Goal: Task Accomplishment & Management: Use online tool/utility

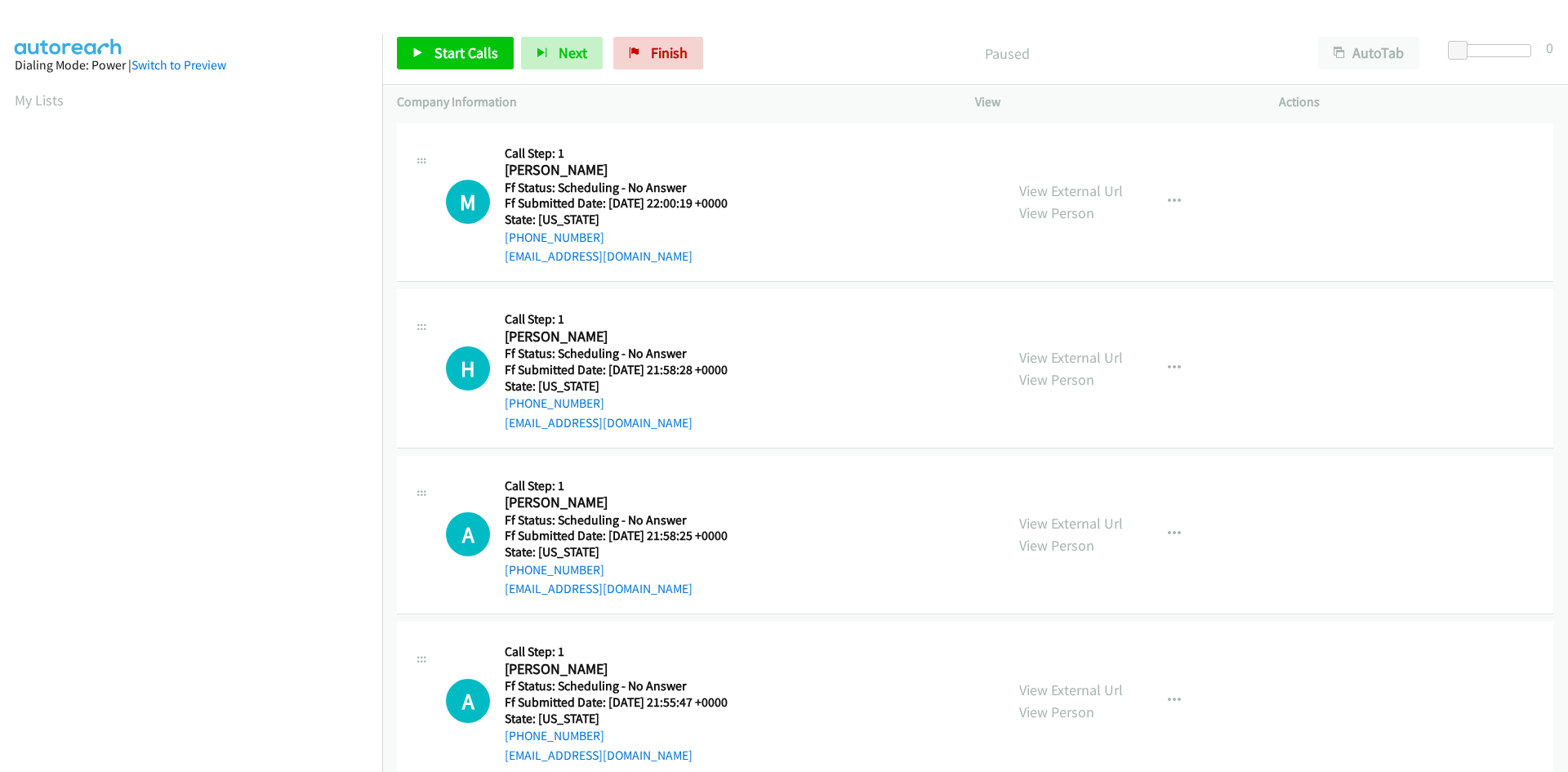
click at [473, 34] on div "Start Calls Pause Next Finish Paused AutoTab AutoTab 0" at bounding box center [974, 53] width 1185 height 62
click at [472, 50] on span "Start Calls" at bounding box center [466, 53] width 63 height 19
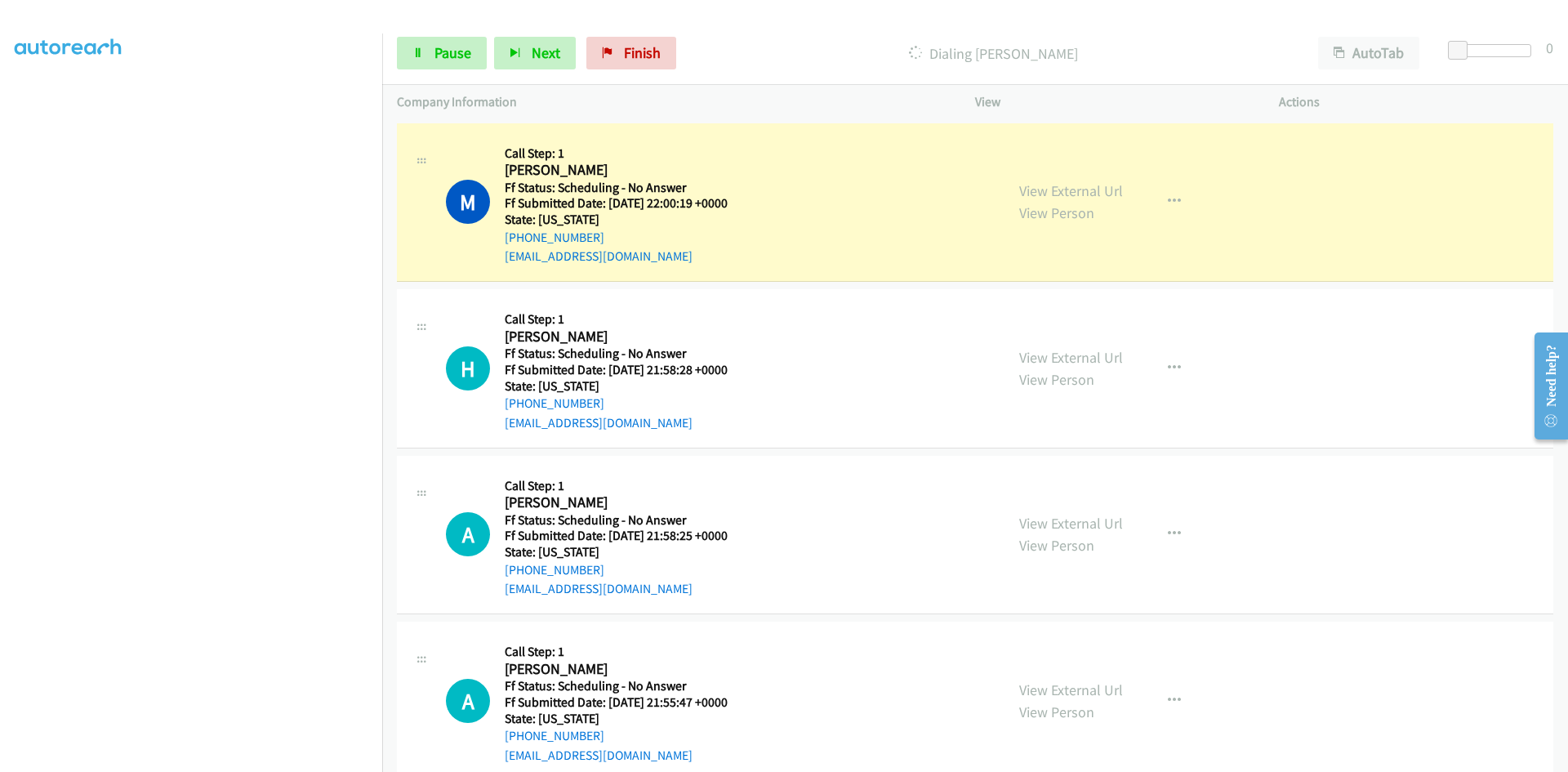
scroll to position [144, 0]
click at [1042, 185] on link "View External Url" at bounding box center [1071, 191] width 104 height 19
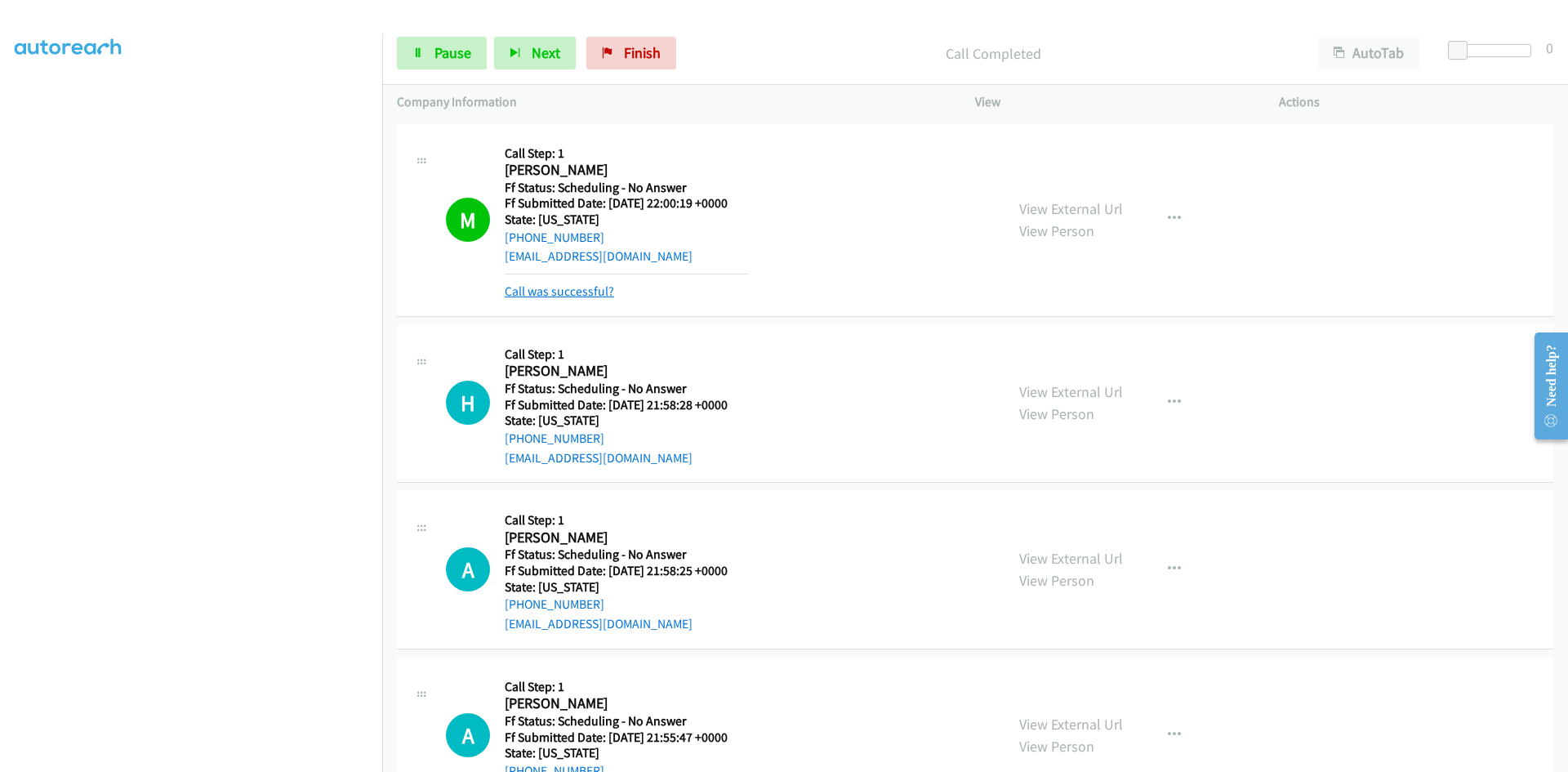
click at [585, 294] on link "Call was successful?" at bounding box center [560, 291] width 110 height 15
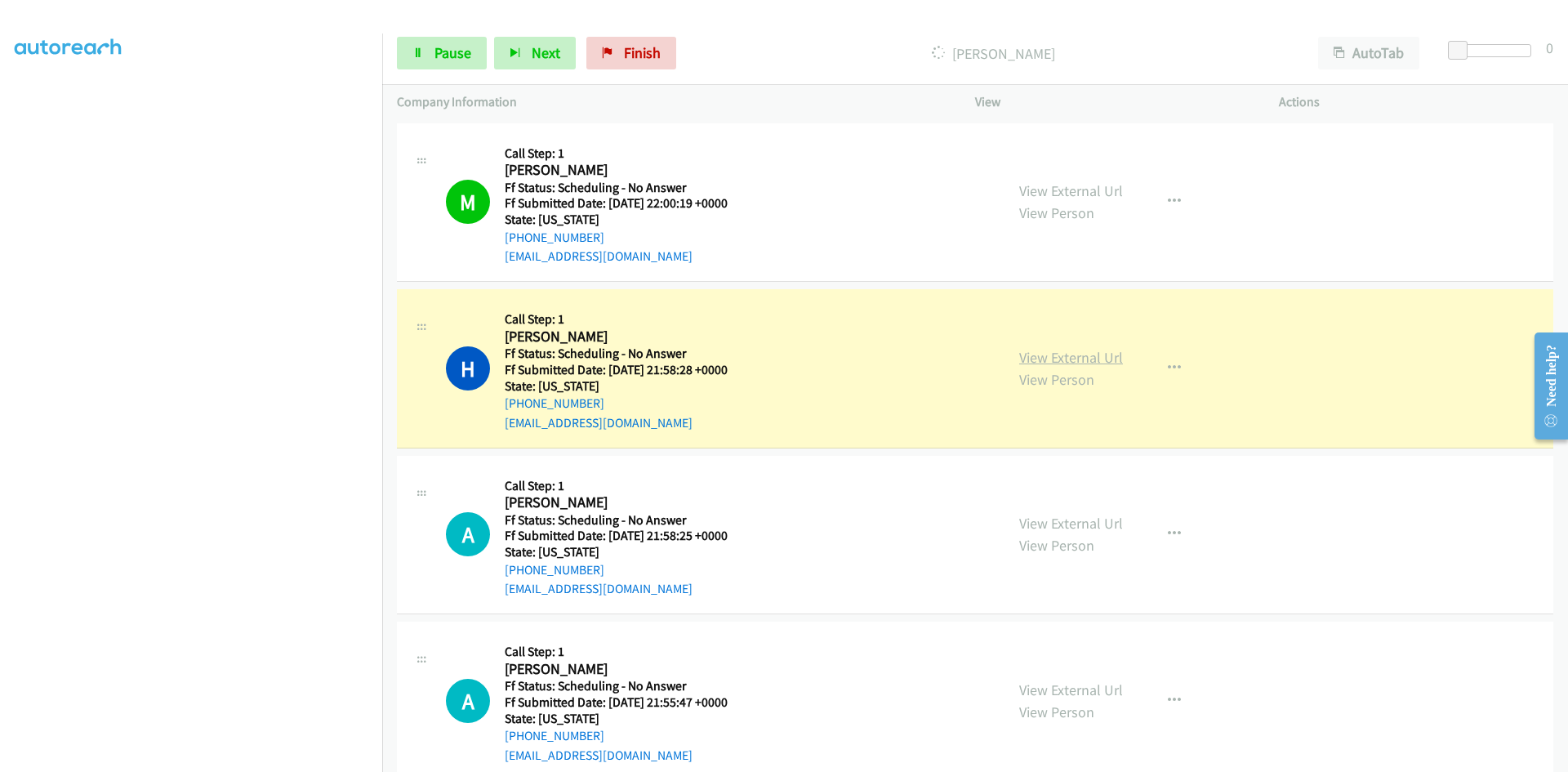
click at [1097, 355] on link "View External Url" at bounding box center [1071, 357] width 104 height 19
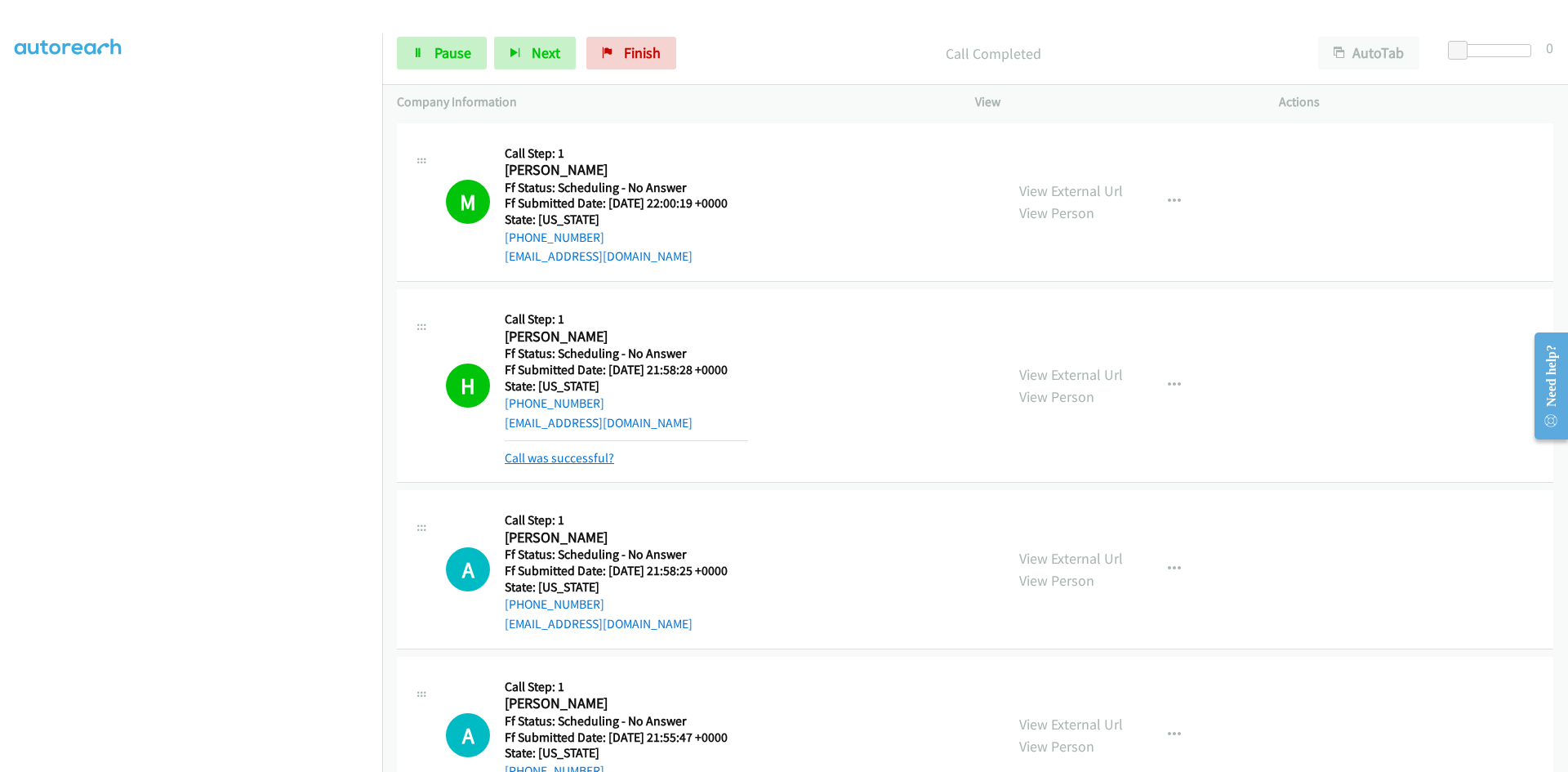
click at [524, 453] on link "Call was successful?" at bounding box center [560, 458] width 110 height 15
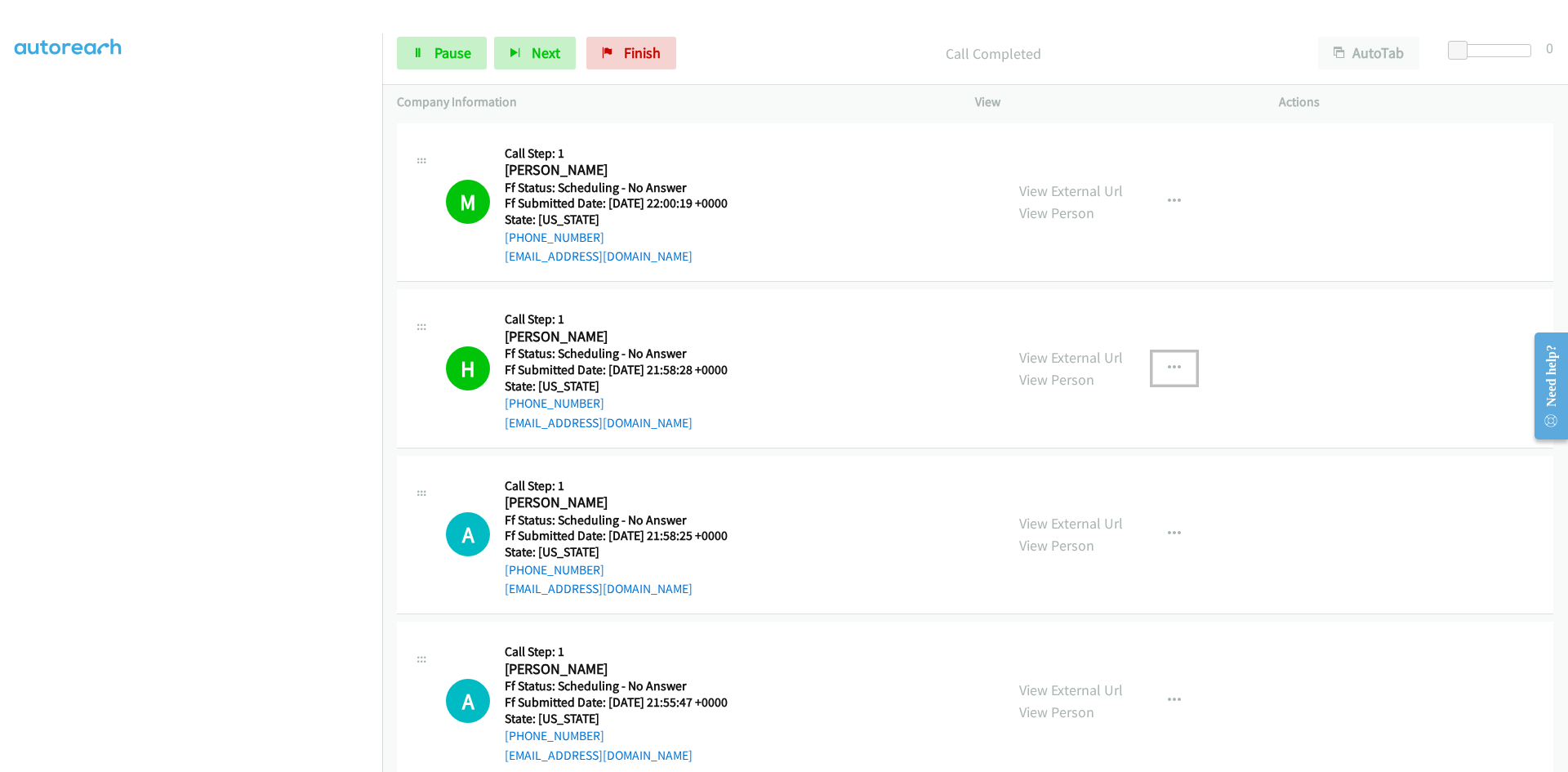
click at [1167, 362] on icon "button" at bounding box center [1173, 368] width 13 height 13
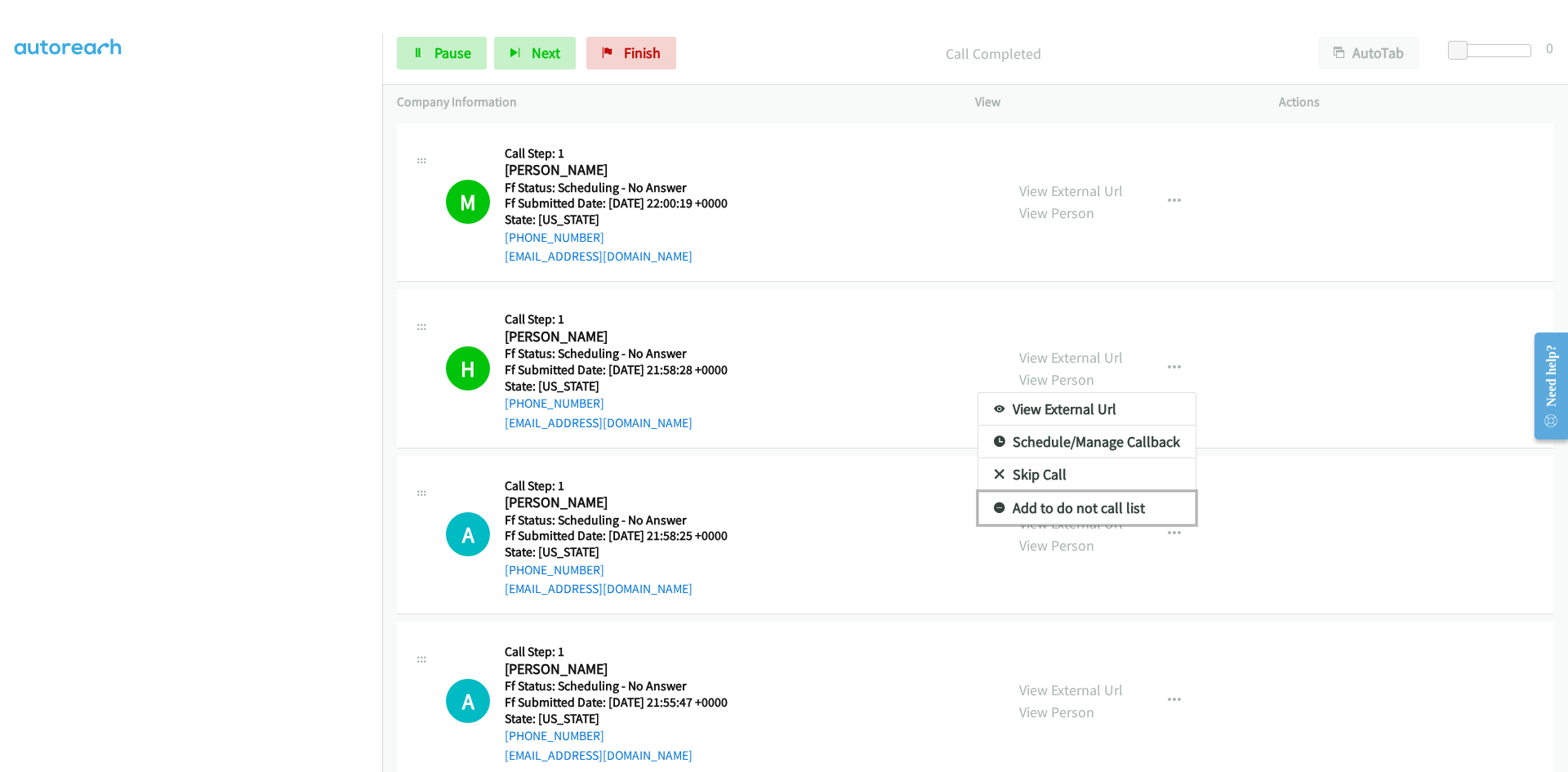
click at [1057, 507] on link "Add to do not call list" at bounding box center [1087, 508] width 217 height 33
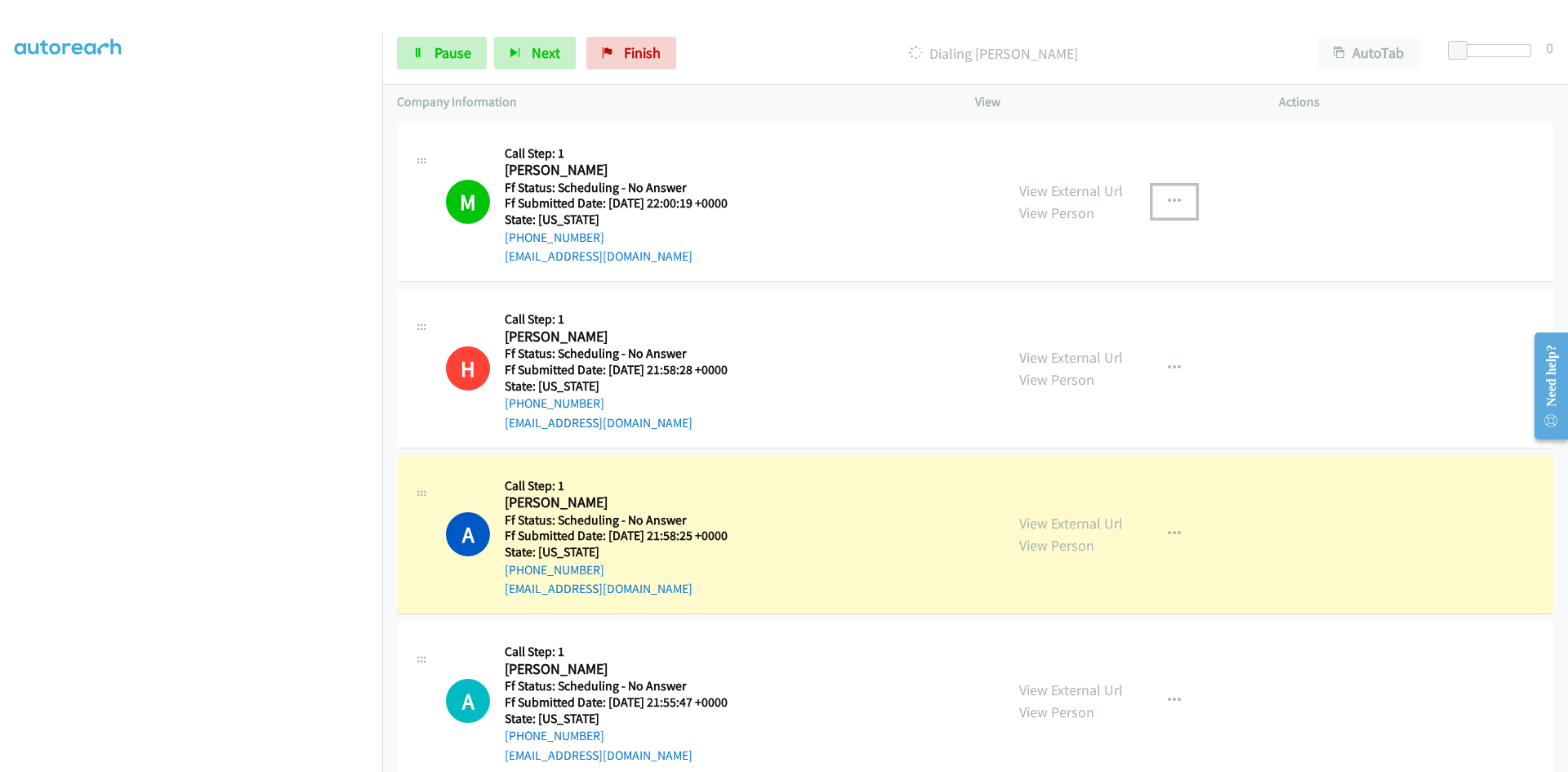
click at [1167, 197] on icon "button" at bounding box center [1173, 201] width 13 height 13
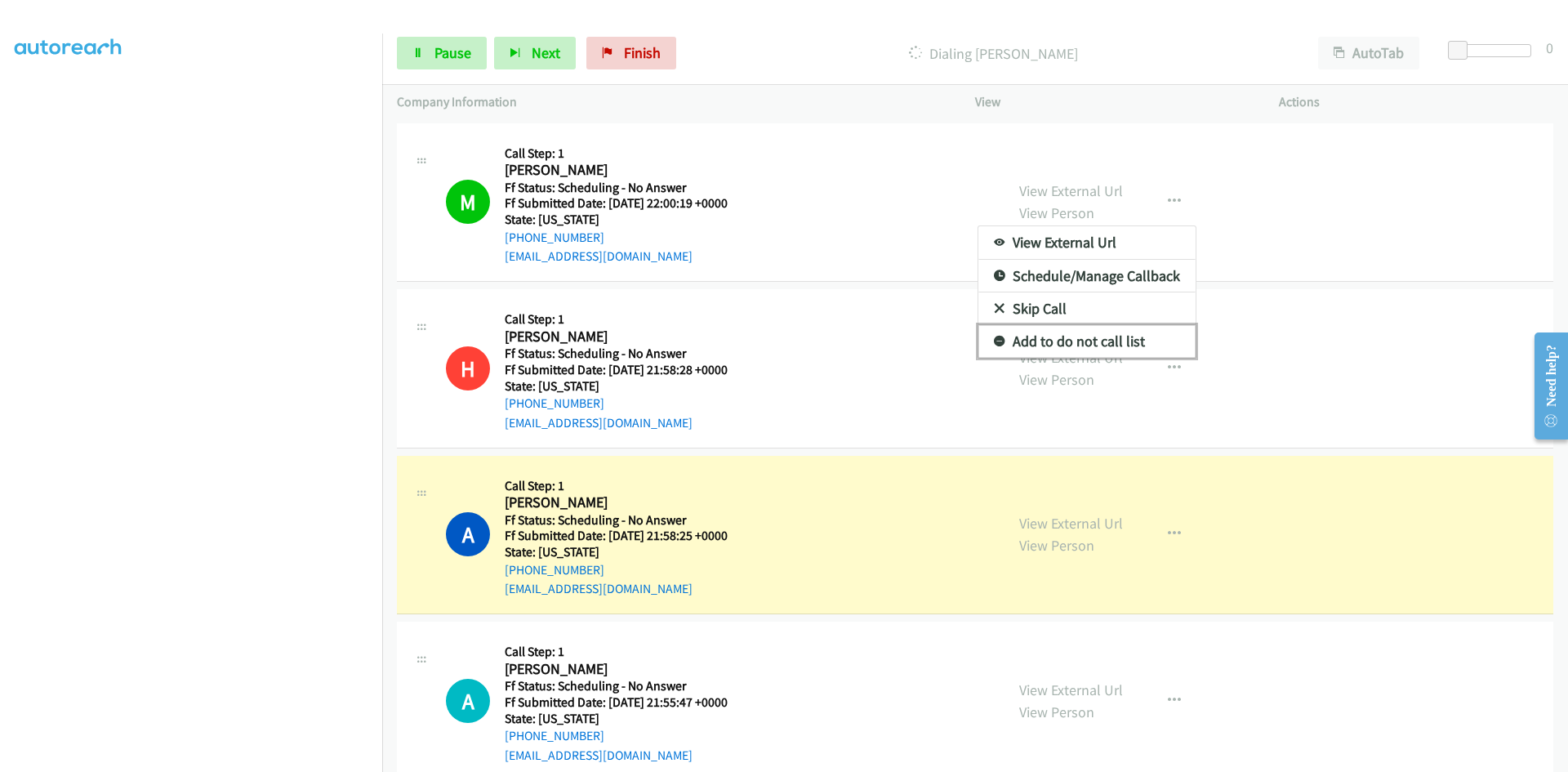
click at [1090, 338] on link "Add to do not call list" at bounding box center [1087, 341] width 217 height 33
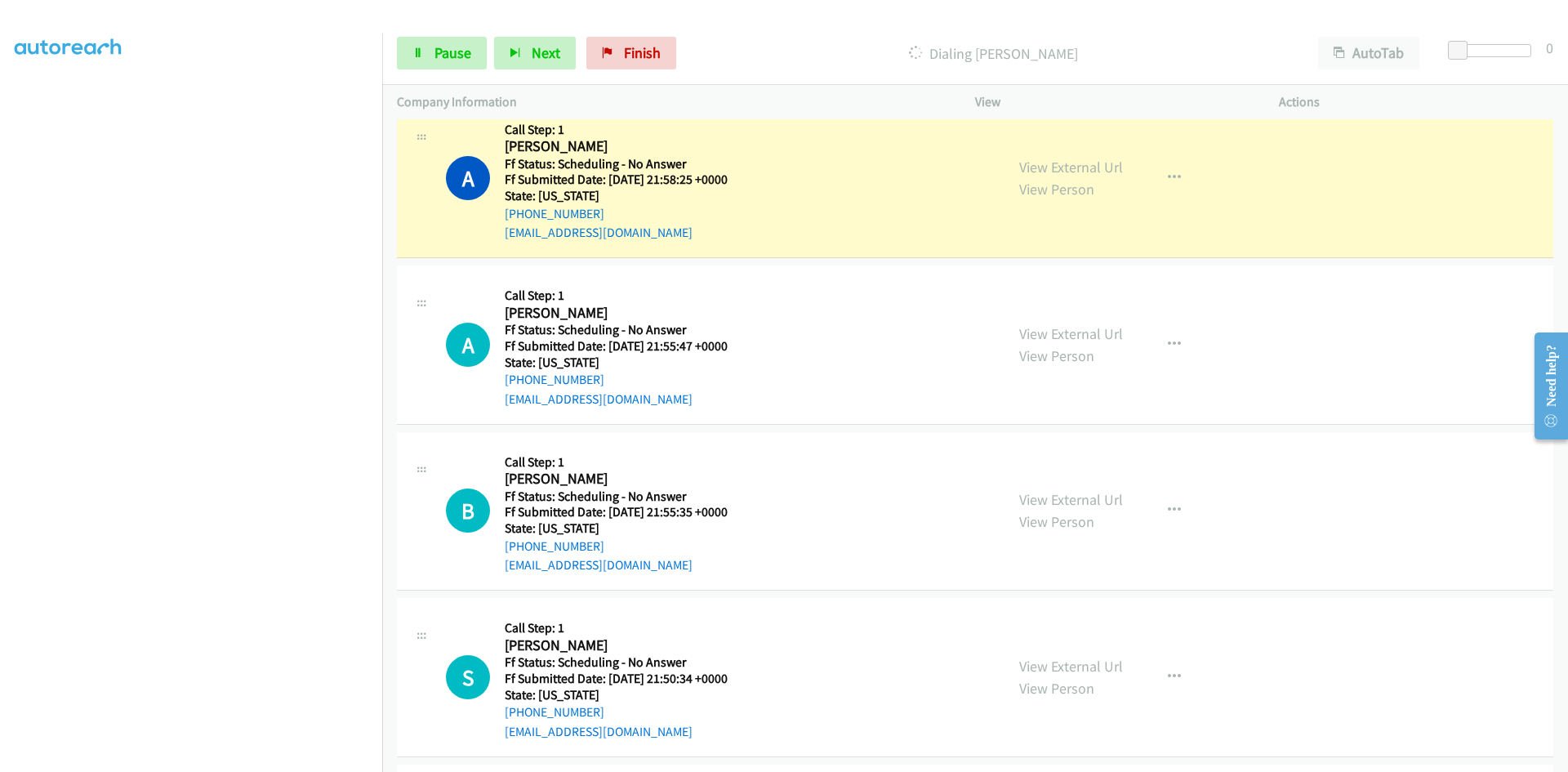
scroll to position [327, 0]
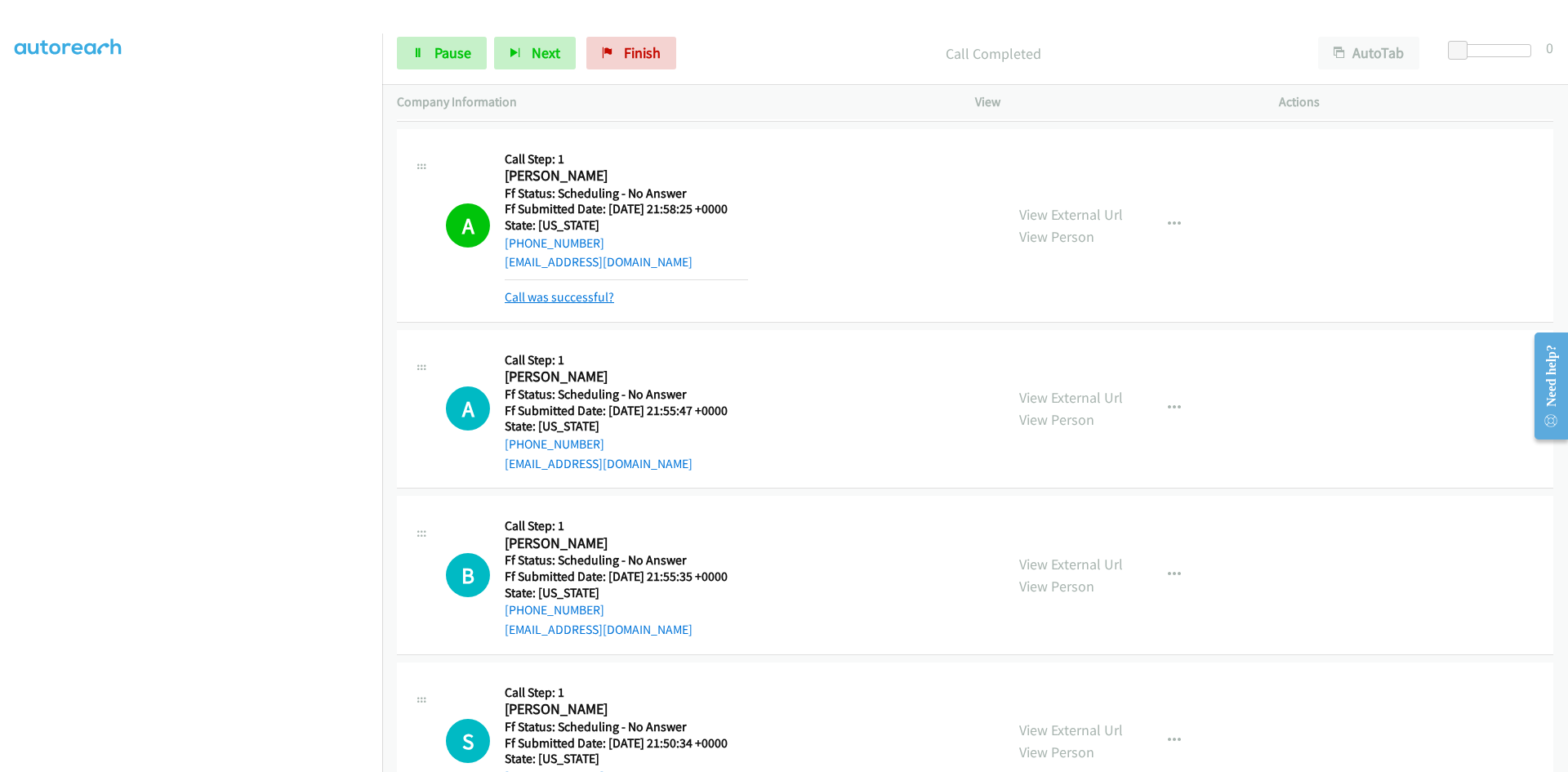
click at [571, 298] on link "Call was successful?" at bounding box center [560, 297] width 110 height 15
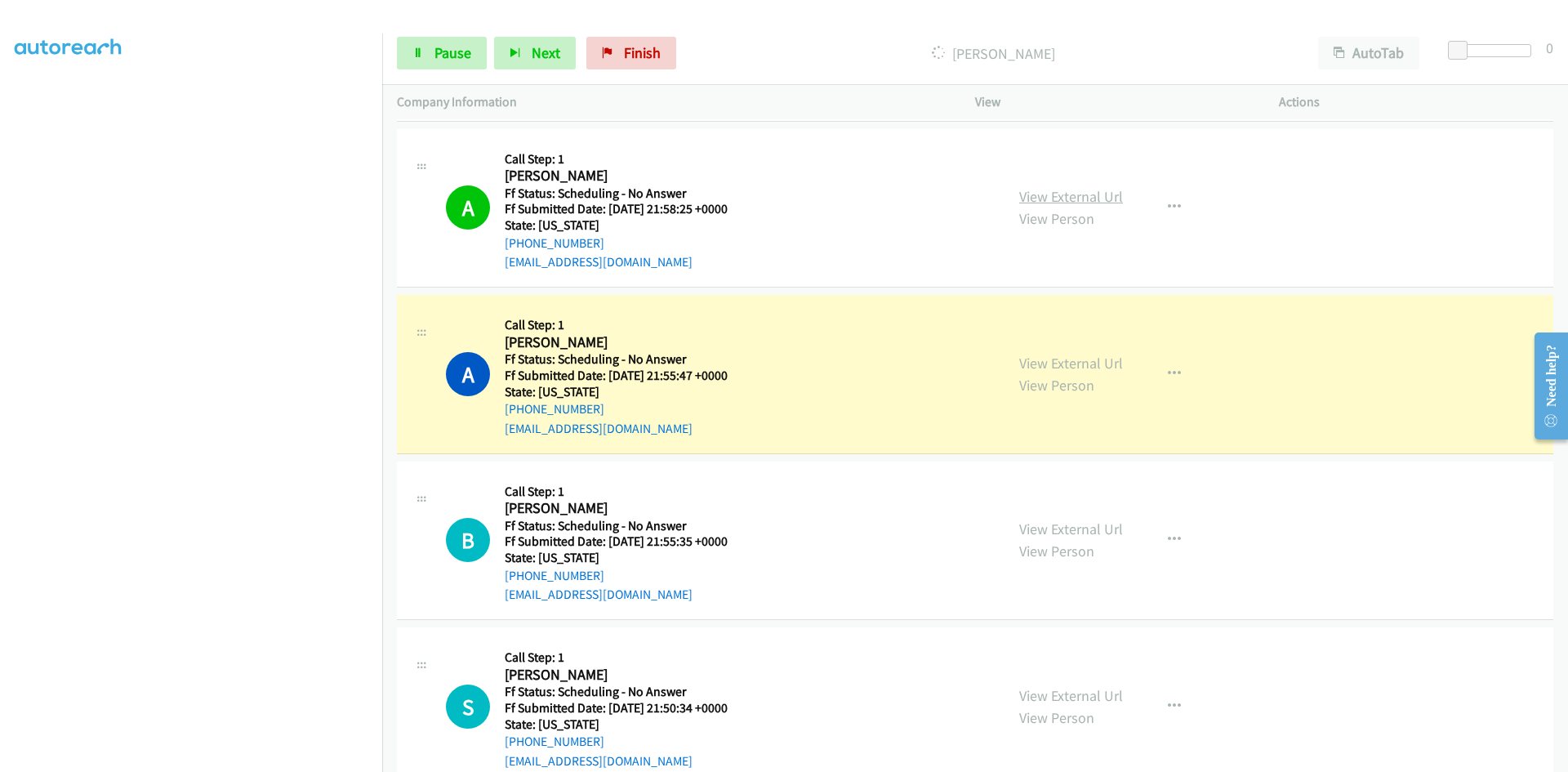
click at [1107, 196] on link "View External Url" at bounding box center [1071, 196] width 104 height 19
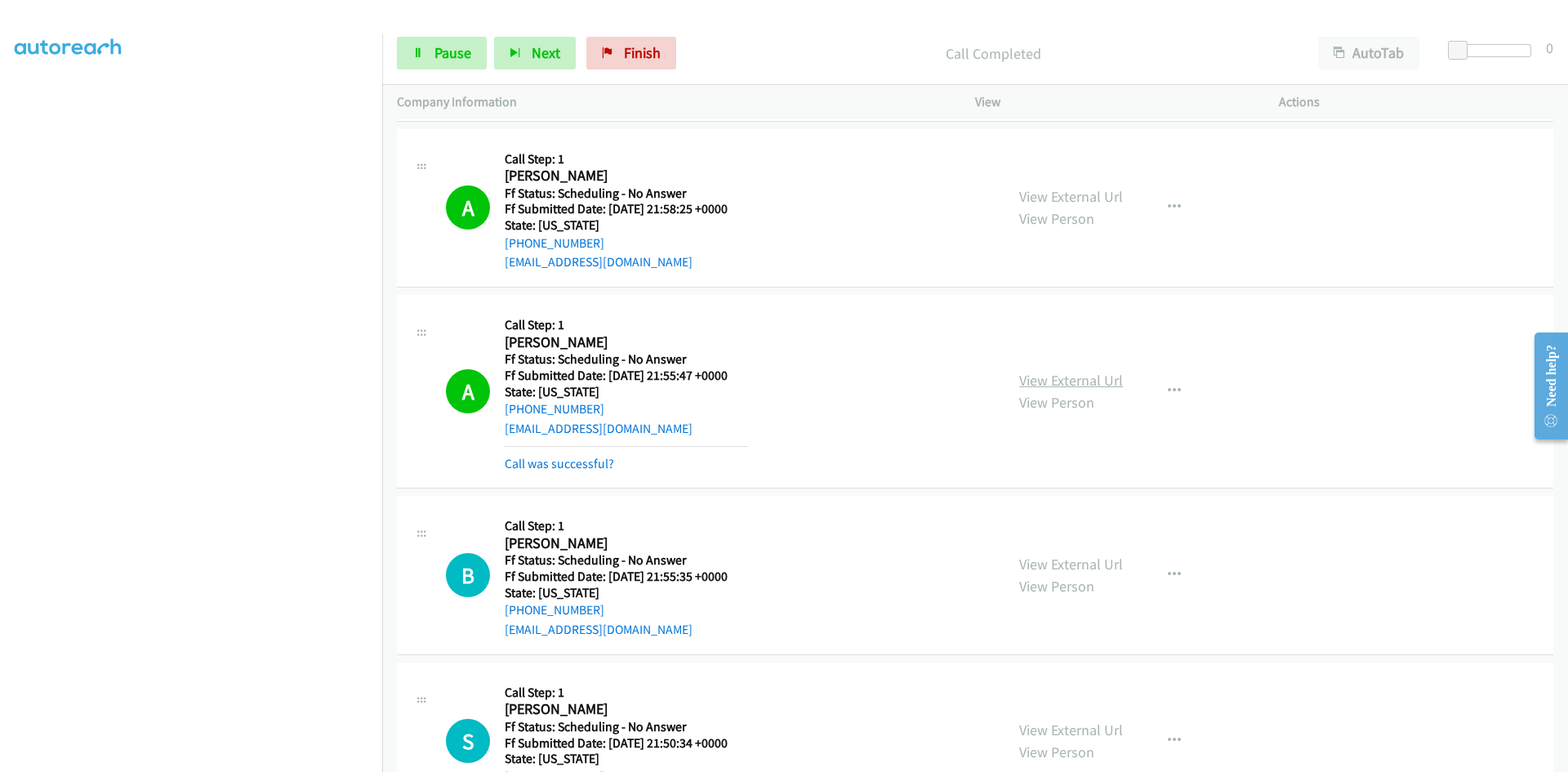
click at [1023, 382] on link "View External Url" at bounding box center [1071, 380] width 104 height 19
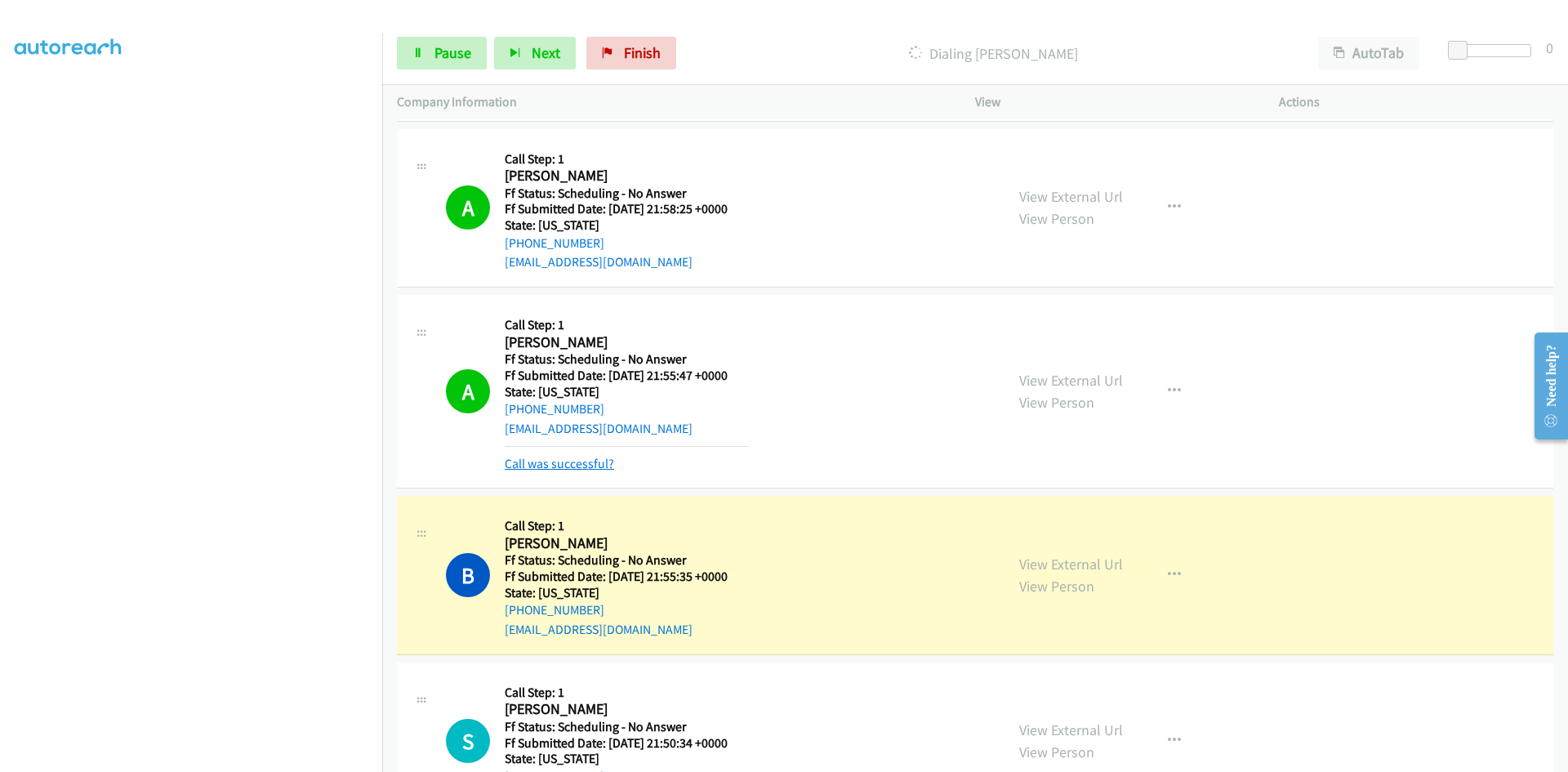
click at [589, 458] on link "Call was successful?" at bounding box center [560, 463] width 110 height 15
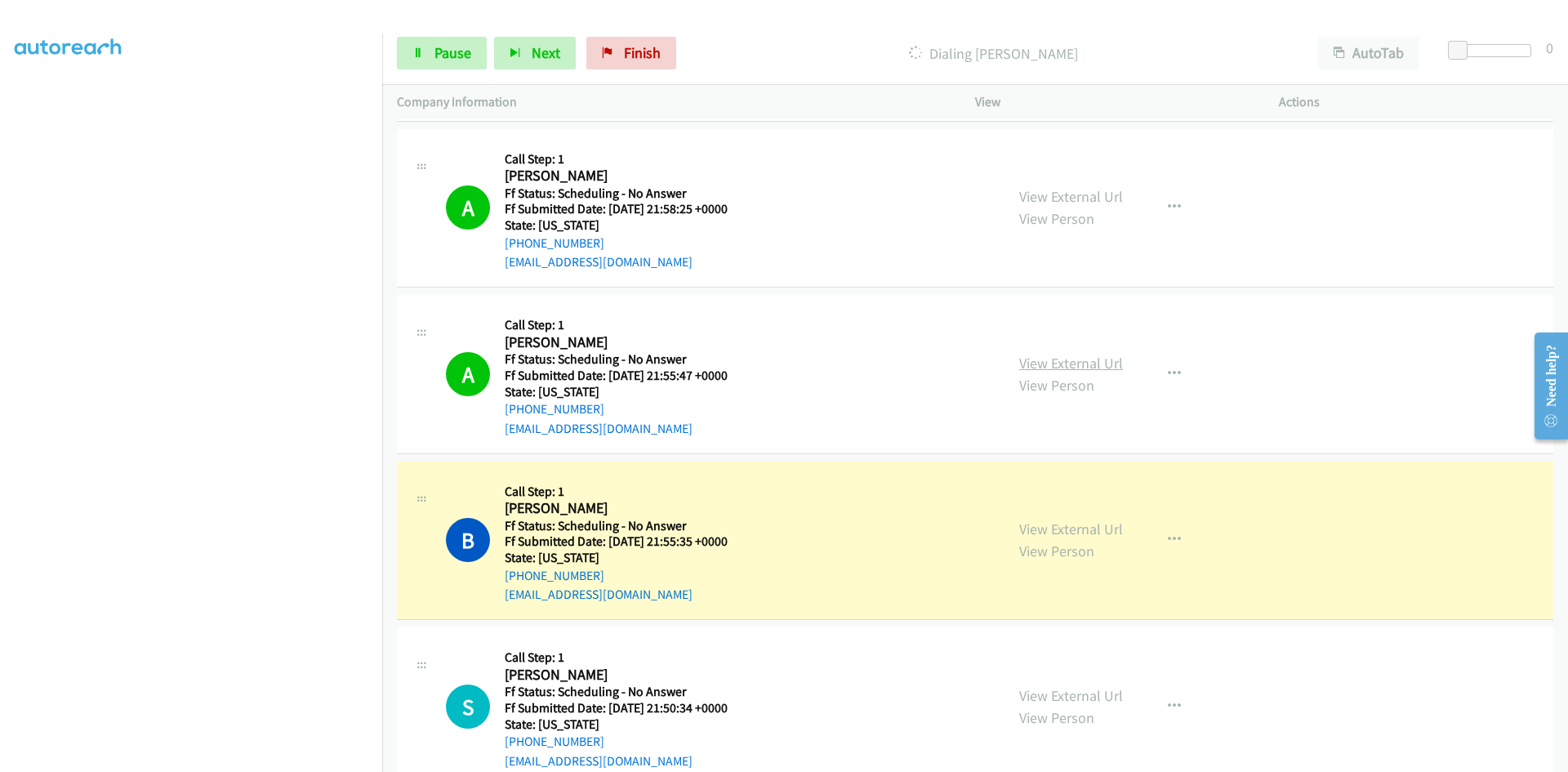
click at [1092, 364] on link "View External Url" at bounding box center [1071, 363] width 104 height 19
click at [1096, 531] on link "View External Url" at bounding box center [1071, 529] width 104 height 19
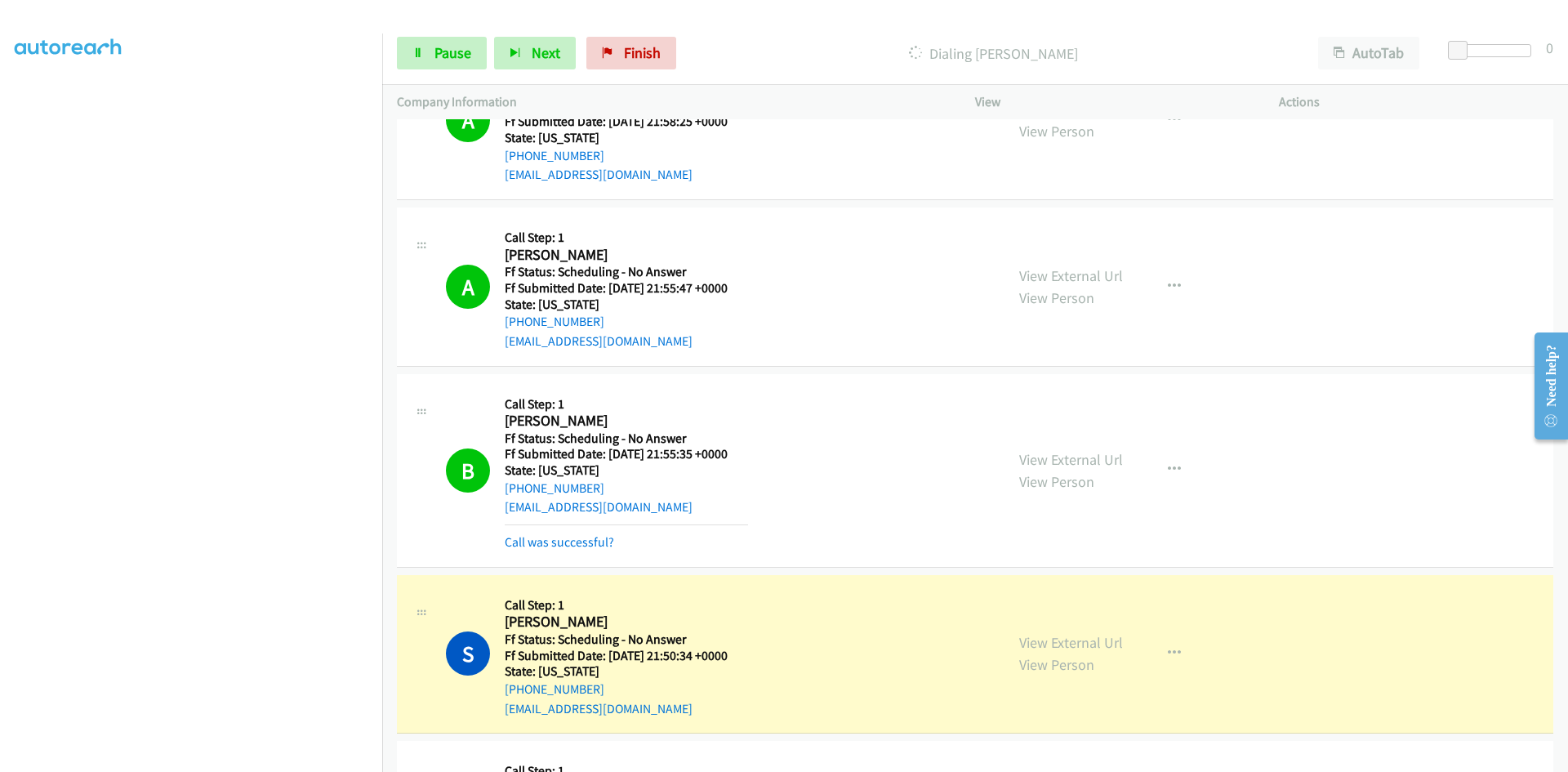
scroll to position [490, 0]
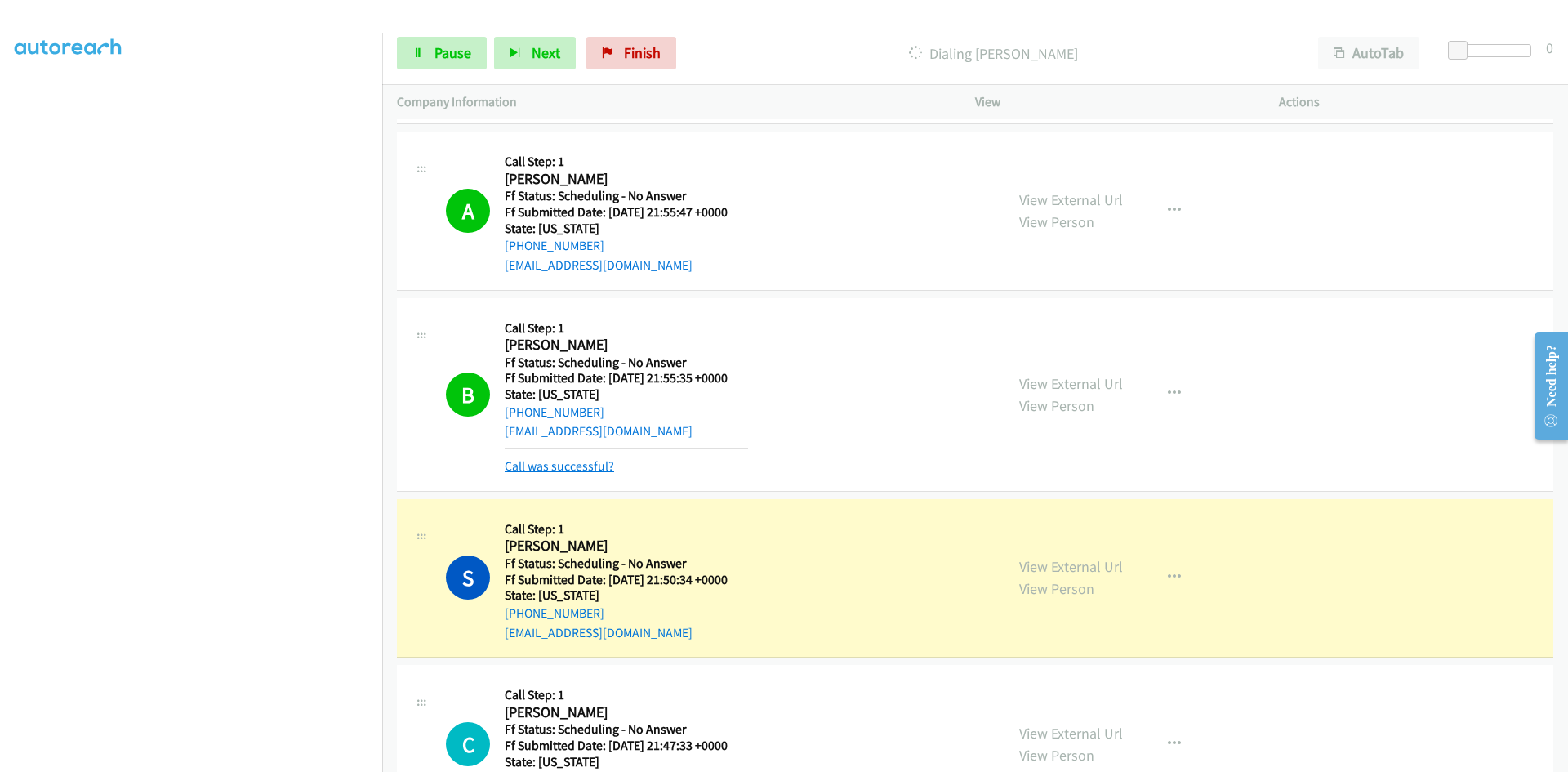
click at [593, 465] on link "Call was successful?" at bounding box center [560, 466] width 110 height 15
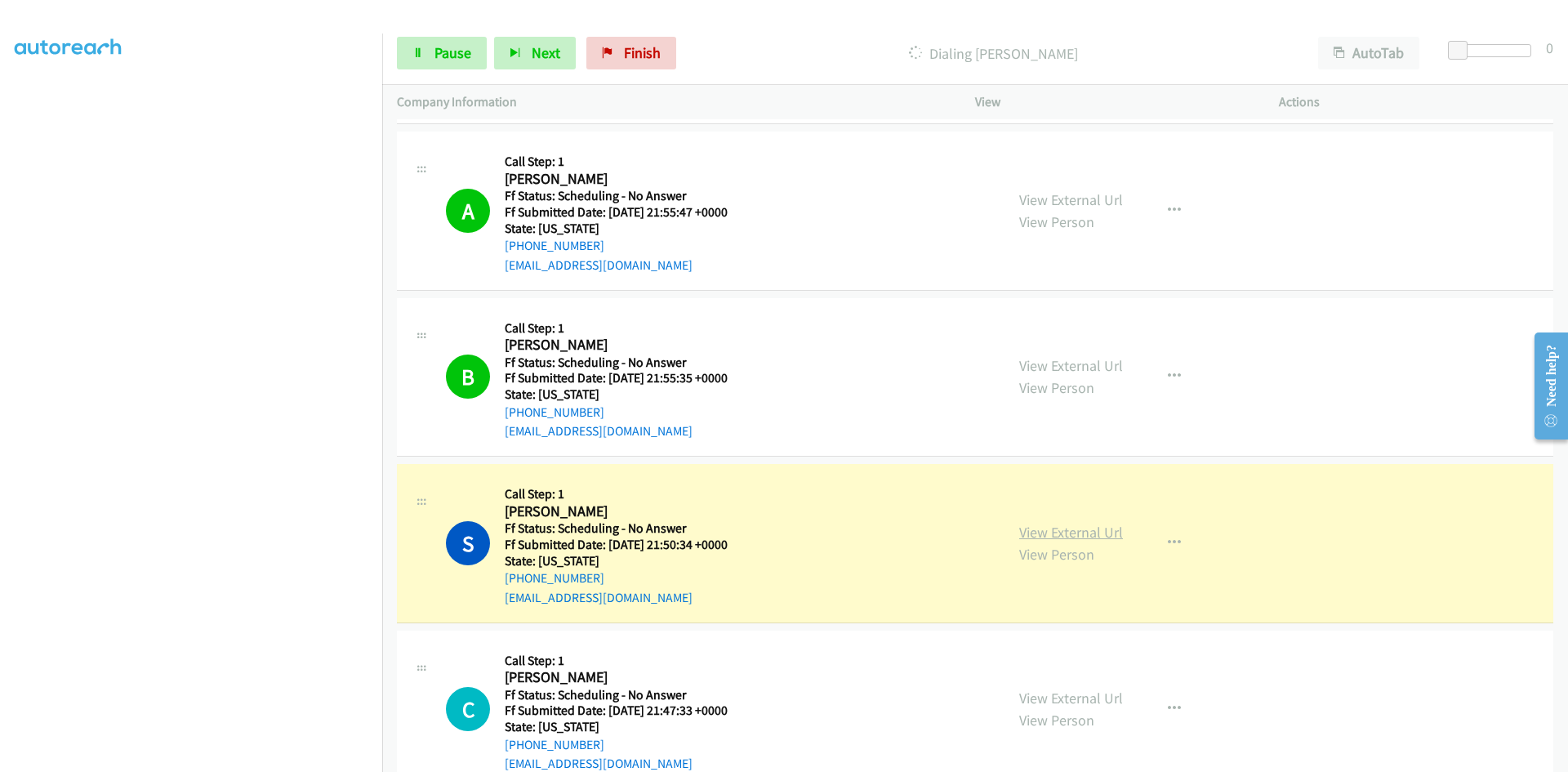
click at [1094, 536] on link "View External Url" at bounding box center [1071, 532] width 104 height 19
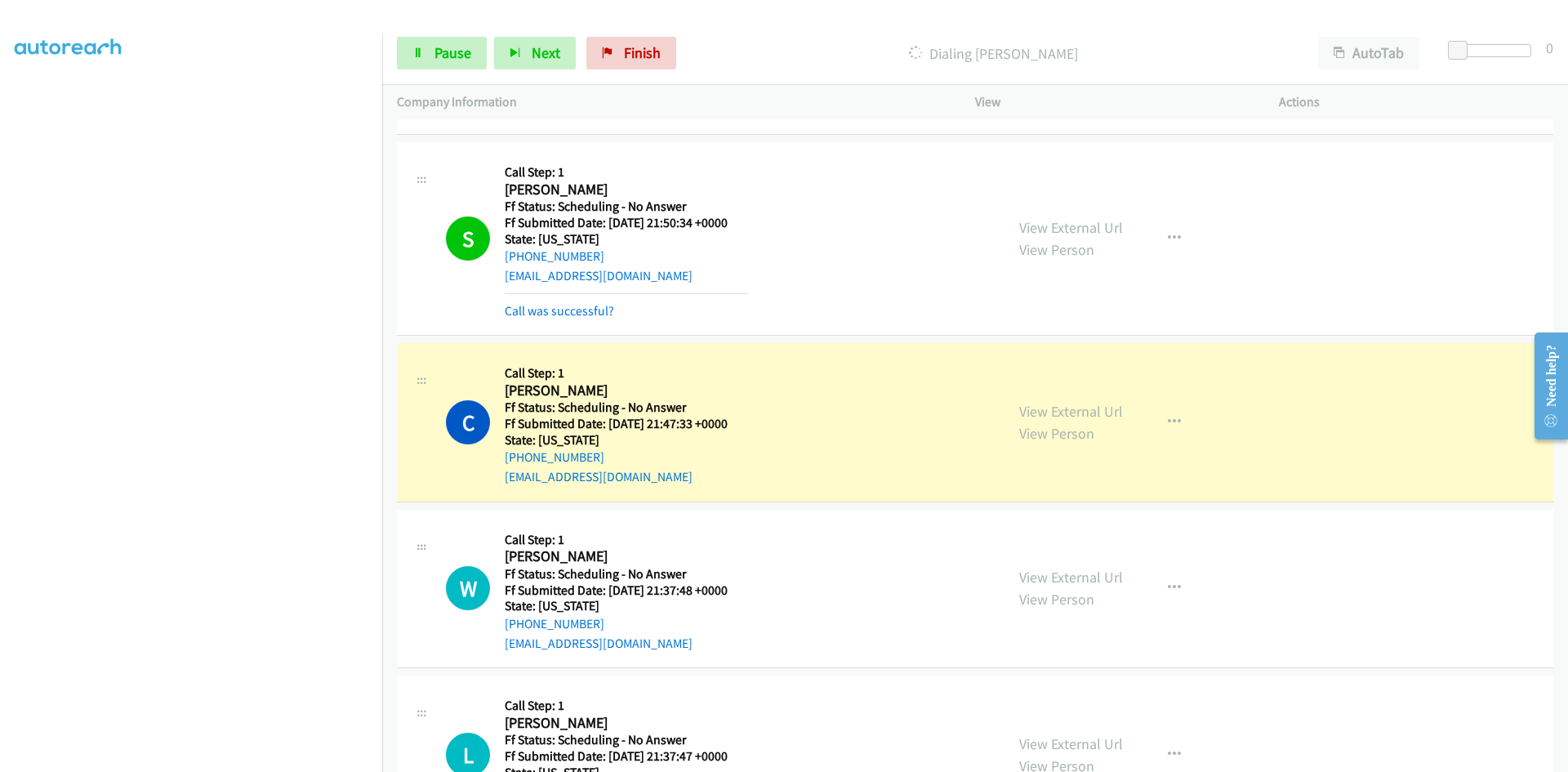
scroll to position [817, 0]
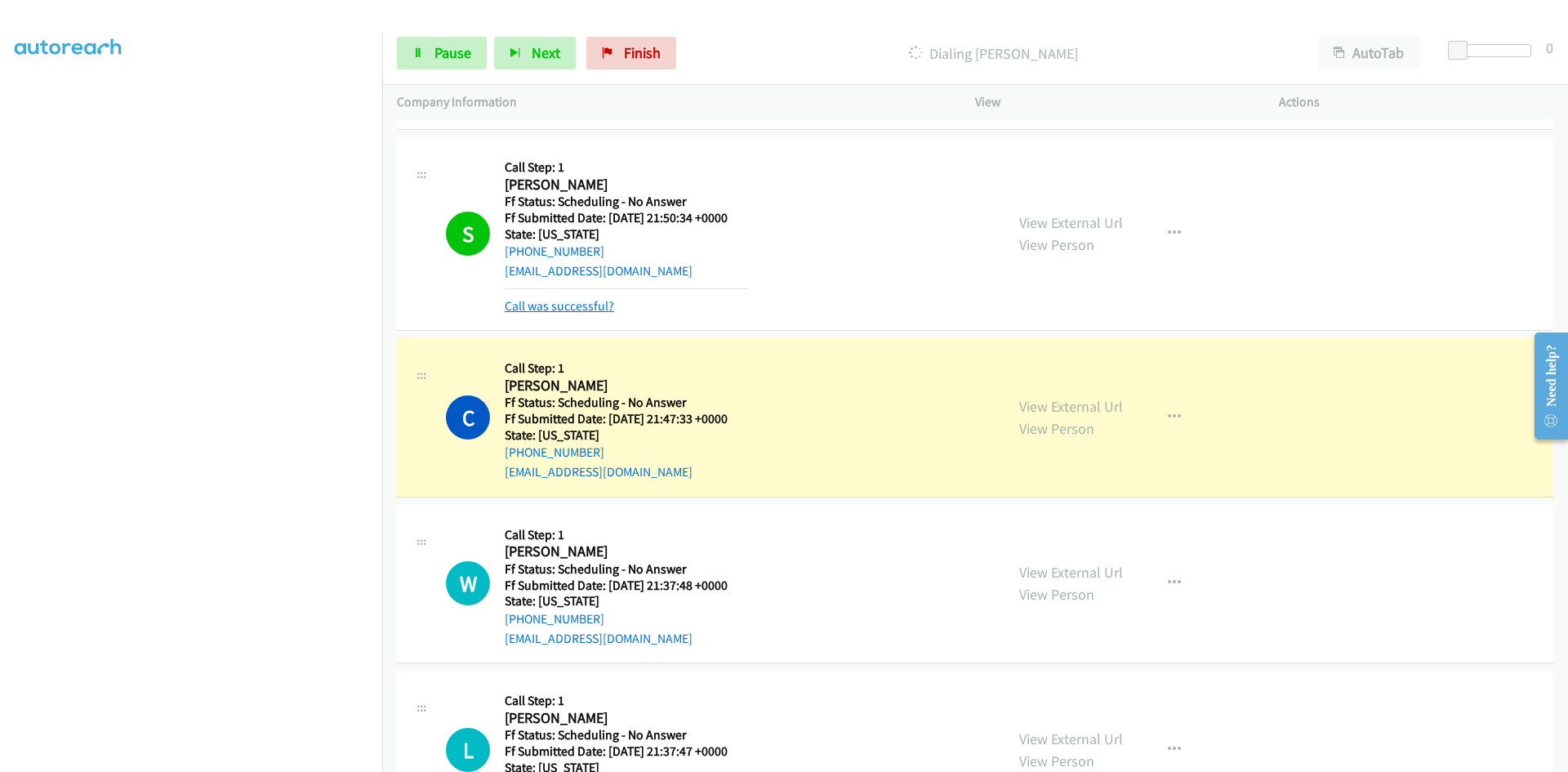
click at [582, 307] on link "Call was successful?" at bounding box center [560, 306] width 110 height 15
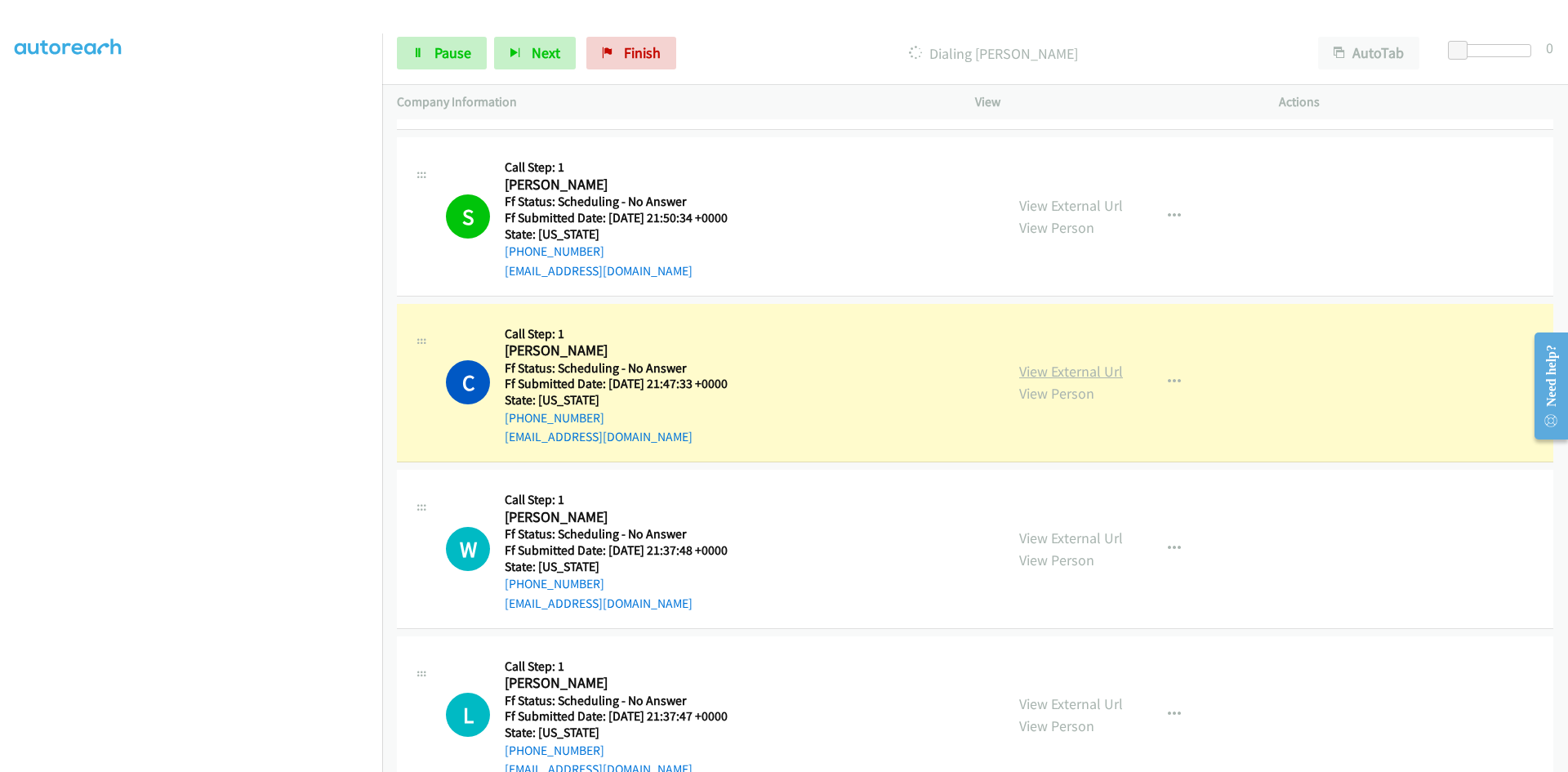
click at [1066, 369] on link "View External Url" at bounding box center [1071, 371] width 104 height 19
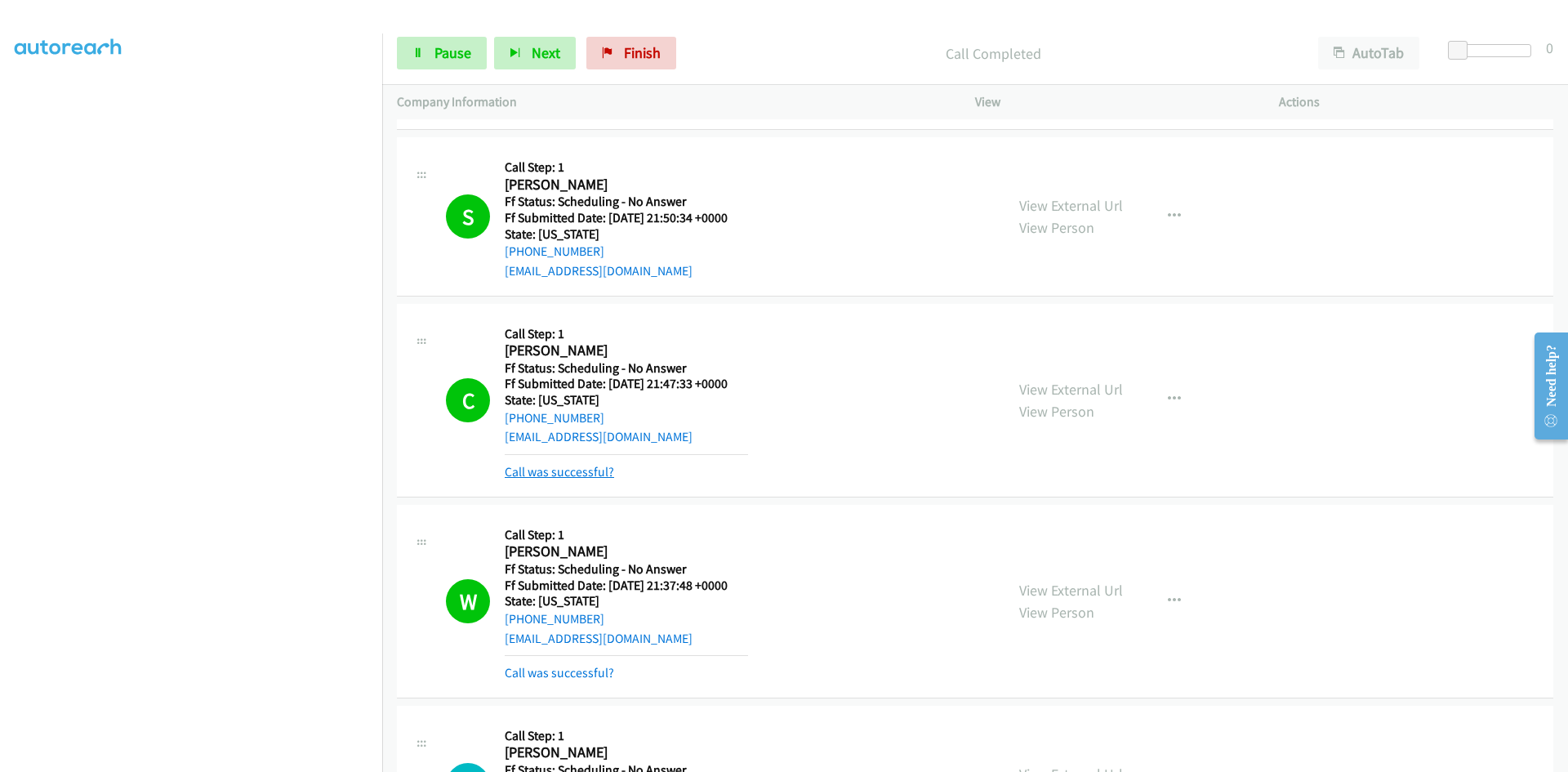
click at [573, 471] on link "Call was successful?" at bounding box center [560, 472] width 110 height 15
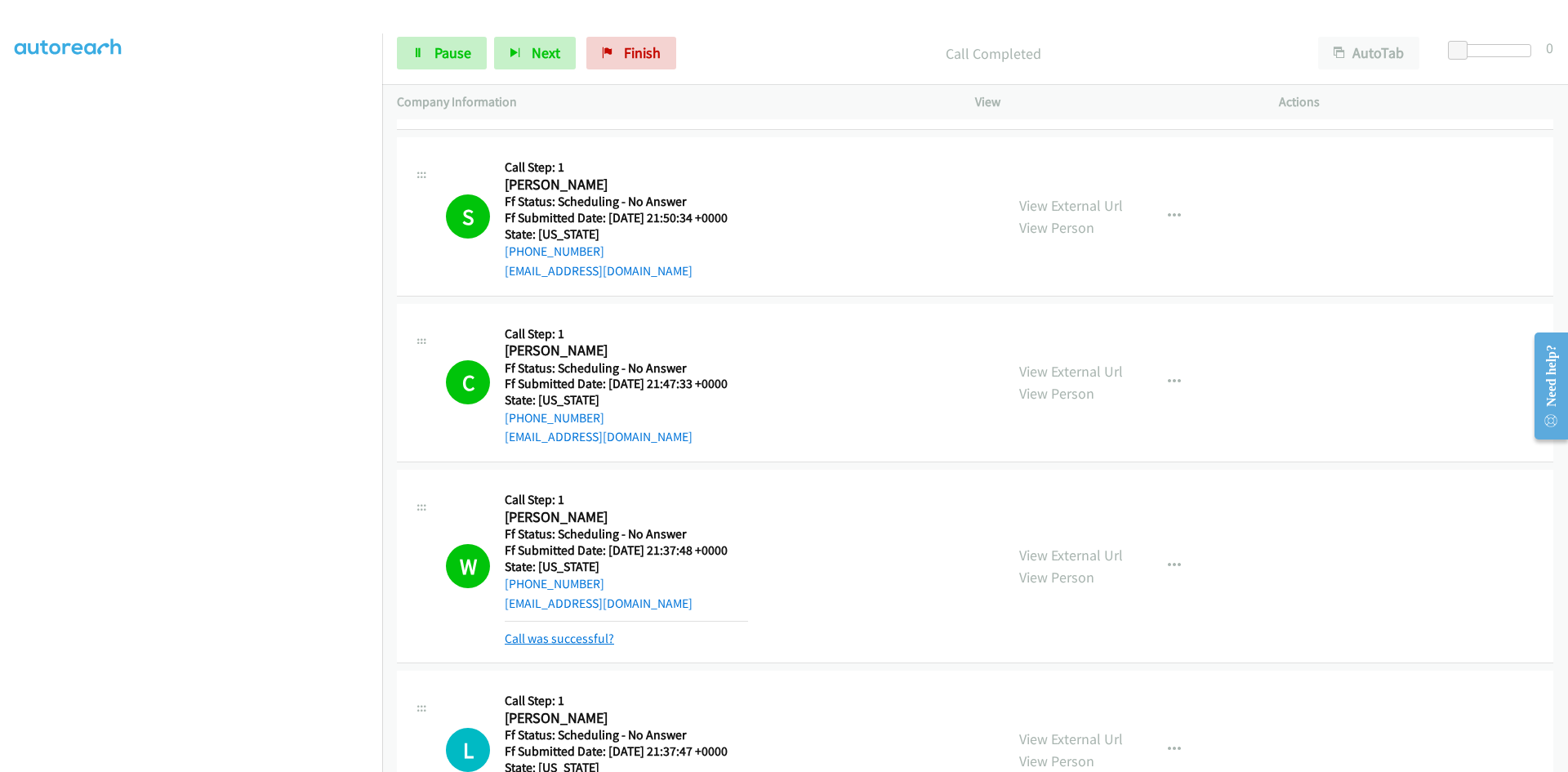
click at [567, 639] on link "Call was successful?" at bounding box center [560, 638] width 110 height 15
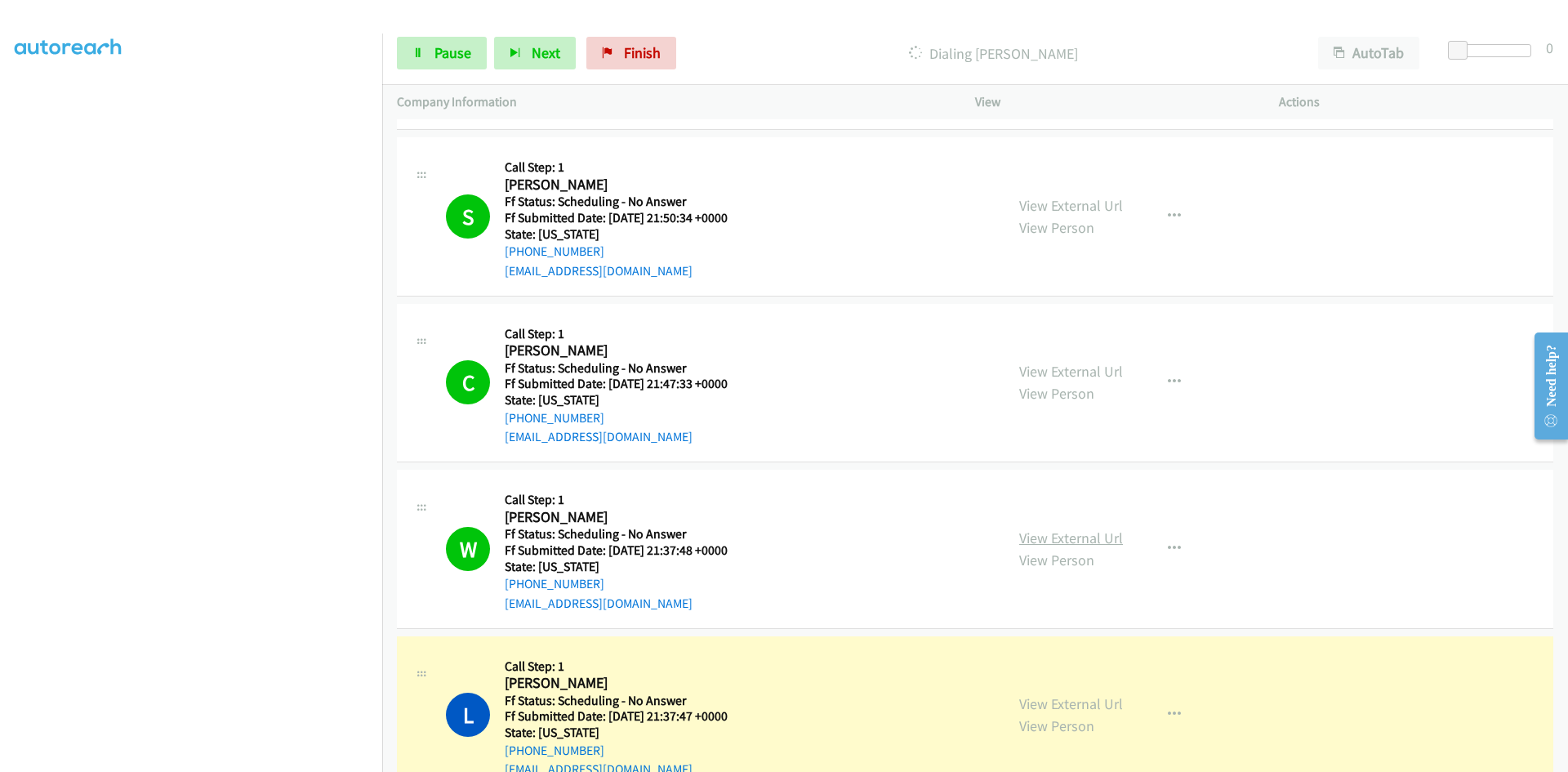
click at [1035, 534] on link "View External Url" at bounding box center [1071, 537] width 104 height 19
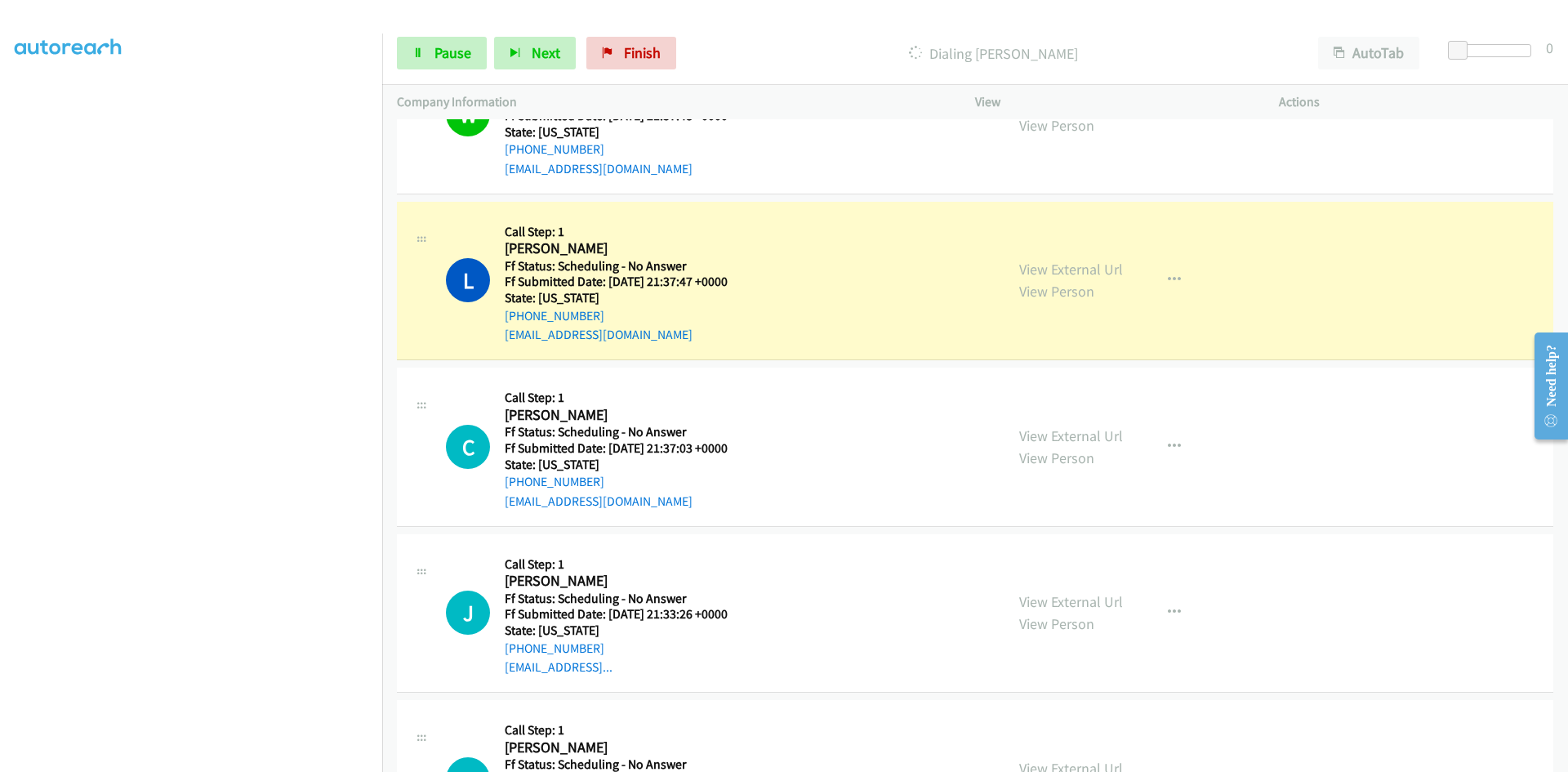
scroll to position [1306, 0]
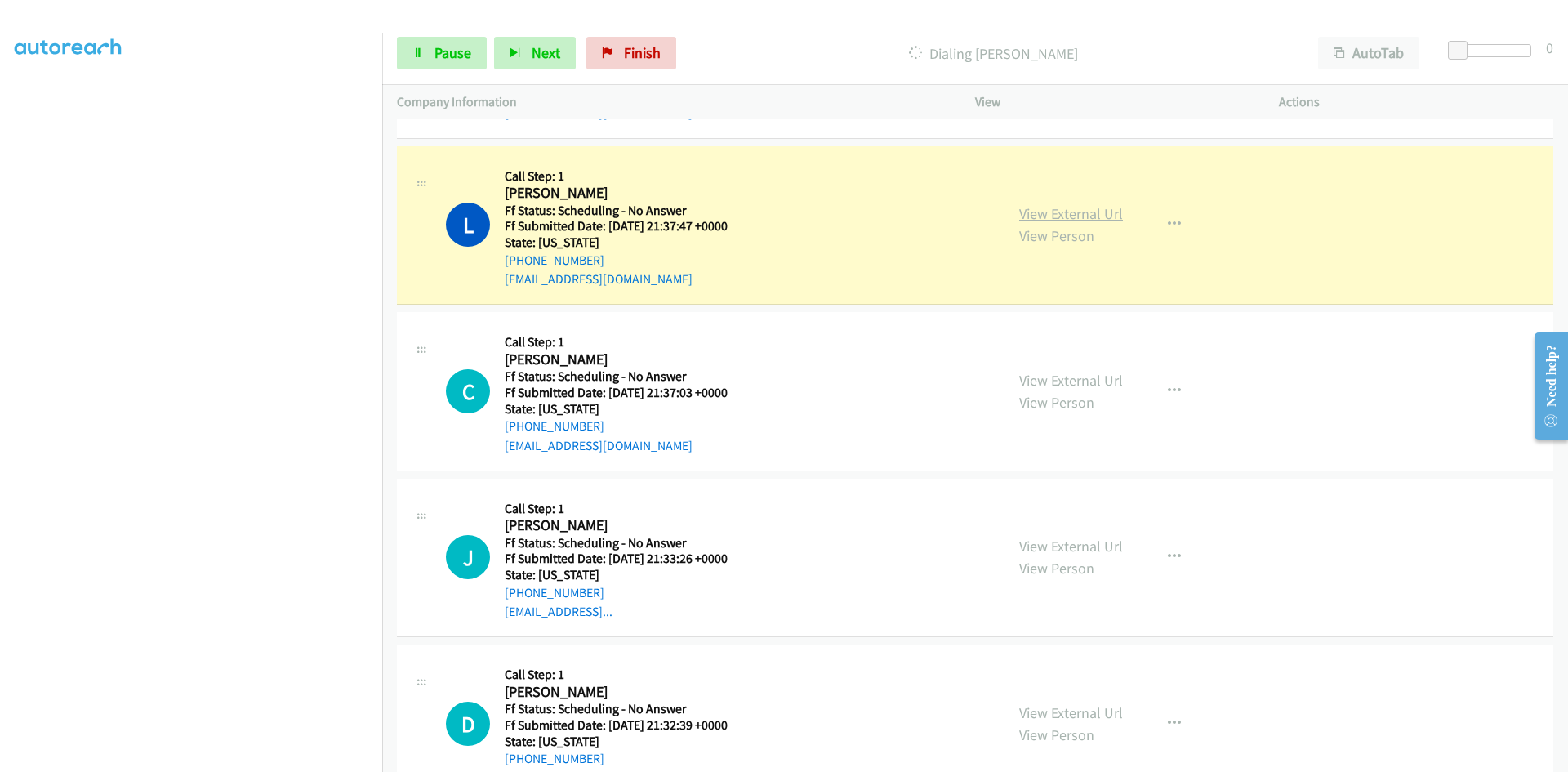
click at [1073, 215] on link "View External Url" at bounding box center [1071, 214] width 104 height 19
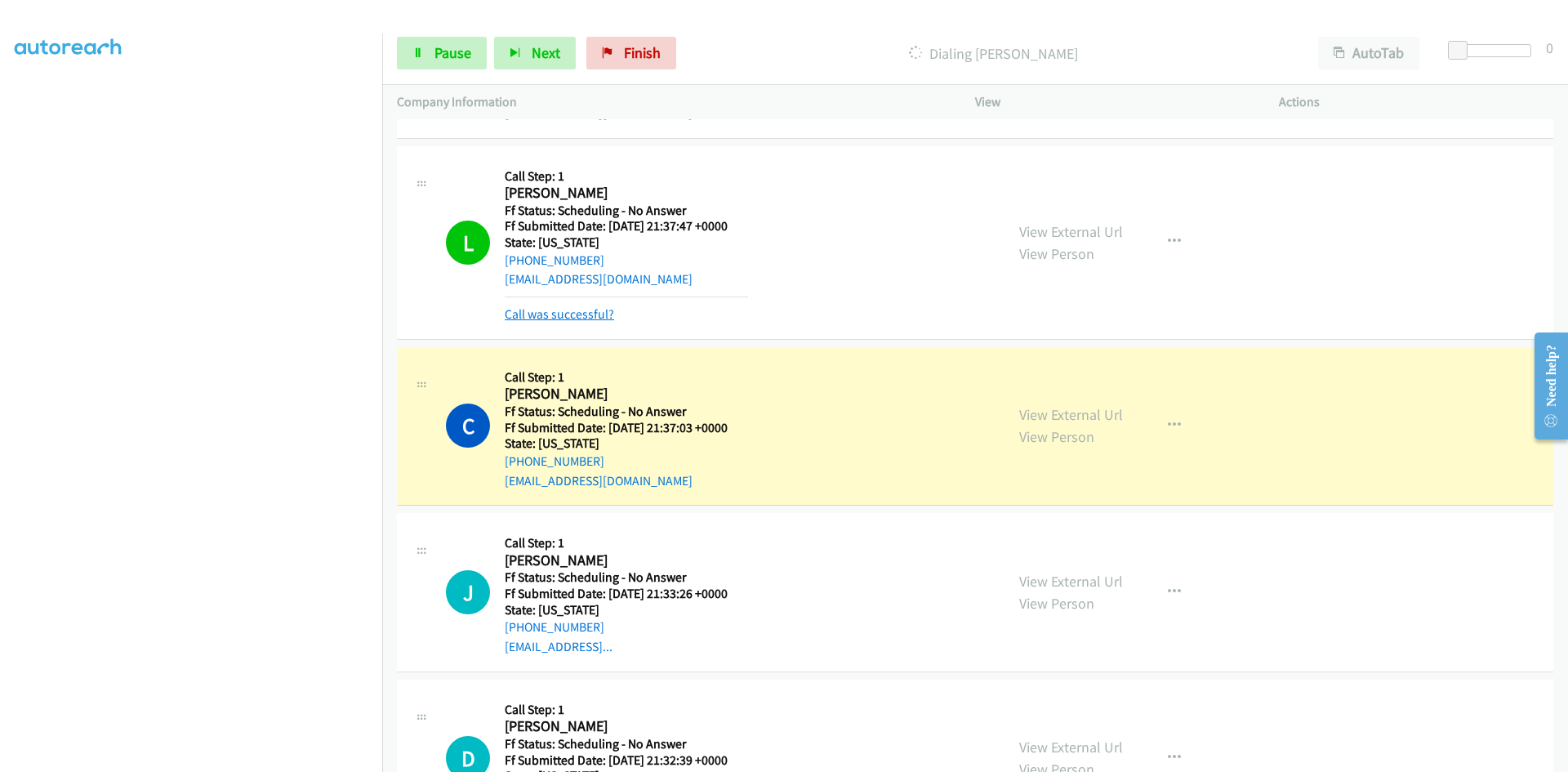
click at [539, 317] on link "Call was successful?" at bounding box center [560, 314] width 110 height 15
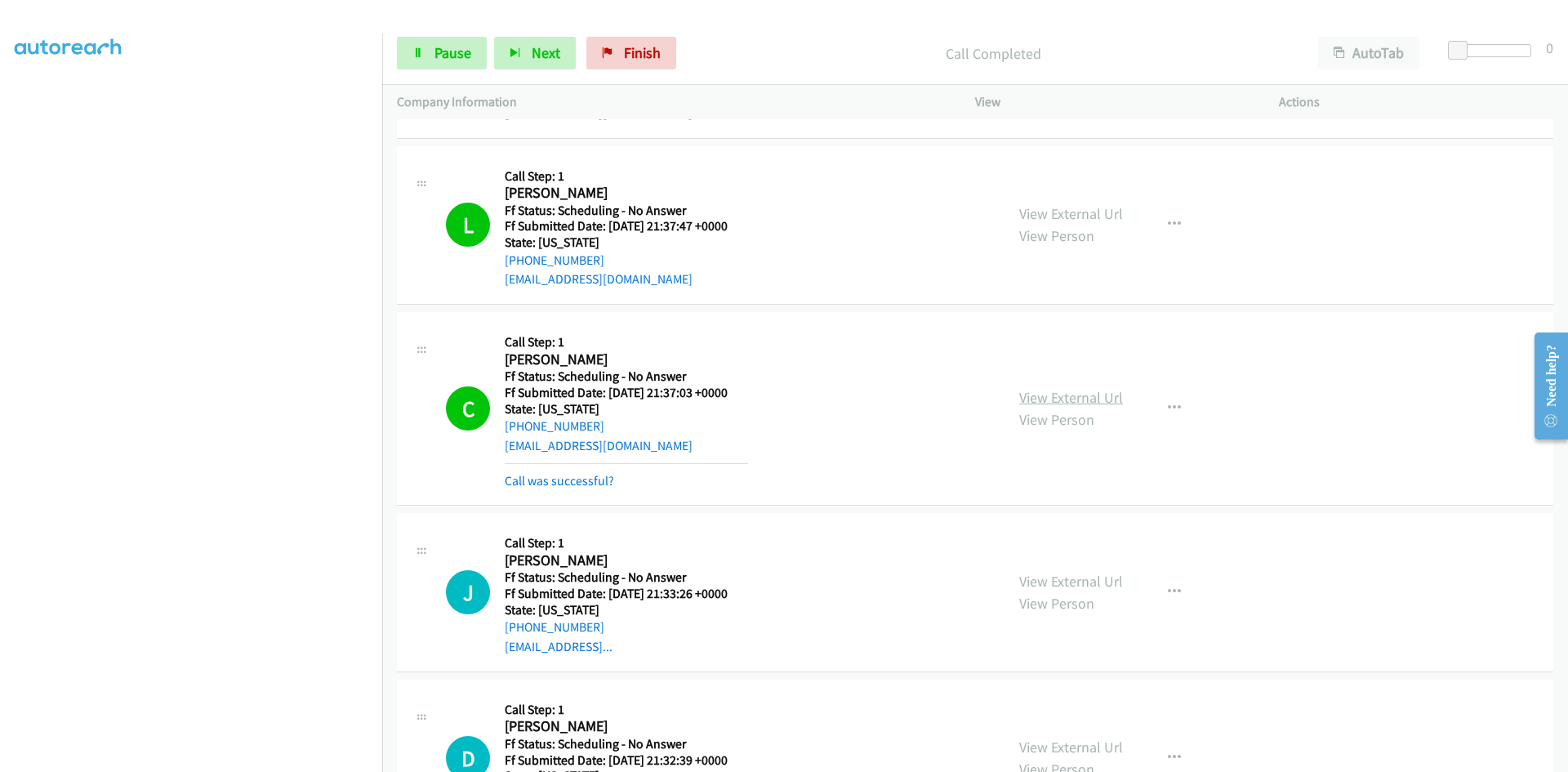
click at [1097, 395] on link "View External Url" at bounding box center [1071, 397] width 104 height 19
click at [578, 473] on link "Call was successful?" at bounding box center [560, 480] width 110 height 15
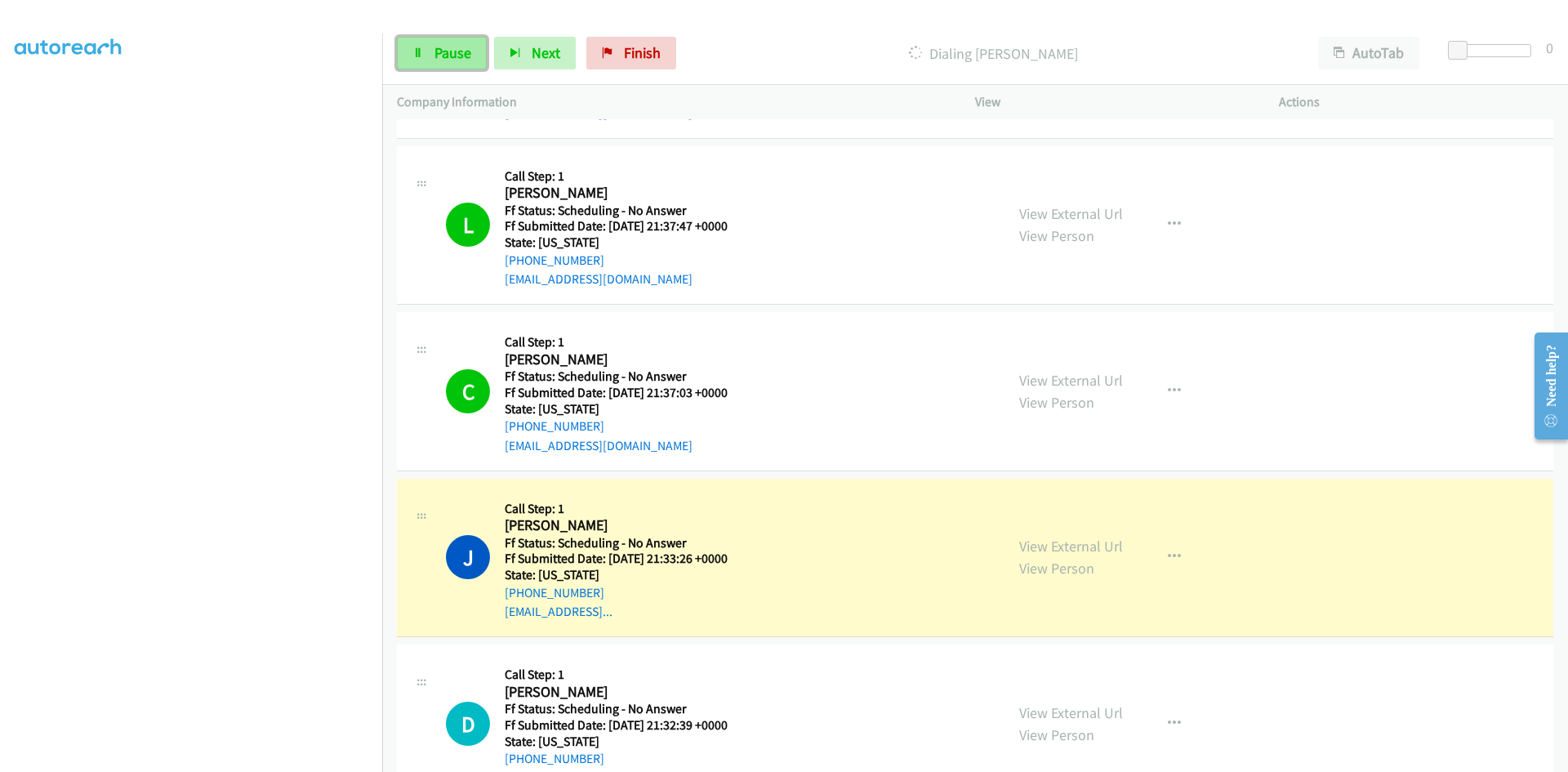
click at [475, 52] on link "Pause" at bounding box center [442, 53] width 90 height 33
click at [1029, 549] on link "View External Url" at bounding box center [1071, 546] width 104 height 19
click at [1061, 540] on link "View External Url" at bounding box center [1071, 546] width 104 height 19
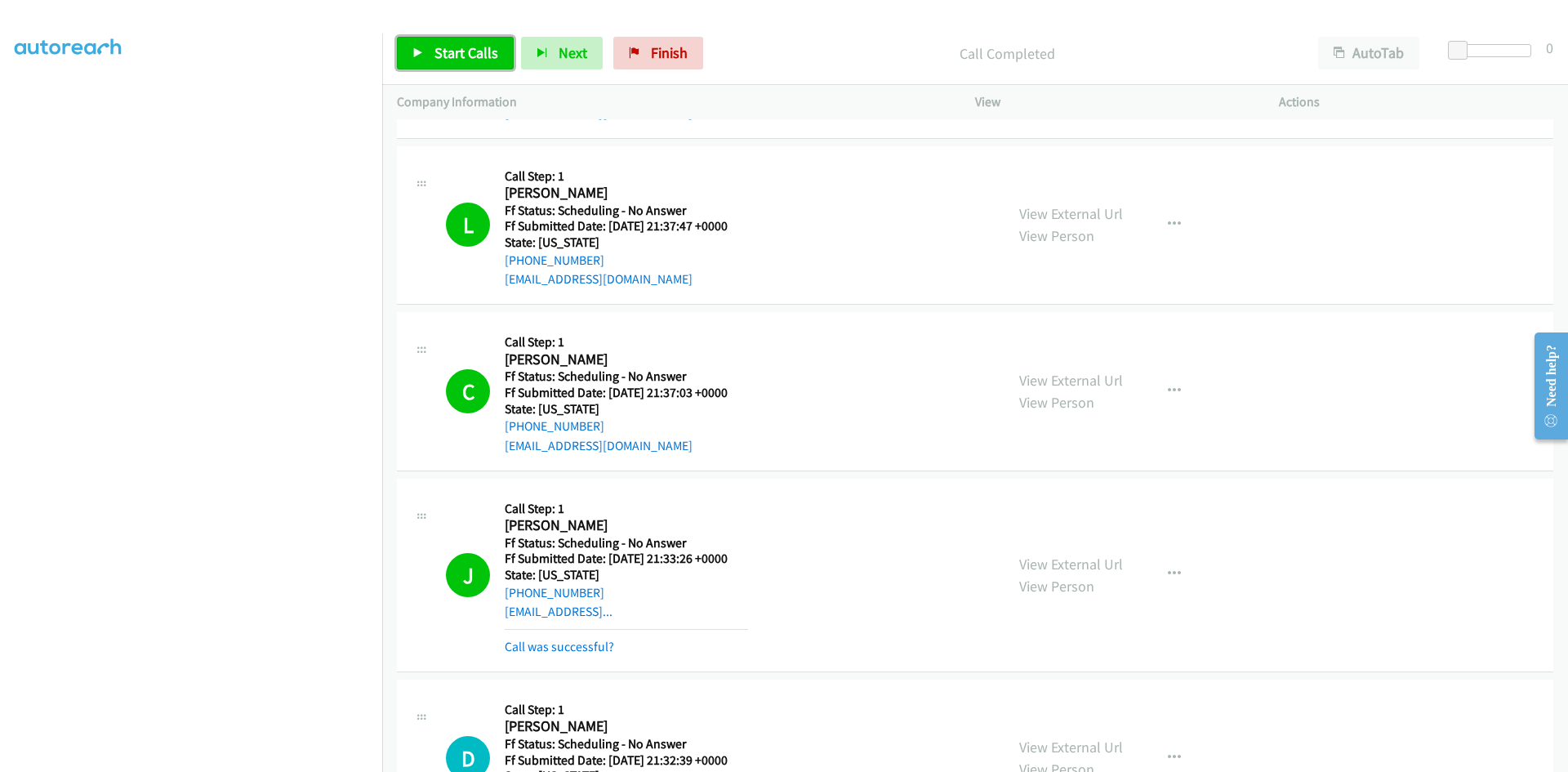
click at [461, 52] on span "Start Calls" at bounding box center [466, 53] width 63 height 19
click at [539, 646] on link "Call was successful?" at bounding box center [560, 646] width 110 height 15
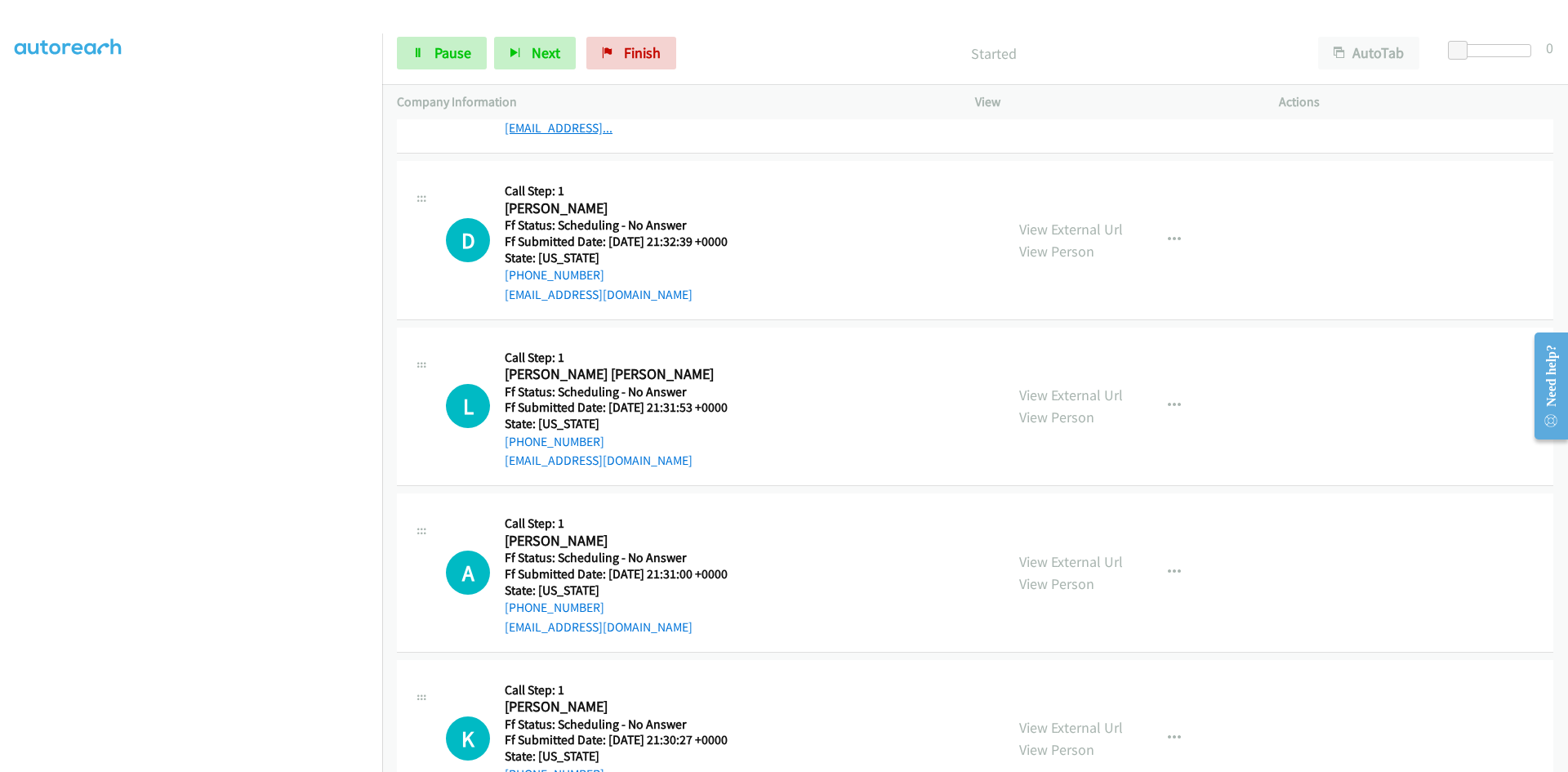
scroll to position [1796, 0]
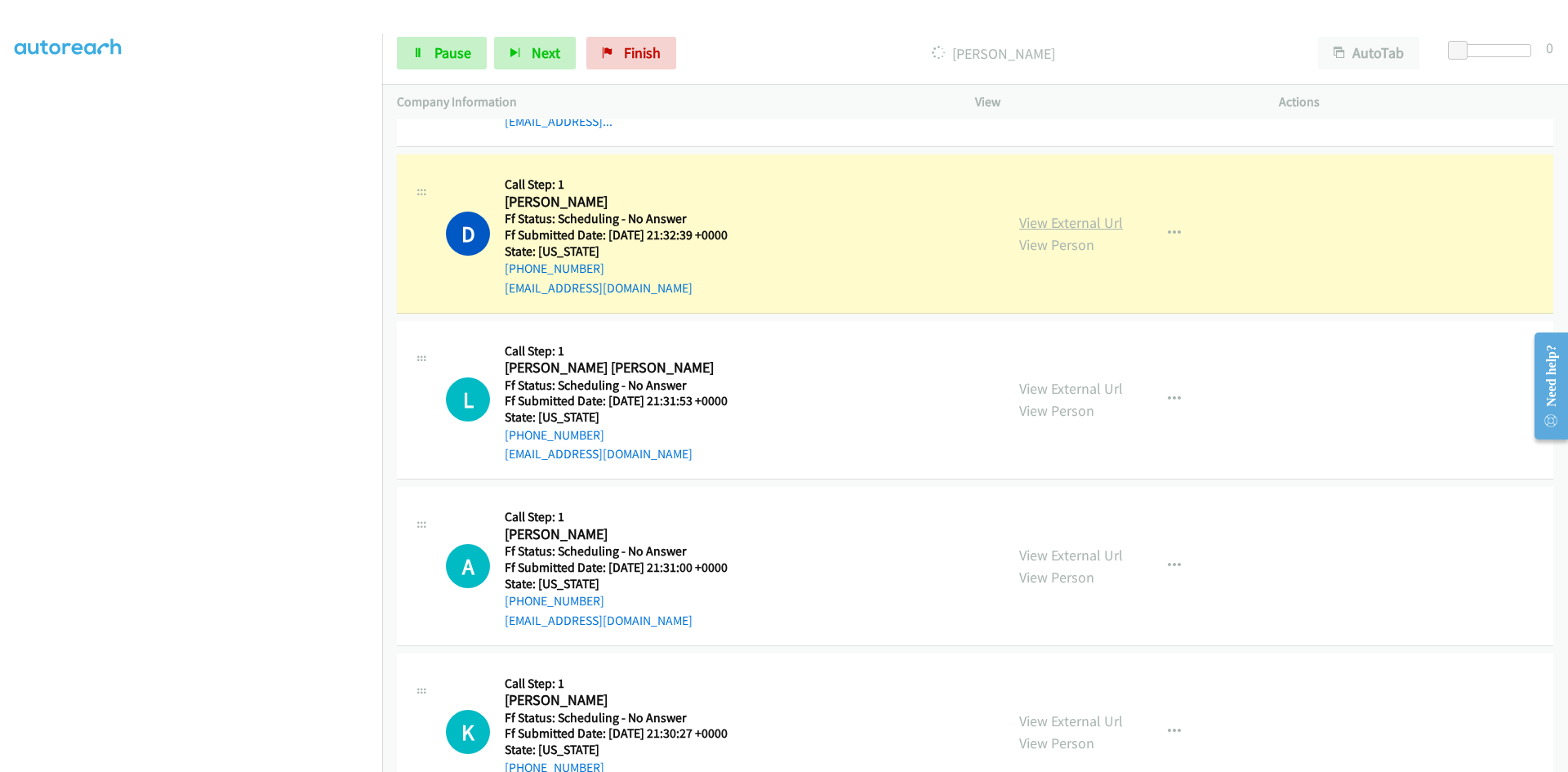
click at [1098, 216] on link "View External Url" at bounding box center [1071, 223] width 104 height 19
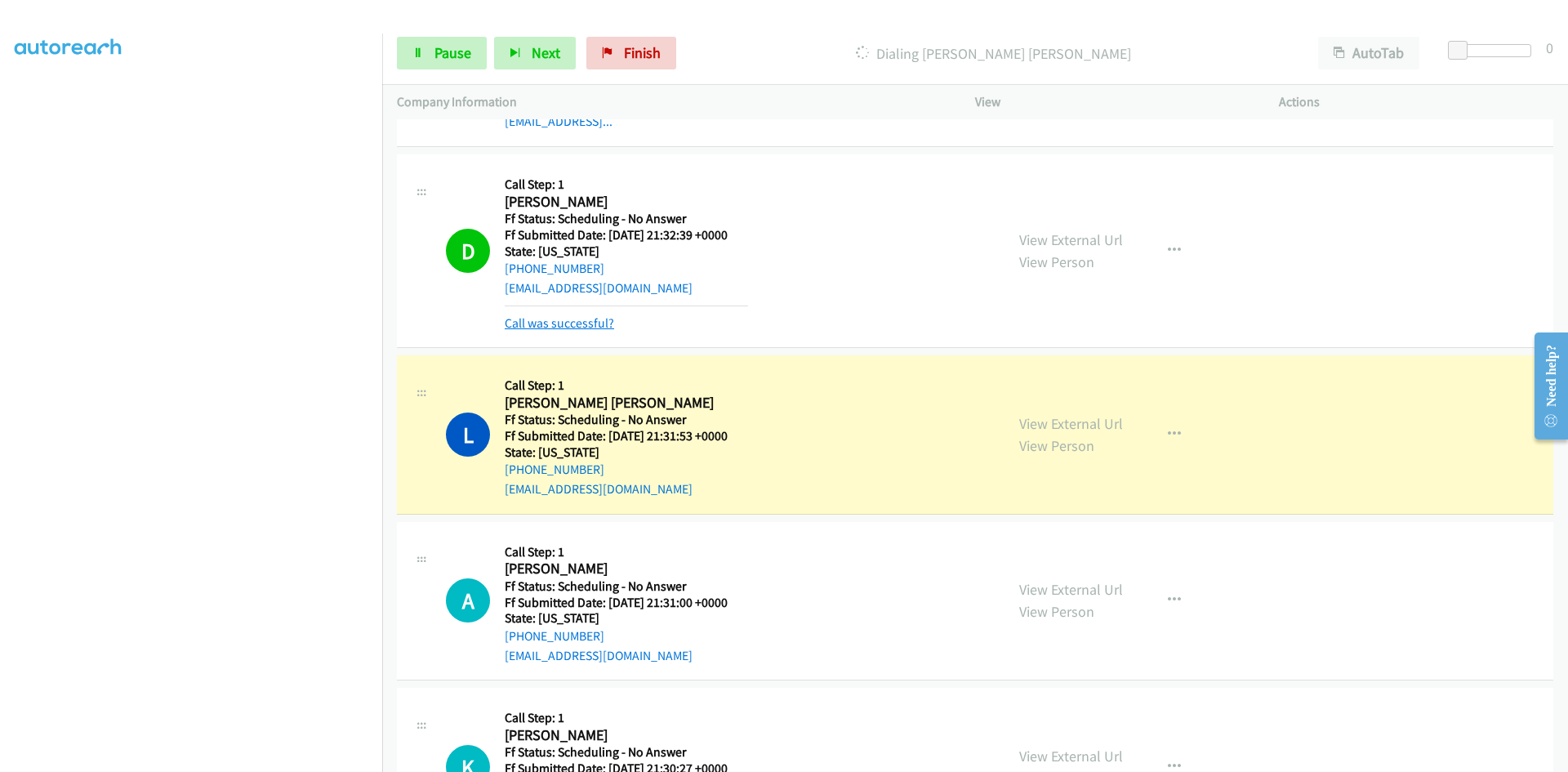
click at [562, 324] on link "Call was successful?" at bounding box center [560, 323] width 110 height 15
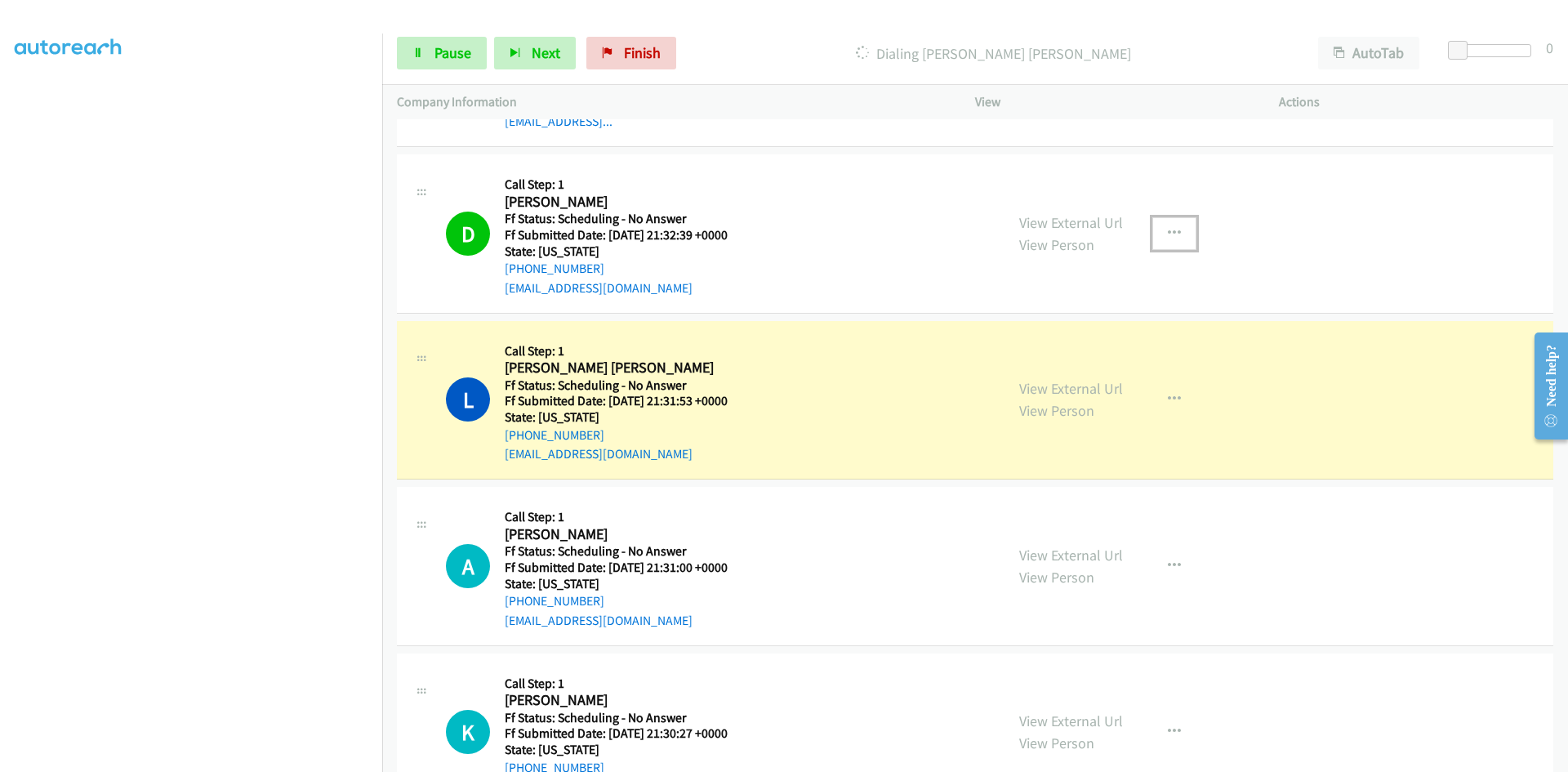
click at [1173, 230] on icon "button" at bounding box center [1173, 233] width 13 height 13
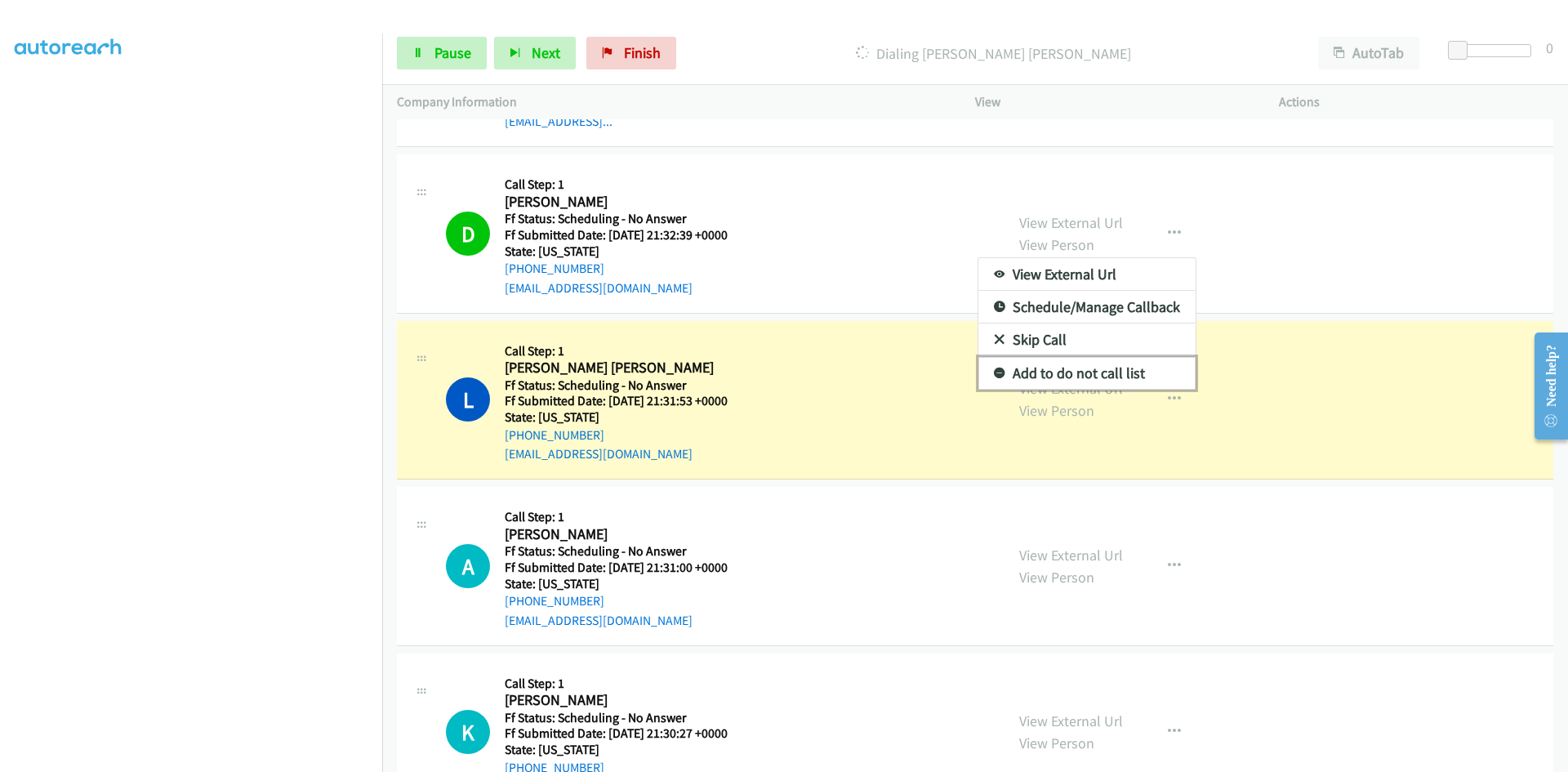
click at [1095, 375] on link "Add to do not call list" at bounding box center [1087, 373] width 217 height 33
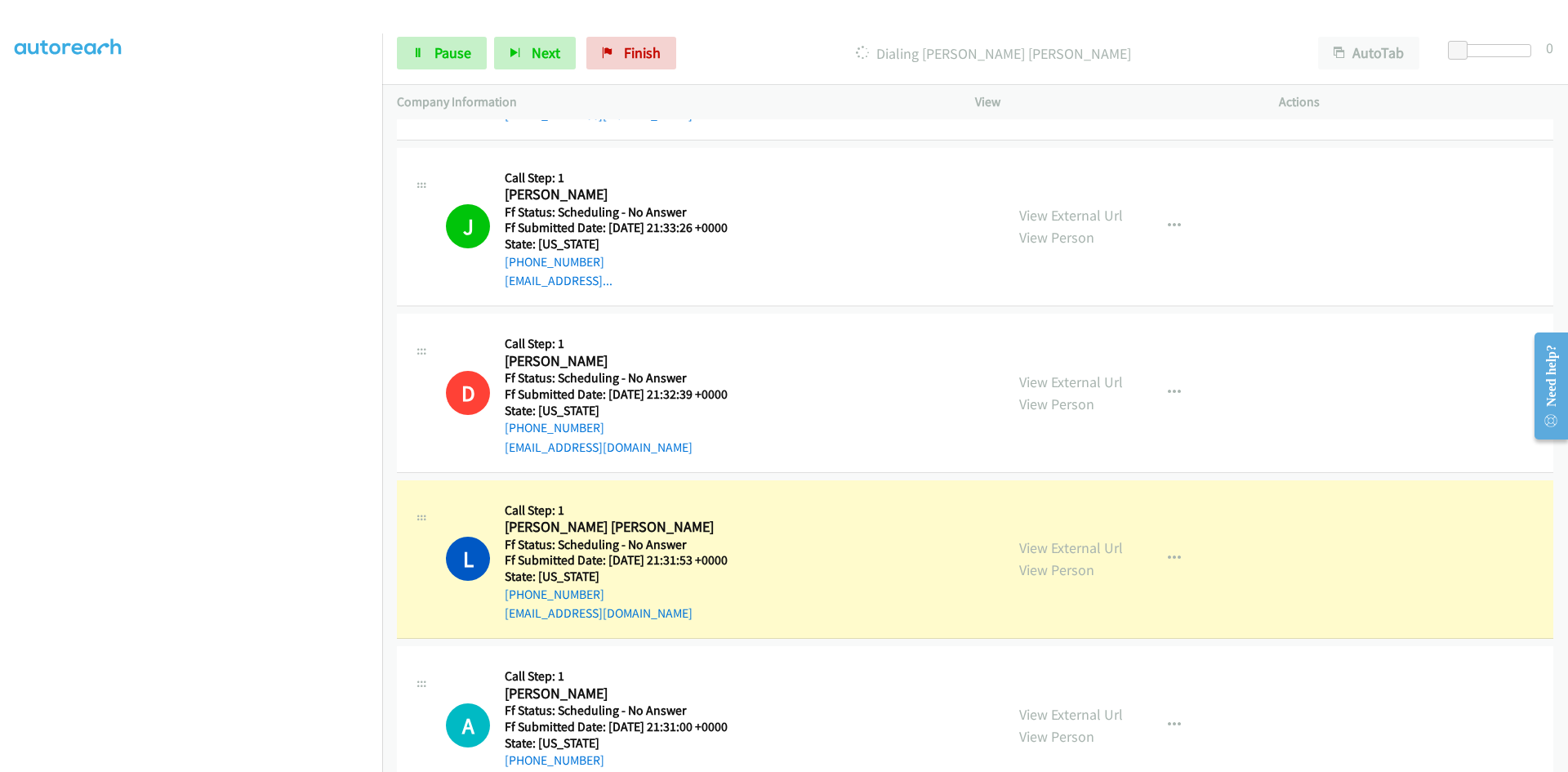
scroll to position [1633, 0]
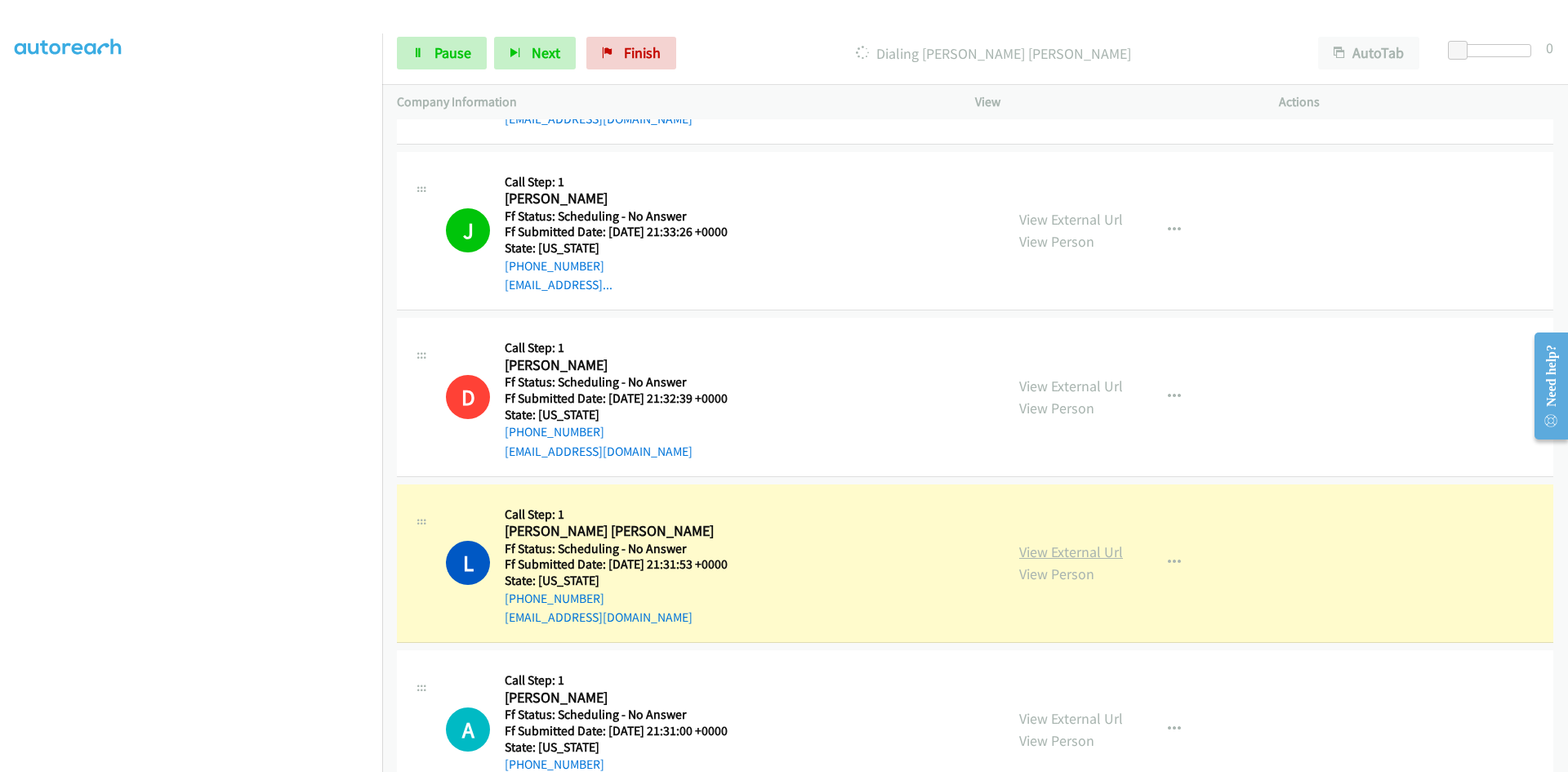
click at [1078, 550] on link "View External Url" at bounding box center [1071, 551] width 104 height 19
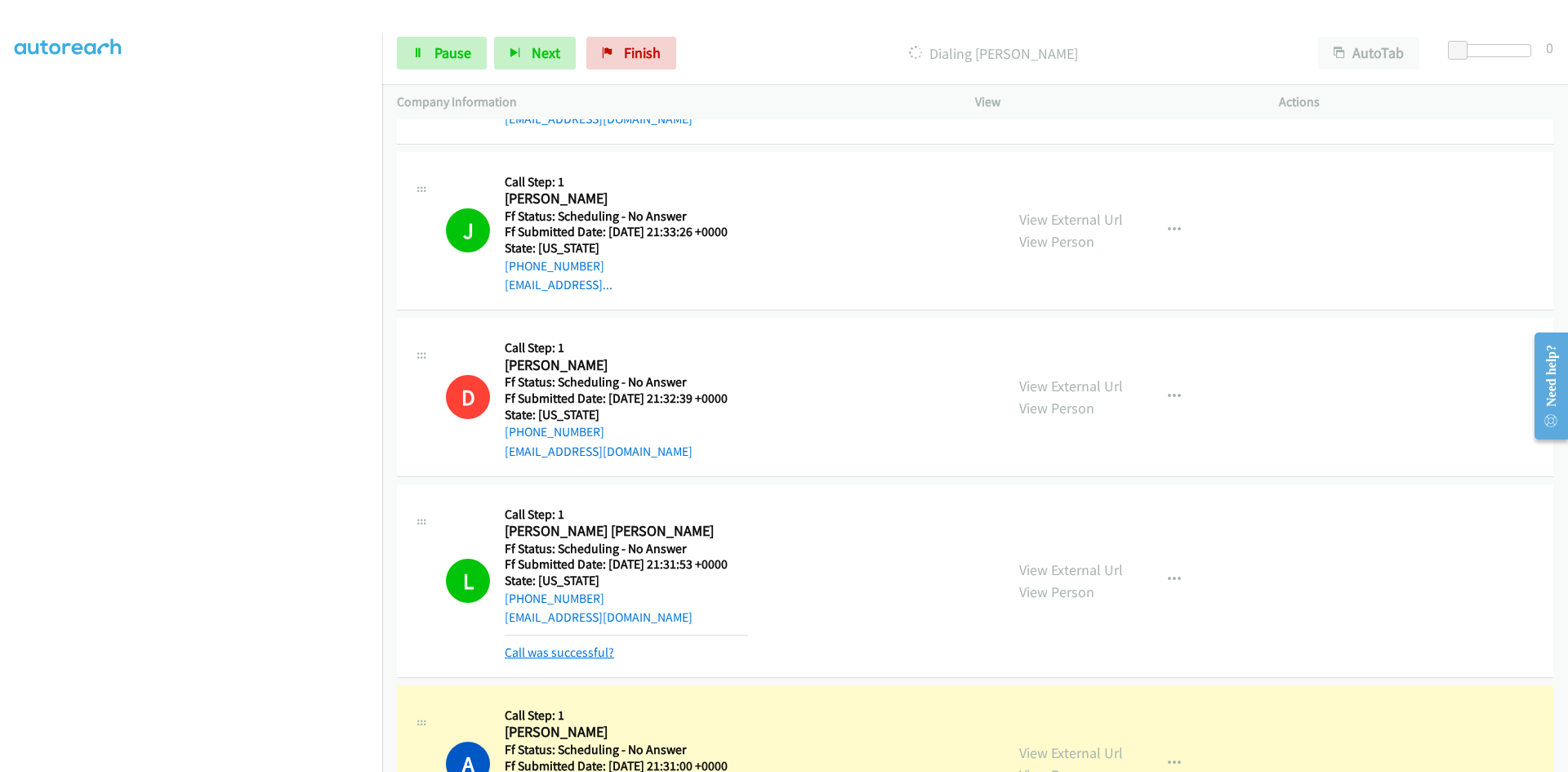
click at [573, 650] on link "Call was successful?" at bounding box center [560, 652] width 110 height 15
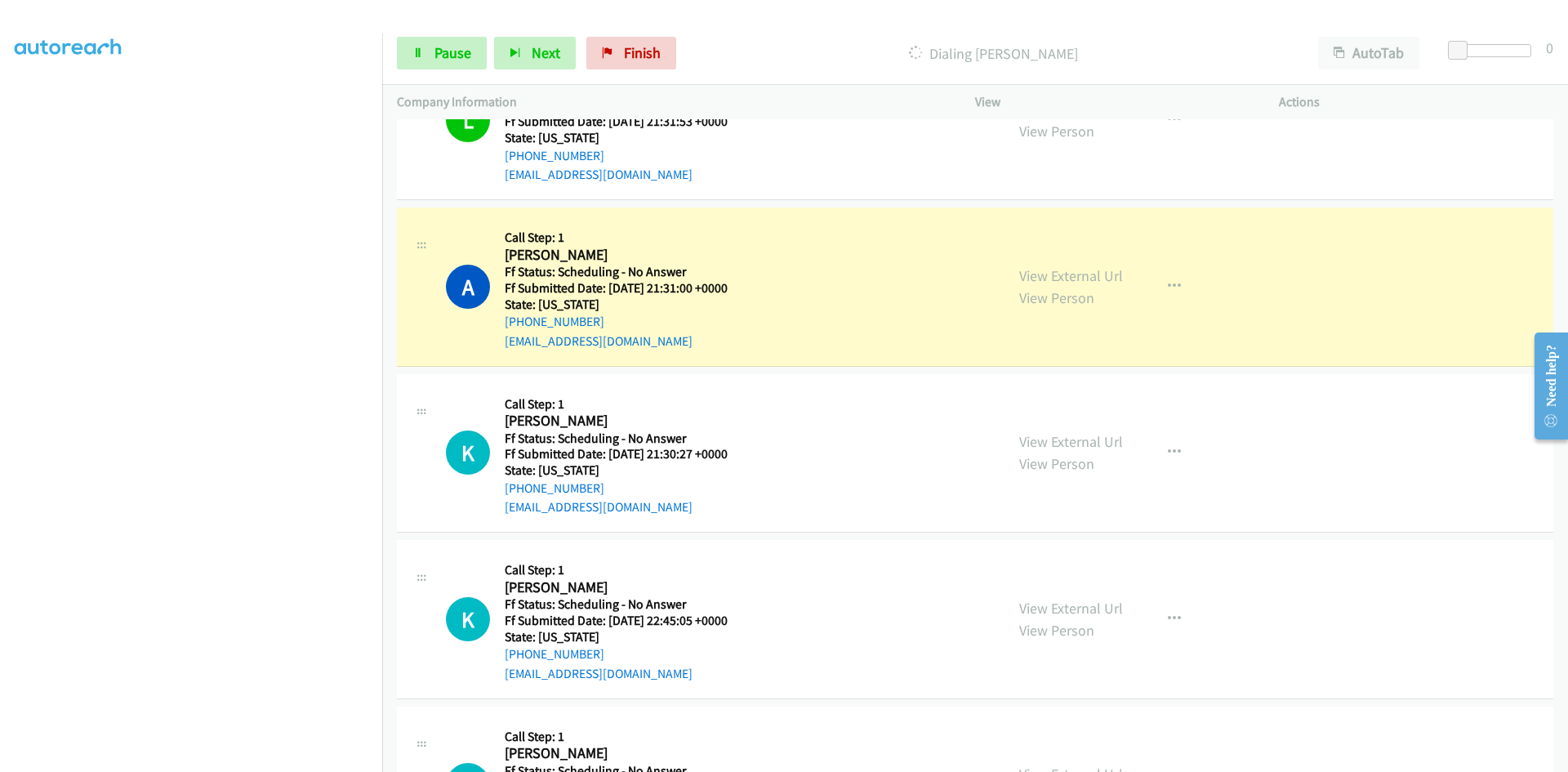
scroll to position [2123, 0]
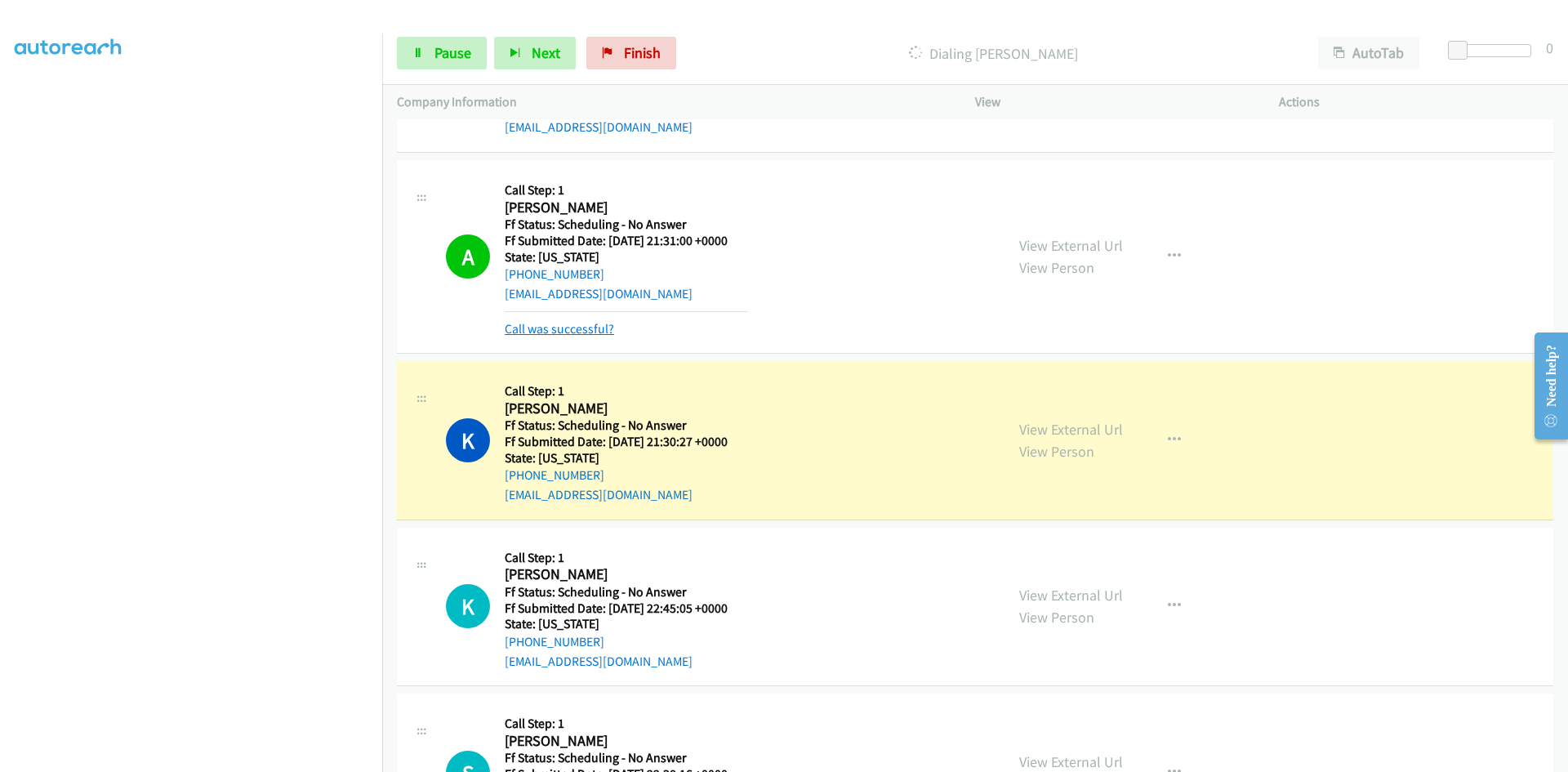
click at [597, 331] on link "Call was successful?" at bounding box center [560, 329] width 110 height 15
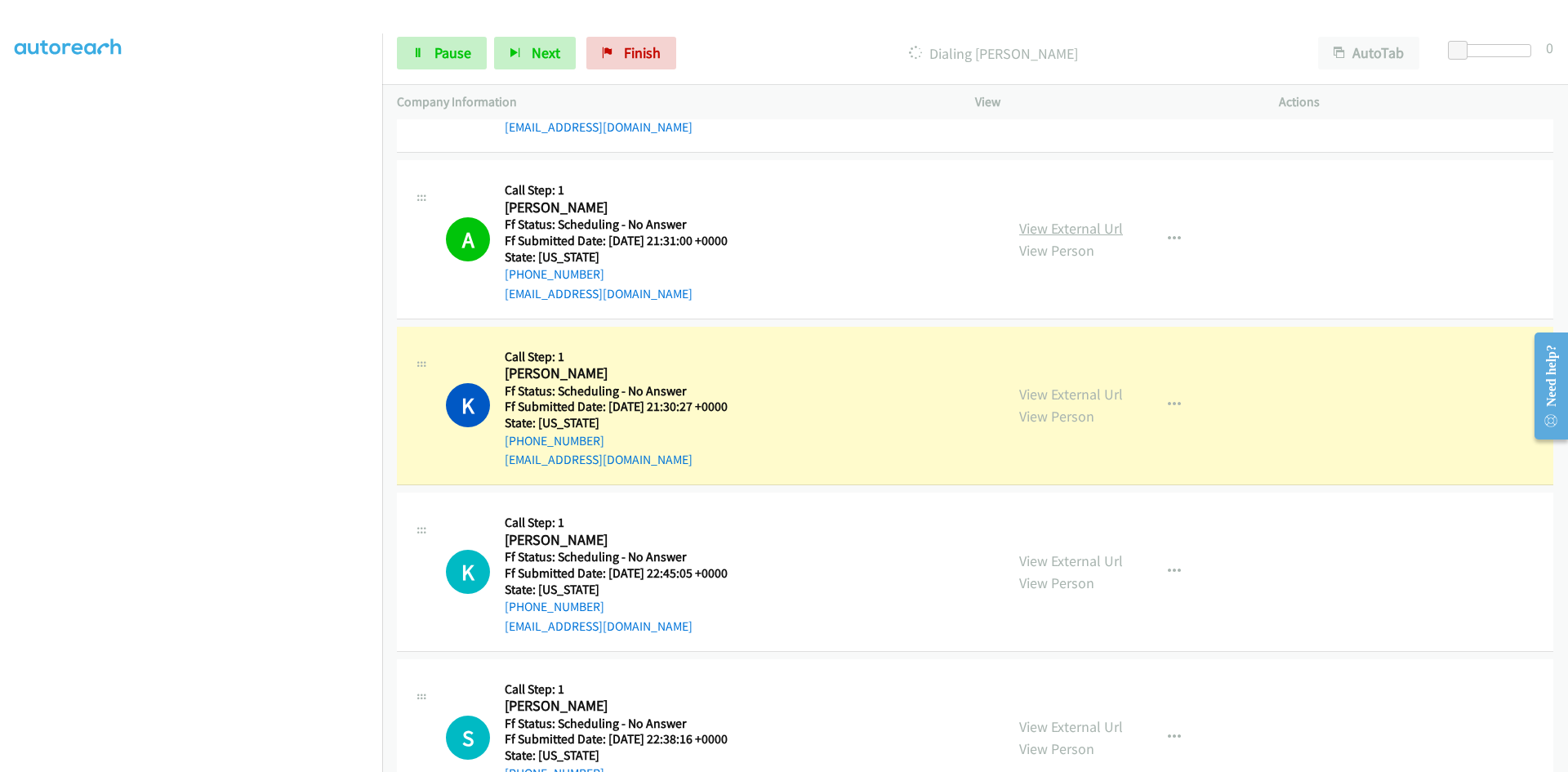
click at [1078, 229] on link "View External Url" at bounding box center [1071, 229] width 104 height 19
click at [1029, 389] on link "View External Url" at bounding box center [1071, 394] width 104 height 19
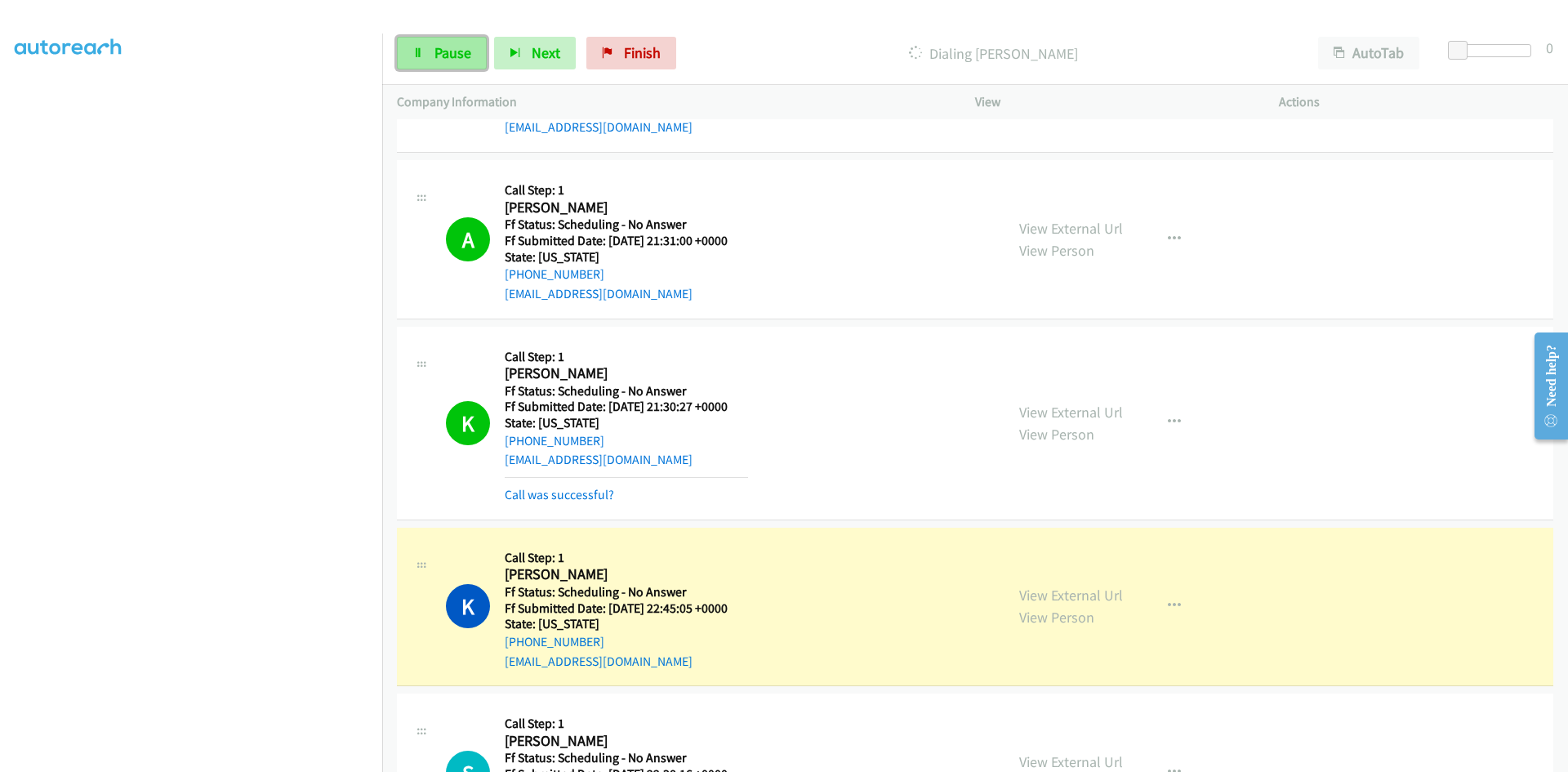
click at [458, 57] on span "Pause" at bounding box center [453, 53] width 37 height 19
click at [1036, 591] on link "View External Url" at bounding box center [1071, 595] width 104 height 19
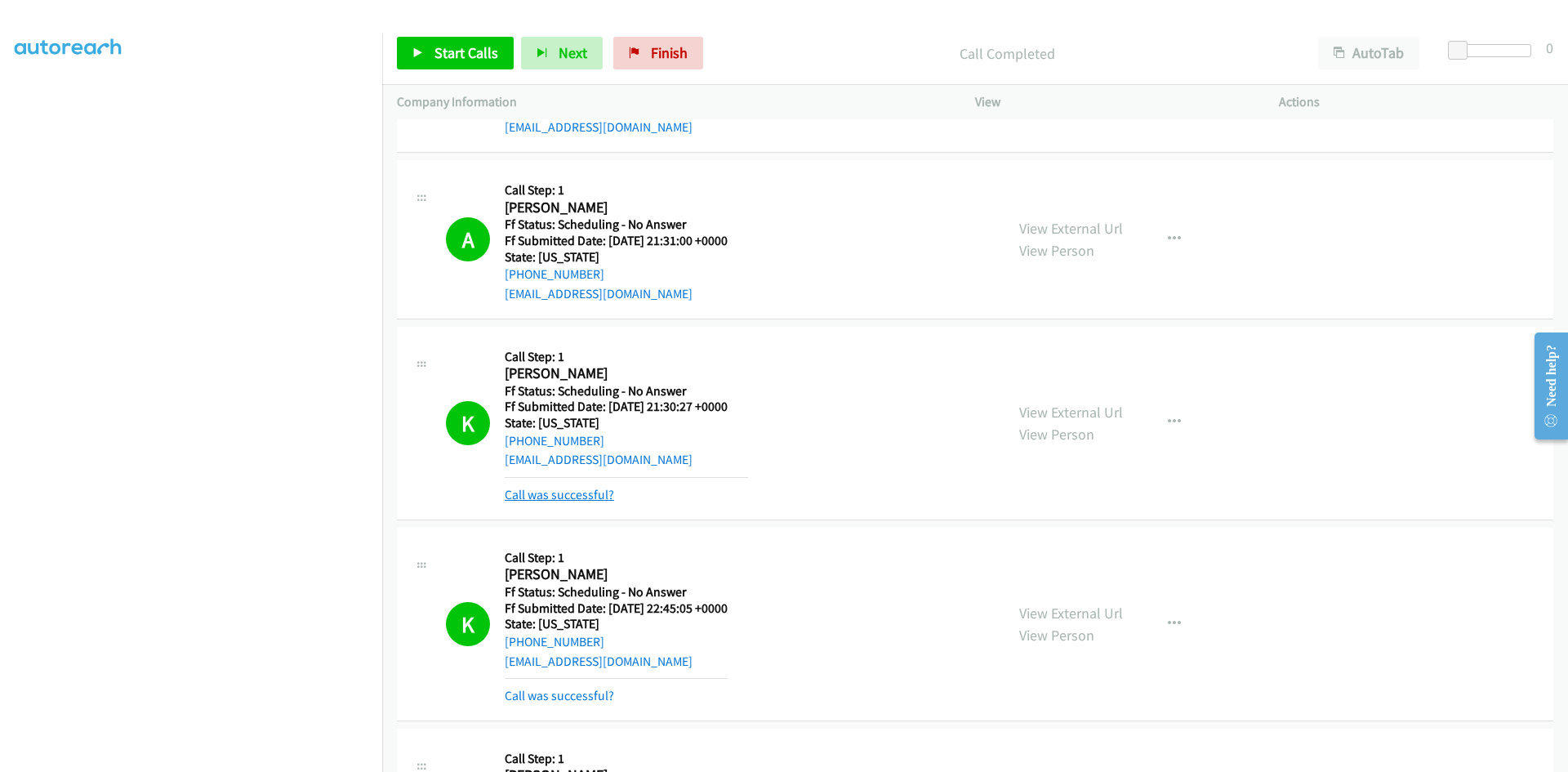
click at [561, 497] on link "Call was successful?" at bounding box center [560, 495] width 110 height 15
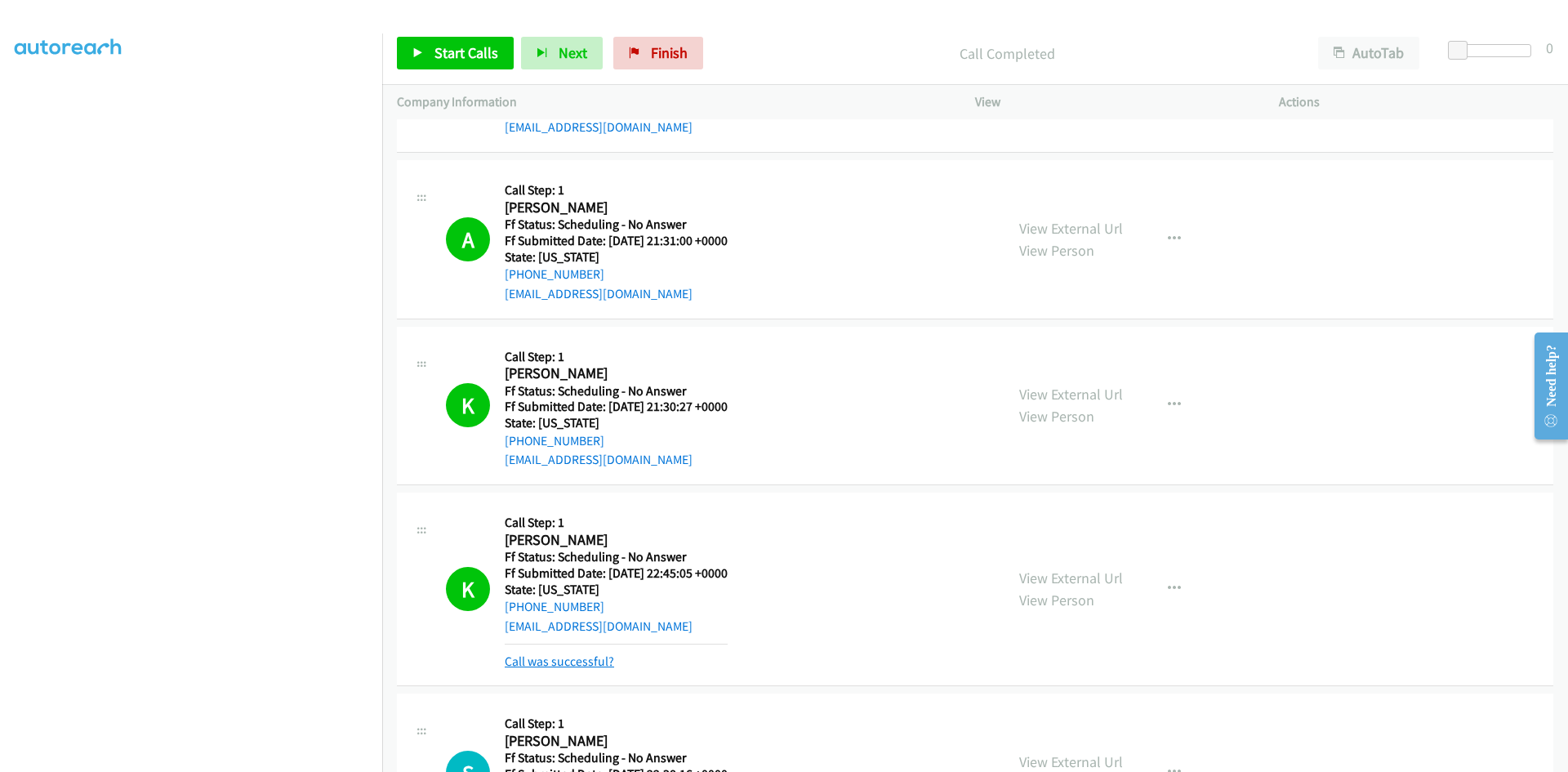
click at [577, 668] on link "Call was successful?" at bounding box center [560, 661] width 110 height 15
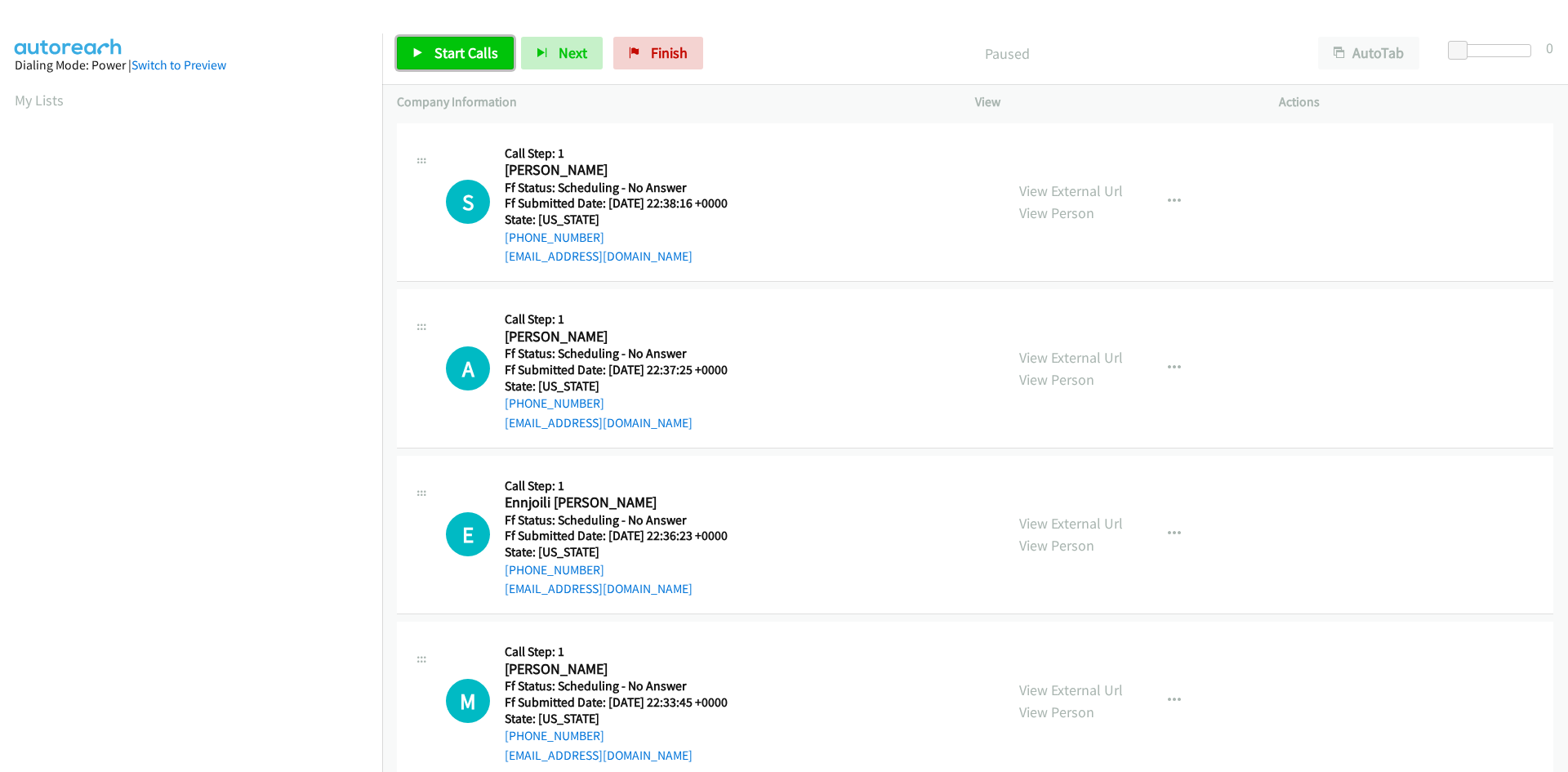
click at [482, 54] on span "Start Calls" at bounding box center [466, 53] width 63 height 19
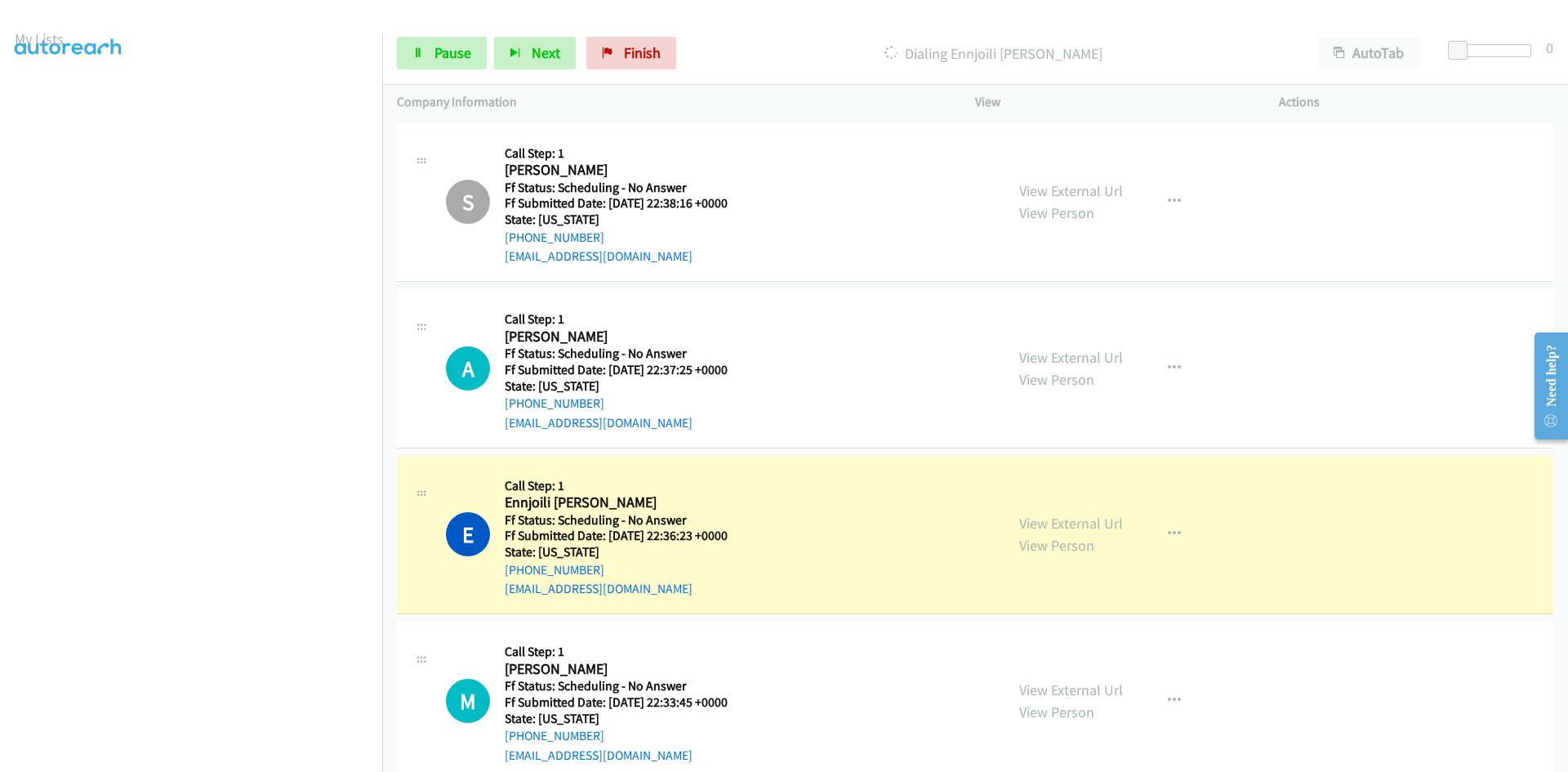
scroll to position [144, 0]
click at [1101, 522] on link "View External Url" at bounding box center [1071, 523] width 104 height 19
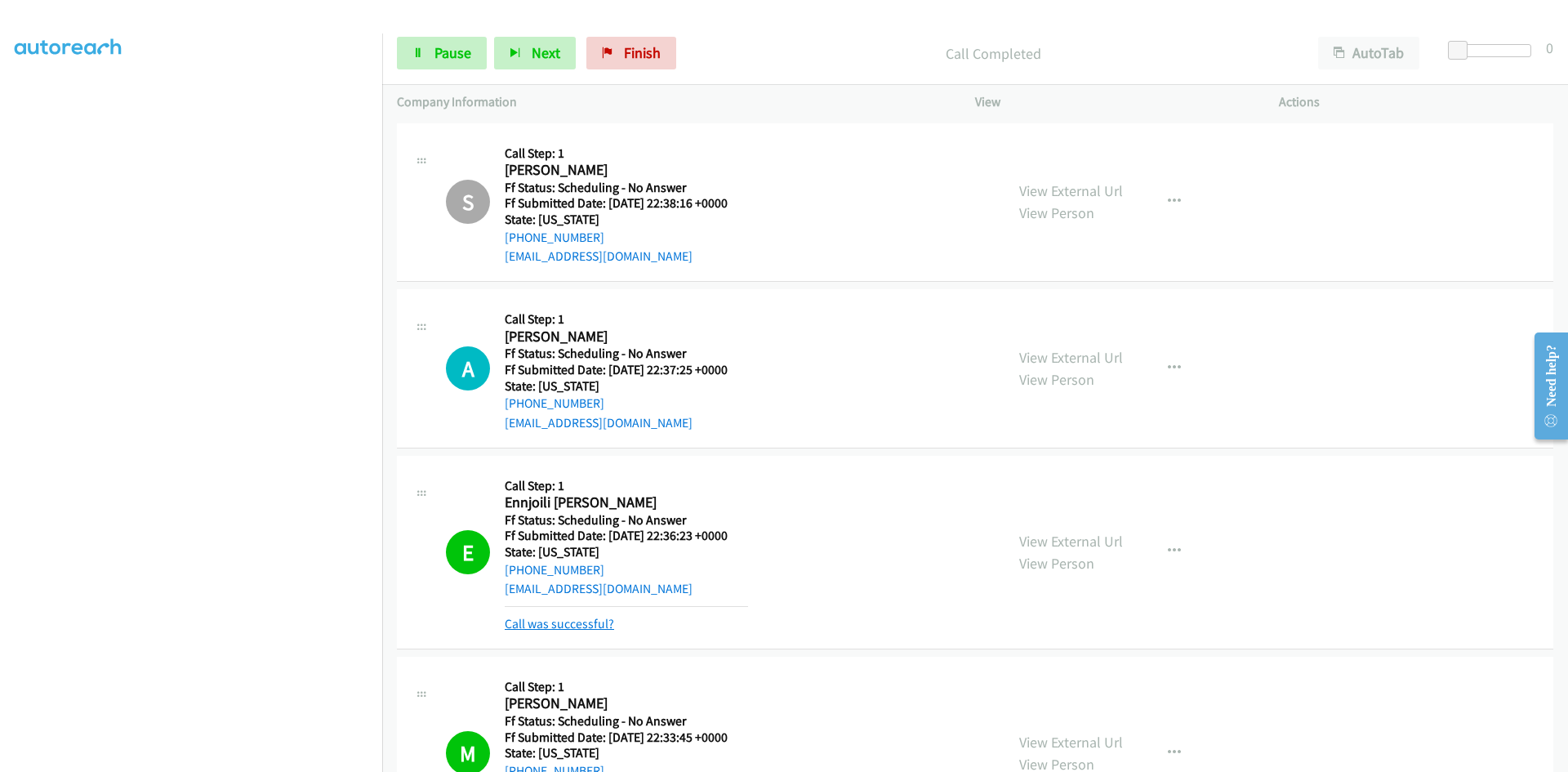
click at [592, 624] on link "Call was successful?" at bounding box center [560, 623] width 110 height 15
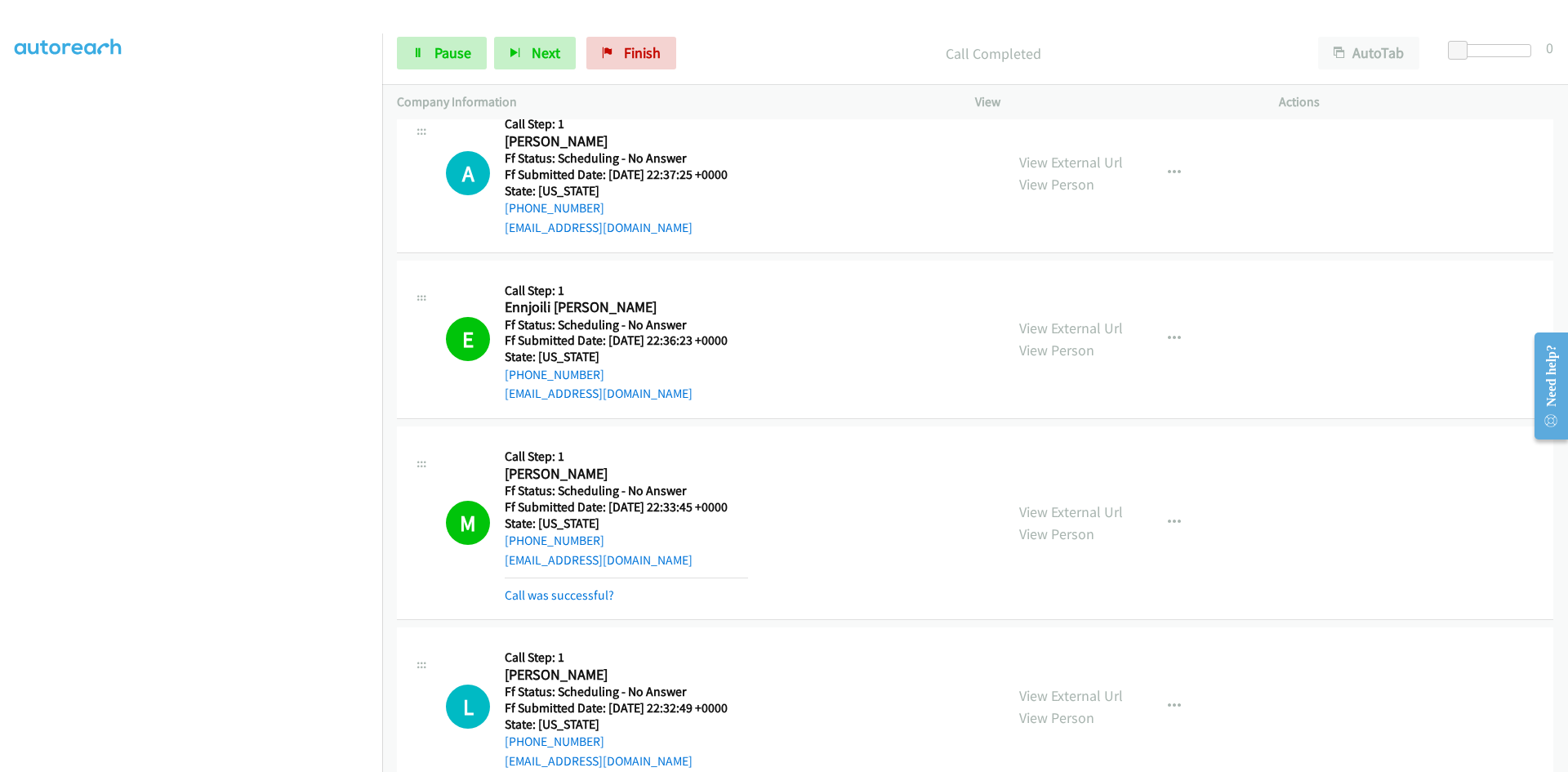
scroll to position [245, 0]
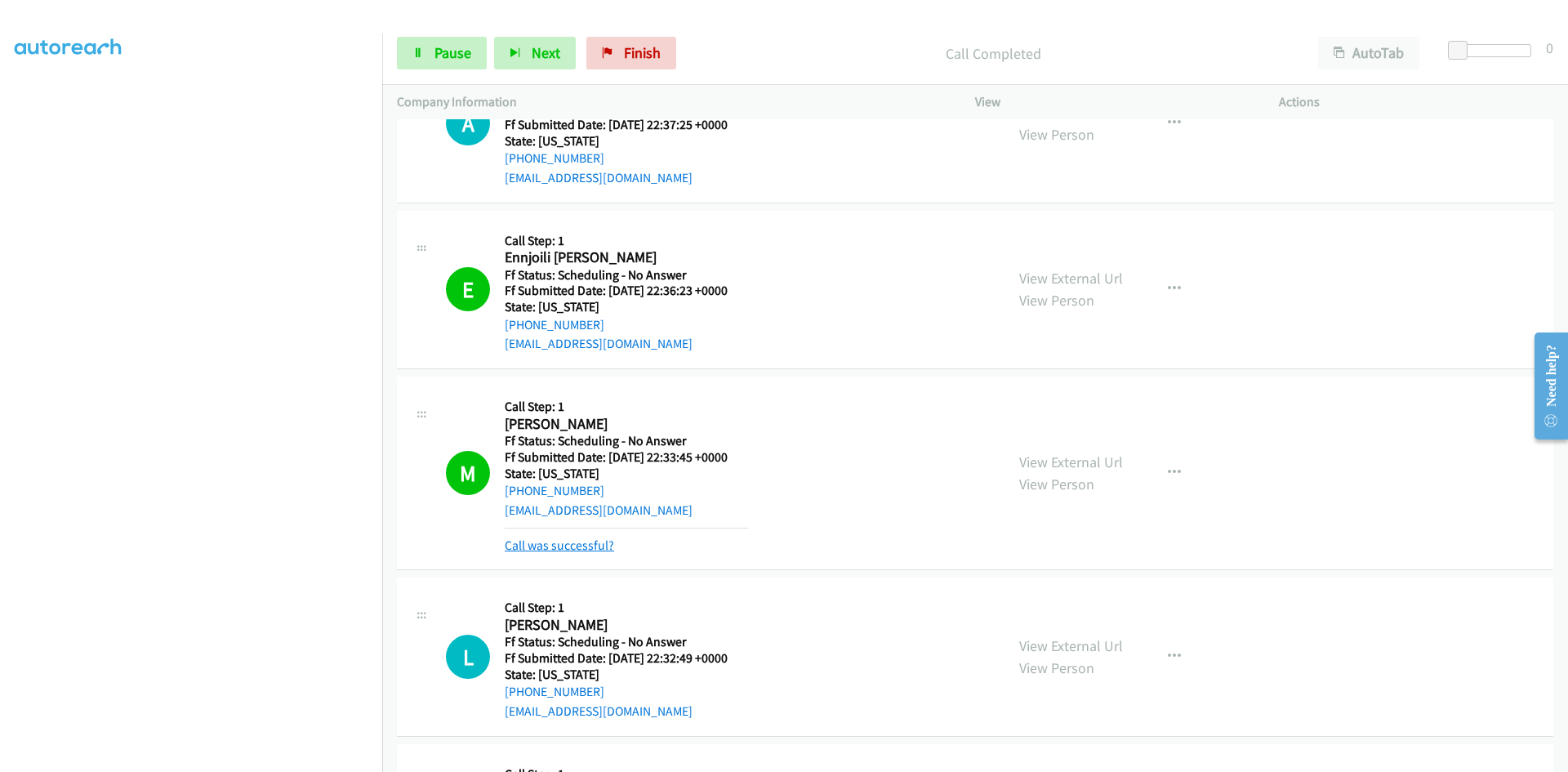
click at [609, 543] on link "Call was successful?" at bounding box center [560, 545] width 110 height 15
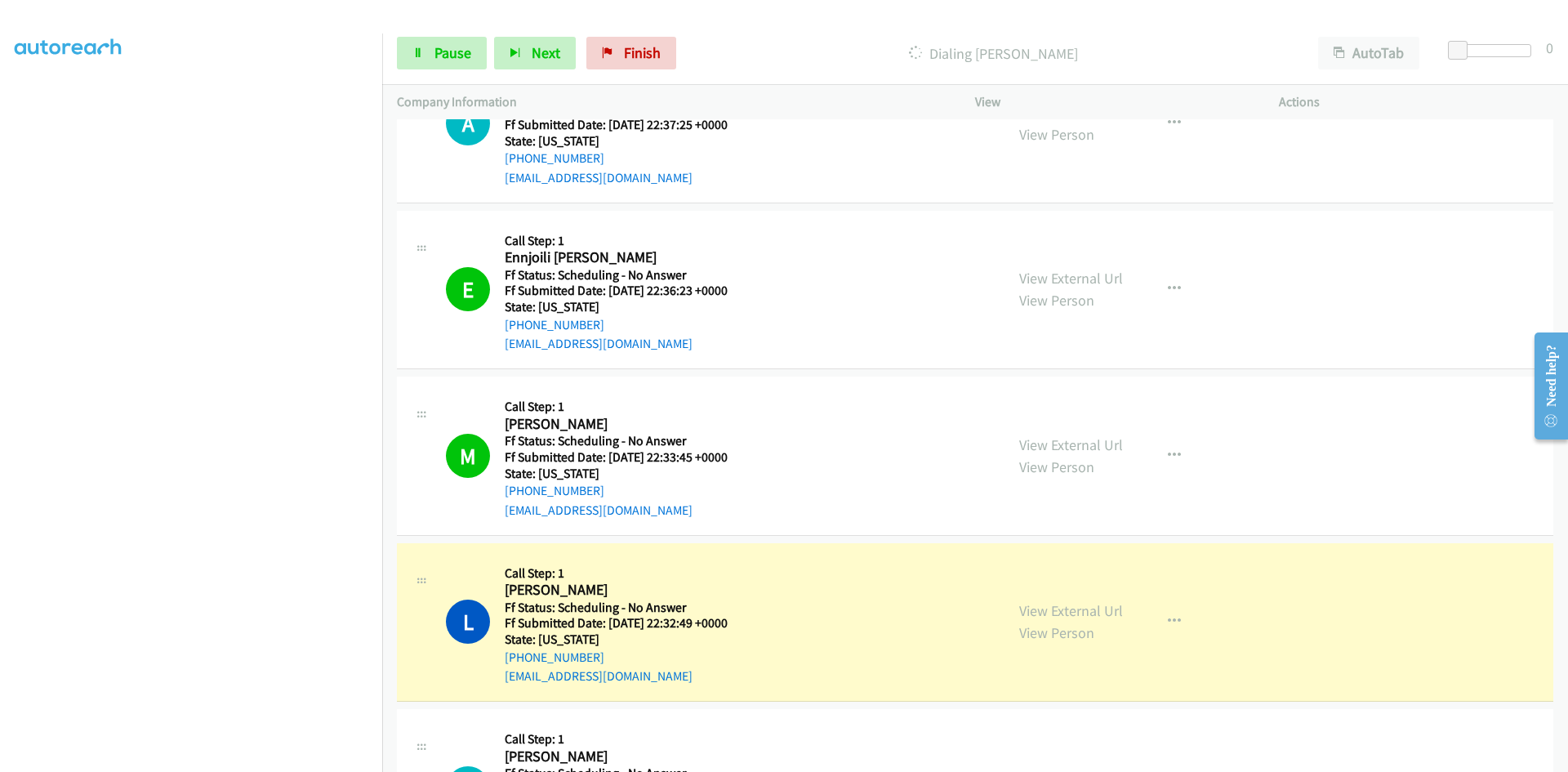
click at [1120, 439] on div "View External Url View Person View External Url Email Schedule/Manage Callback …" at bounding box center [1163, 455] width 318 height 129
click at [1110, 442] on link "View External Url" at bounding box center [1071, 444] width 104 height 19
click at [1065, 613] on link "View External Url" at bounding box center [1071, 610] width 104 height 19
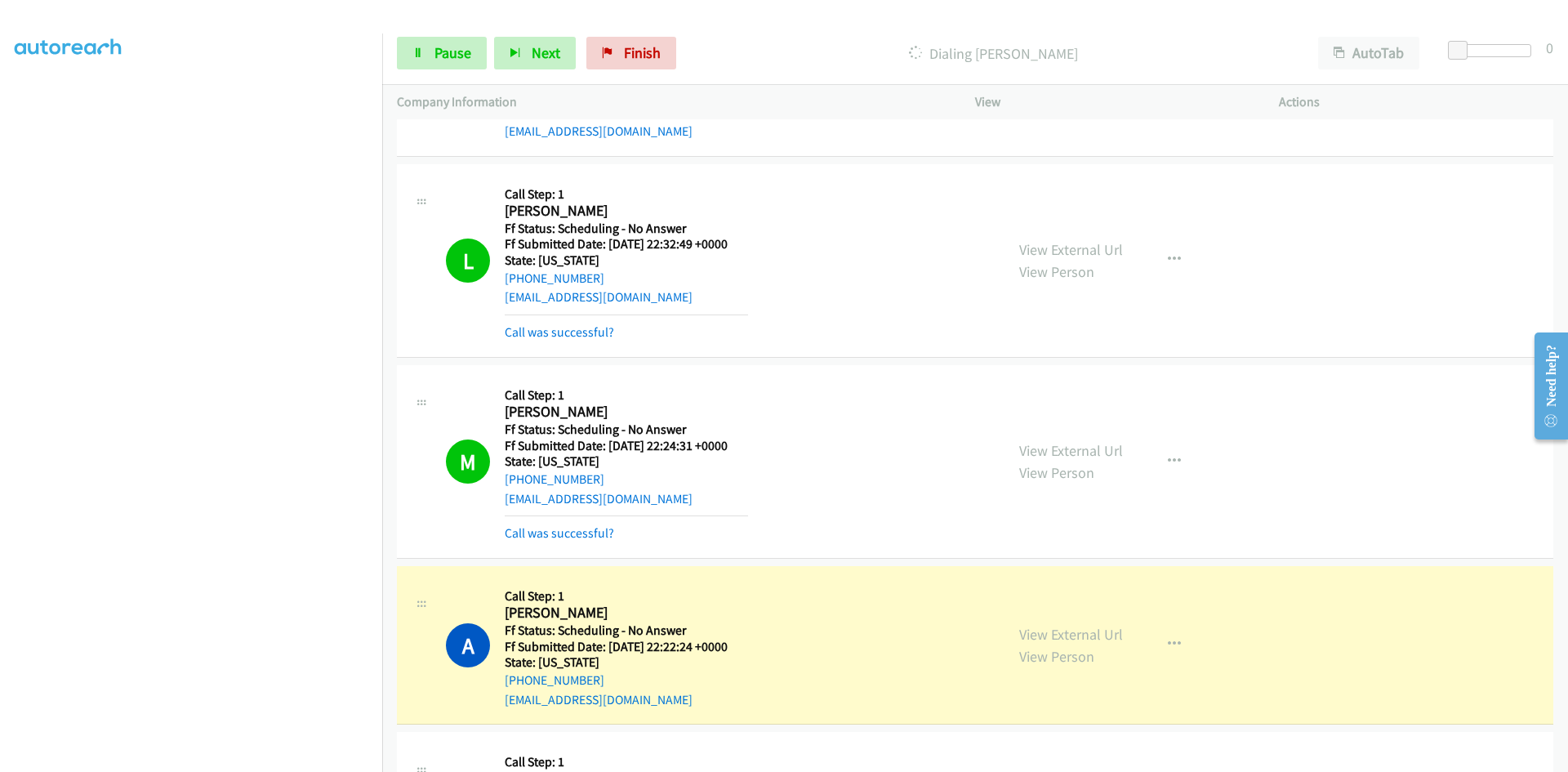
scroll to position [653, 0]
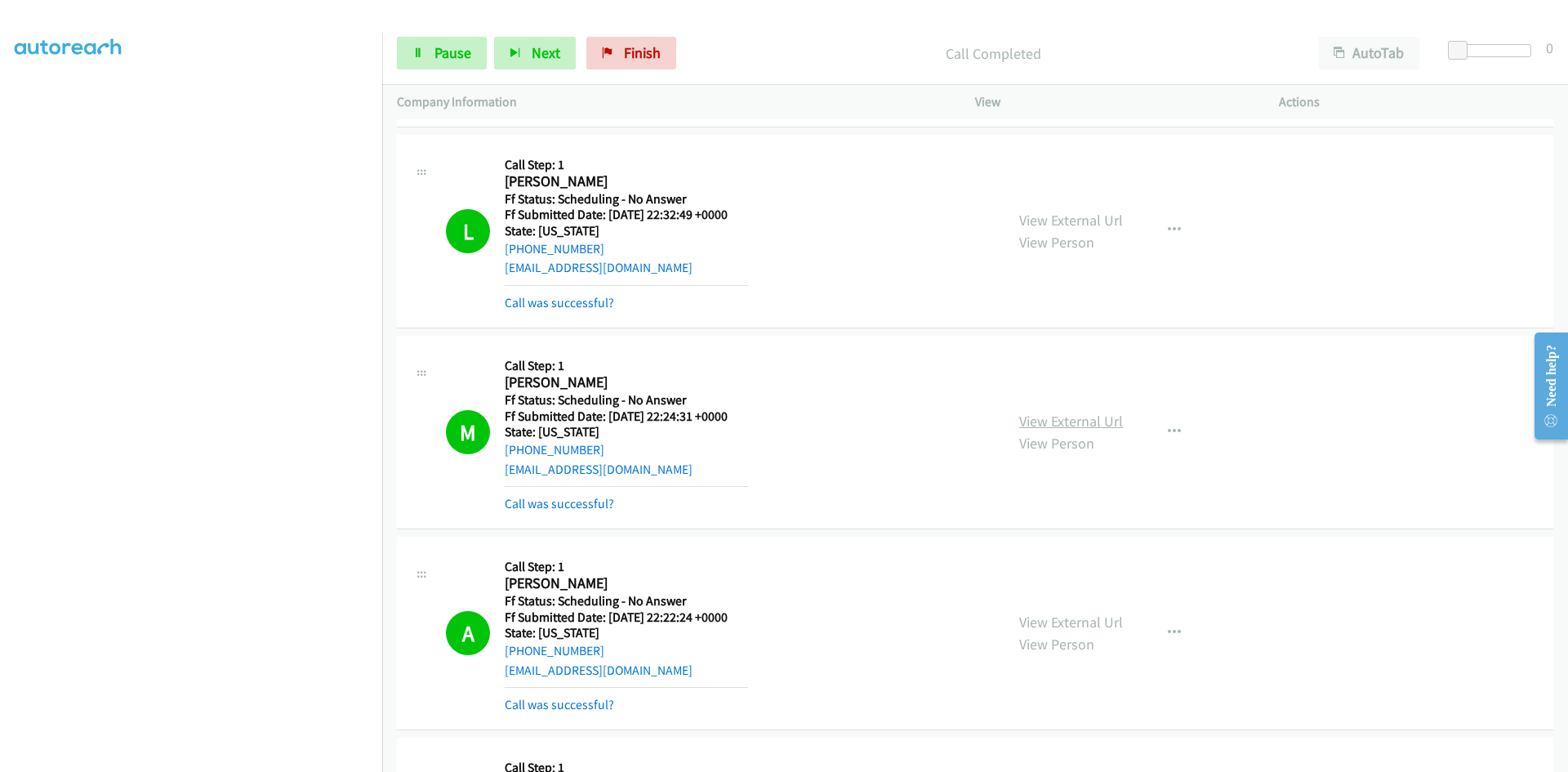
click at [1106, 420] on link "View External Url" at bounding box center [1071, 421] width 104 height 19
click at [1090, 621] on link "View External Url" at bounding box center [1071, 622] width 104 height 19
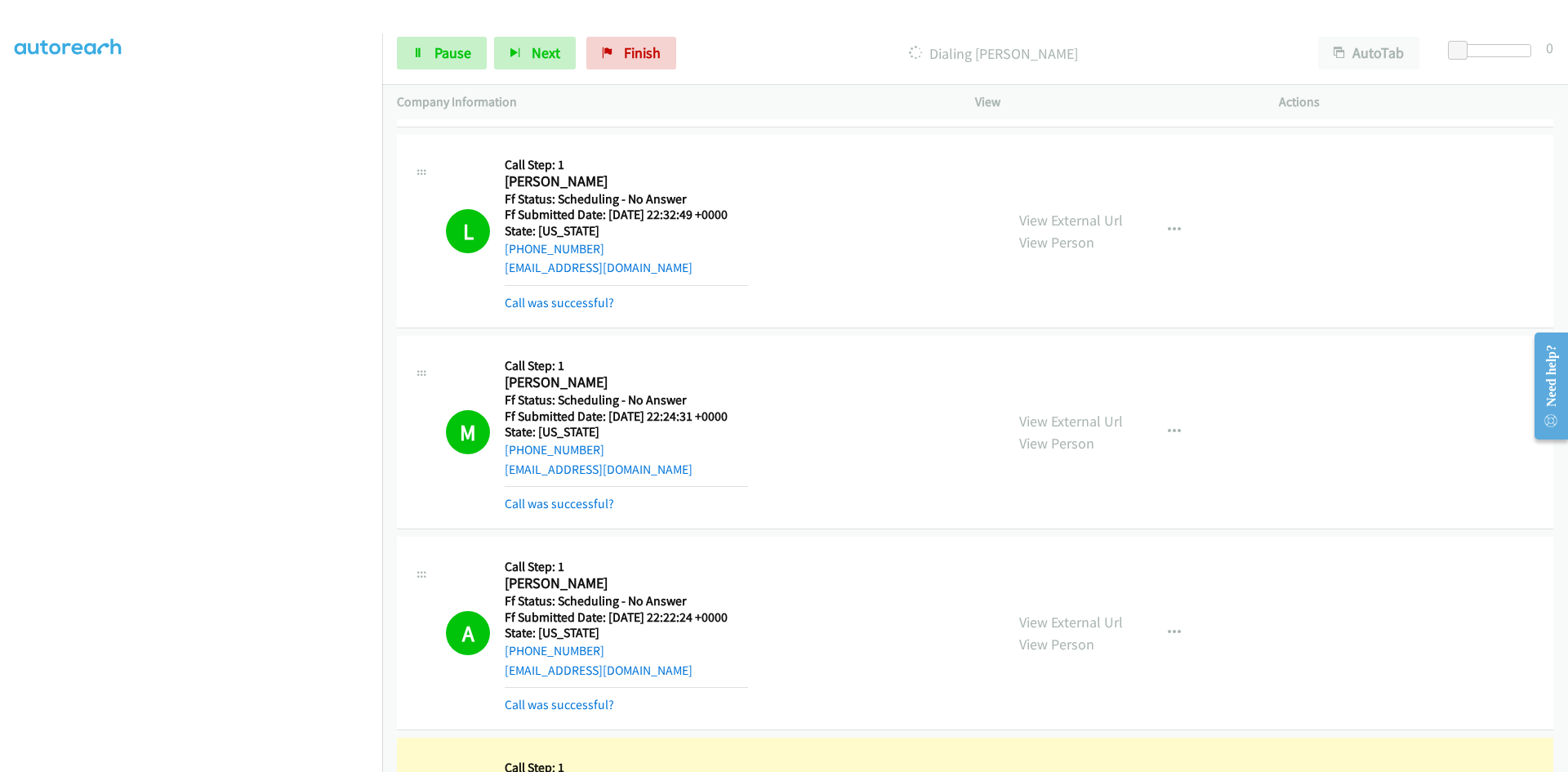
scroll to position [980, 0]
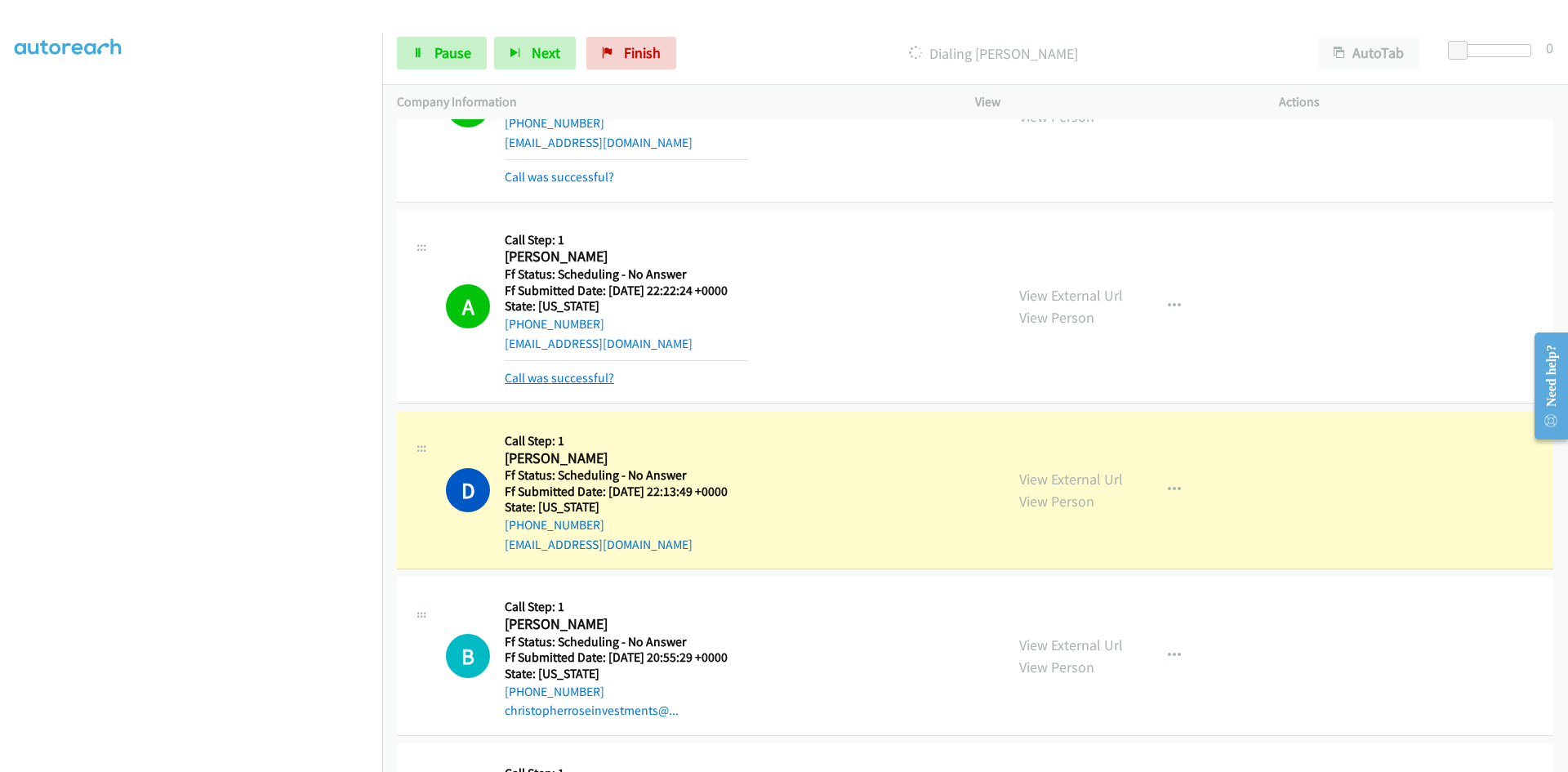
click at [591, 372] on link "Call was successful?" at bounding box center [560, 377] width 110 height 15
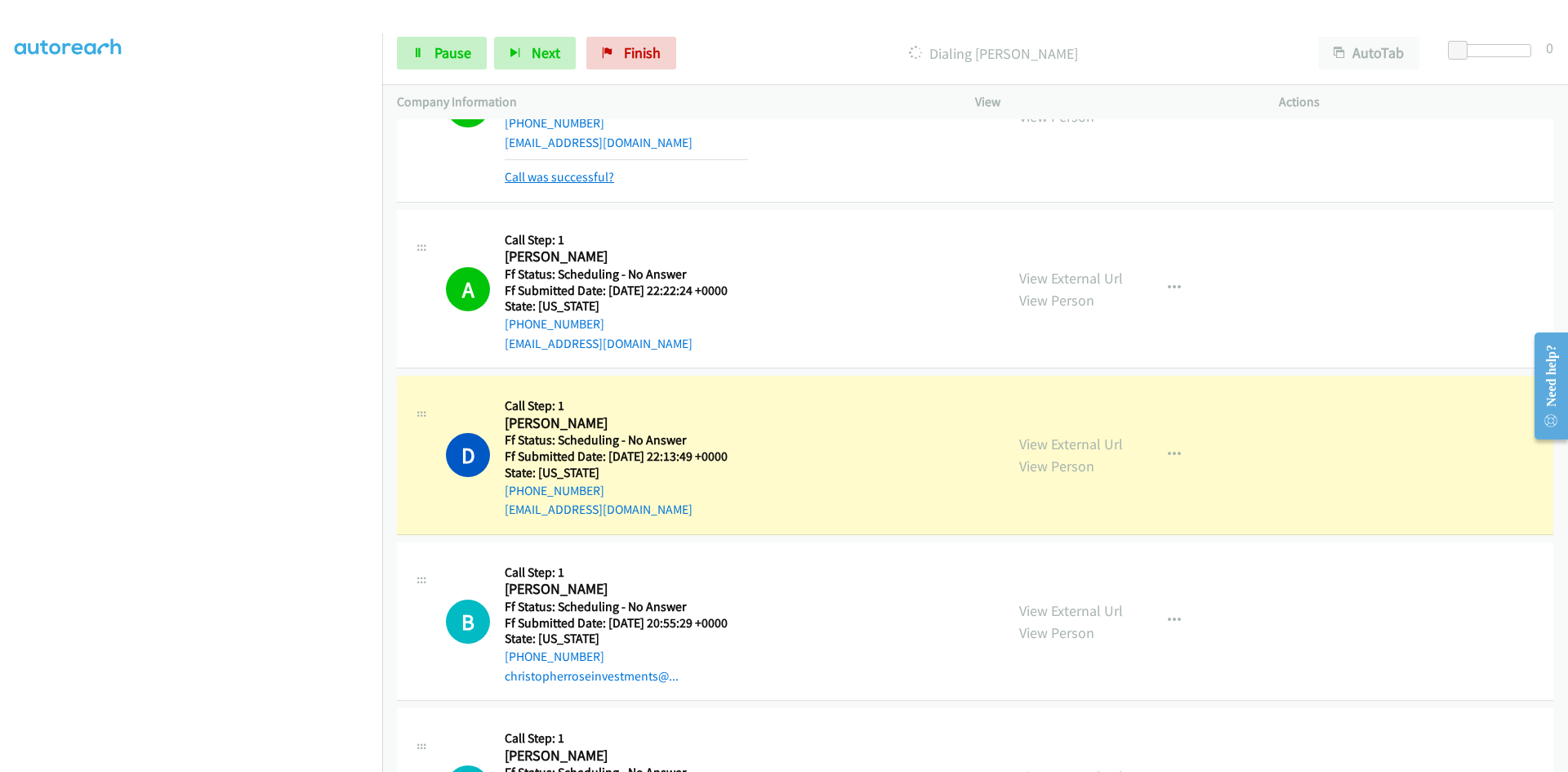
click at [604, 177] on link "Call was successful?" at bounding box center [560, 176] width 110 height 15
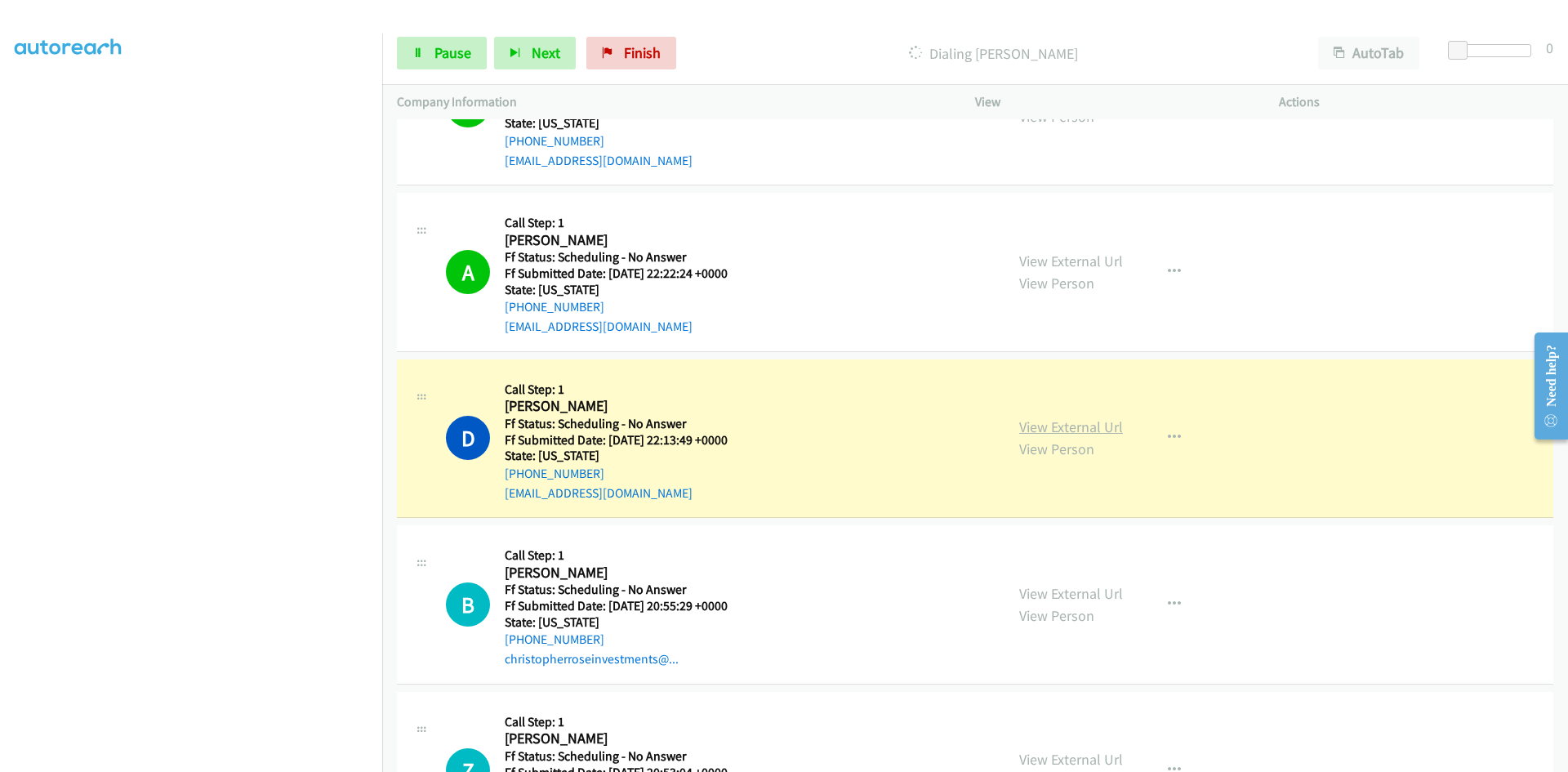
click at [1079, 428] on link "View External Url" at bounding box center [1071, 427] width 104 height 19
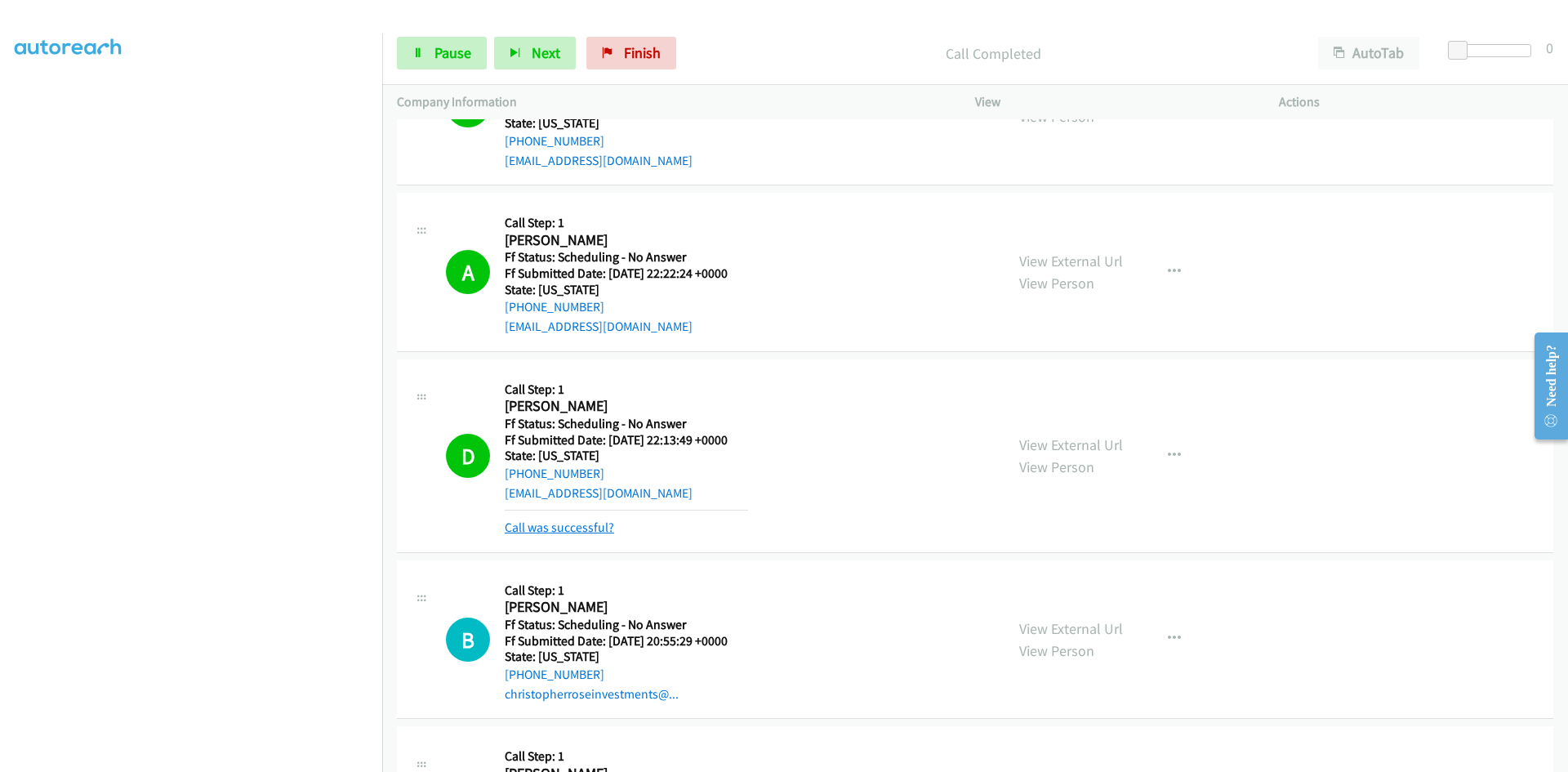
click at [556, 525] on link "Call was successful?" at bounding box center [560, 527] width 110 height 15
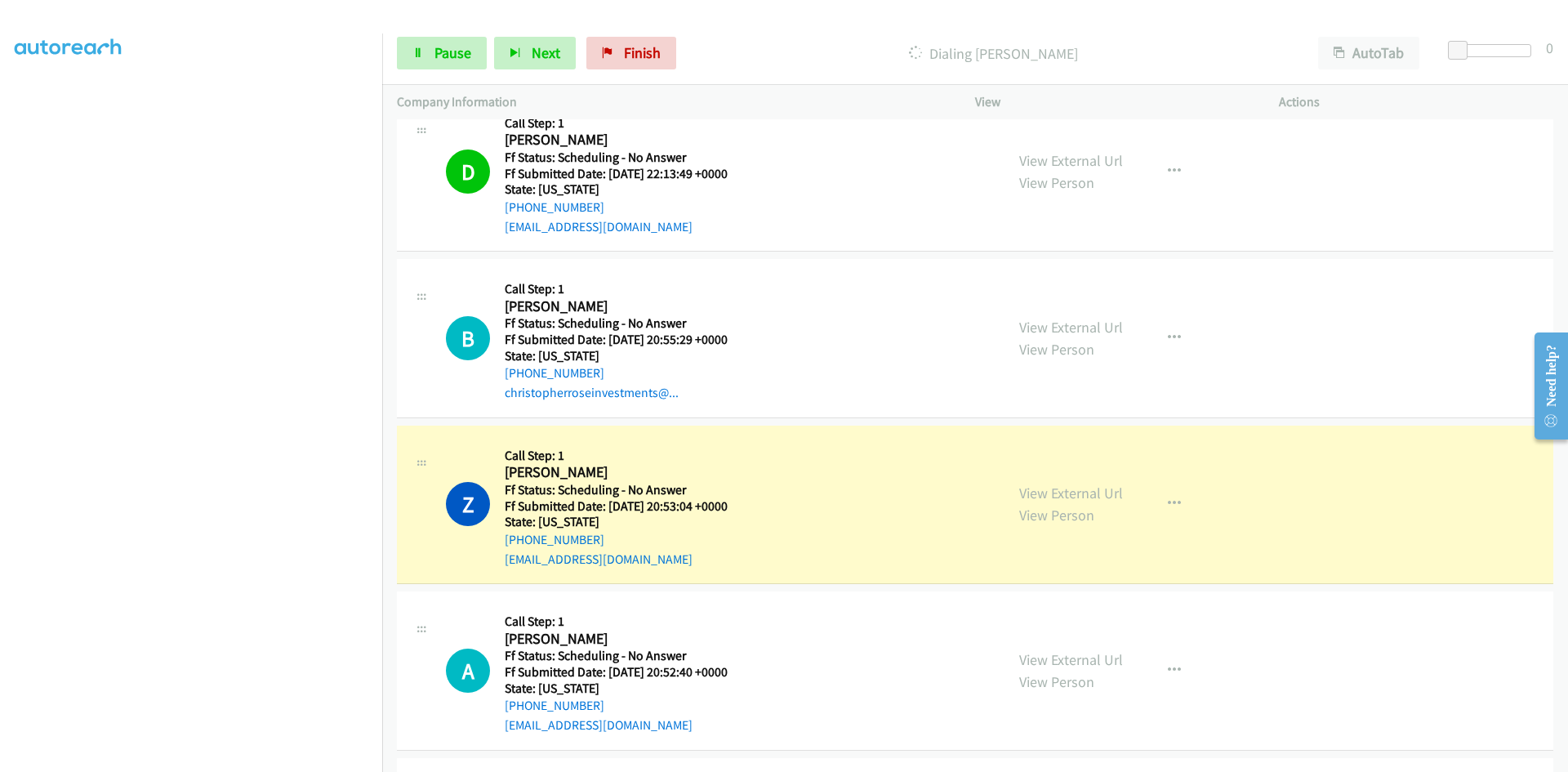
scroll to position [1370, 0]
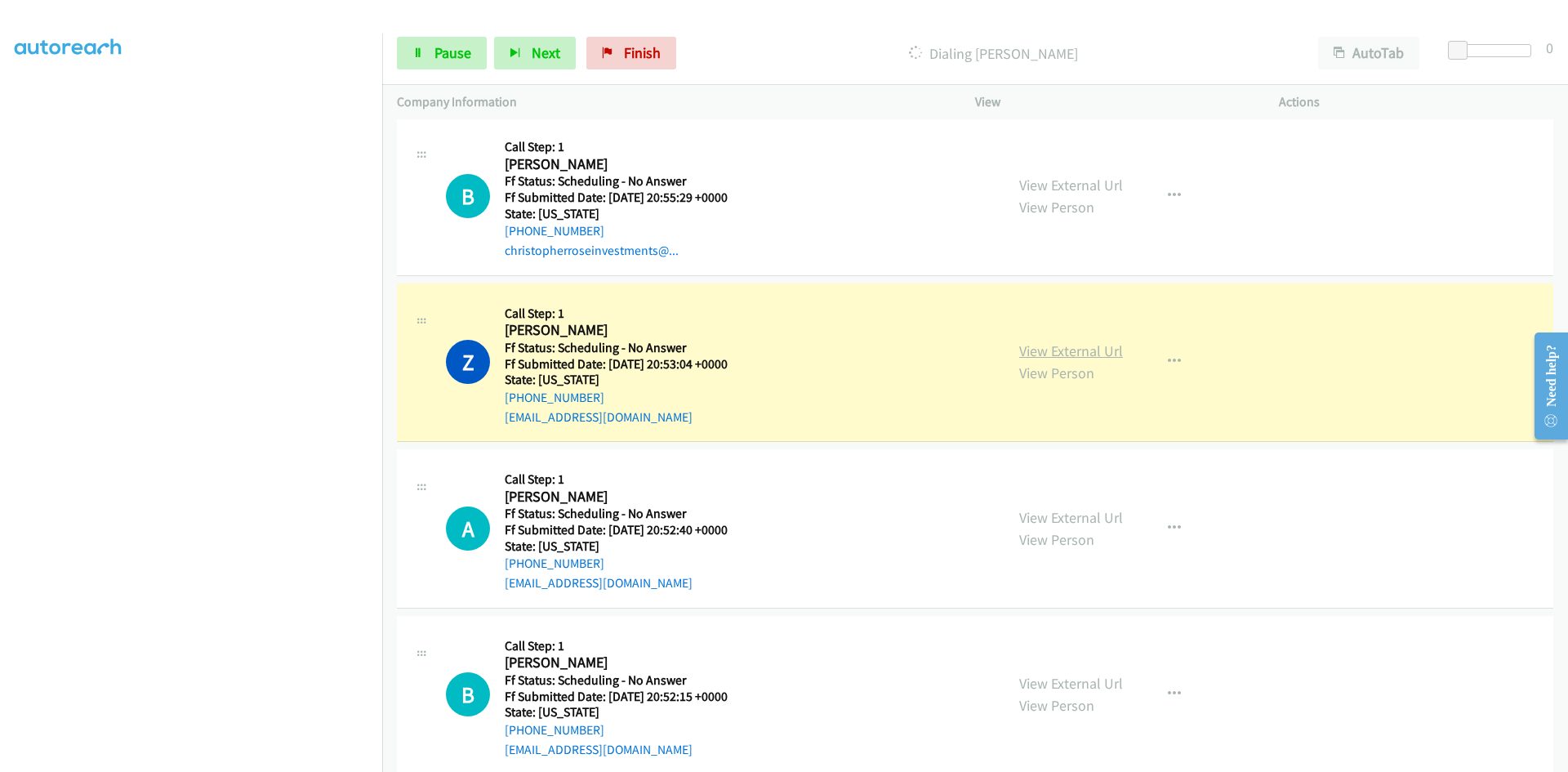
click at [1039, 346] on link "View External Url" at bounding box center [1071, 351] width 104 height 19
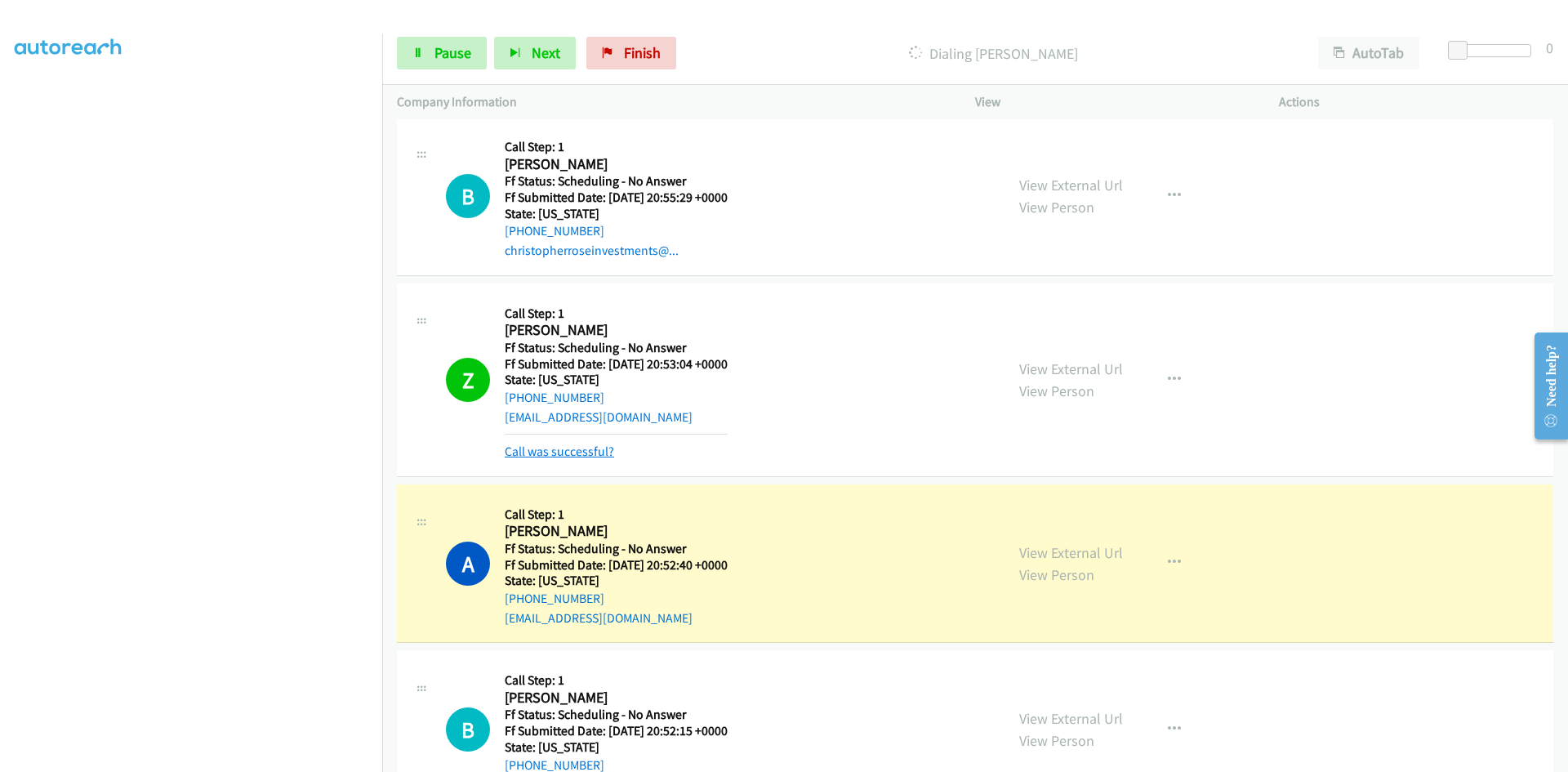
click at [597, 449] on link "Call was successful?" at bounding box center [560, 451] width 110 height 15
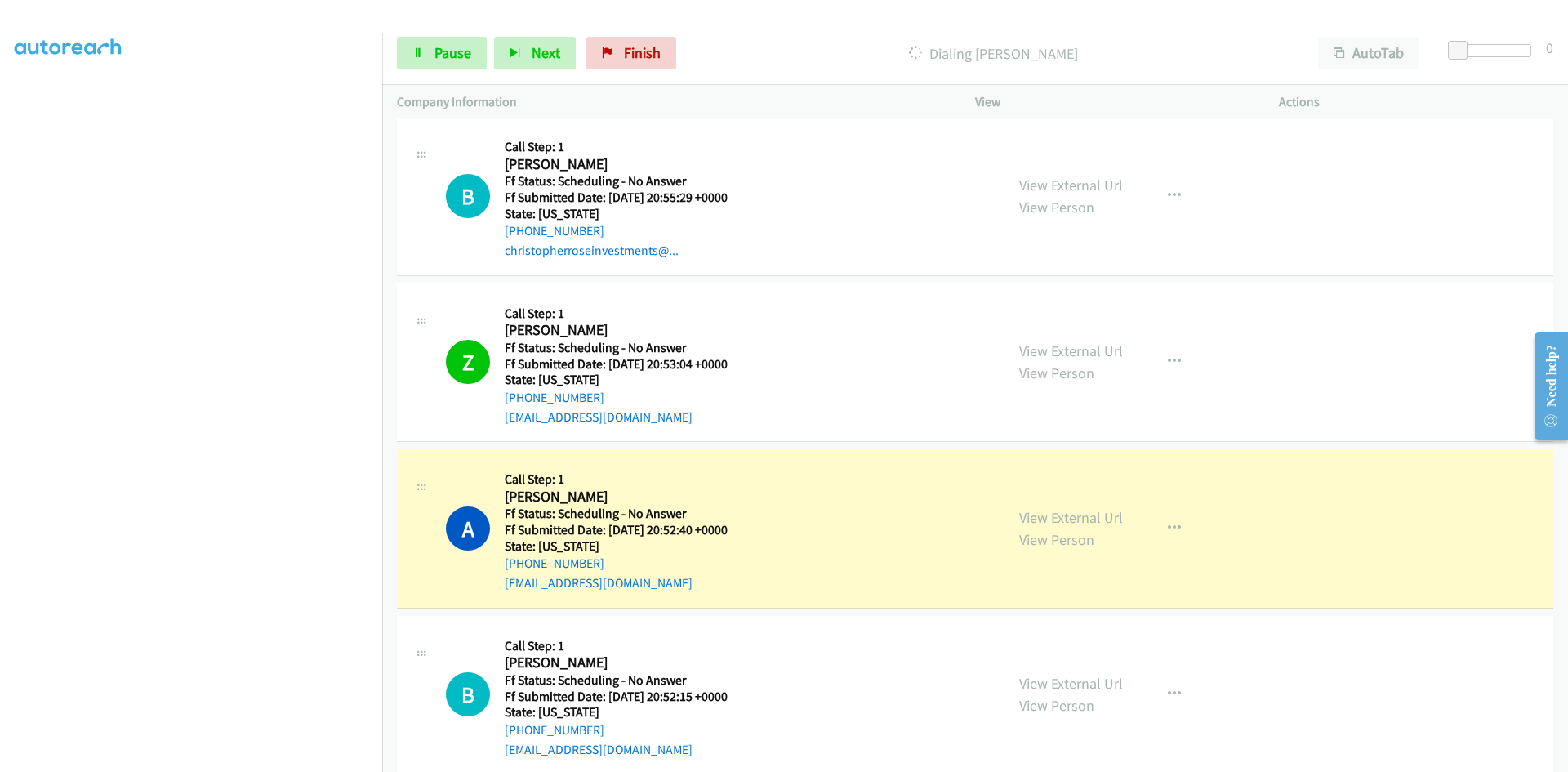
click at [1039, 512] on link "View External Url" at bounding box center [1071, 517] width 104 height 19
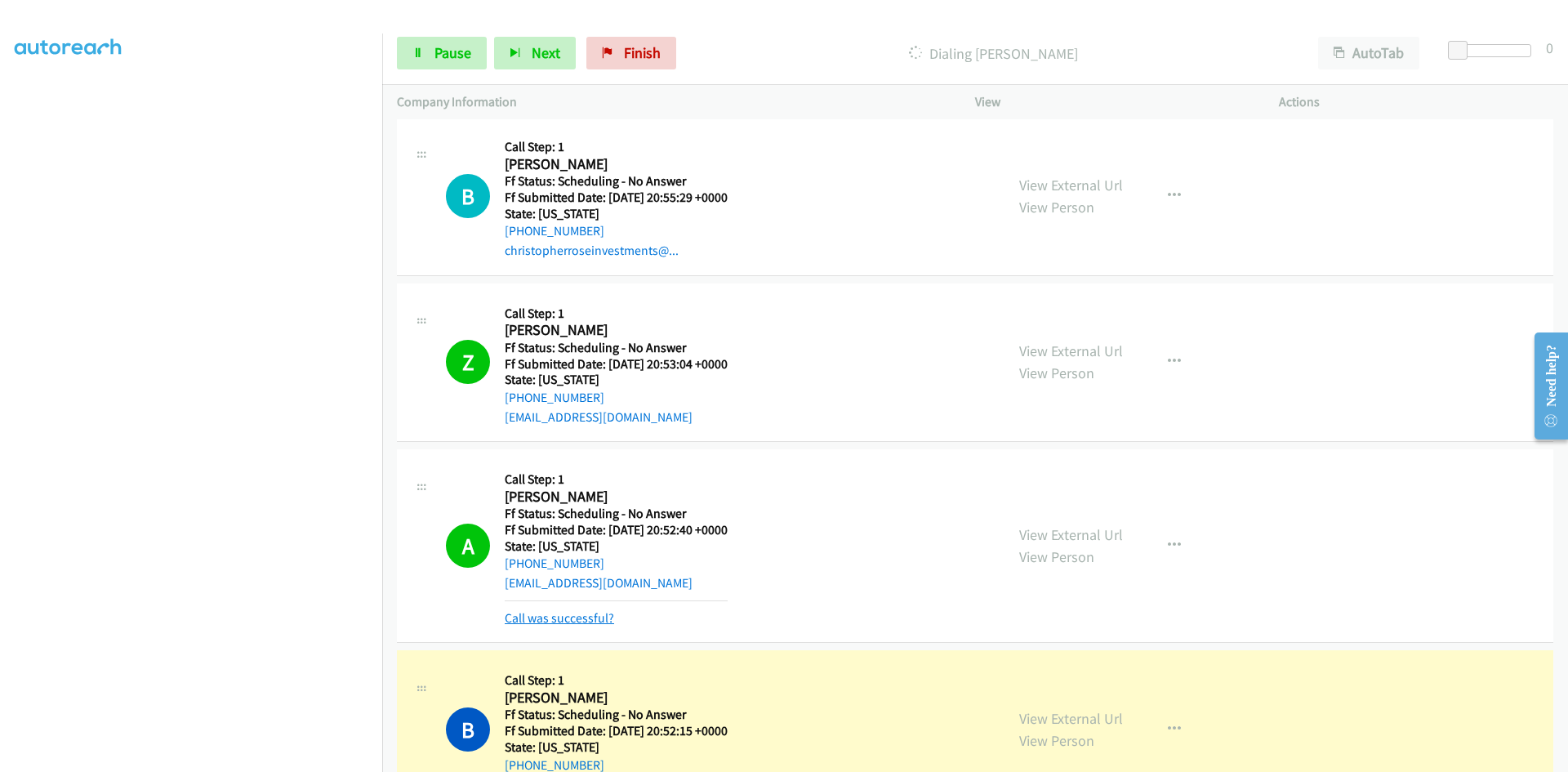
click at [526, 613] on link "Call was successful?" at bounding box center [560, 618] width 110 height 15
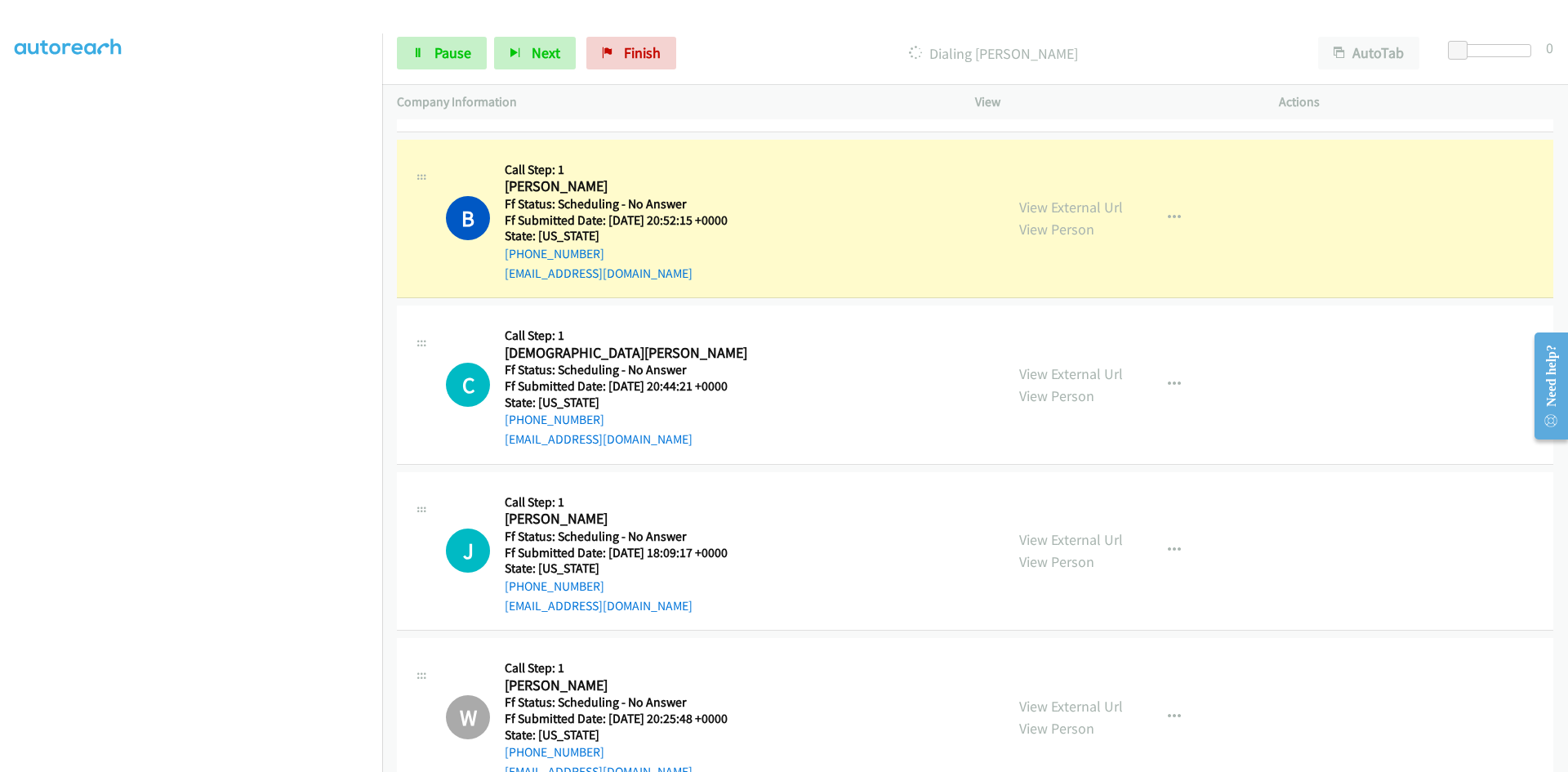
scroll to position [1860, 0]
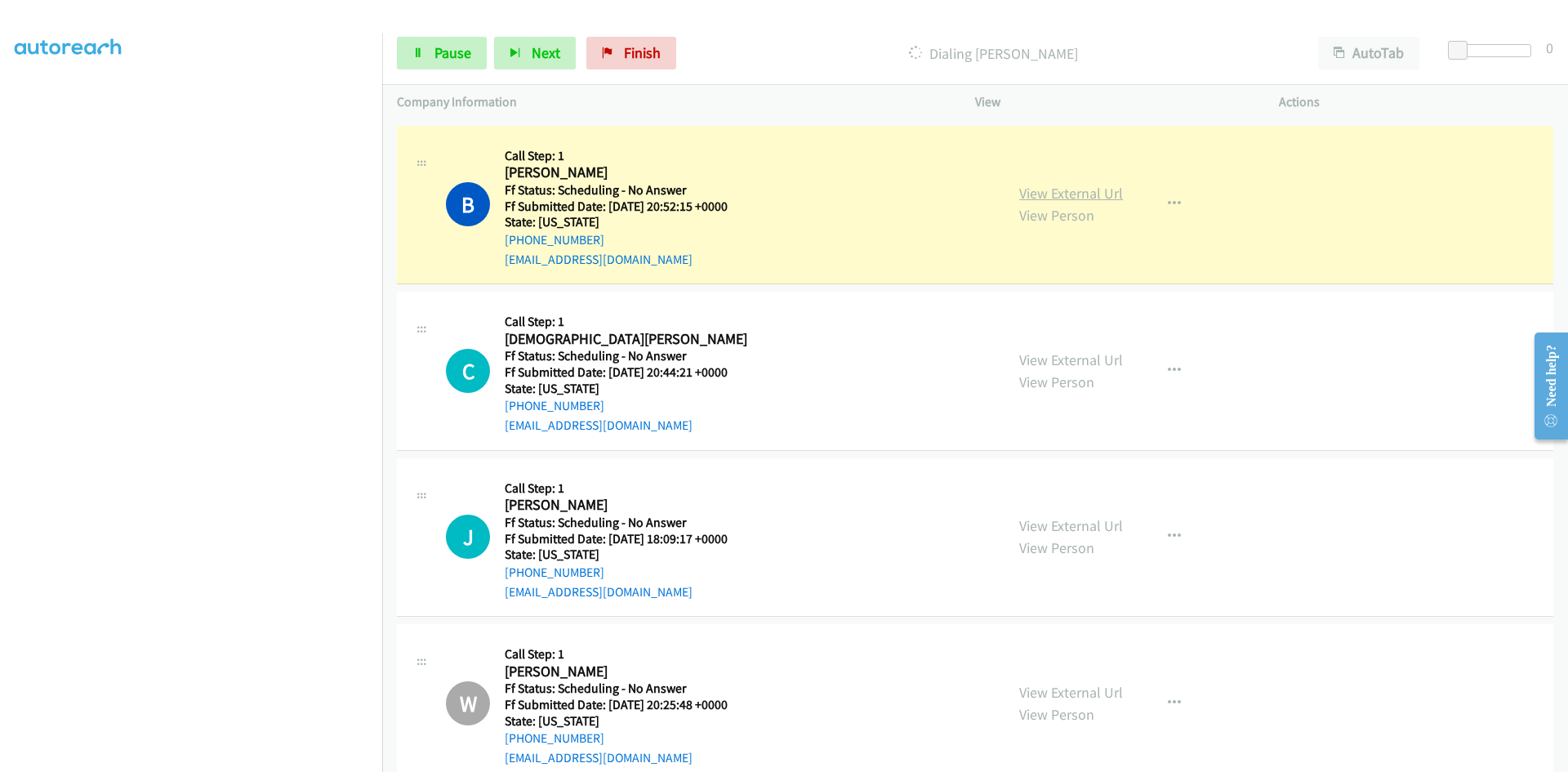
click at [1103, 199] on link "View External Url" at bounding box center [1071, 193] width 104 height 19
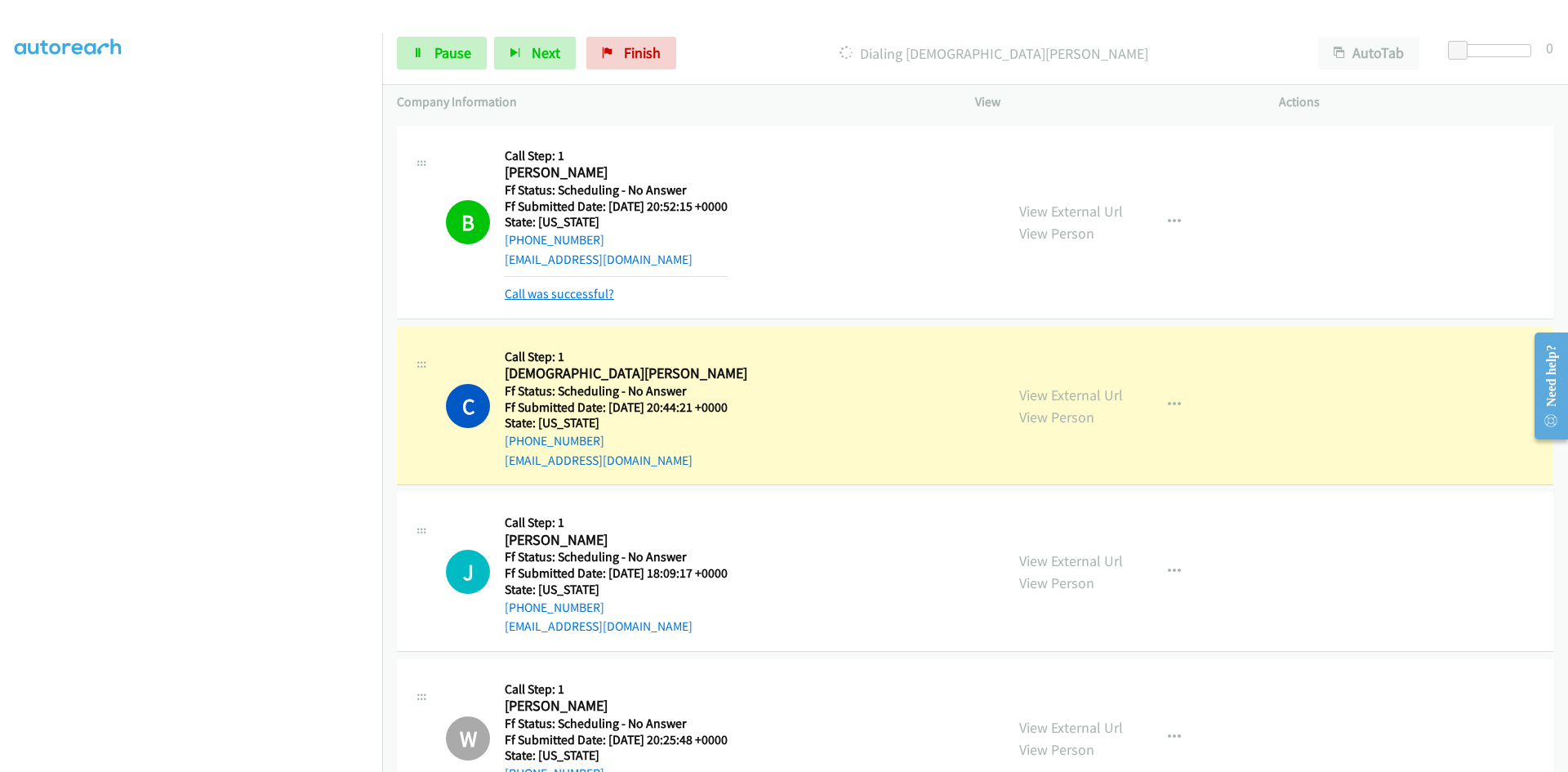
click at [579, 294] on link "Call was successful?" at bounding box center [560, 294] width 110 height 15
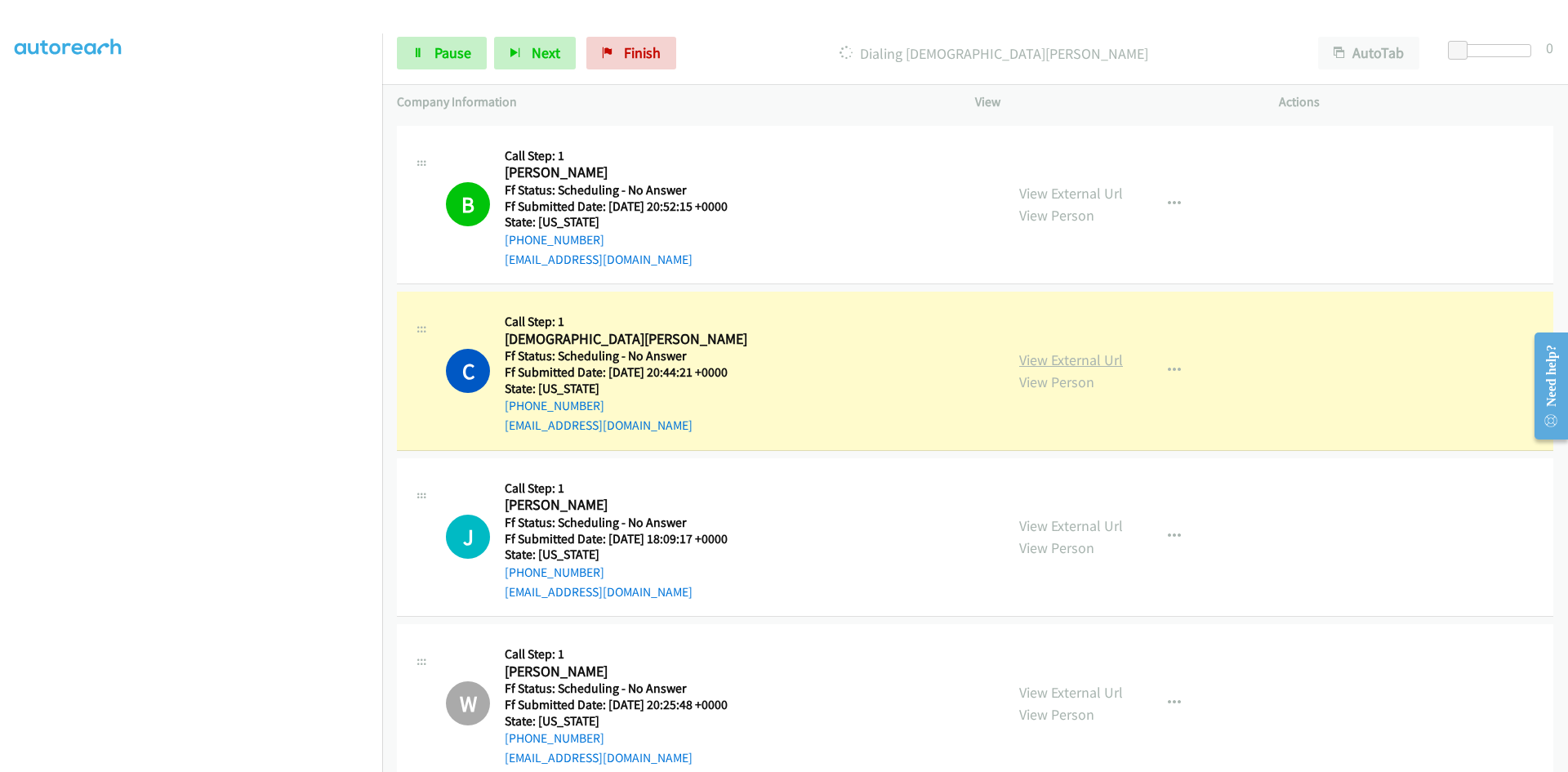
click at [1044, 358] on link "View External Url" at bounding box center [1071, 359] width 104 height 19
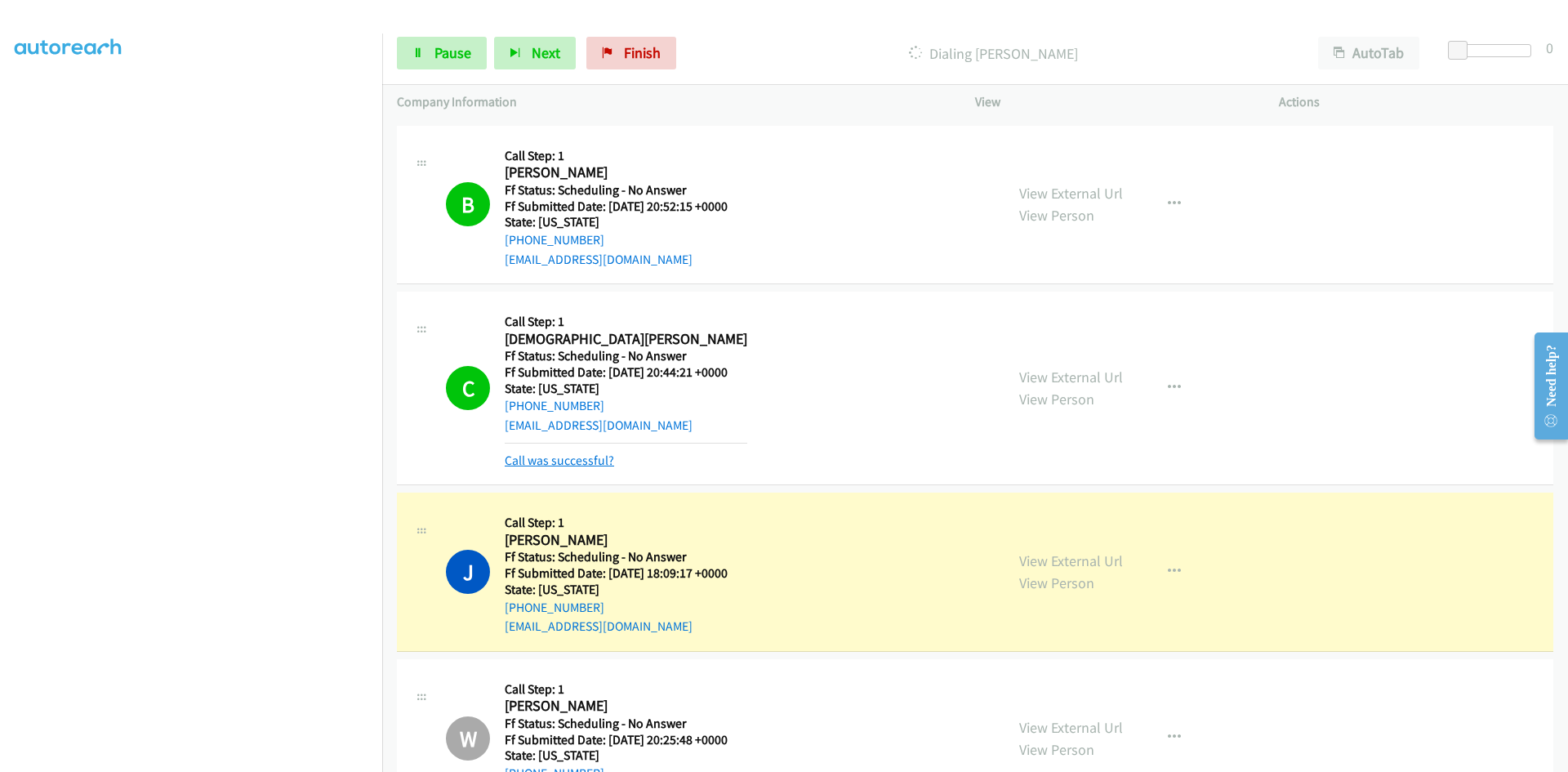
click at [506, 464] on link "Call was successful?" at bounding box center [560, 460] width 110 height 15
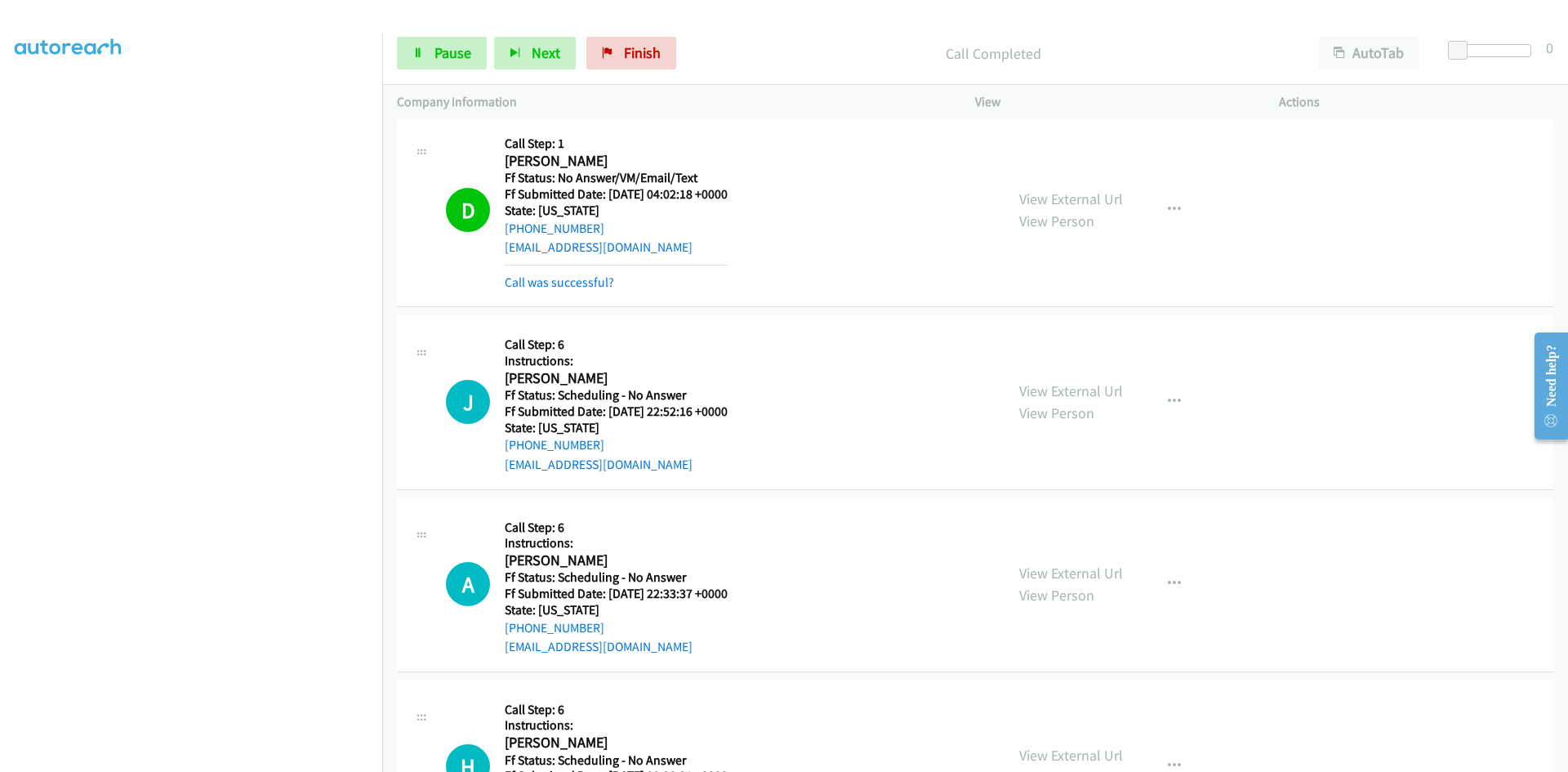
scroll to position [3901, 0]
click at [558, 287] on link "Call was successful?" at bounding box center [560, 282] width 110 height 15
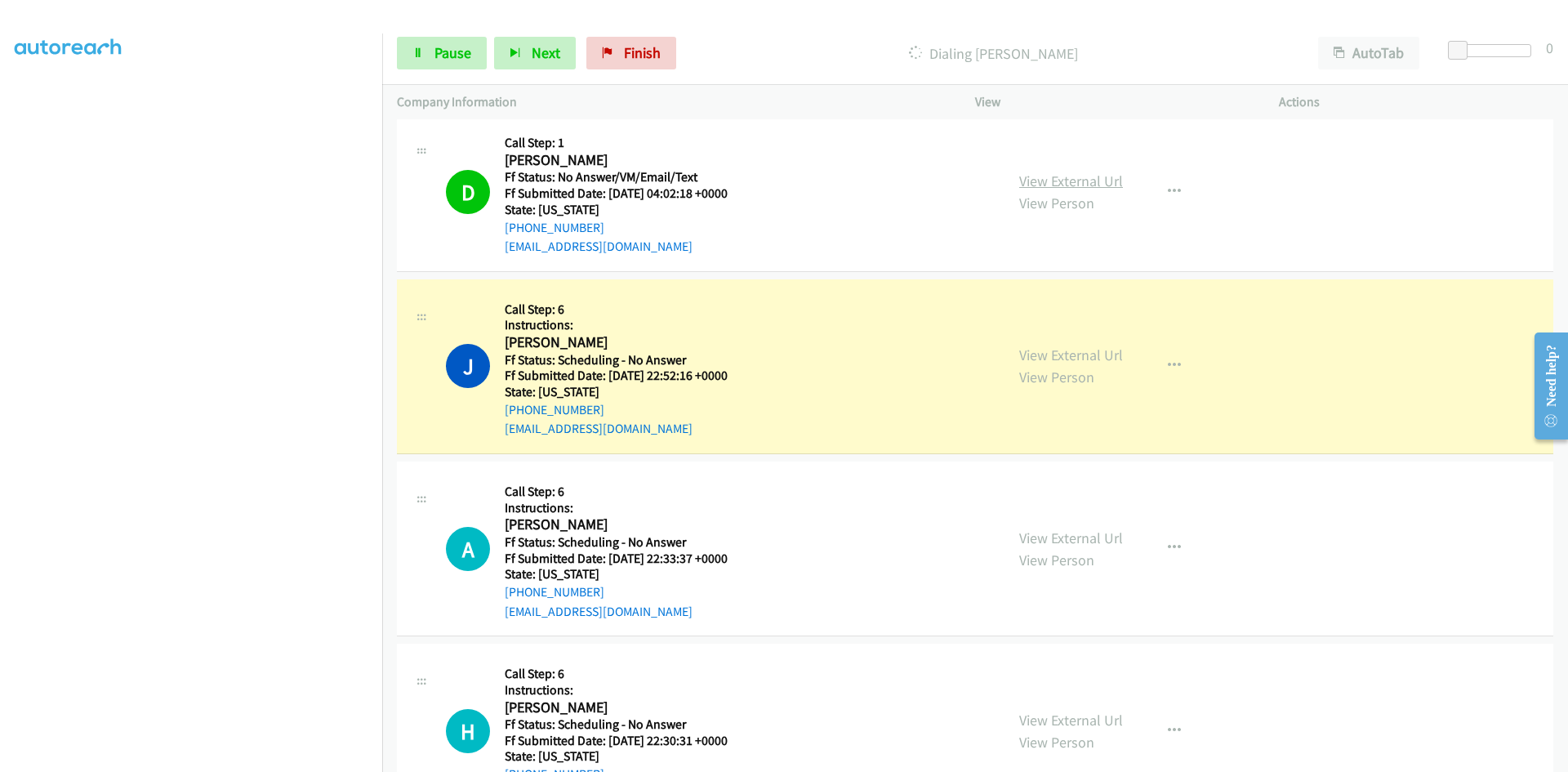
click at [1075, 181] on link "View External Url" at bounding box center [1071, 181] width 104 height 19
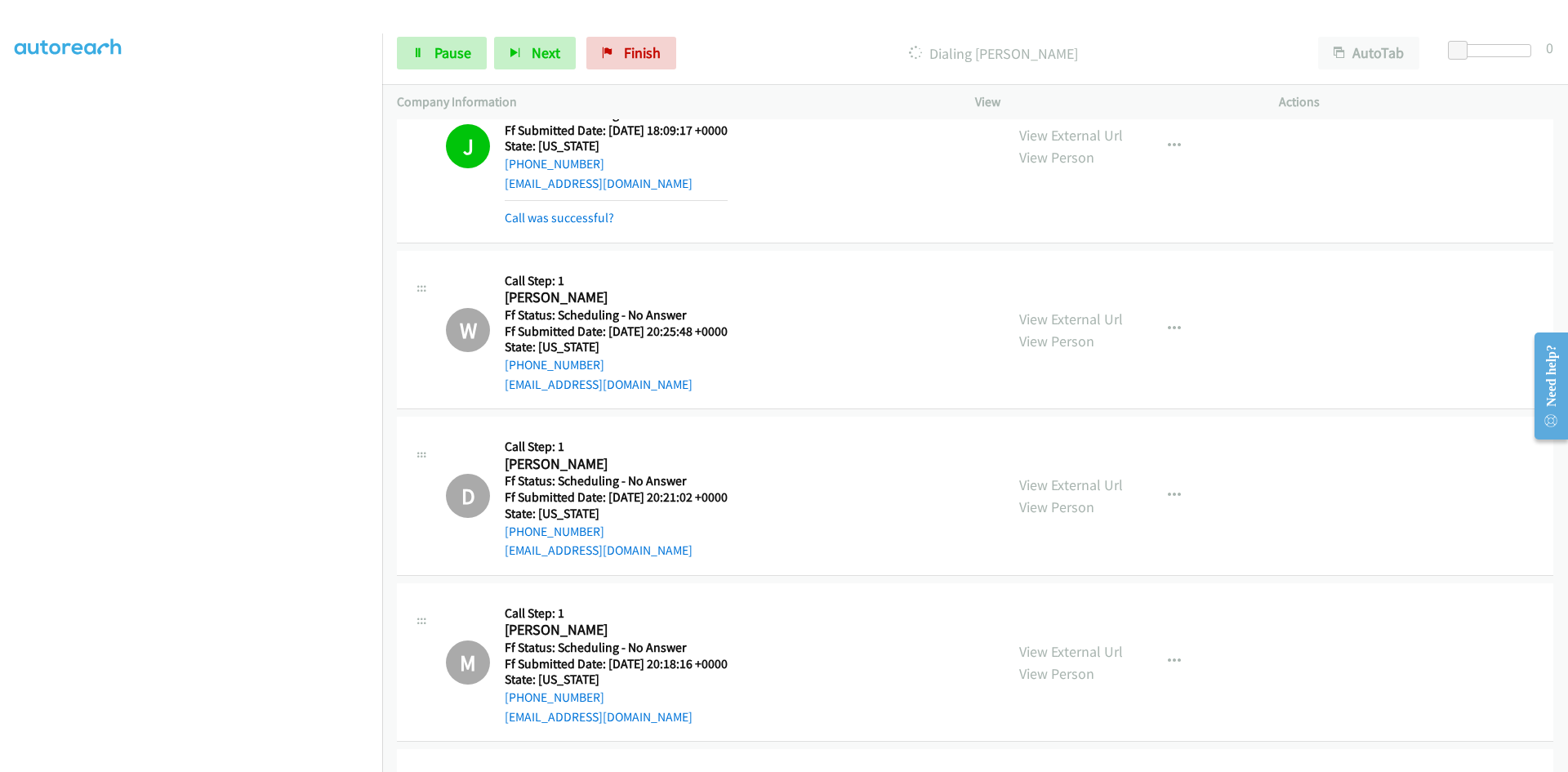
scroll to position [2105, 0]
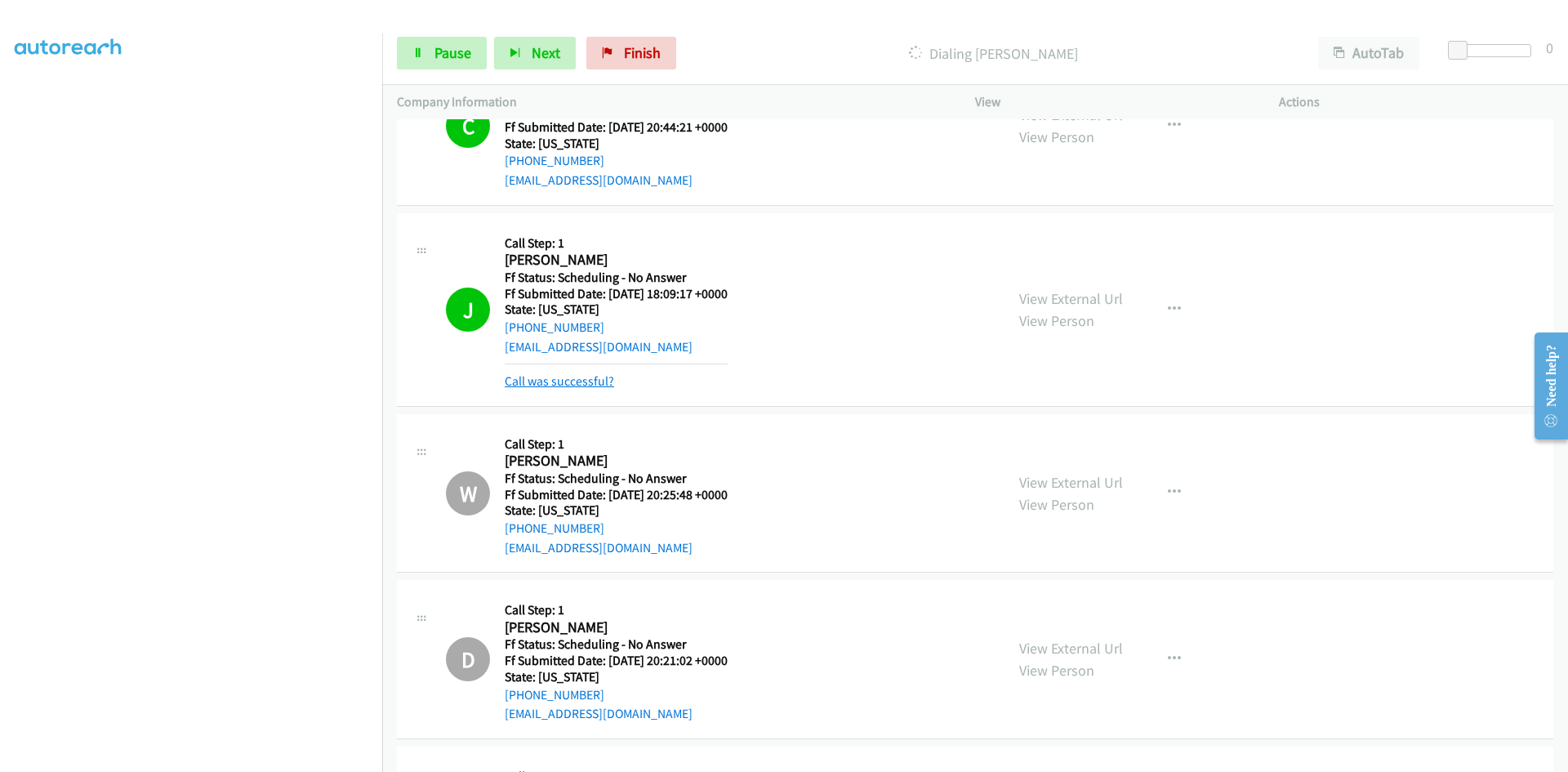
click at [518, 384] on link "Call was successful?" at bounding box center [560, 381] width 110 height 15
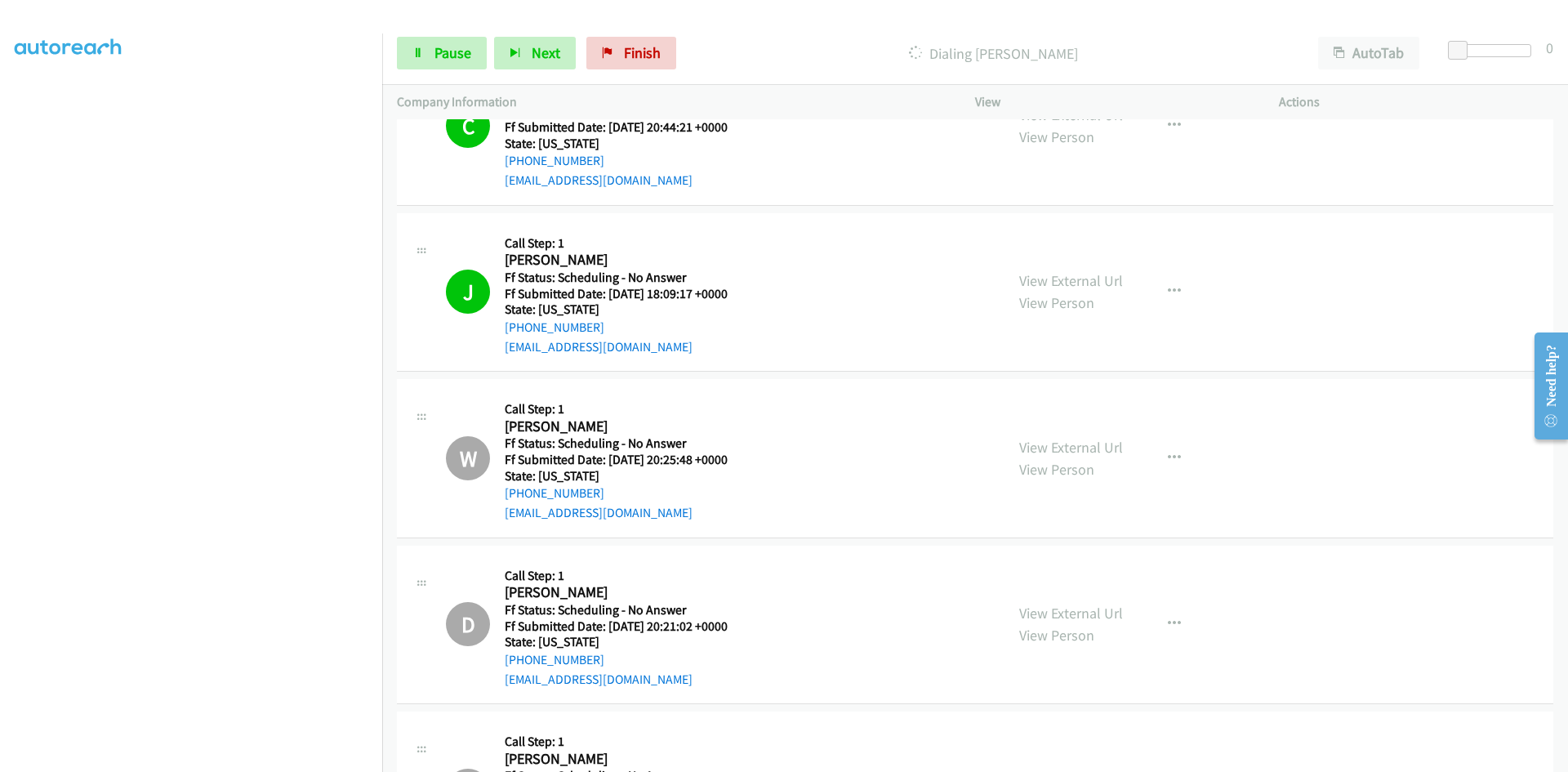
click at [1069, 269] on div "View External Url View Person View External Url Email Schedule/Manage Callback …" at bounding box center [1163, 292] width 318 height 129
click at [1066, 277] on link "View External Url" at bounding box center [1071, 281] width 104 height 19
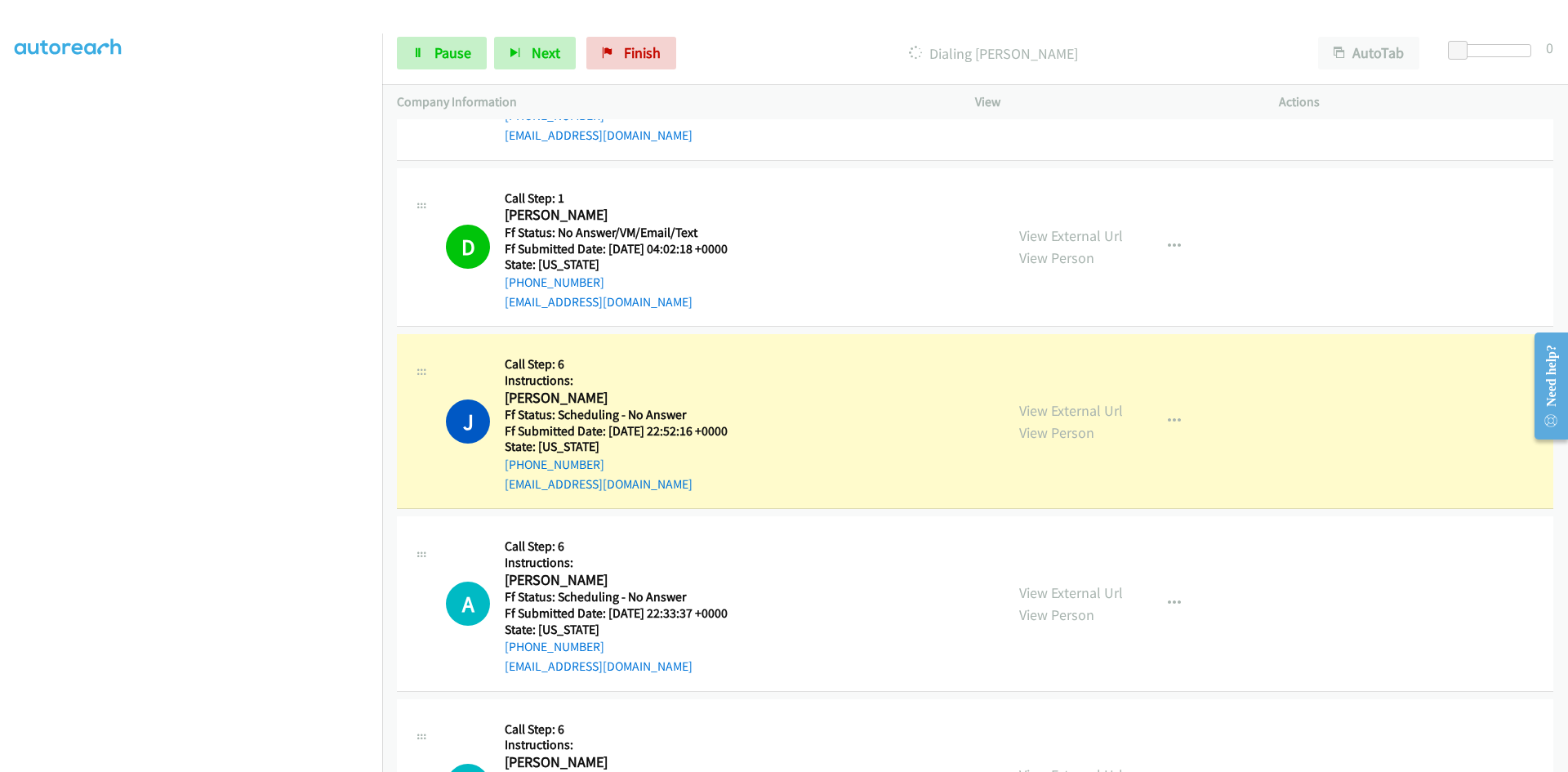
scroll to position [3901, 0]
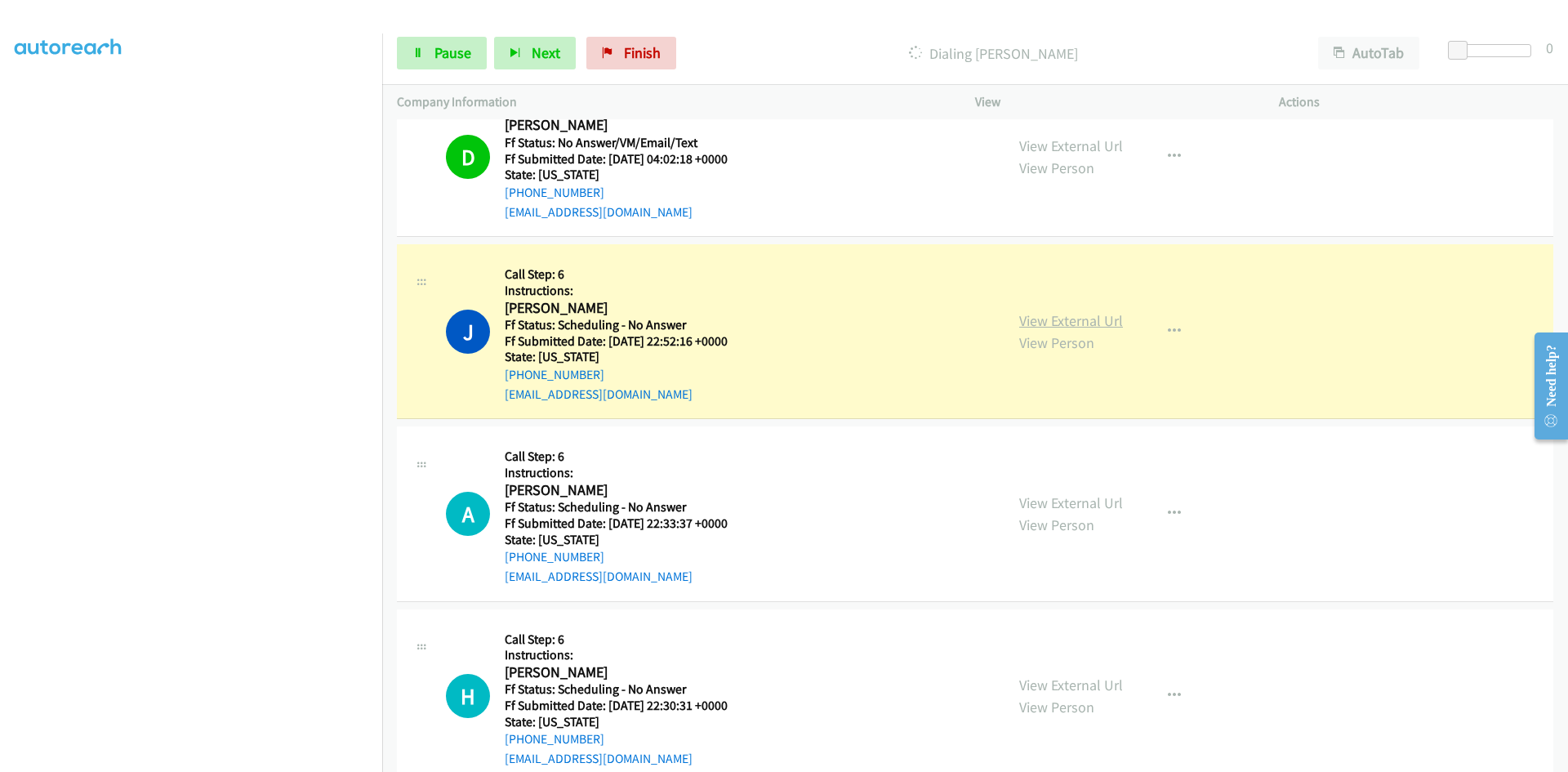
click at [1066, 322] on link "View External Url" at bounding box center [1071, 320] width 104 height 19
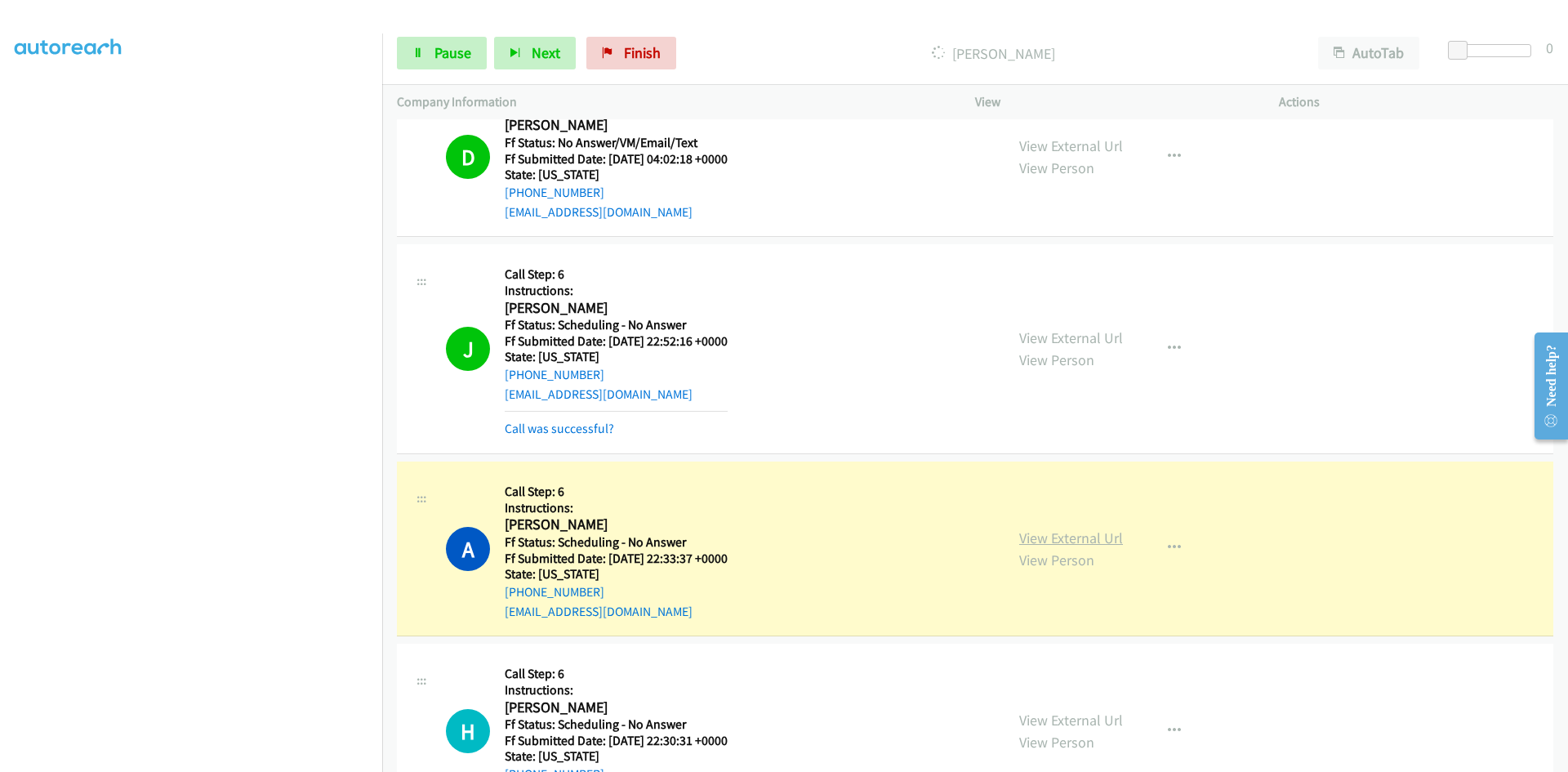
click at [1096, 536] on link "View External Url" at bounding box center [1071, 537] width 104 height 19
click at [590, 428] on link "Call was successful?" at bounding box center [560, 428] width 110 height 15
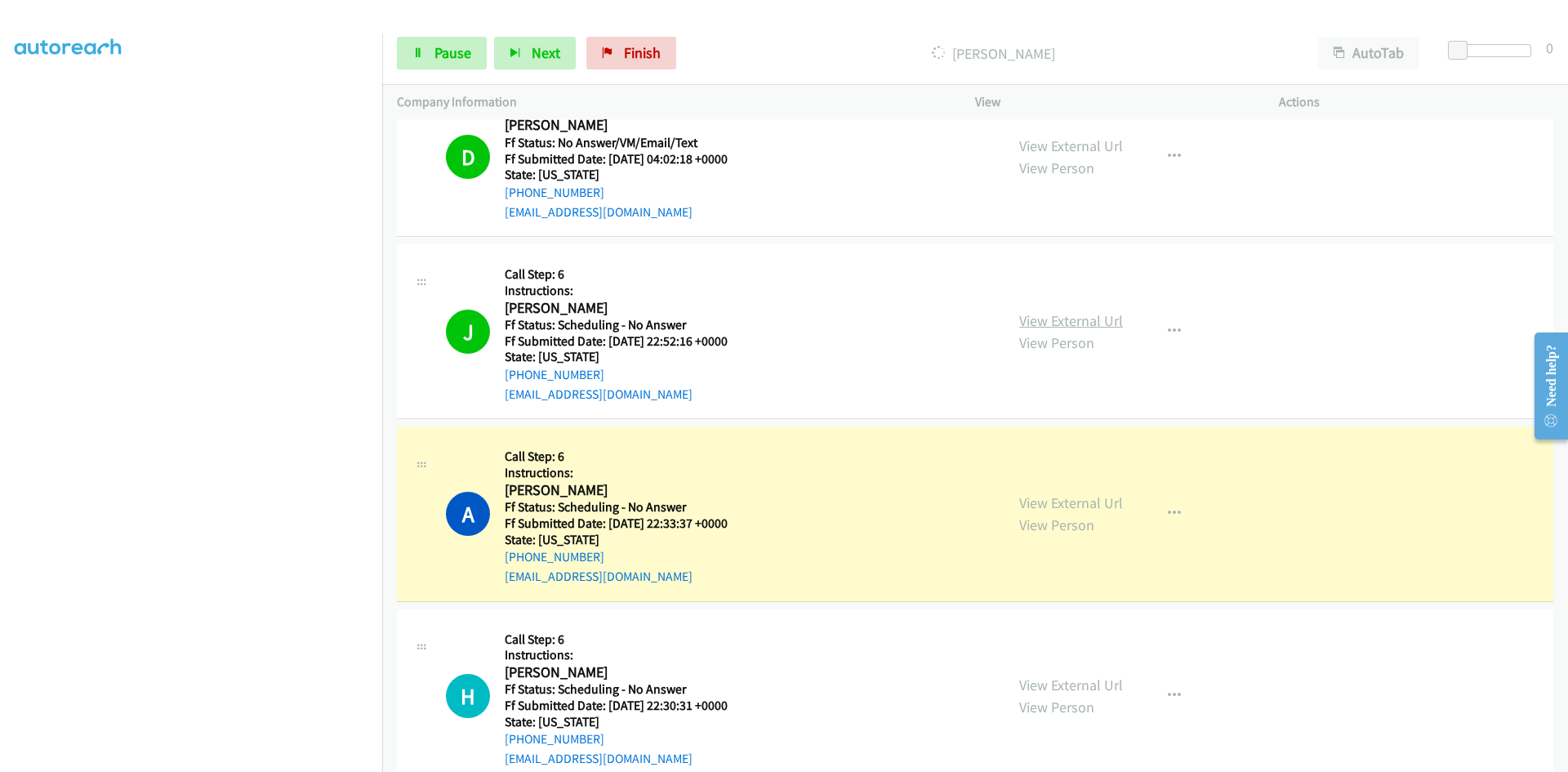
click at [1092, 318] on link "View External Url" at bounding box center [1071, 320] width 104 height 19
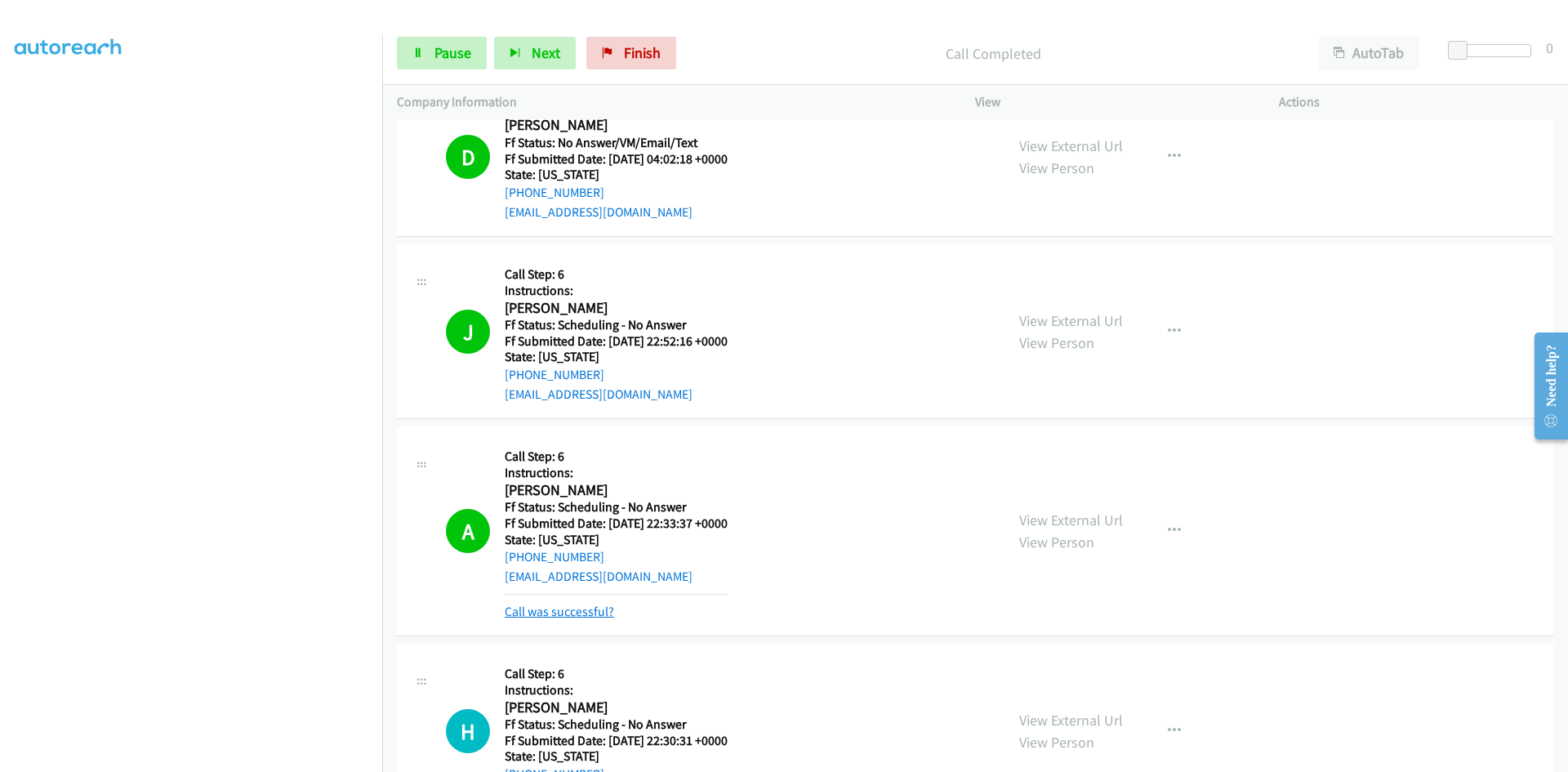
click at [570, 614] on link "Call was successful?" at bounding box center [560, 611] width 110 height 15
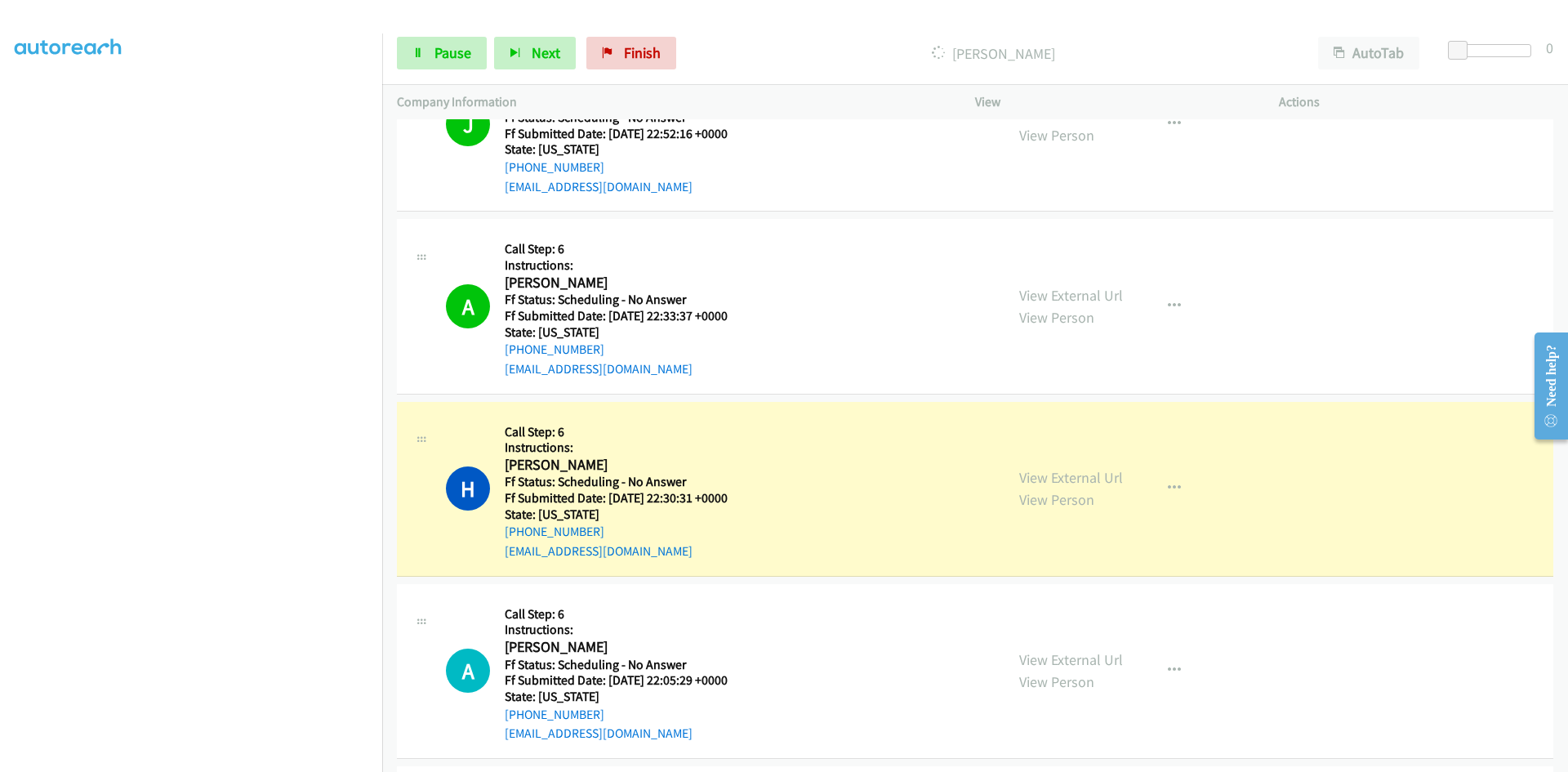
scroll to position [4147, 0]
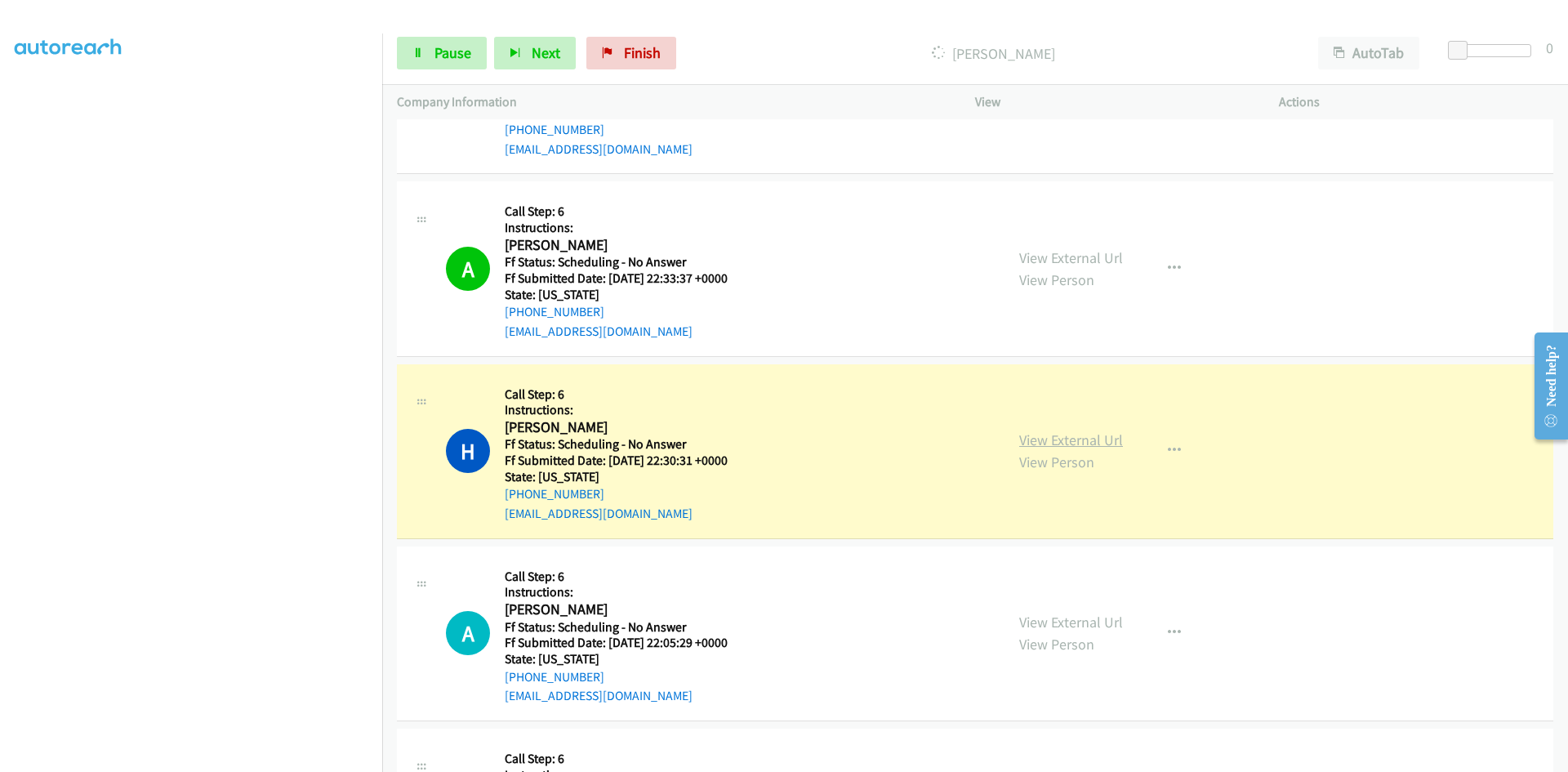
click at [1040, 442] on link "View External Url" at bounding box center [1071, 440] width 104 height 19
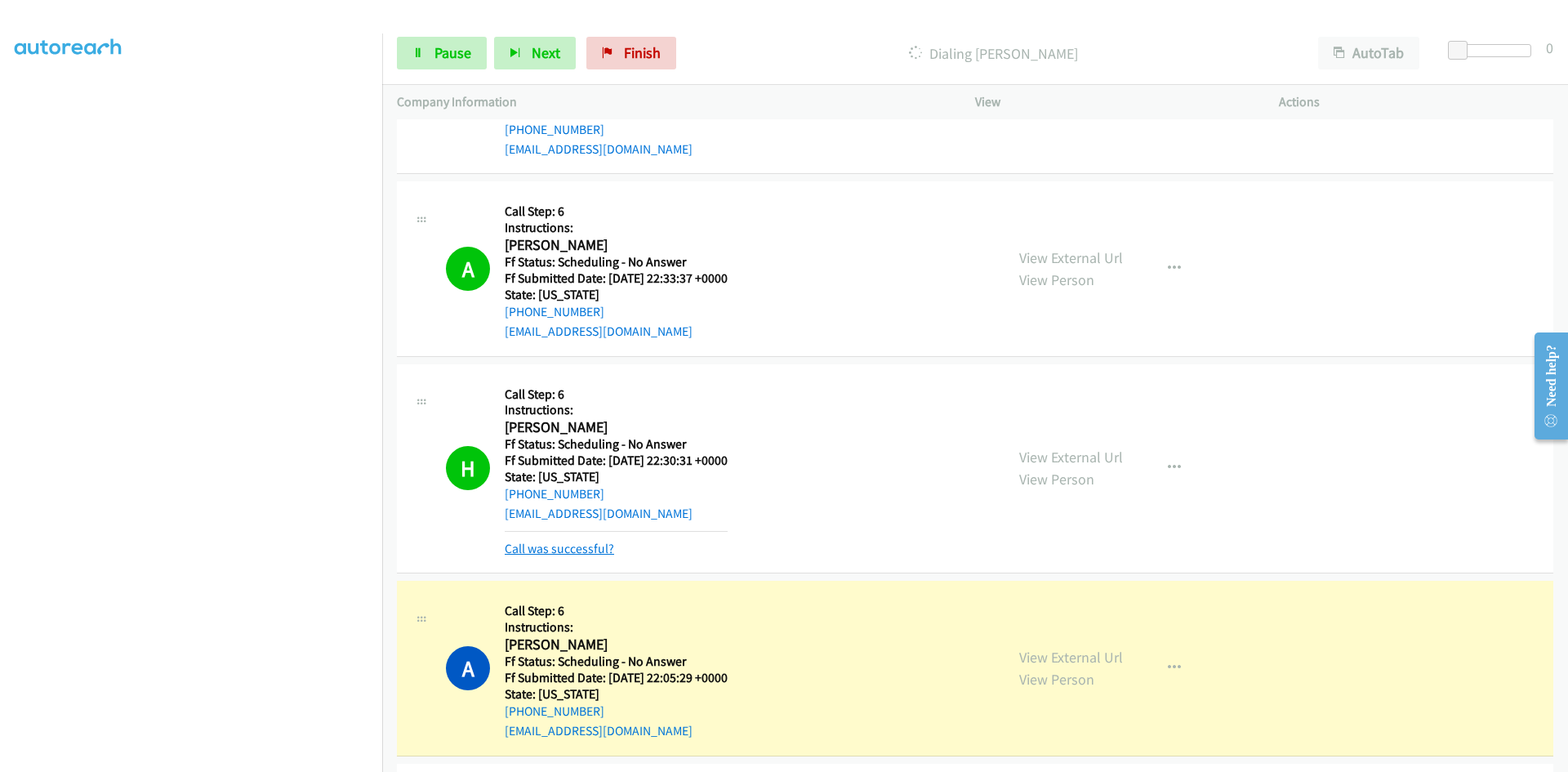
click at [559, 546] on link "Call was successful?" at bounding box center [560, 549] width 110 height 15
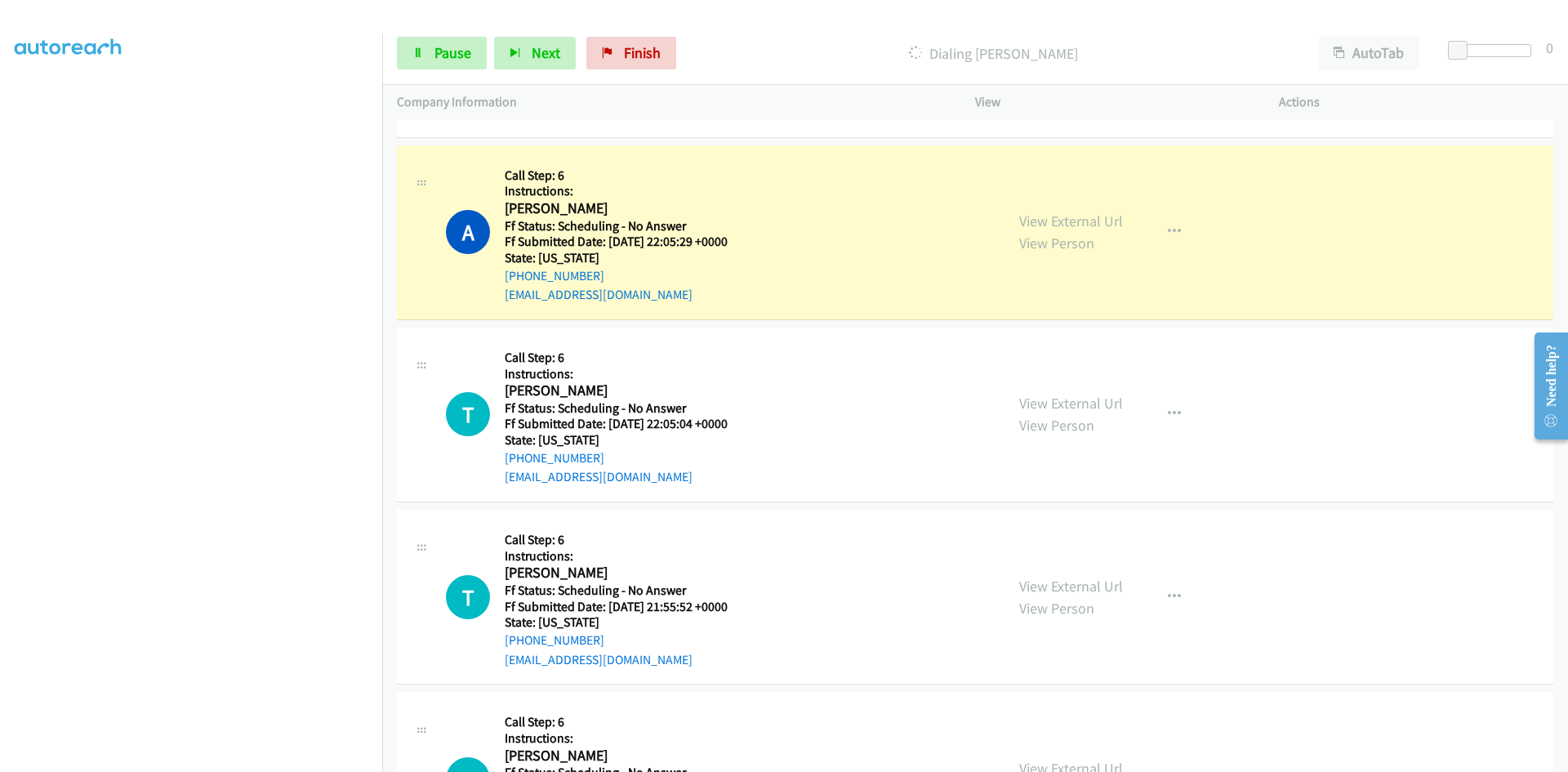
scroll to position [4555, 0]
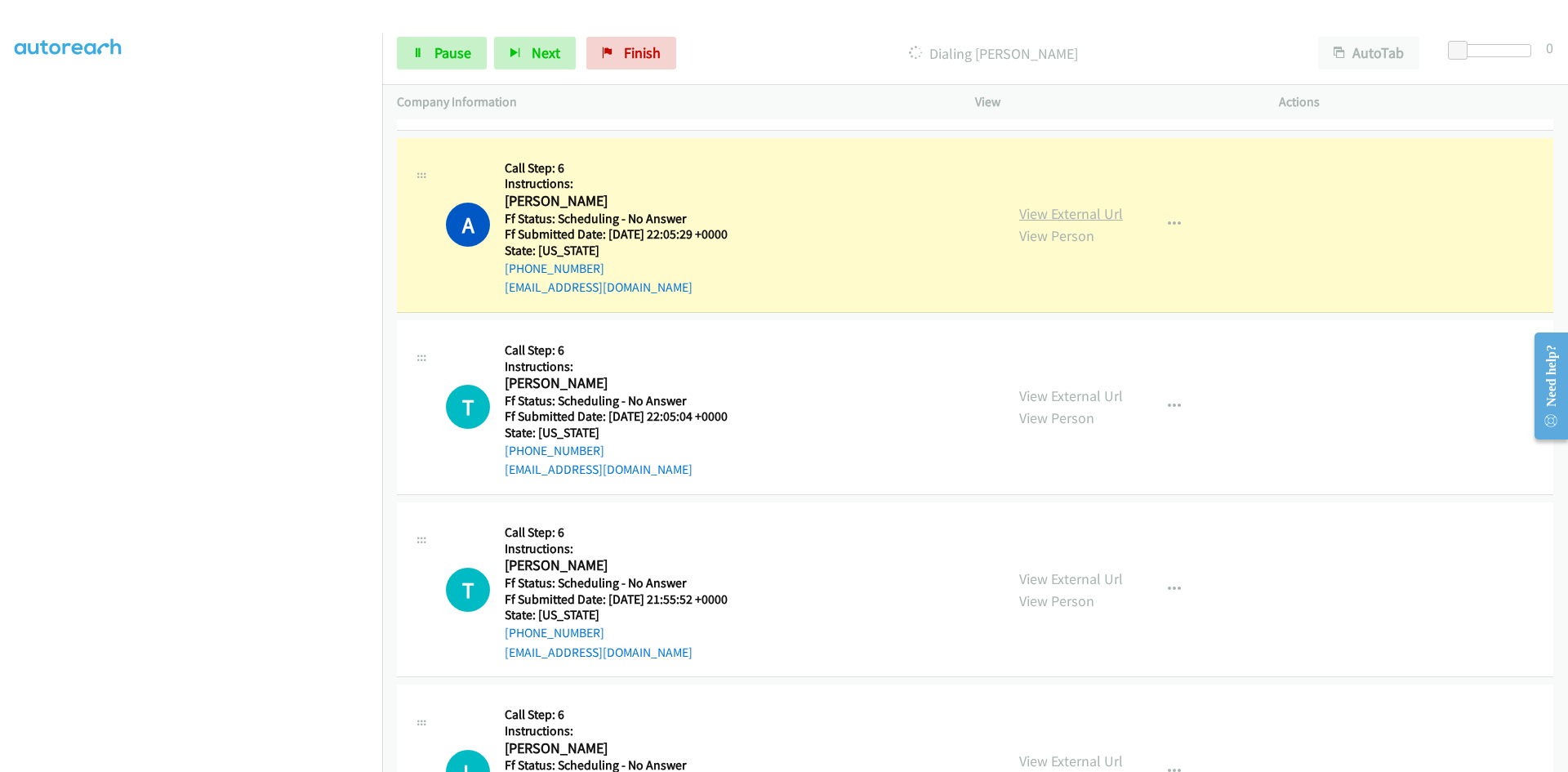
click at [1058, 206] on link "View External Url" at bounding box center [1071, 214] width 104 height 19
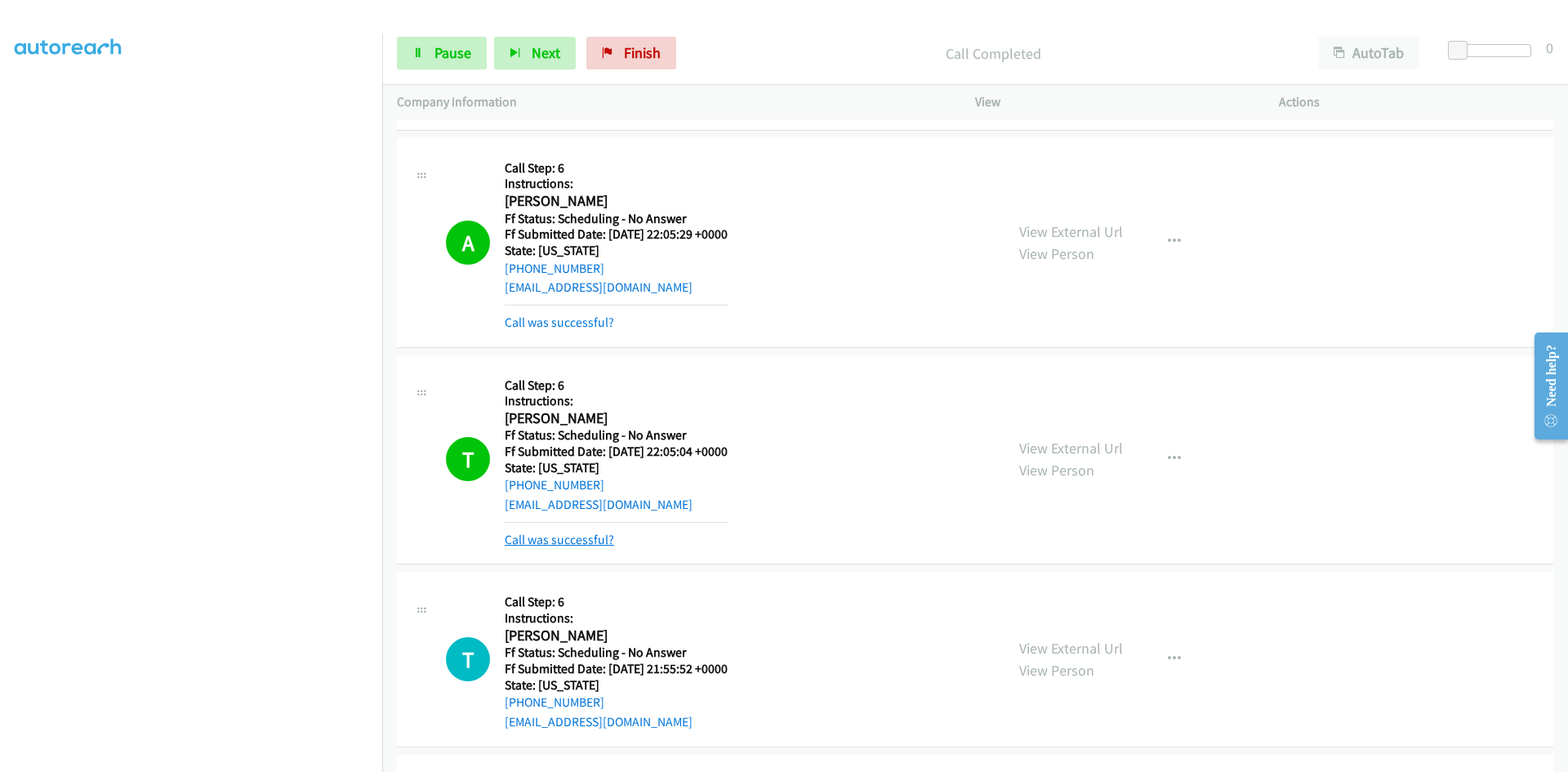
click at [570, 541] on link "Call was successful?" at bounding box center [560, 539] width 110 height 15
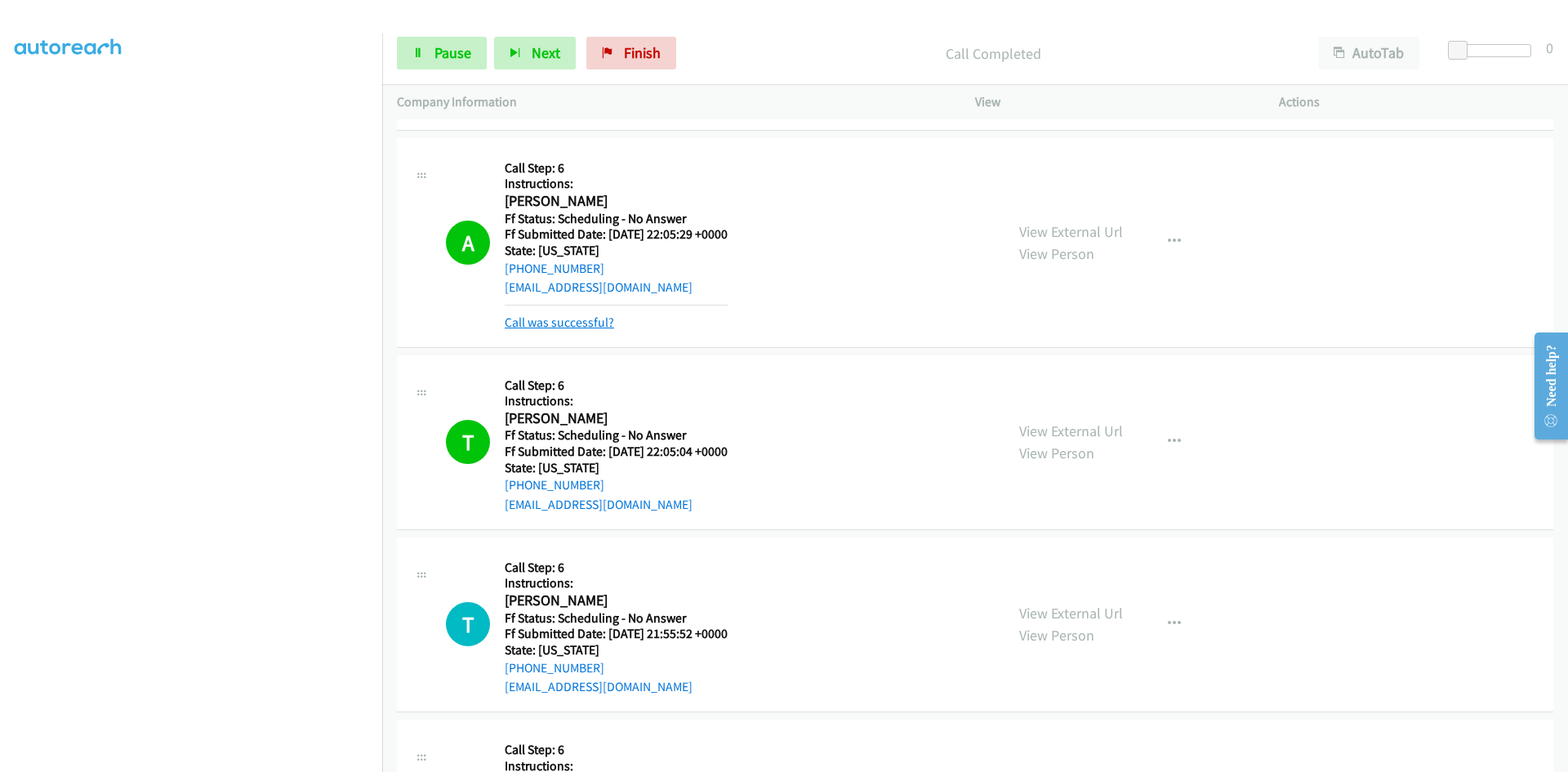
click at [567, 323] on link "Call was successful?" at bounding box center [560, 322] width 110 height 15
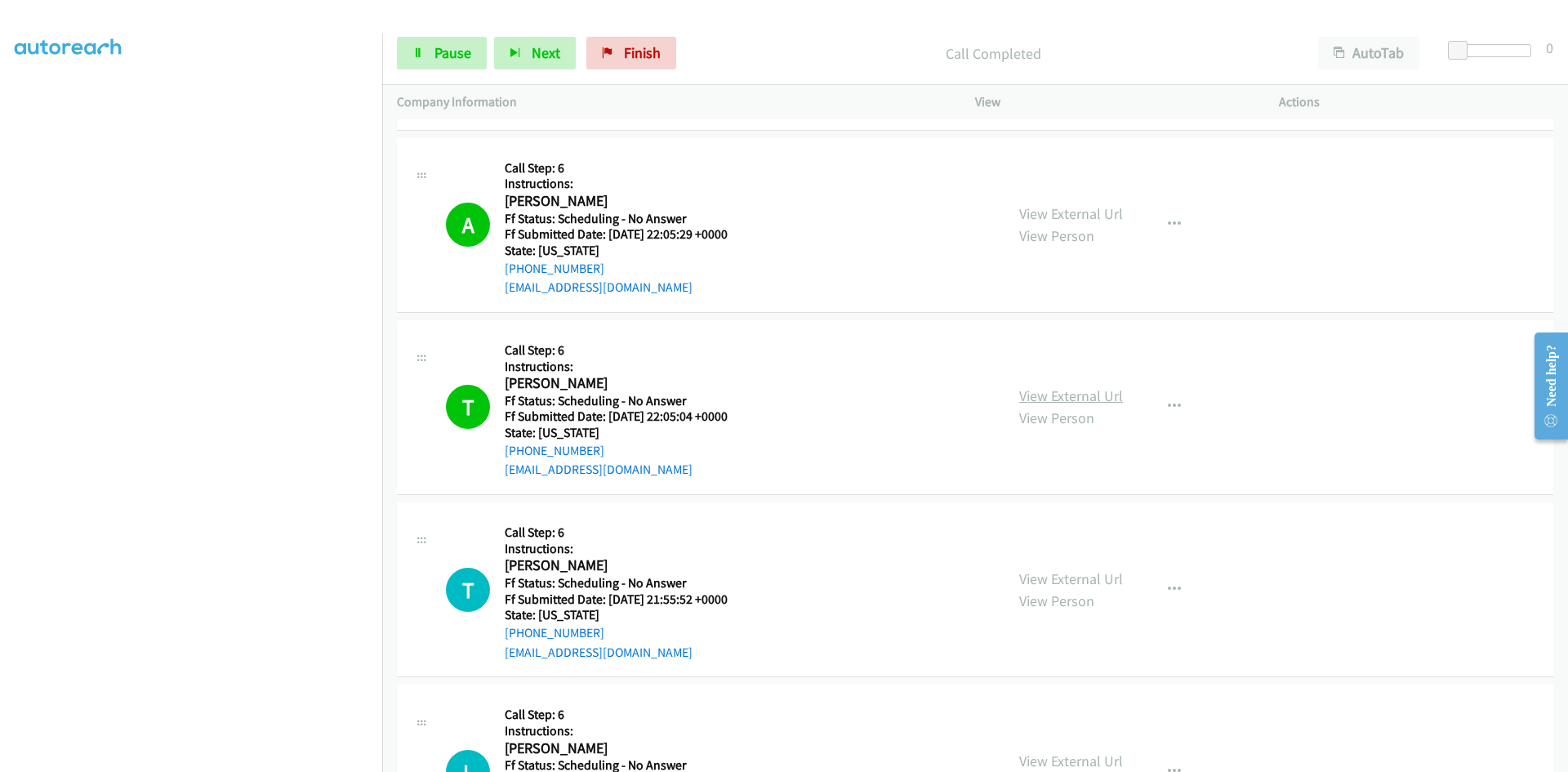
click at [1103, 398] on link "View External Url" at bounding box center [1071, 395] width 104 height 19
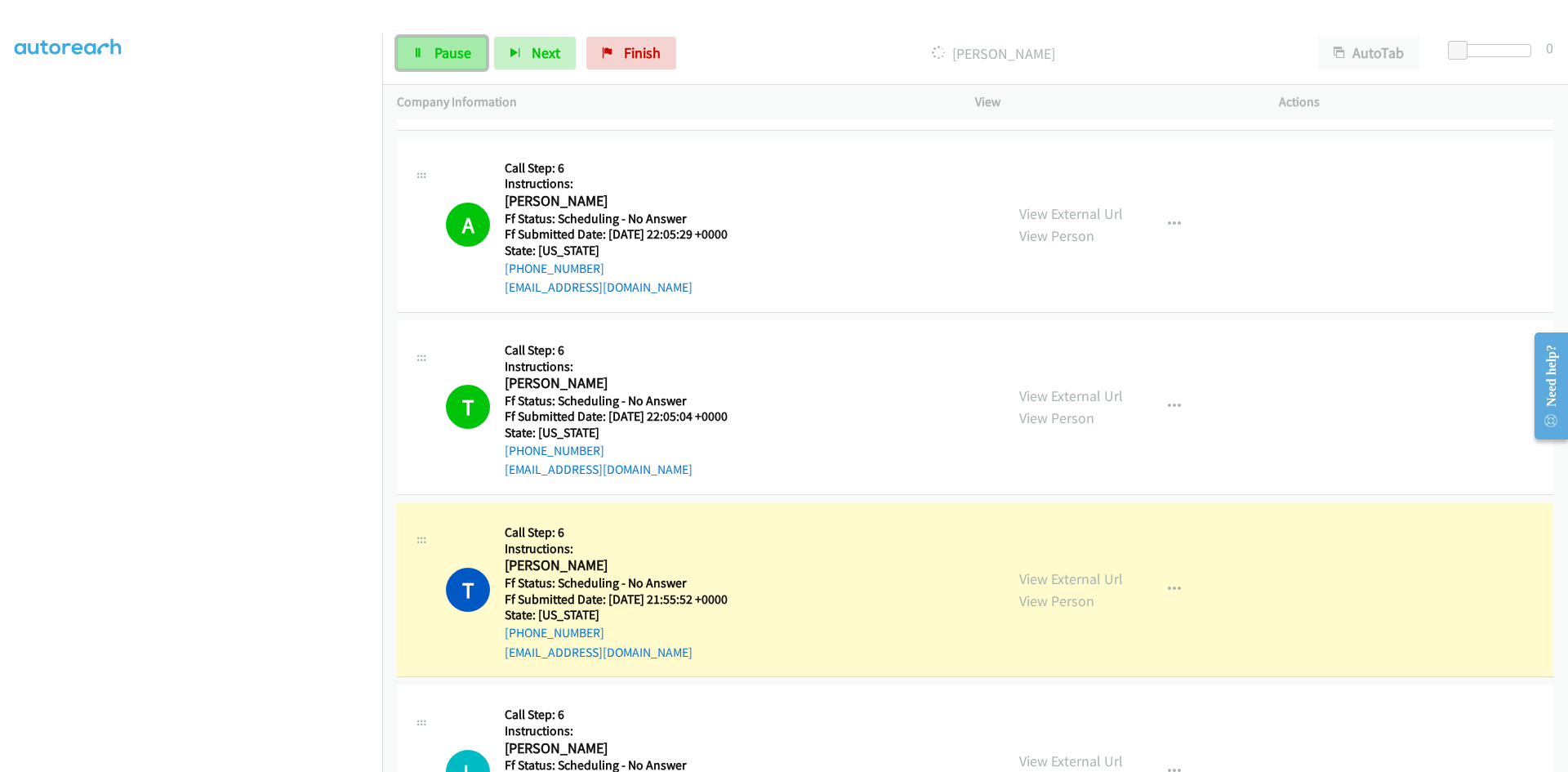
click at [425, 62] on link "Pause" at bounding box center [442, 53] width 90 height 33
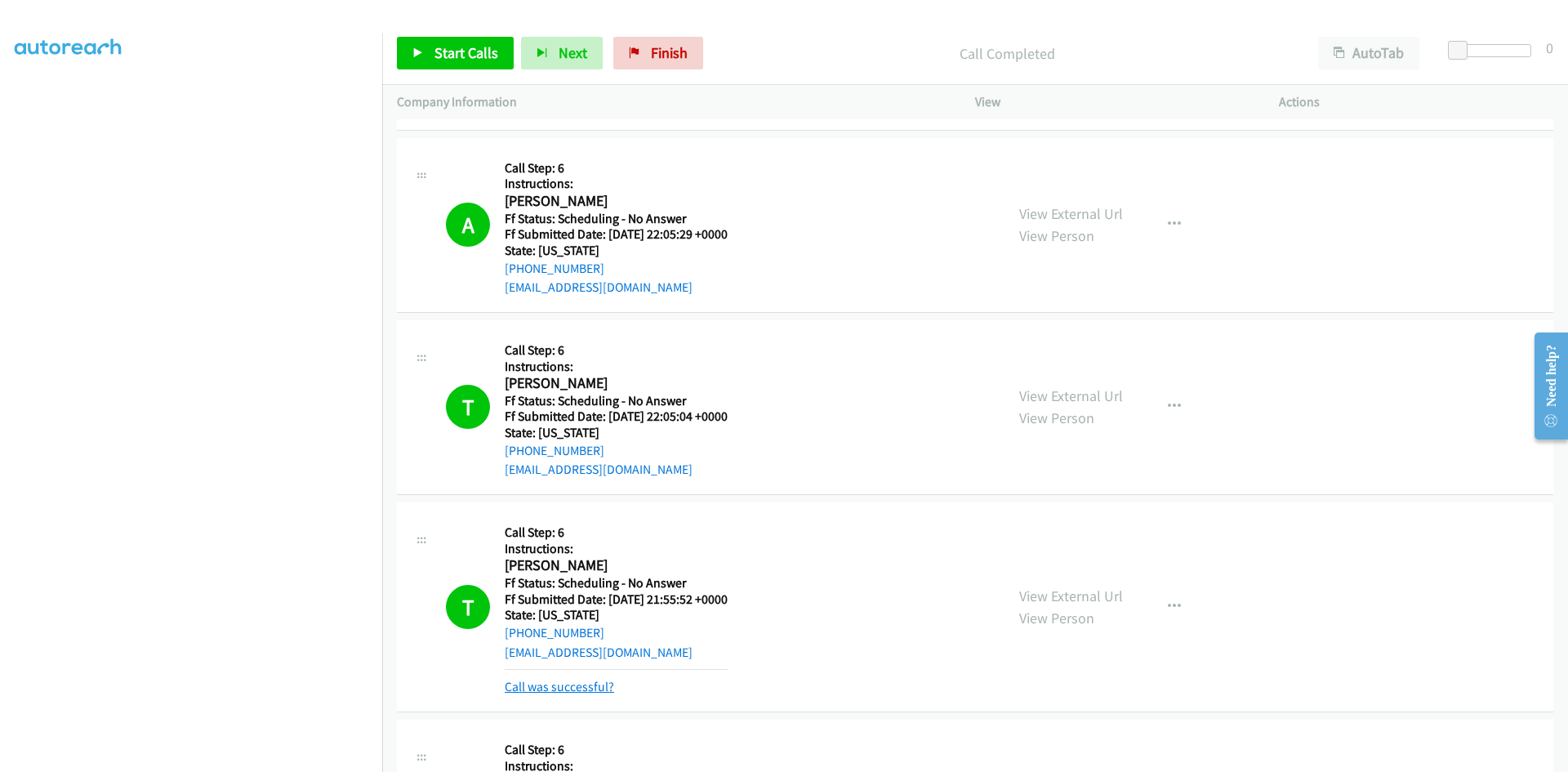
click at [544, 681] on link "Call was successful?" at bounding box center [560, 686] width 110 height 15
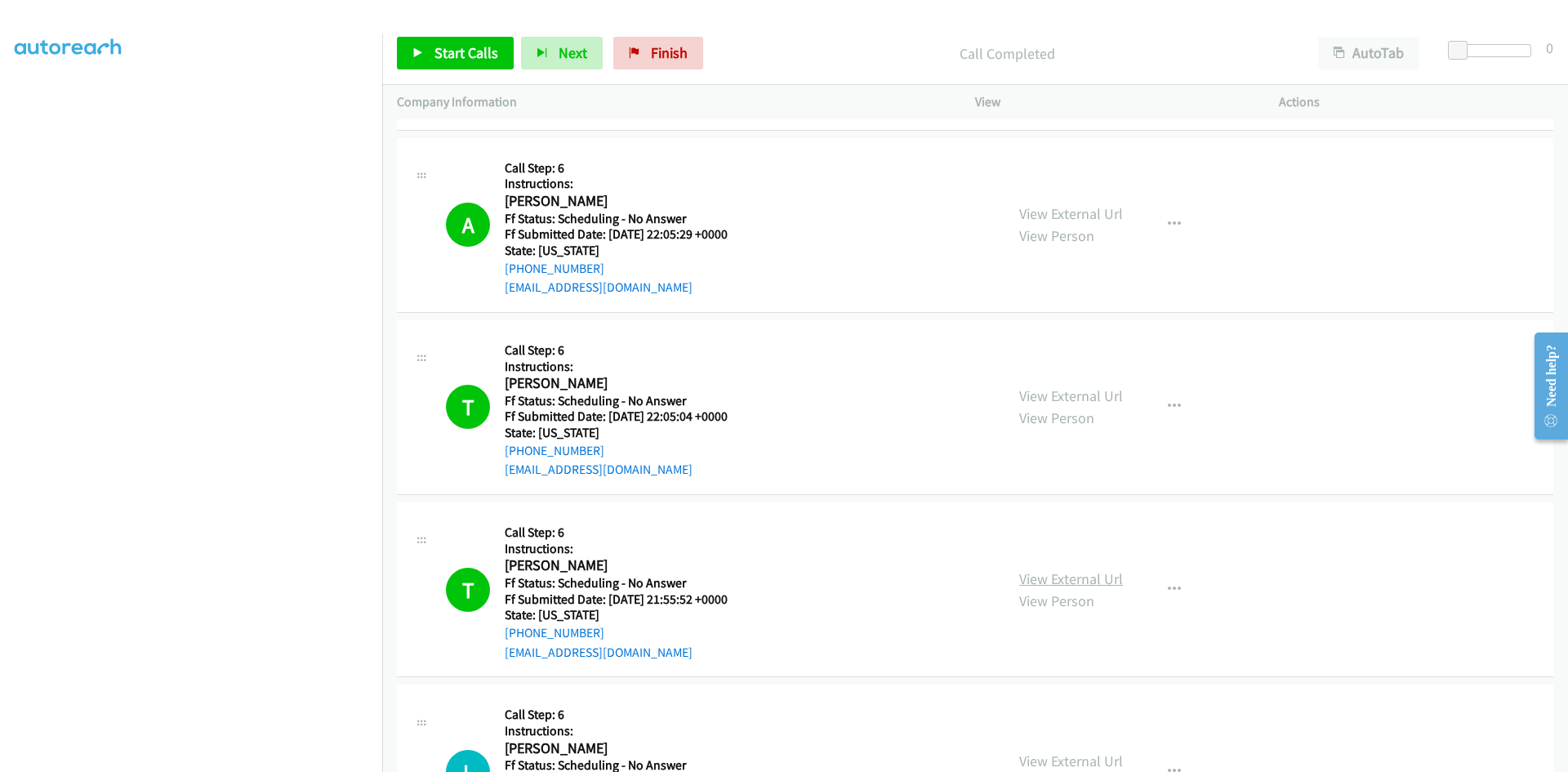
click at [1054, 574] on link "View External Url" at bounding box center [1071, 579] width 104 height 19
click at [638, 52] on link "Finish" at bounding box center [657, 53] width 90 height 33
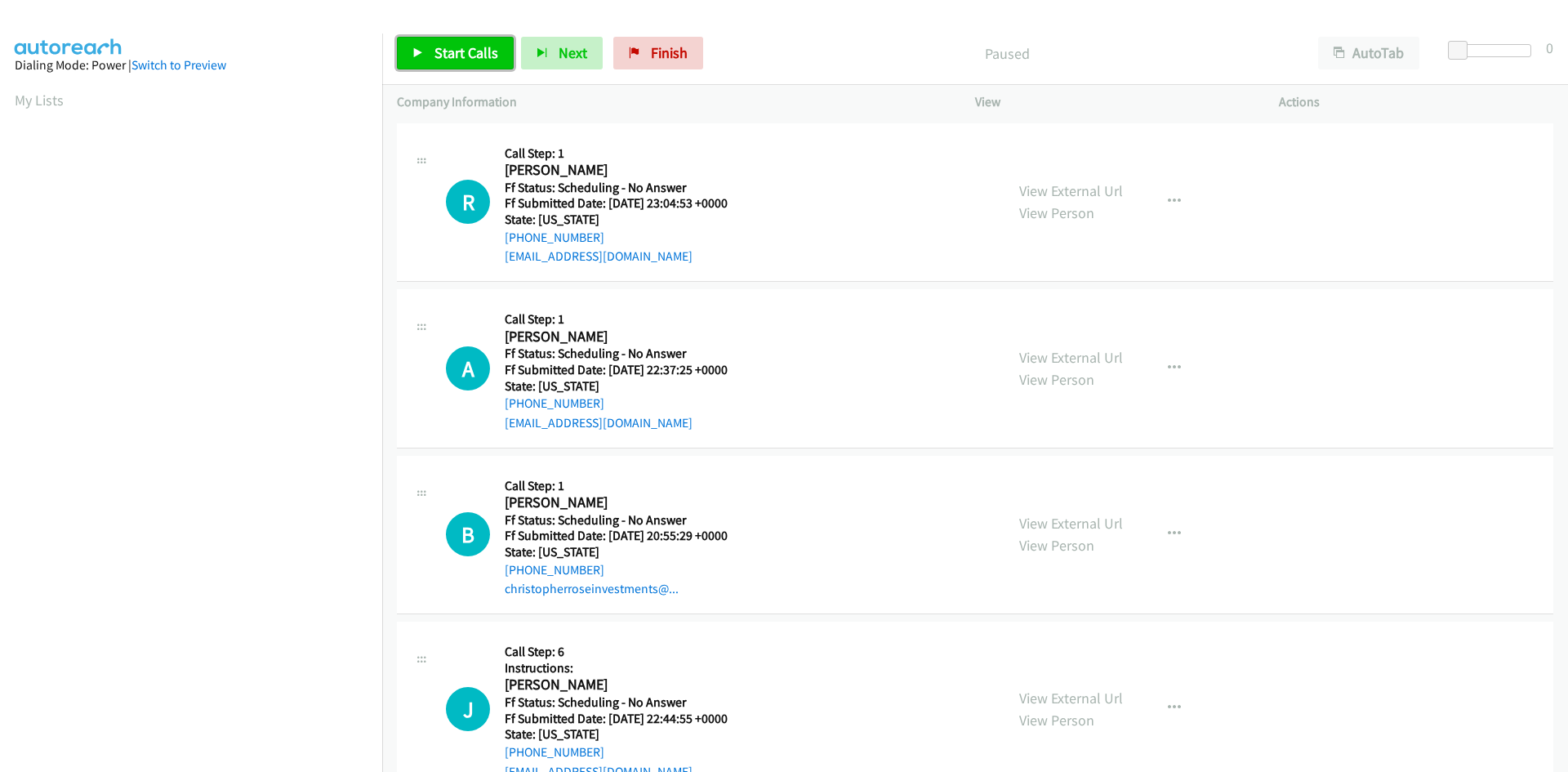
click at [462, 56] on span "Start Calls" at bounding box center [466, 53] width 63 height 19
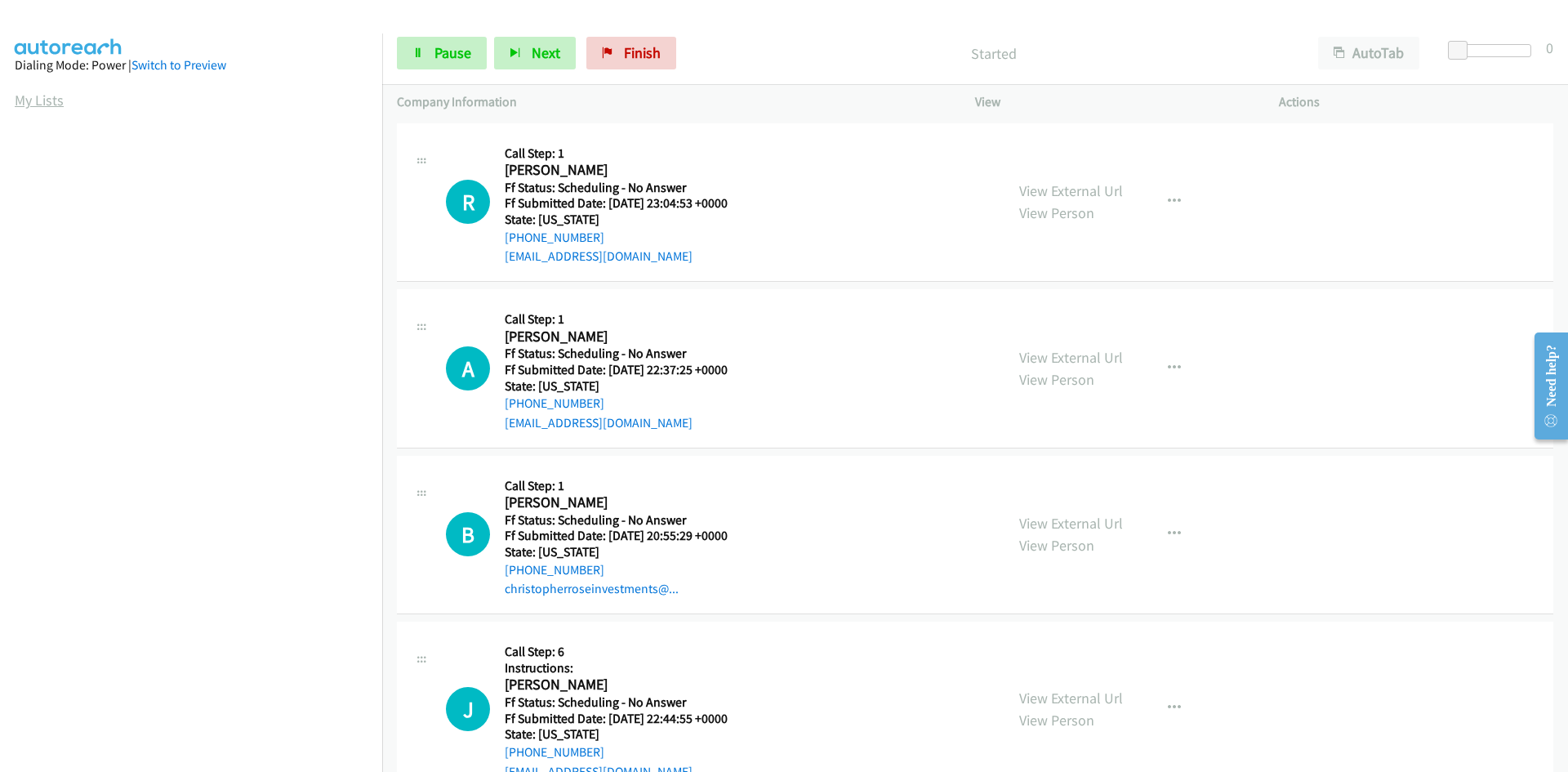
click at [37, 102] on link "My Lists" at bounding box center [39, 100] width 49 height 19
click at [178, 64] on link "Switch to Preview" at bounding box center [179, 65] width 95 height 15
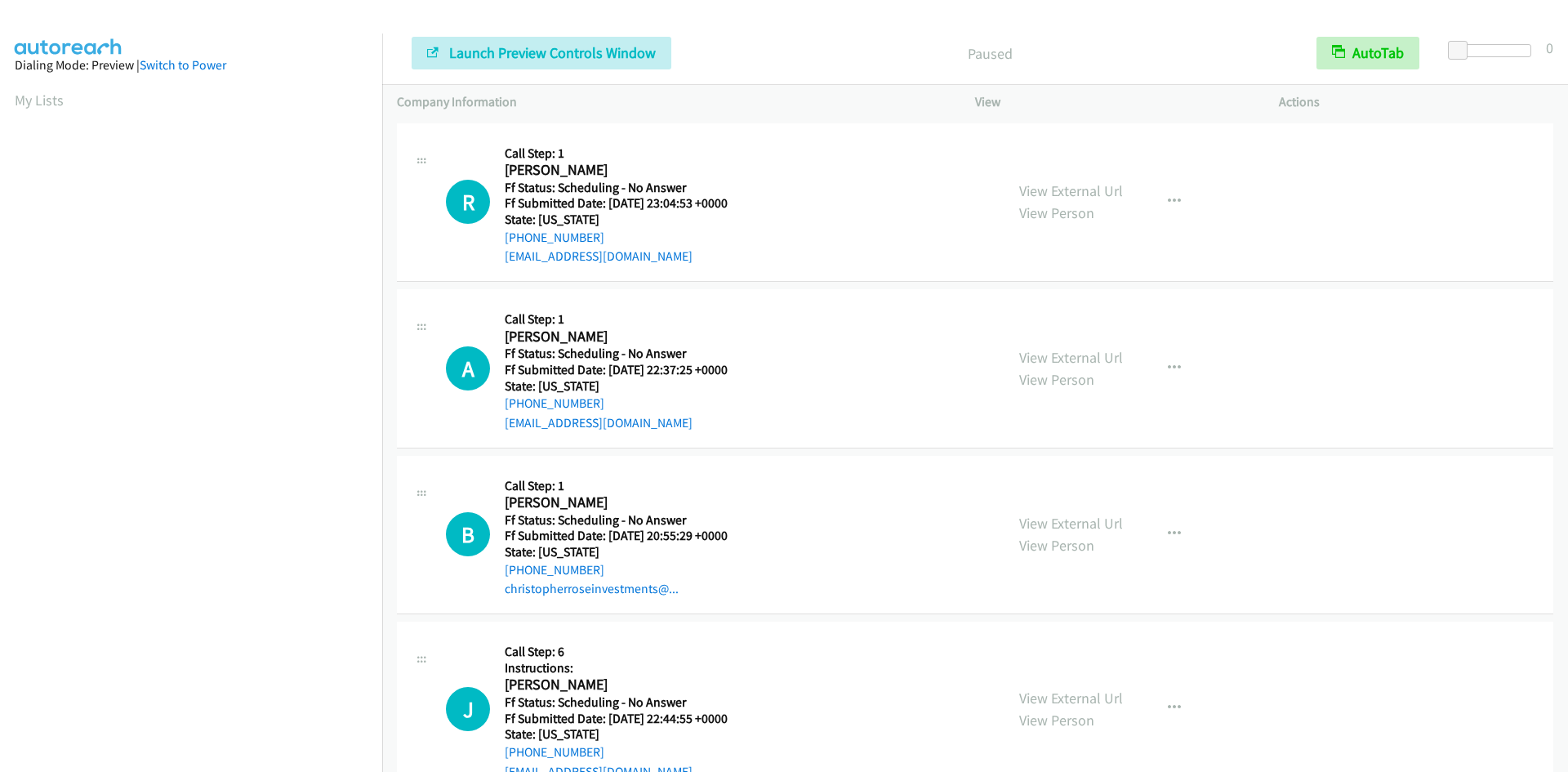
click at [178, 64] on link "Switch to Power" at bounding box center [182, 65] width 86 height 15
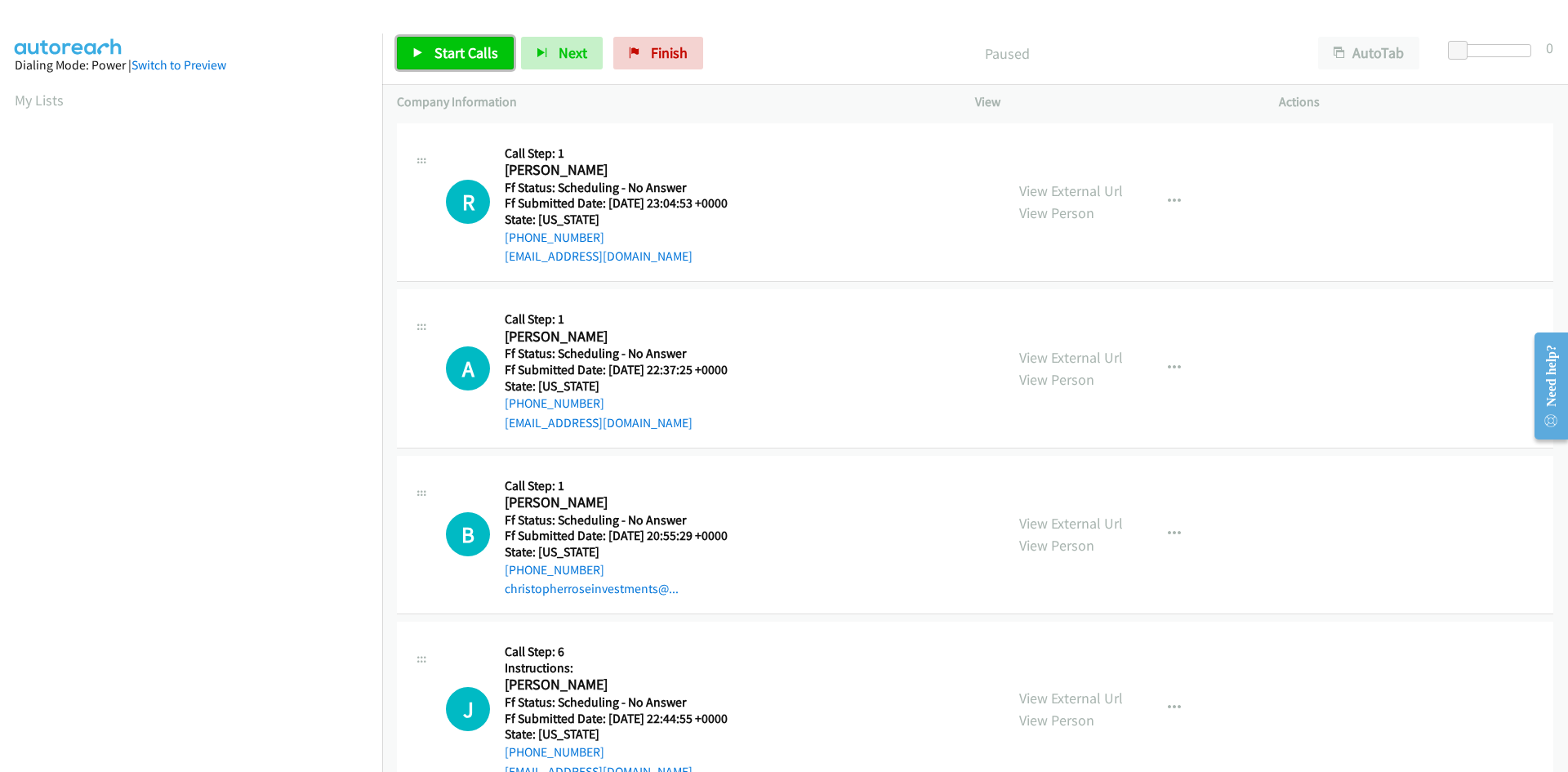
click at [460, 54] on span "Start Calls" at bounding box center [466, 53] width 63 height 19
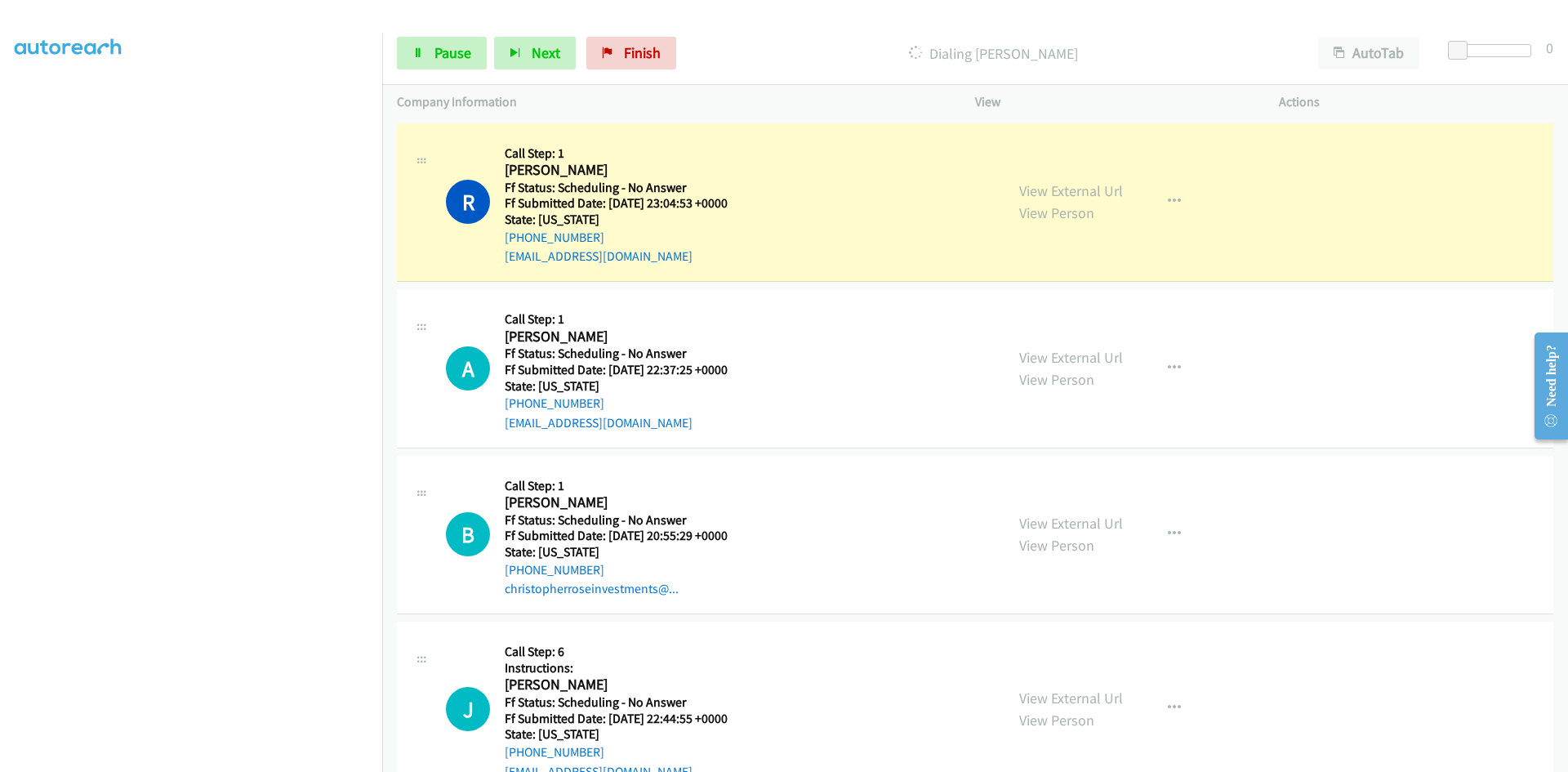
scroll to position [144, 0]
click at [1076, 193] on link "View External Url" at bounding box center [1071, 191] width 104 height 19
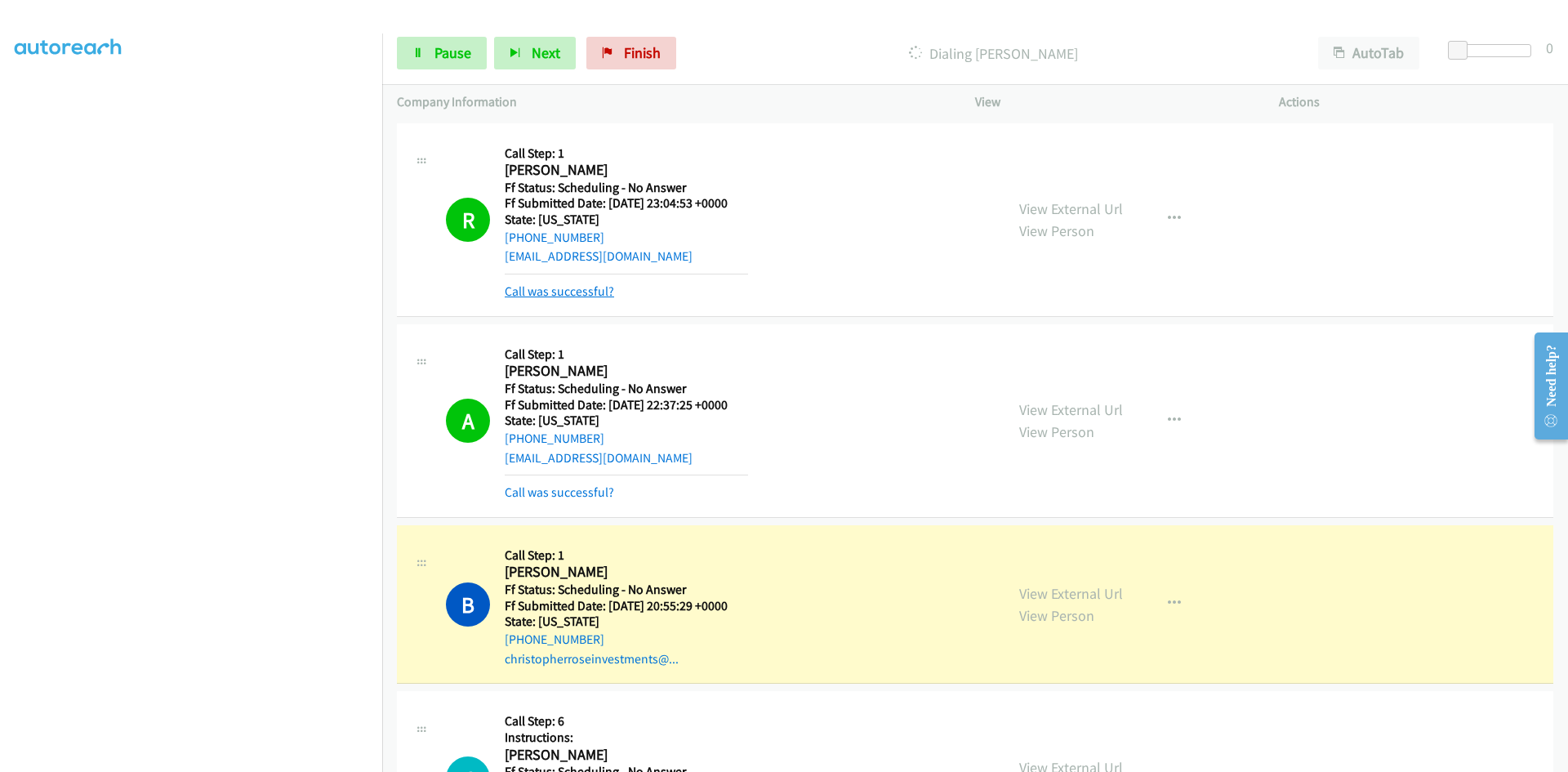
click at [595, 292] on link "Call was successful?" at bounding box center [560, 291] width 110 height 15
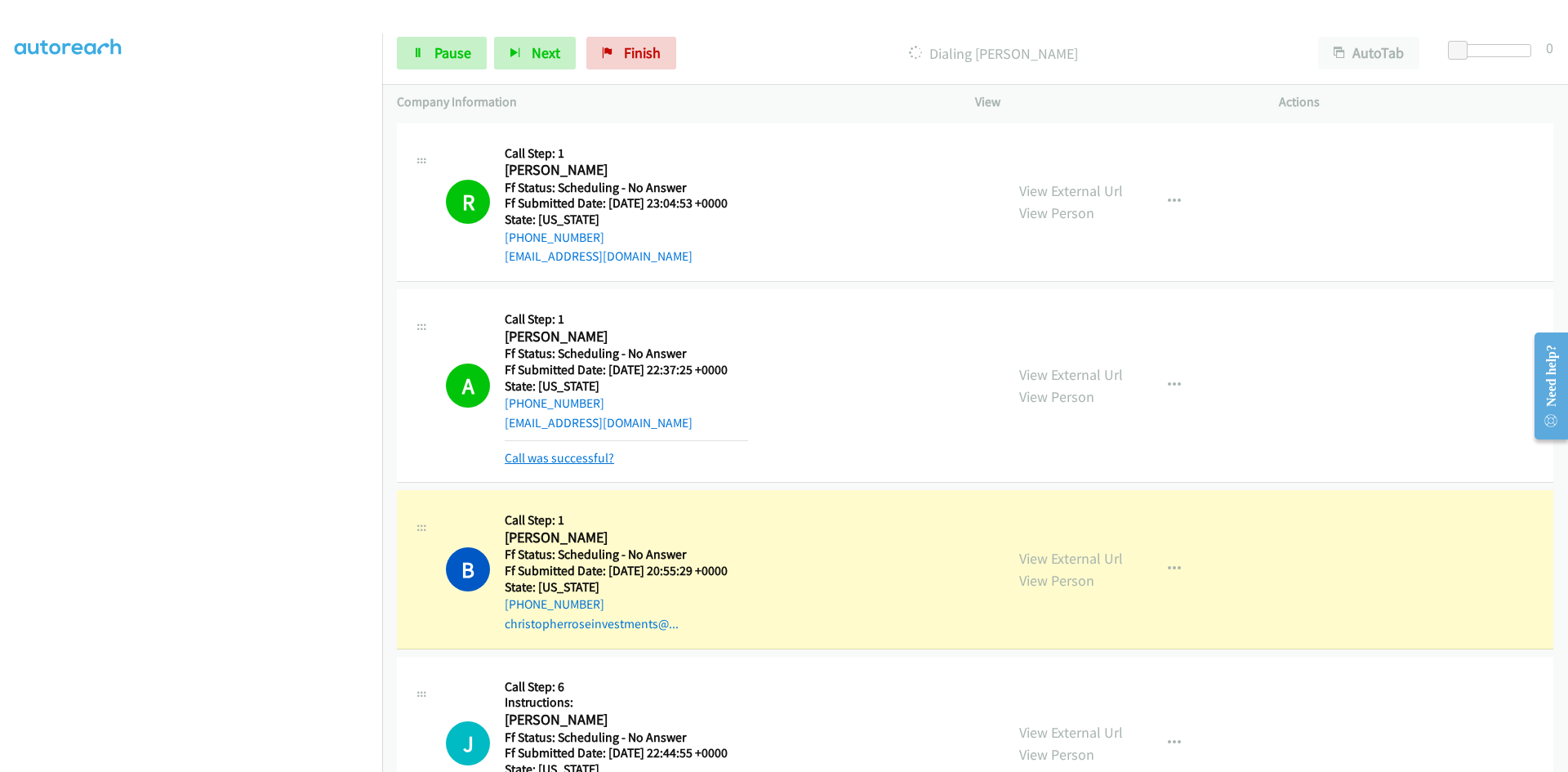
click at [579, 461] on link "Call was successful?" at bounding box center [560, 458] width 110 height 15
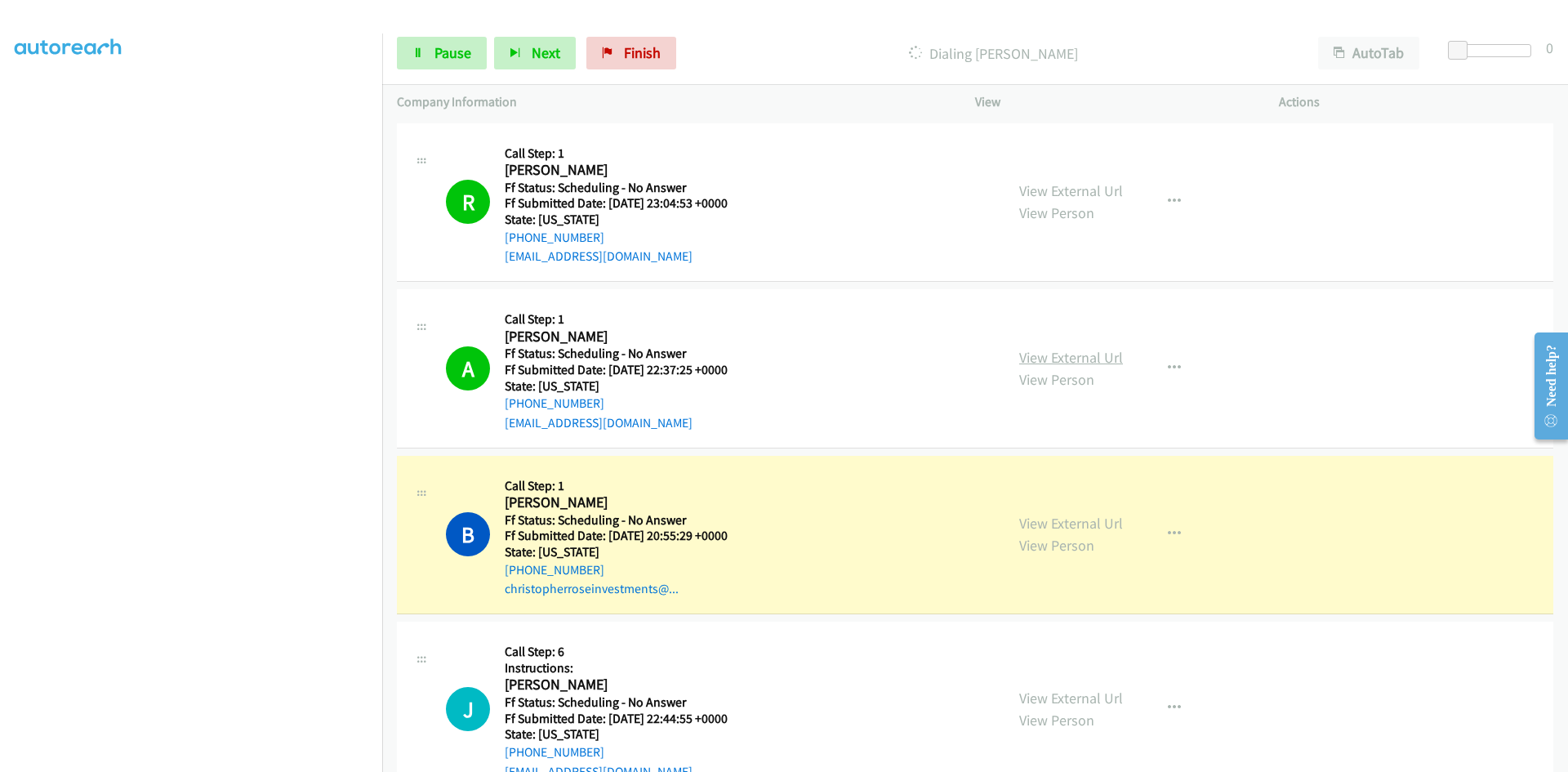
click at [1055, 347] on link "View External Url" at bounding box center [1071, 357] width 104 height 19
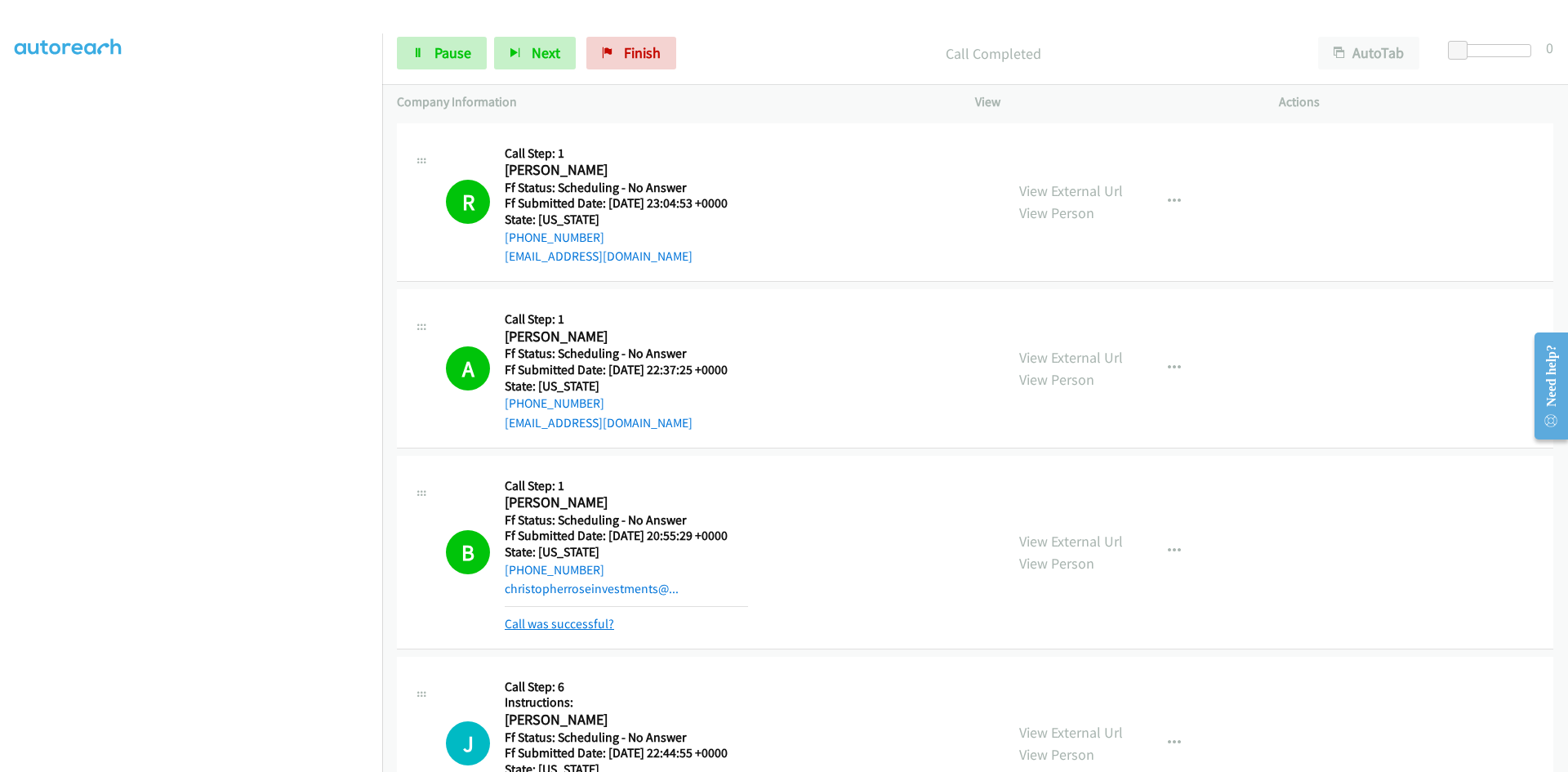
click at [582, 627] on link "Call was successful?" at bounding box center [560, 623] width 110 height 15
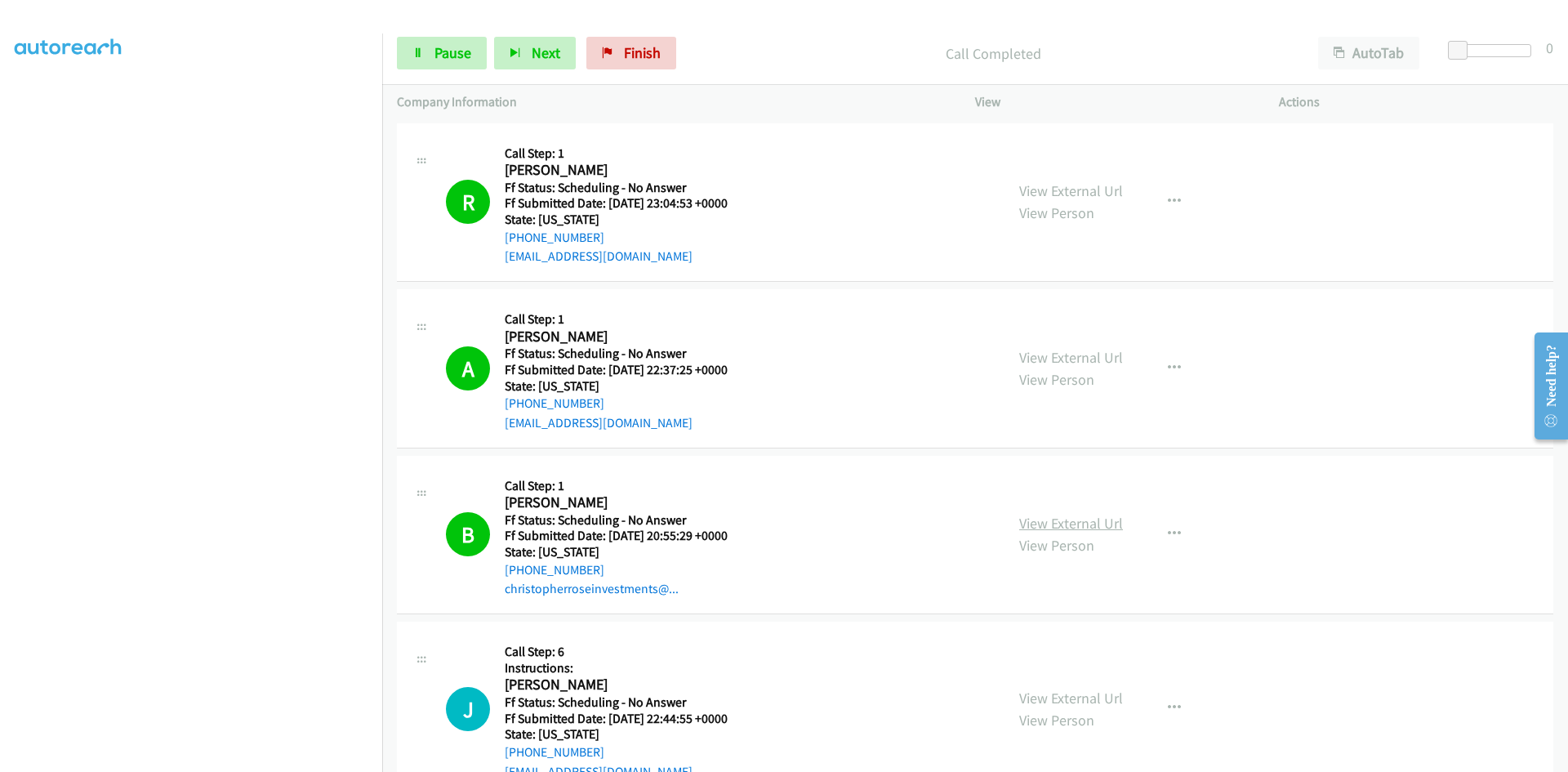
click at [1039, 528] on link "View External Url" at bounding box center [1071, 523] width 104 height 19
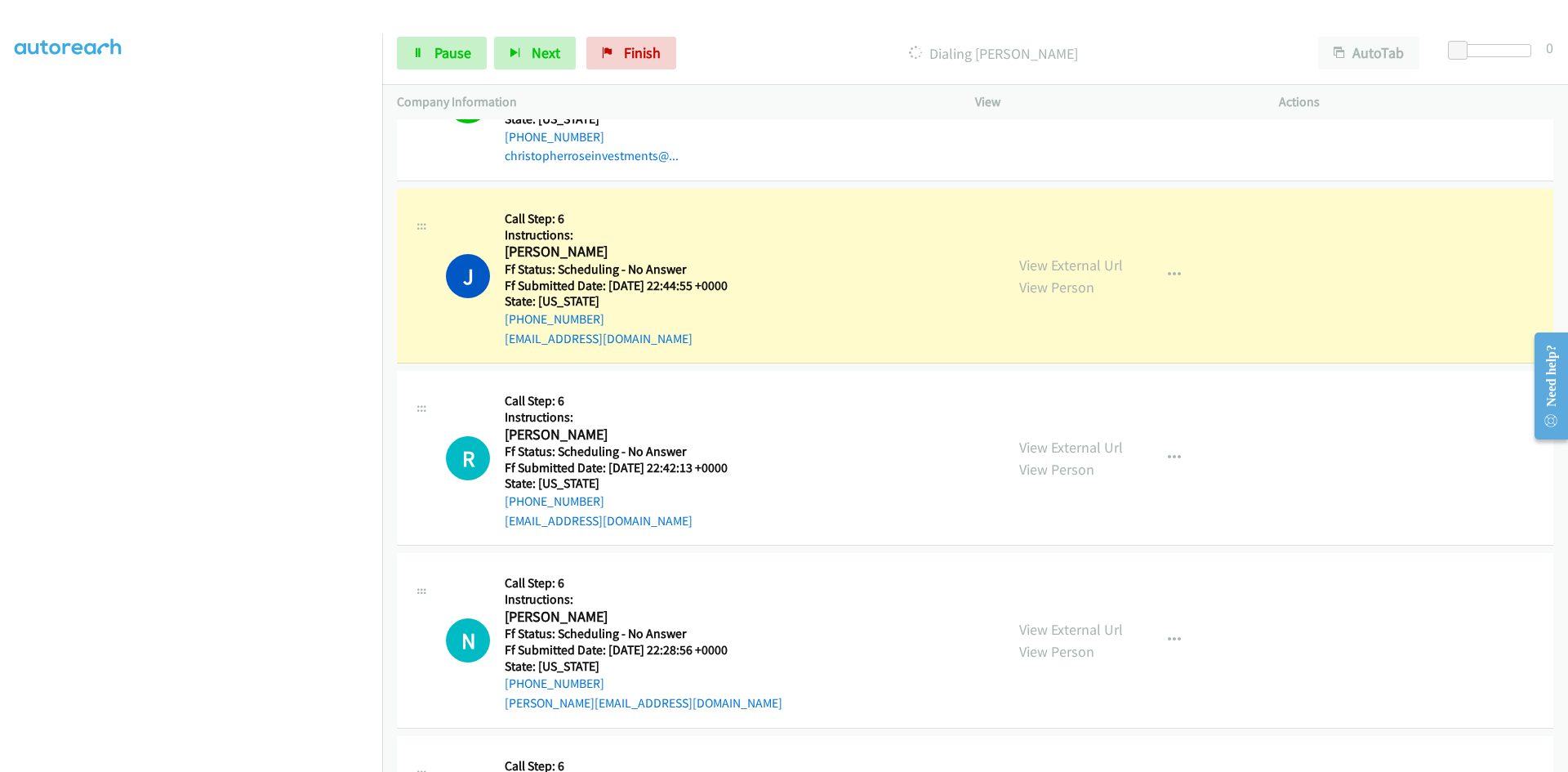
scroll to position [490, 0]
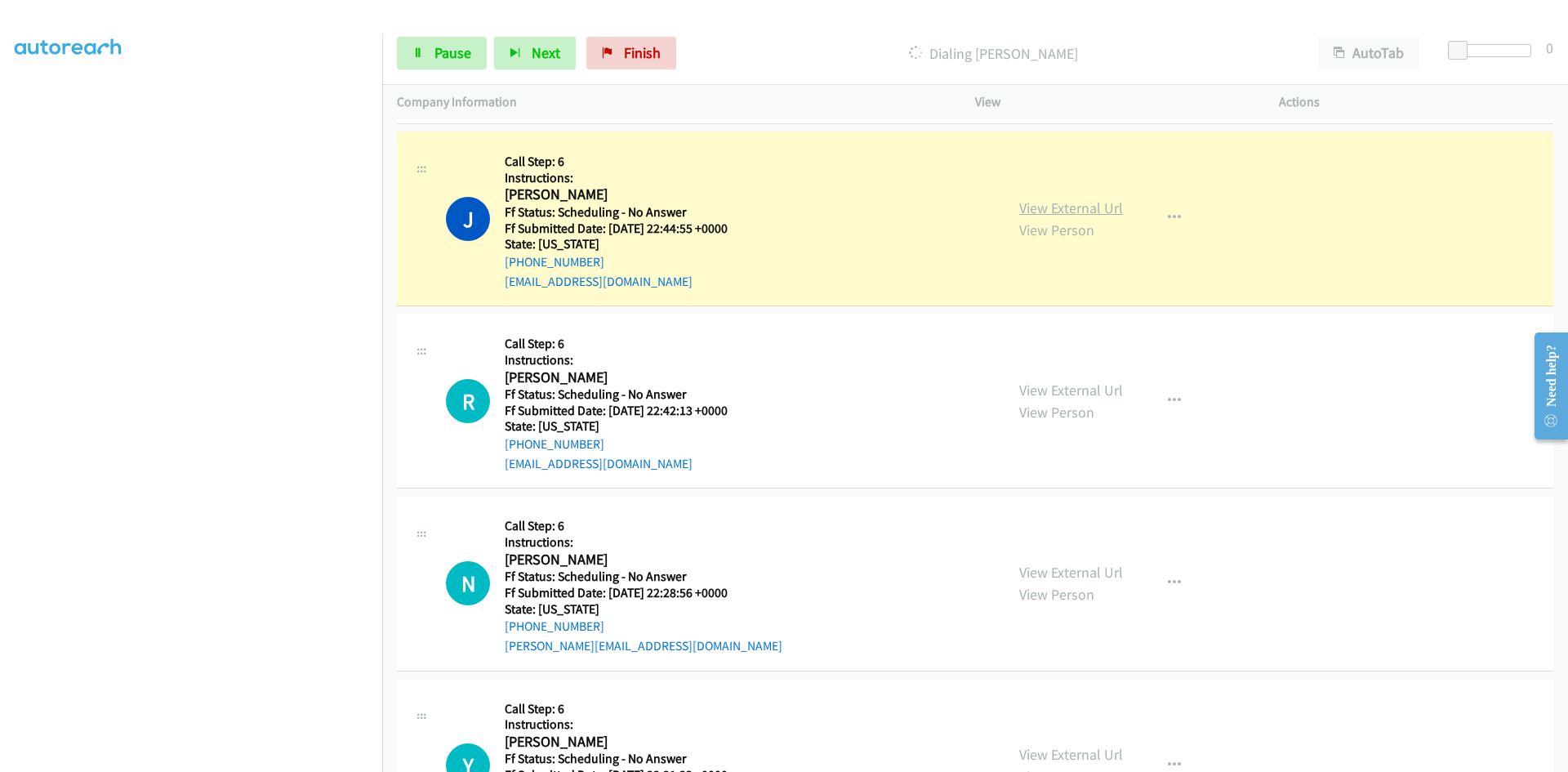
click at [1058, 202] on link "View External Url" at bounding box center [1071, 208] width 104 height 19
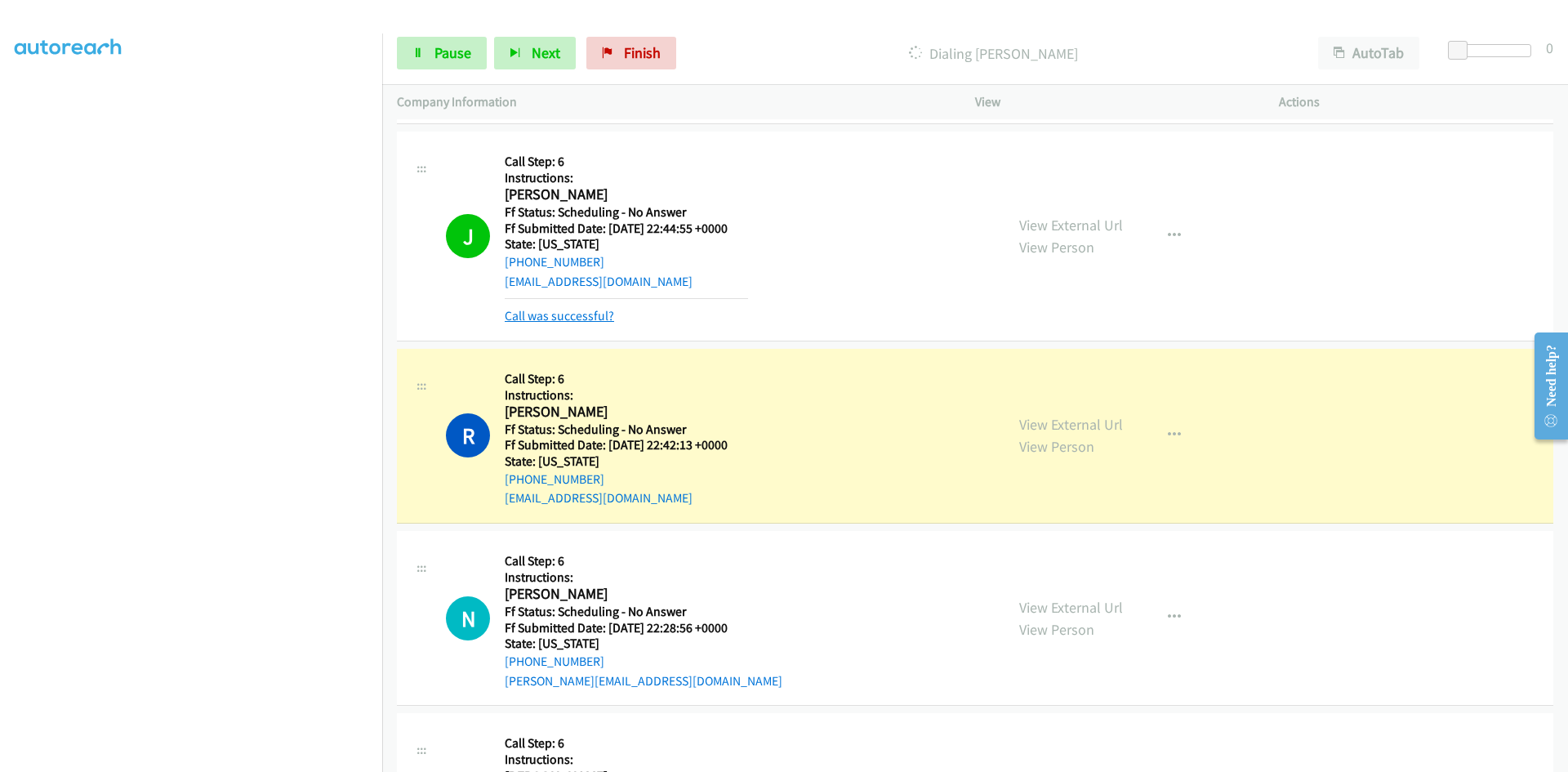
click at [558, 319] on link "Call was successful?" at bounding box center [560, 316] width 110 height 15
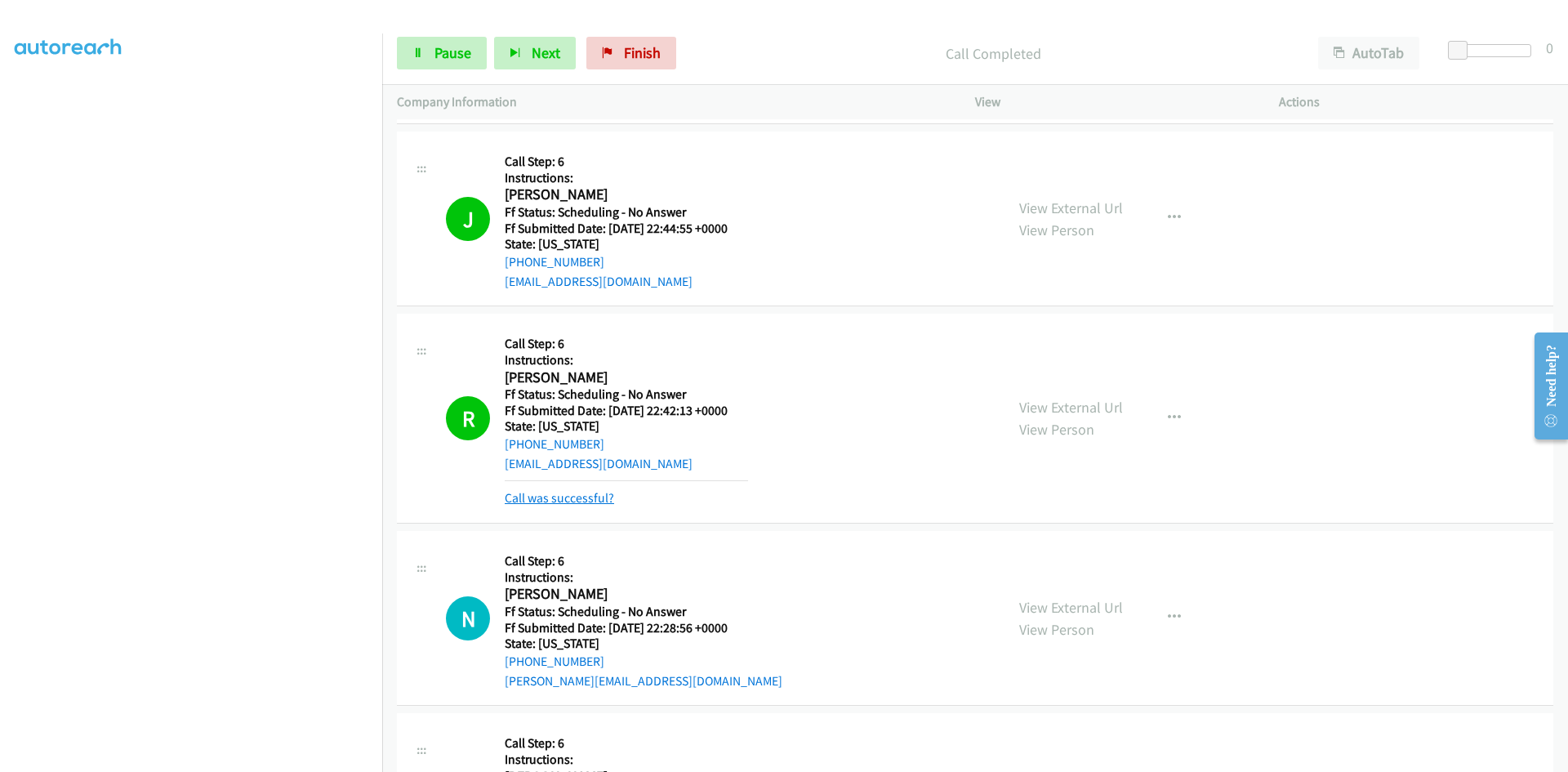
click at [573, 500] on link "Call was successful?" at bounding box center [560, 497] width 110 height 15
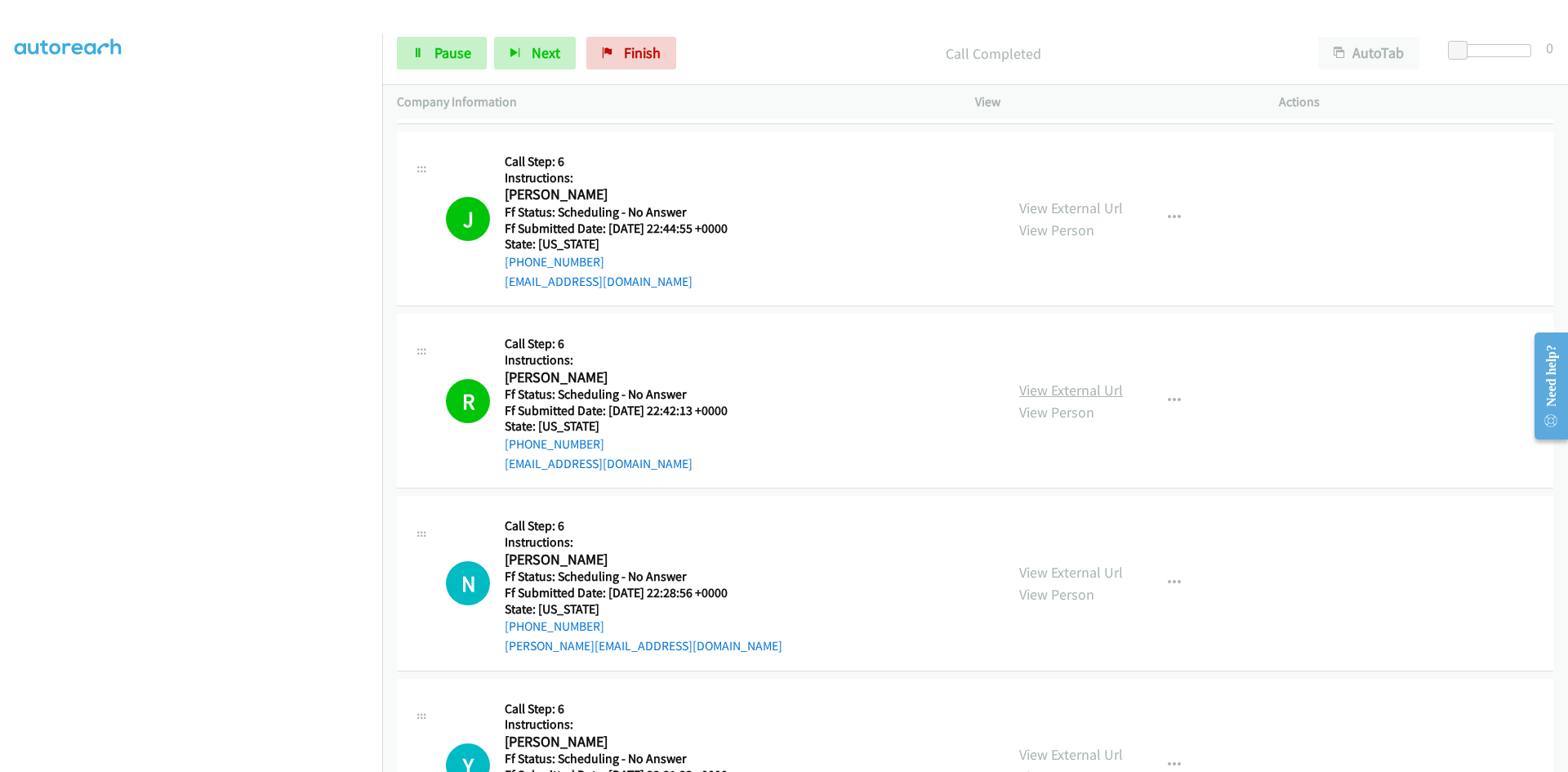
click at [1102, 385] on link "View External Url" at bounding box center [1071, 390] width 104 height 19
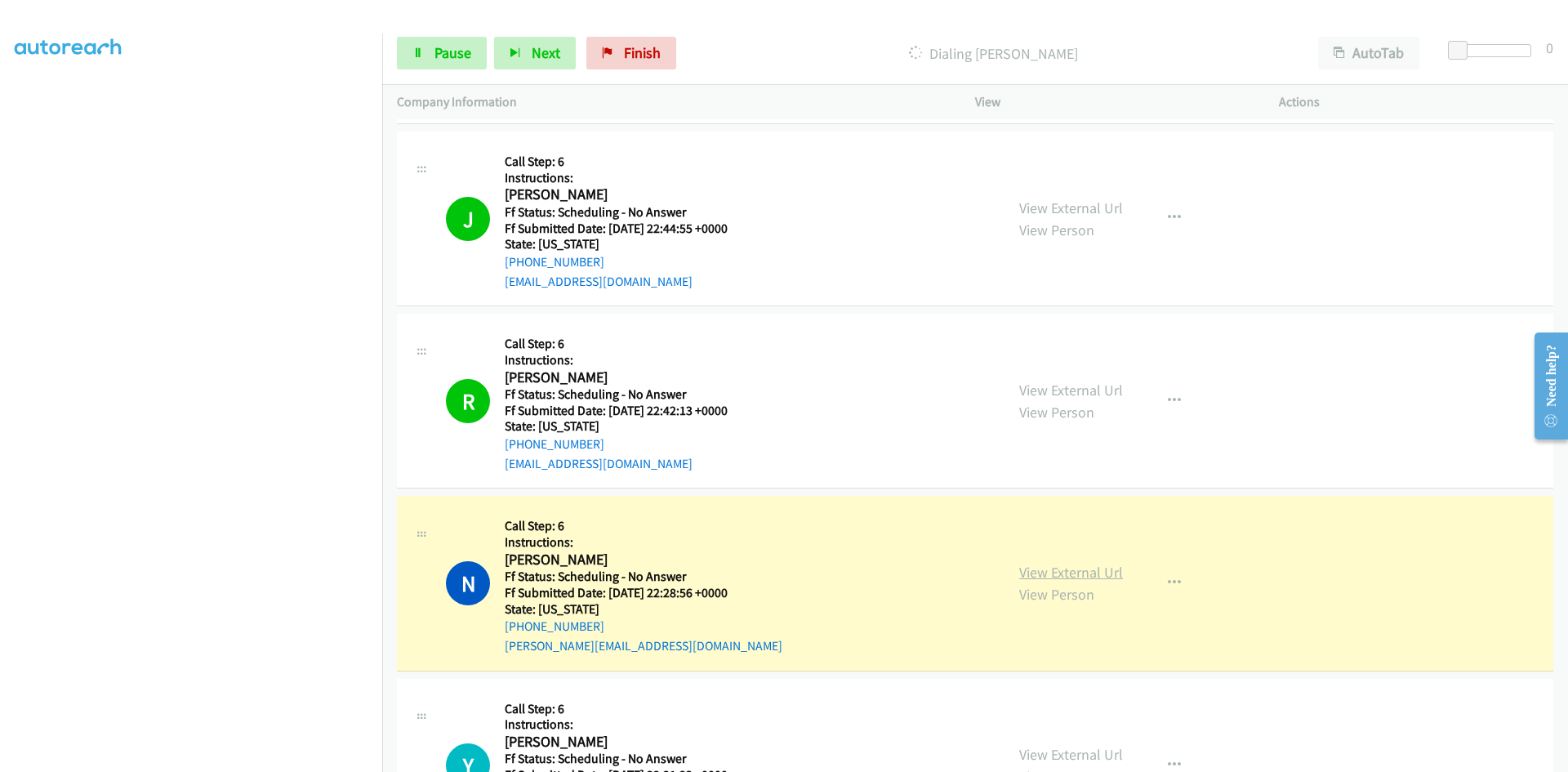
click at [1047, 573] on link "View External Url" at bounding box center [1071, 572] width 104 height 19
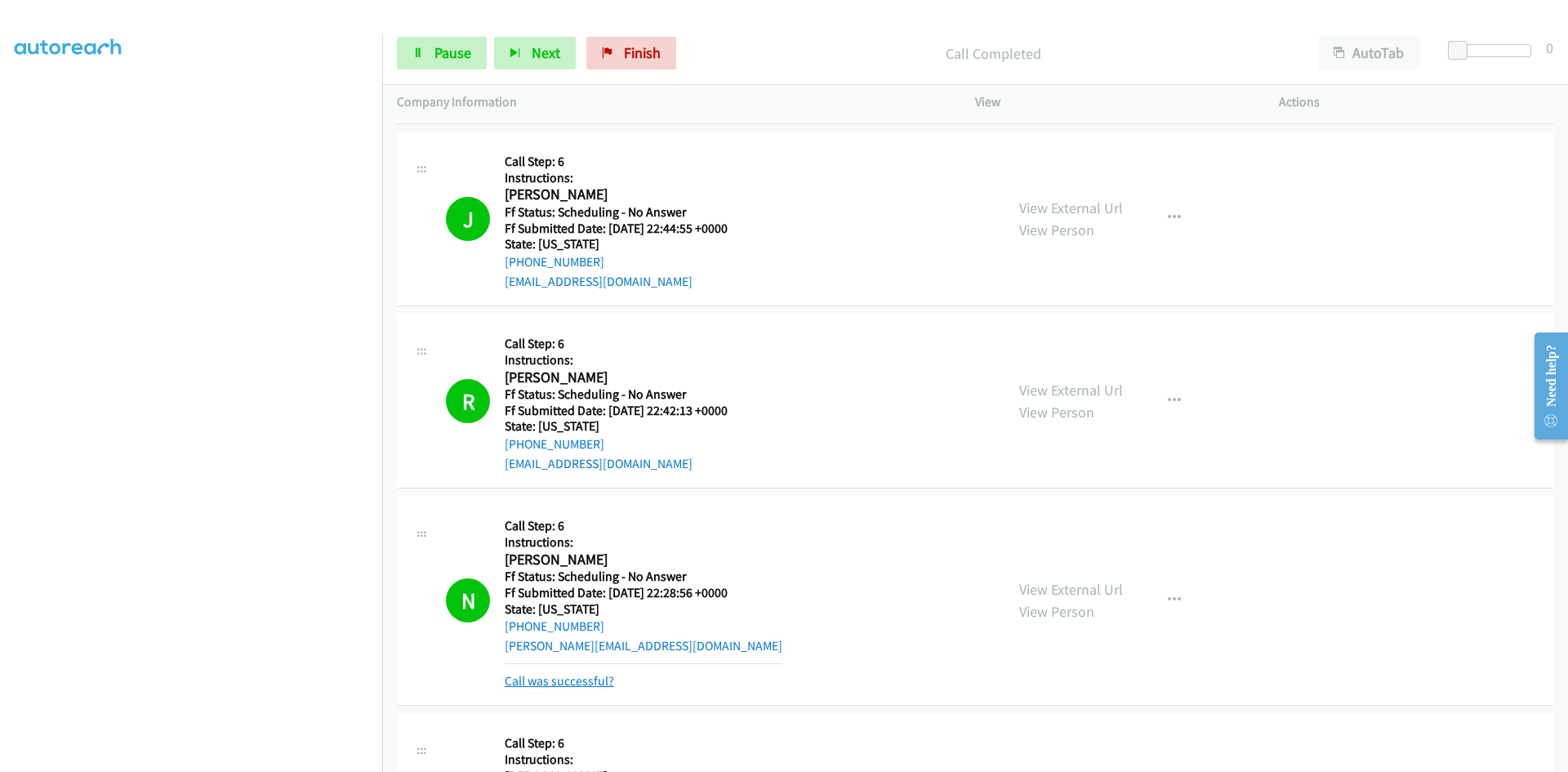
click at [555, 679] on link "Call was successful?" at bounding box center [560, 680] width 110 height 15
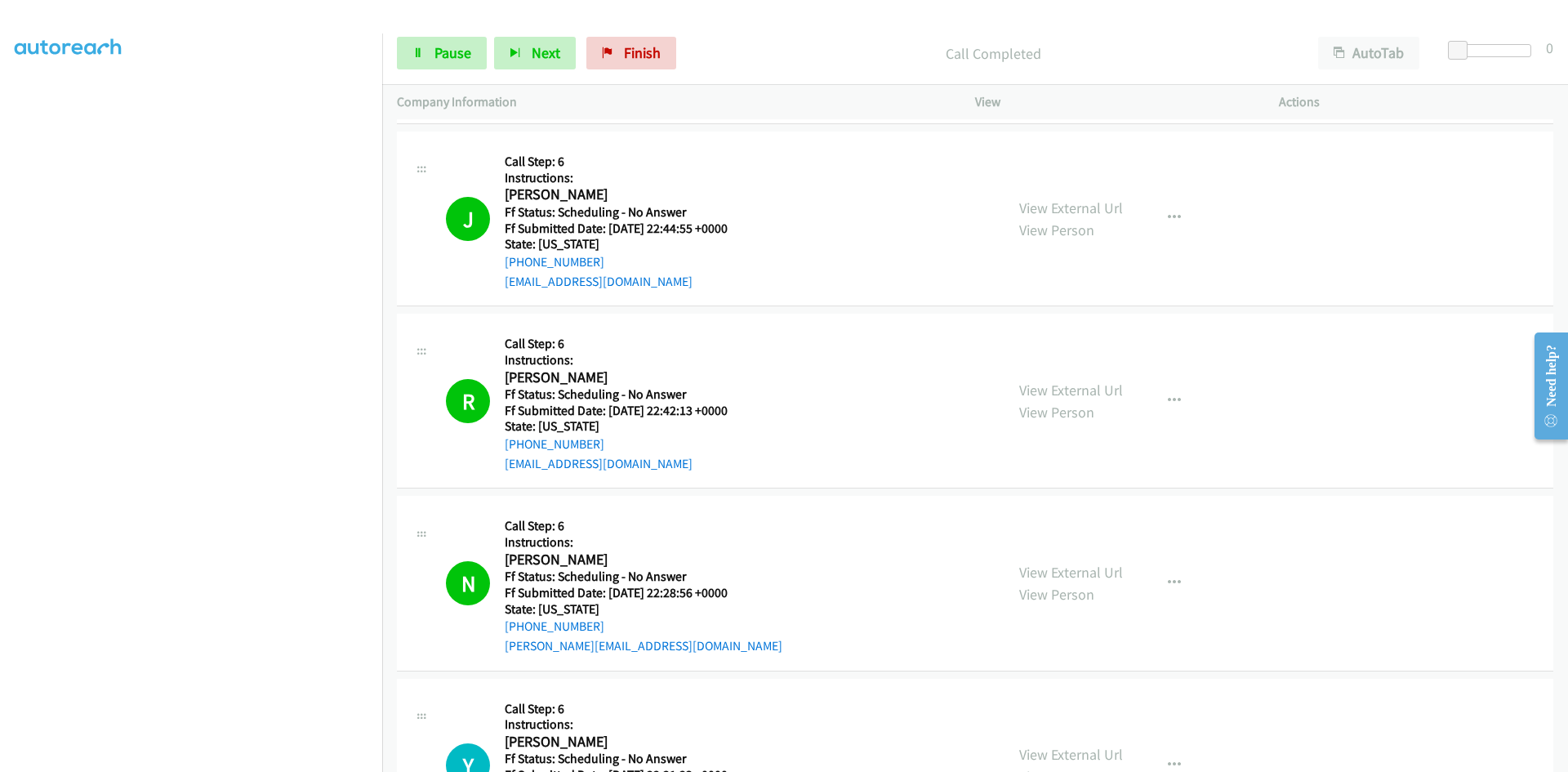
scroll to position [898, 0]
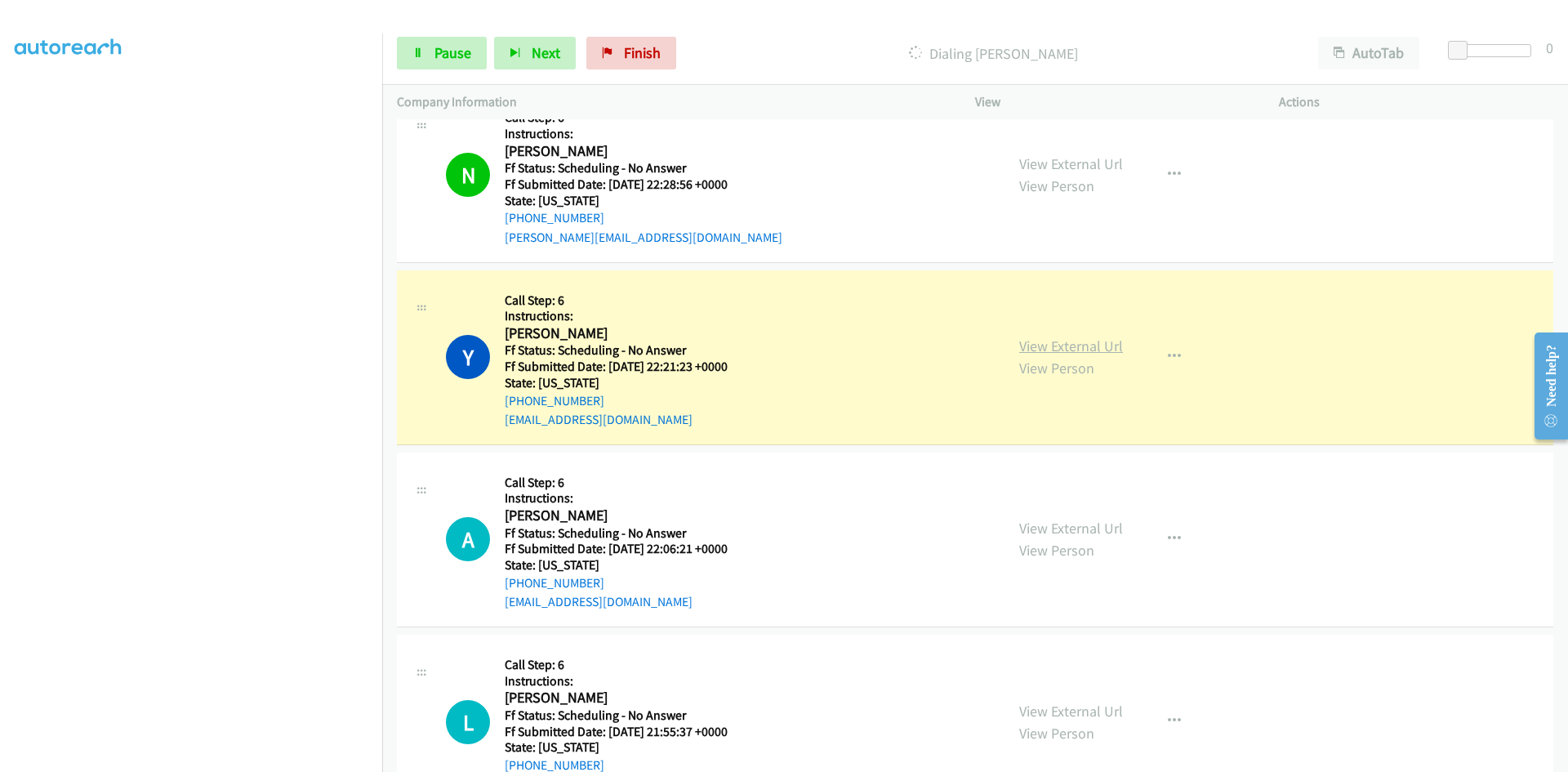
click at [1096, 349] on link "View External Url" at bounding box center [1071, 346] width 104 height 19
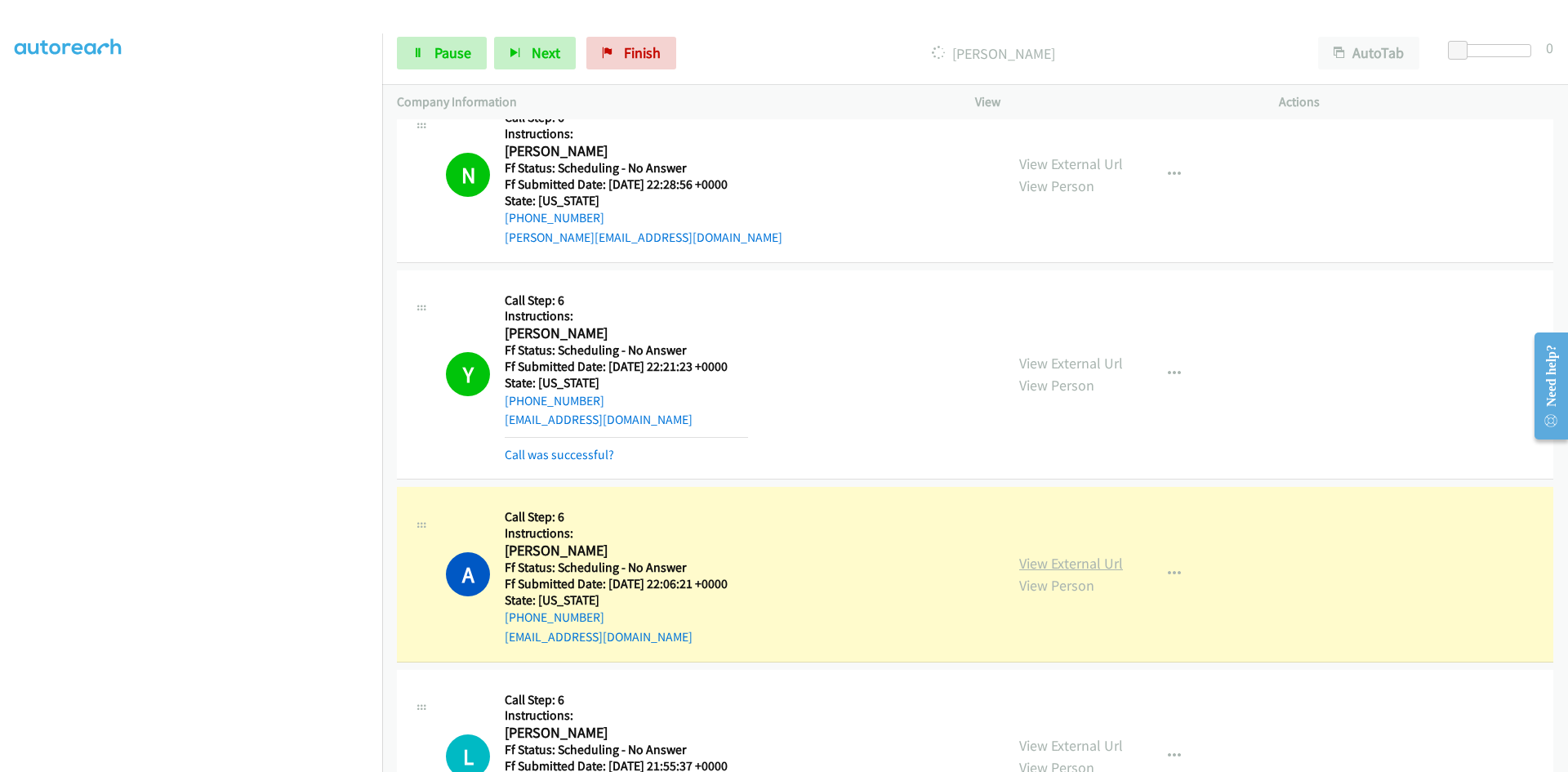
click at [1072, 567] on link "View External Url" at bounding box center [1071, 563] width 104 height 19
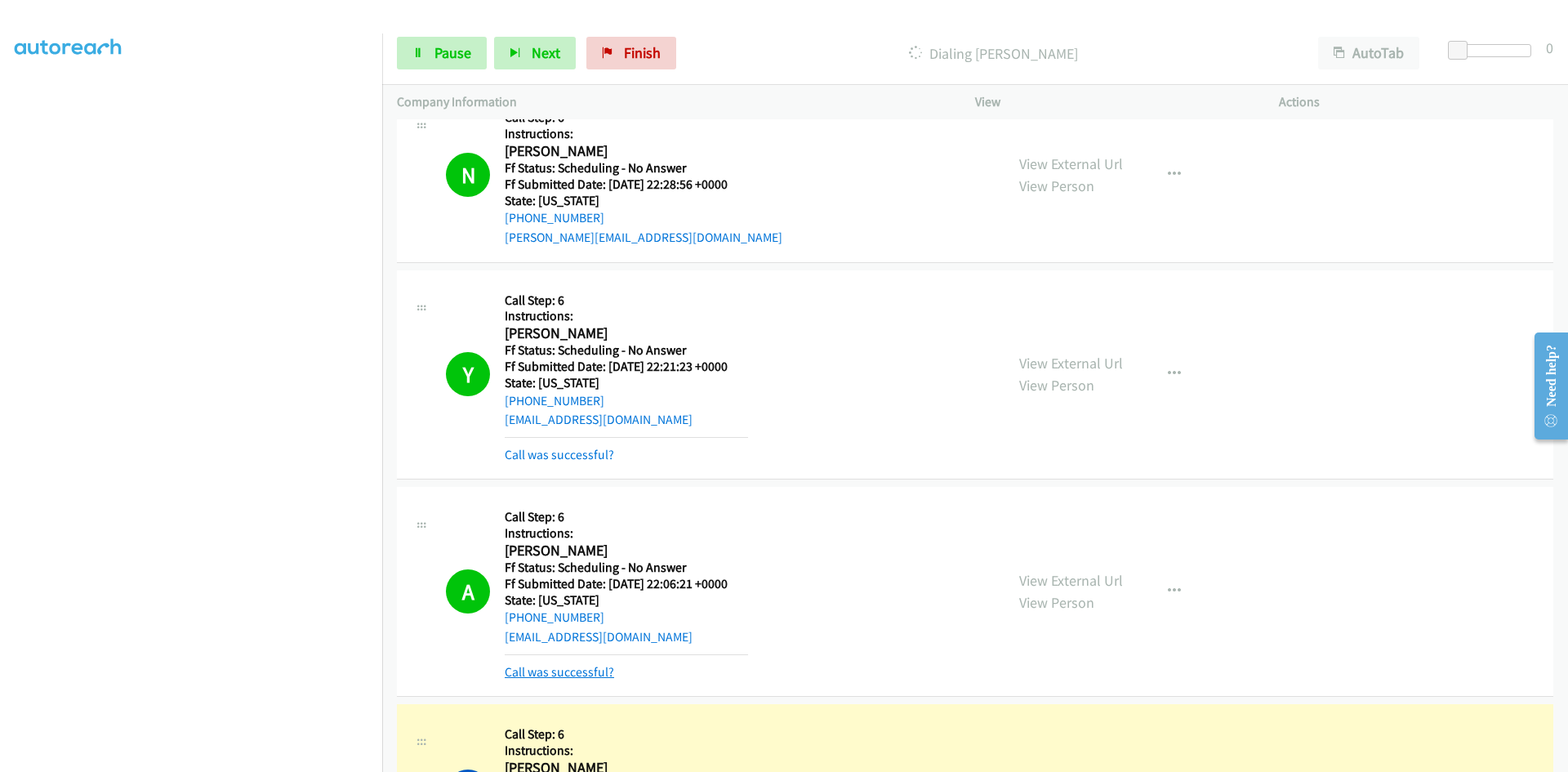
click at [582, 668] on link "Call was successful?" at bounding box center [560, 672] width 110 height 15
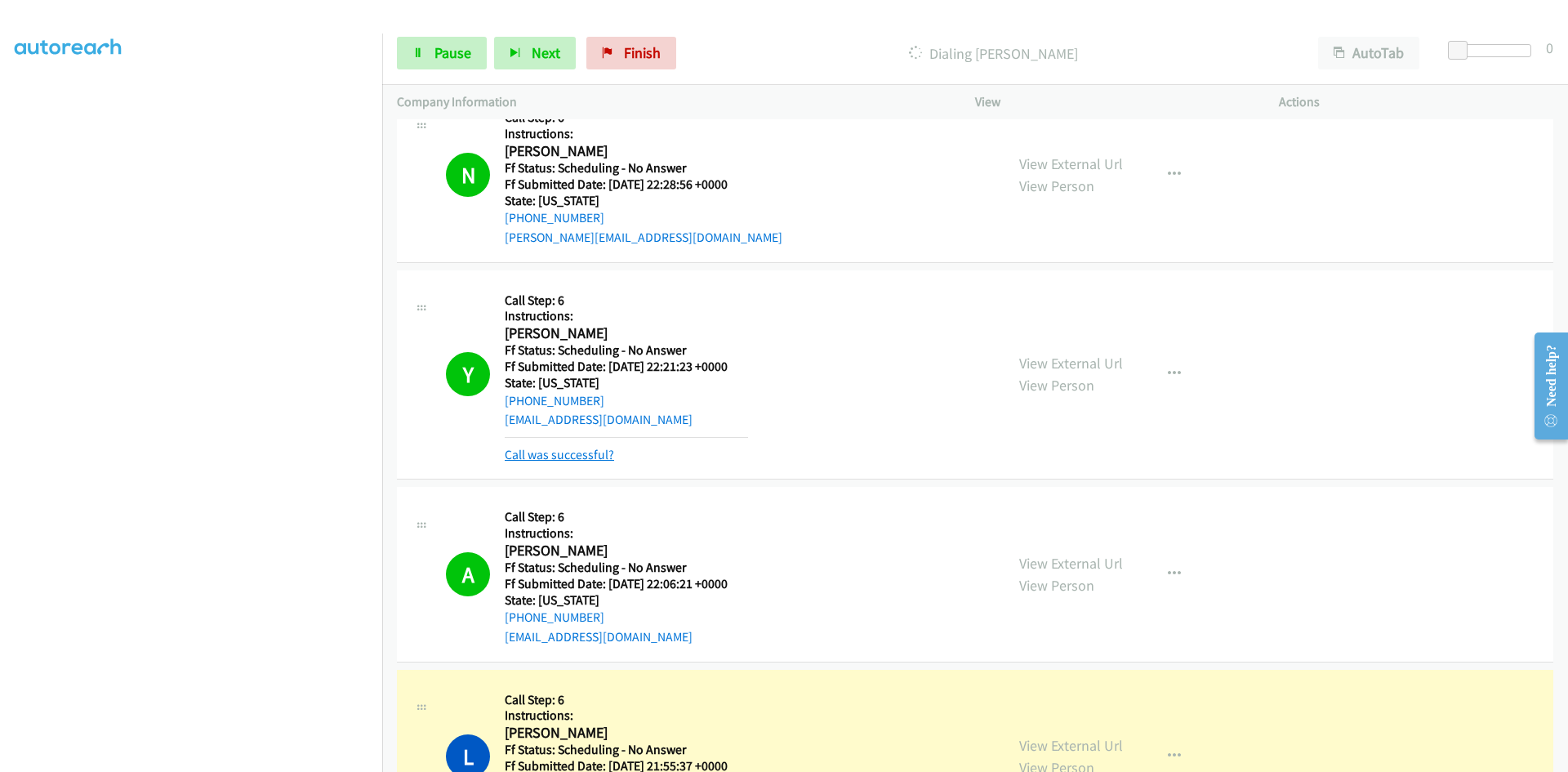
click at [579, 452] on link "Call was successful?" at bounding box center [560, 454] width 110 height 15
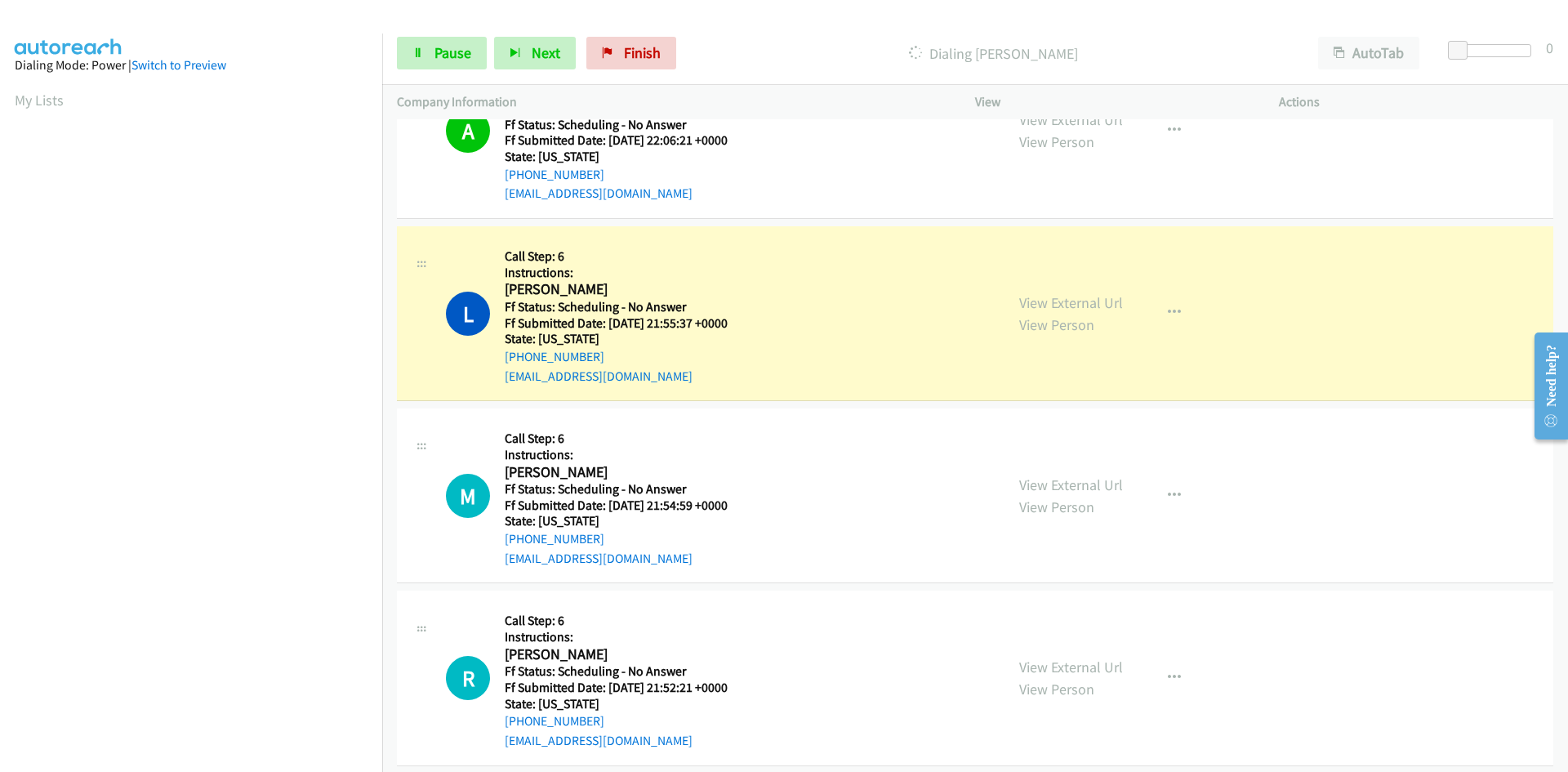
scroll to position [144, 0]
click at [1058, 307] on link "View External Url" at bounding box center [1071, 302] width 104 height 19
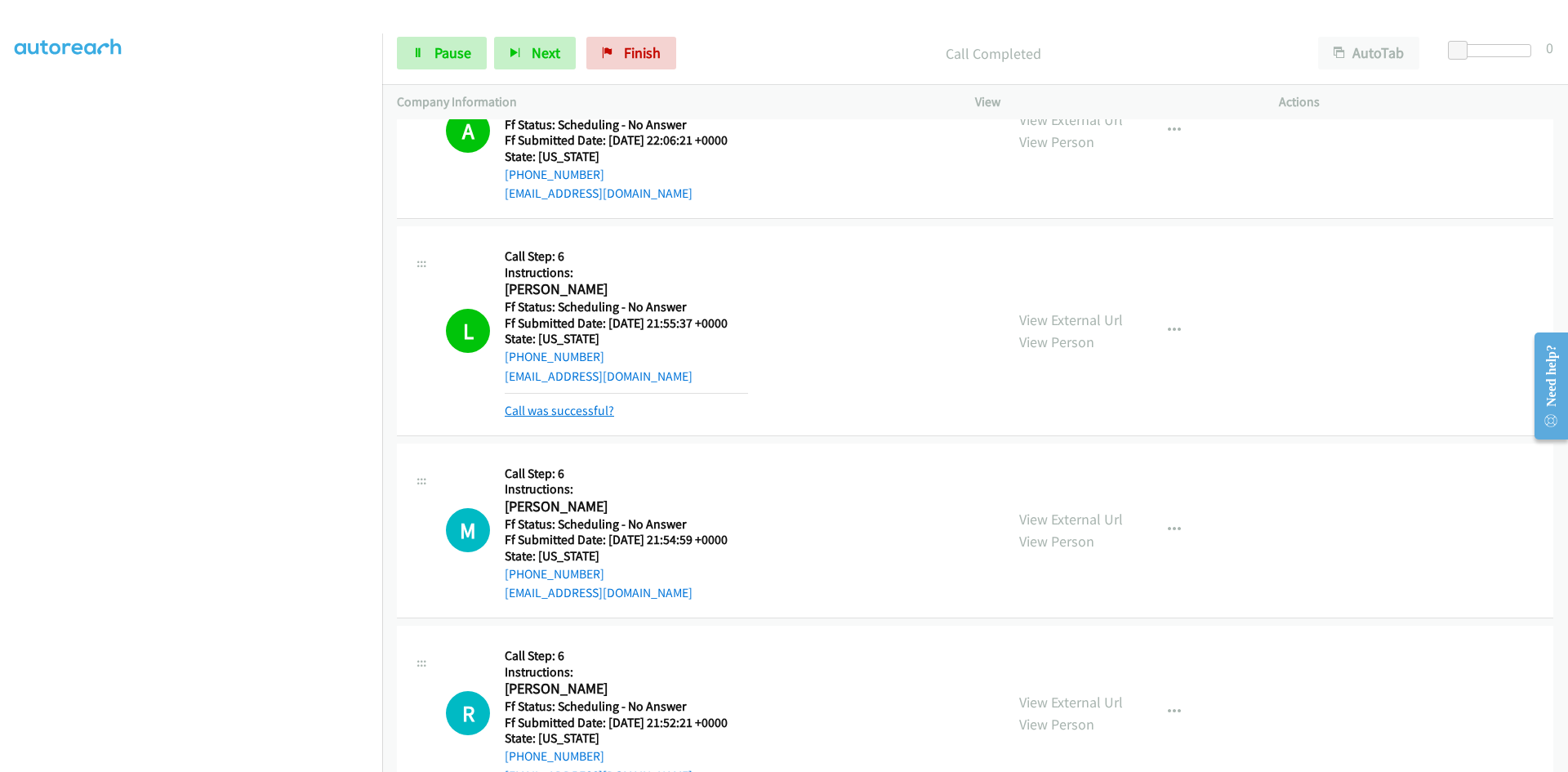
click at [603, 415] on link "Call was successful?" at bounding box center [560, 410] width 110 height 15
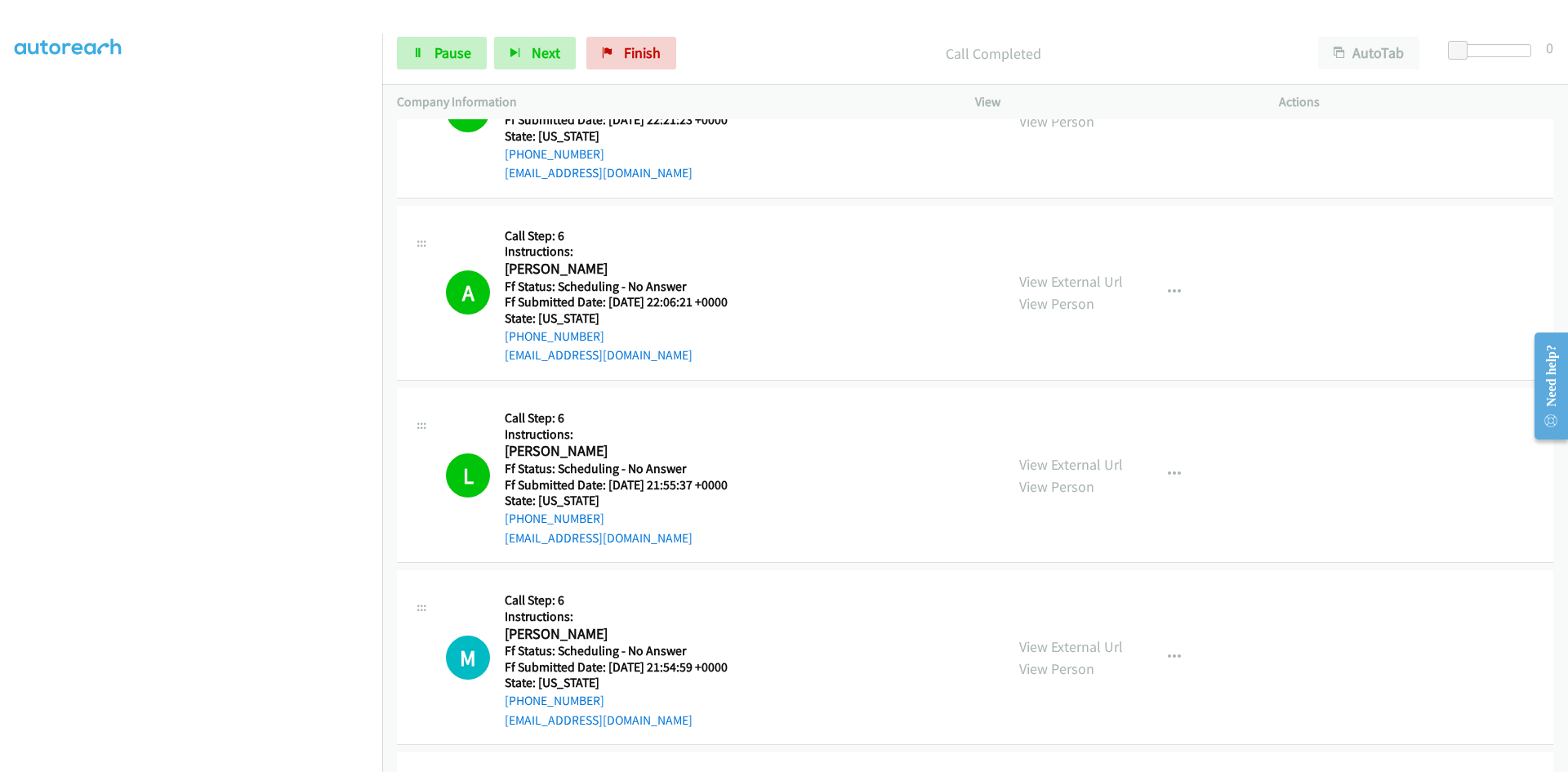
scroll to position [1143, 0]
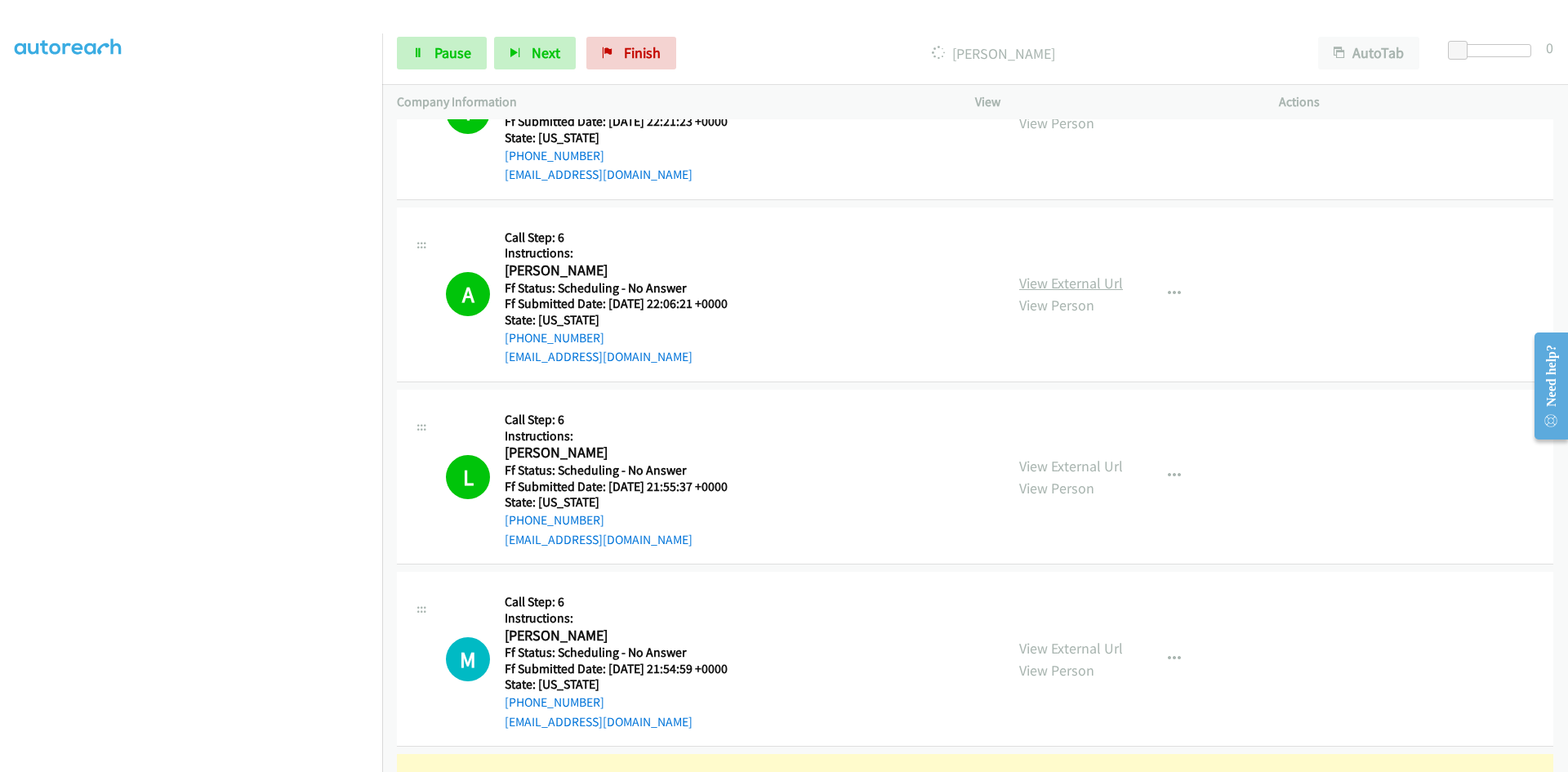
click at [1110, 289] on link "View External Url" at bounding box center [1071, 283] width 104 height 19
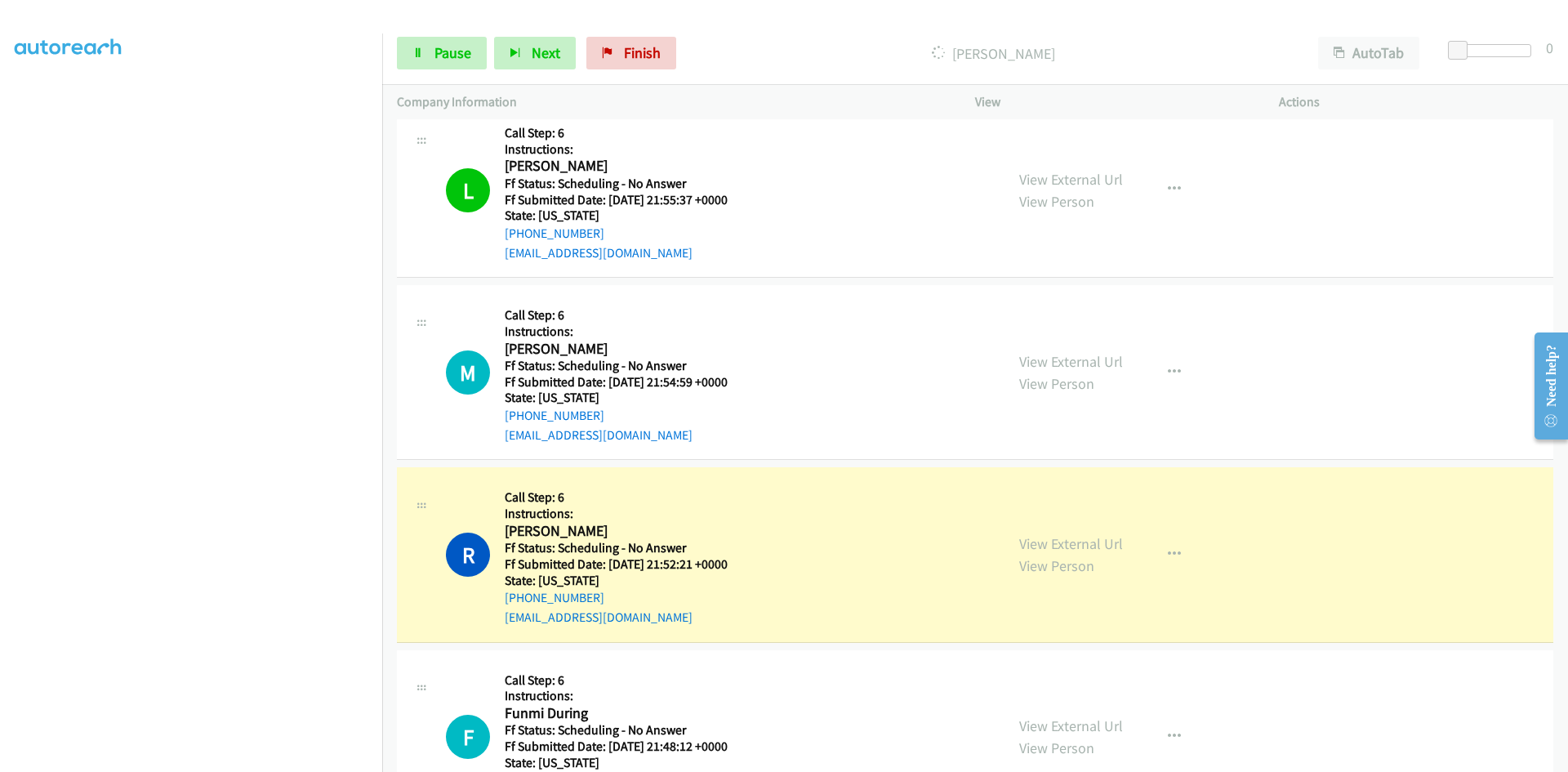
scroll to position [1470, 0]
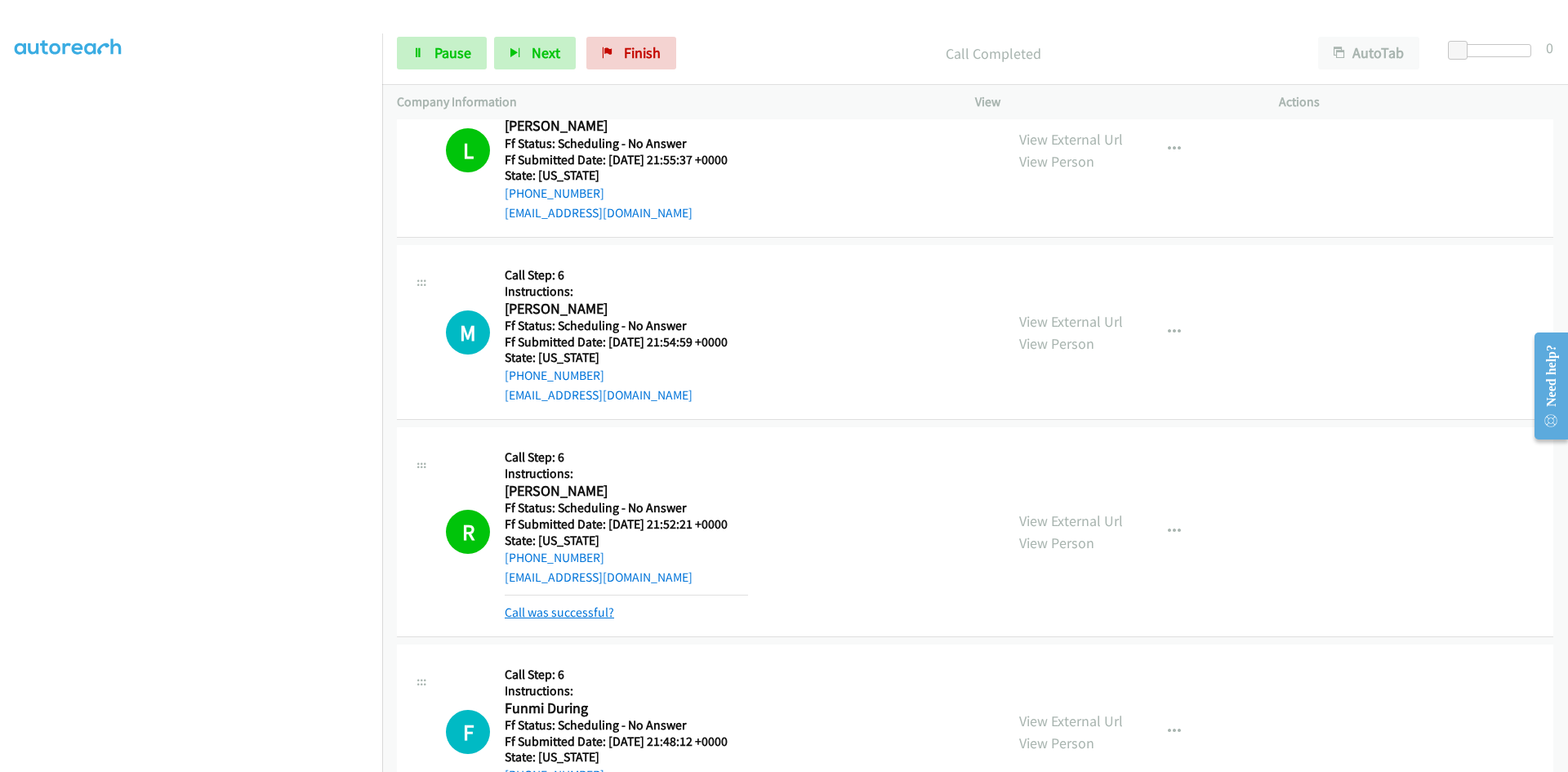
click at [559, 609] on link "Call was successful?" at bounding box center [560, 612] width 110 height 15
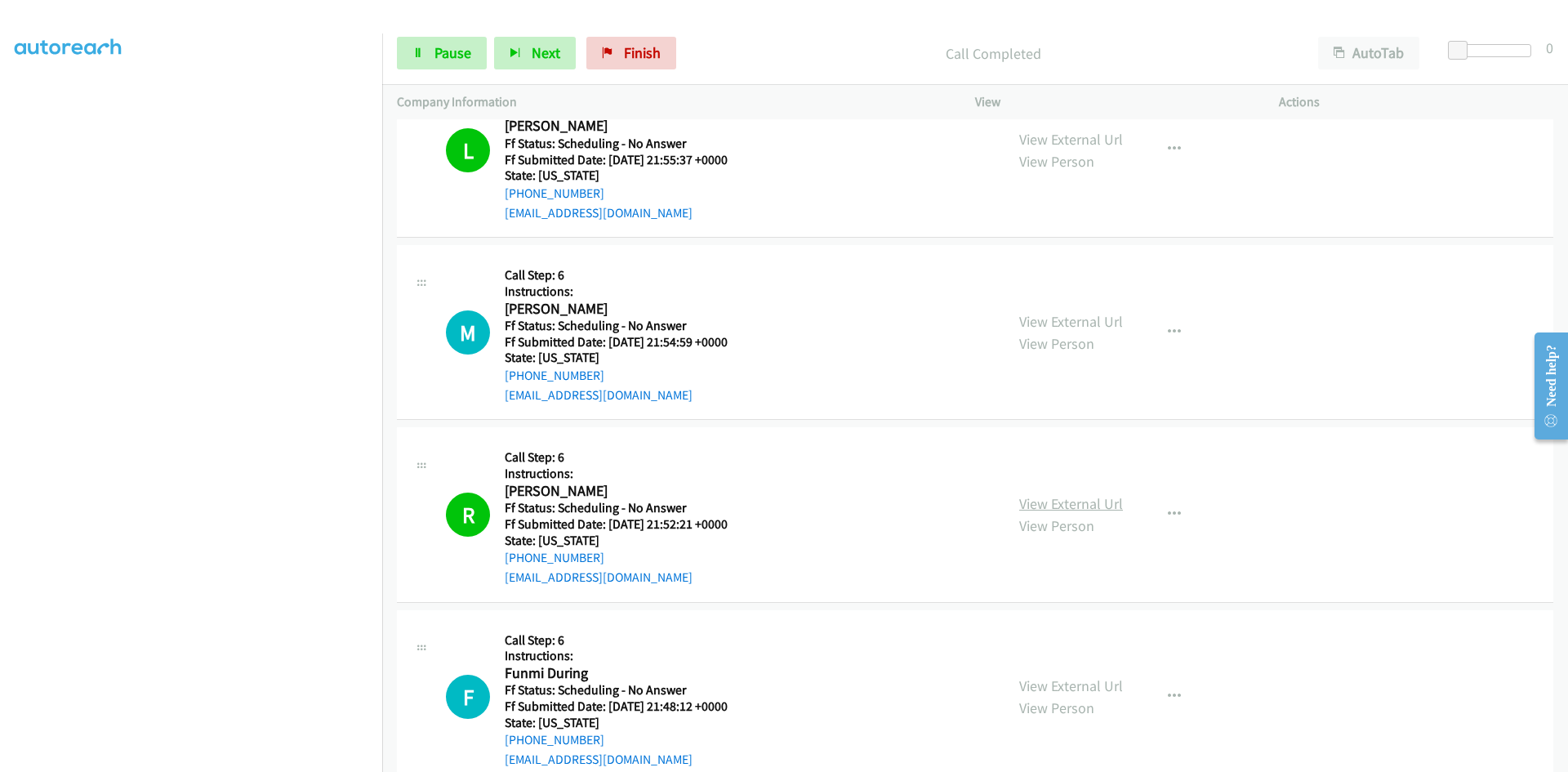
click at [1091, 506] on link "View External Url" at bounding box center [1071, 503] width 104 height 19
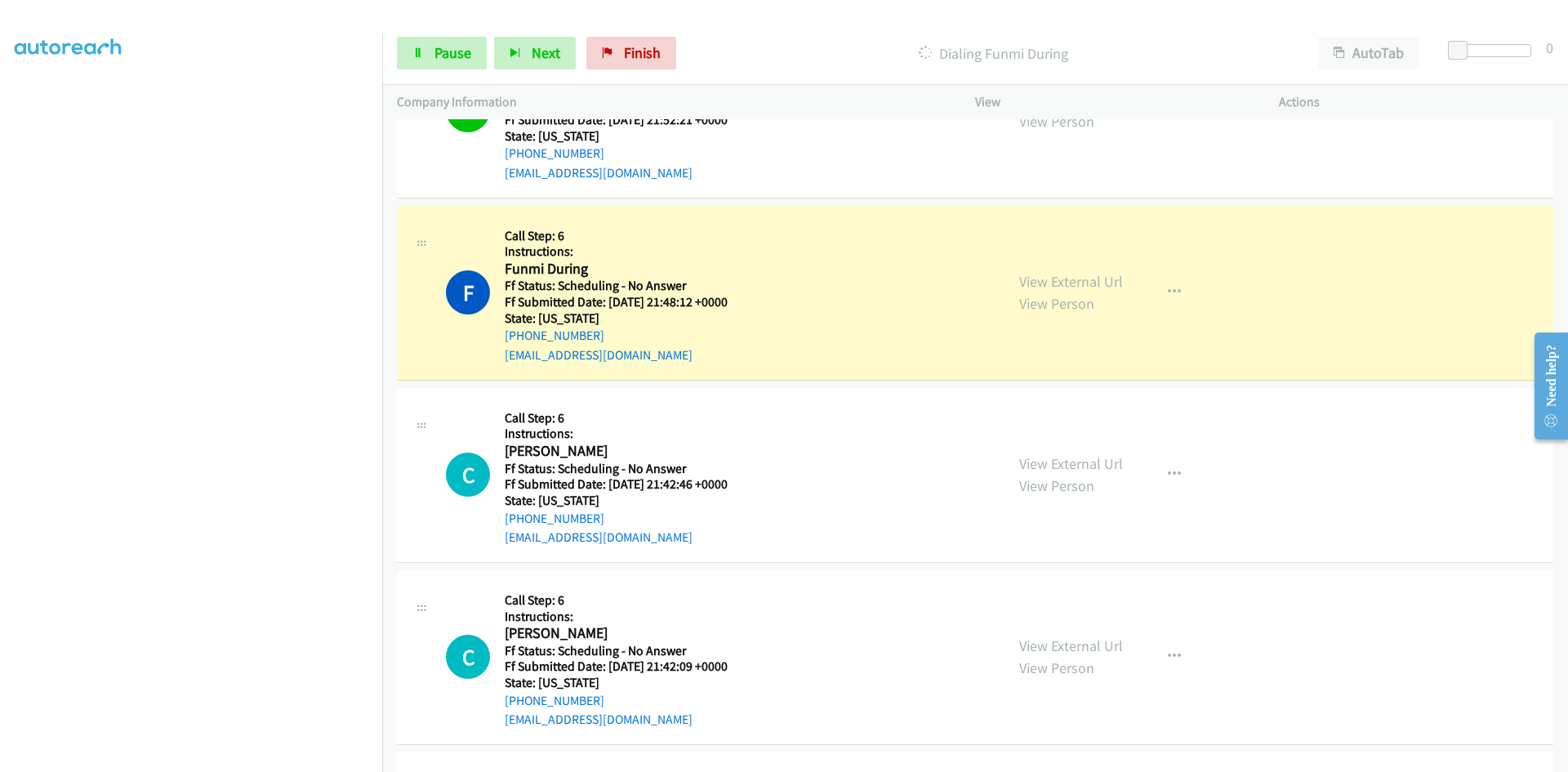
scroll to position [1878, 0]
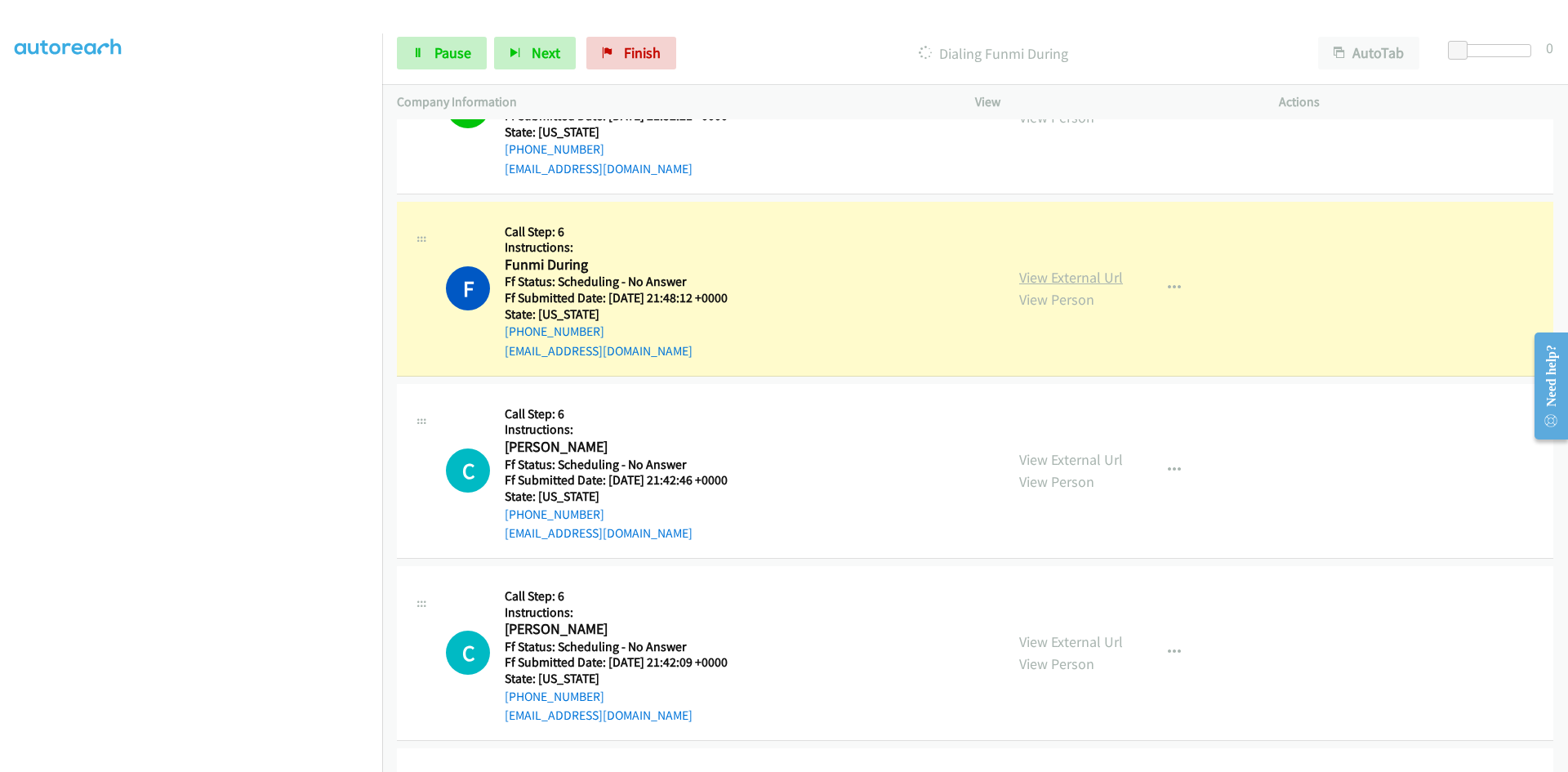
click at [1103, 279] on link "View External Url" at bounding box center [1071, 277] width 104 height 19
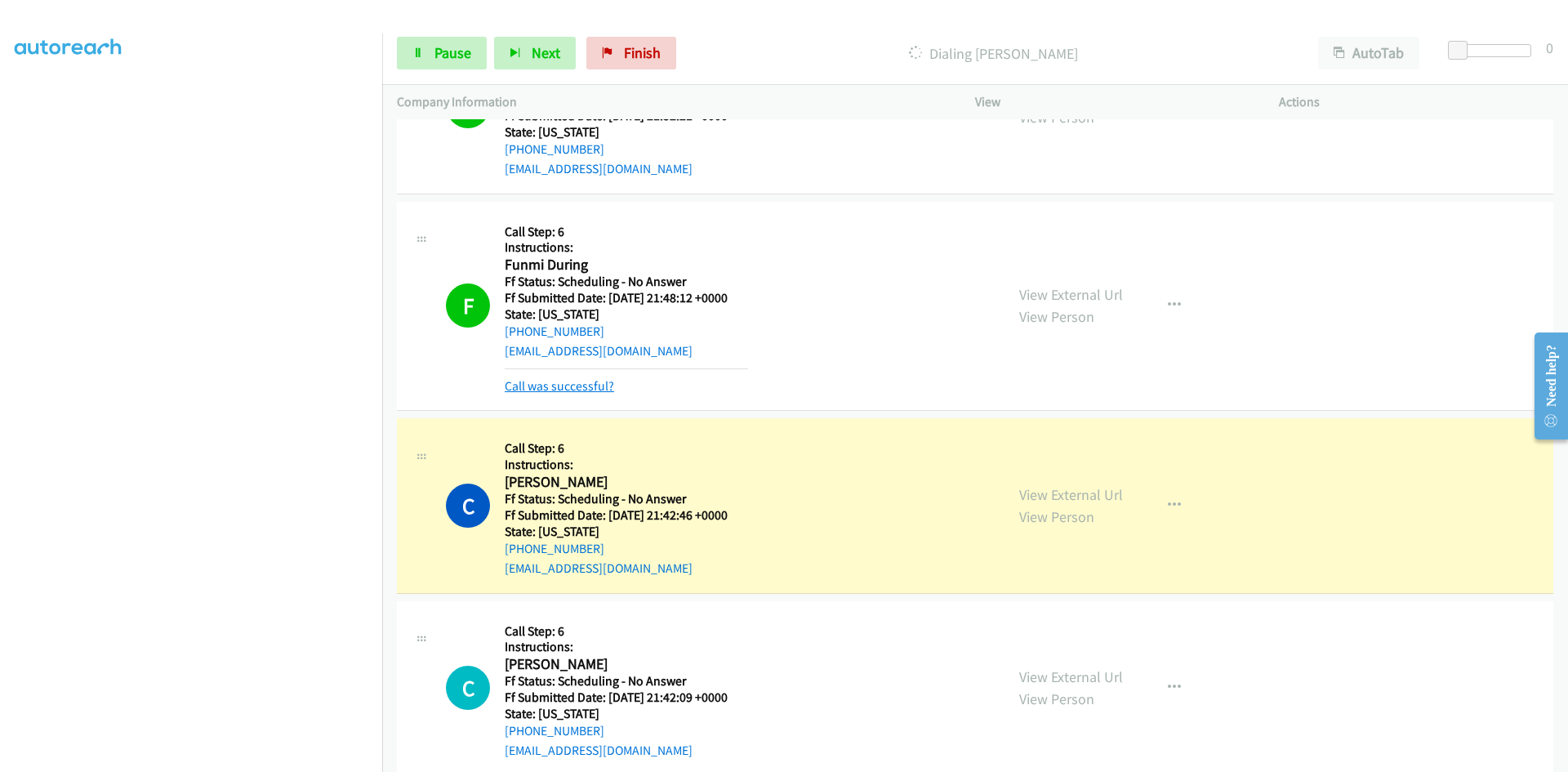
click at [567, 382] on link "Call was successful?" at bounding box center [560, 386] width 110 height 15
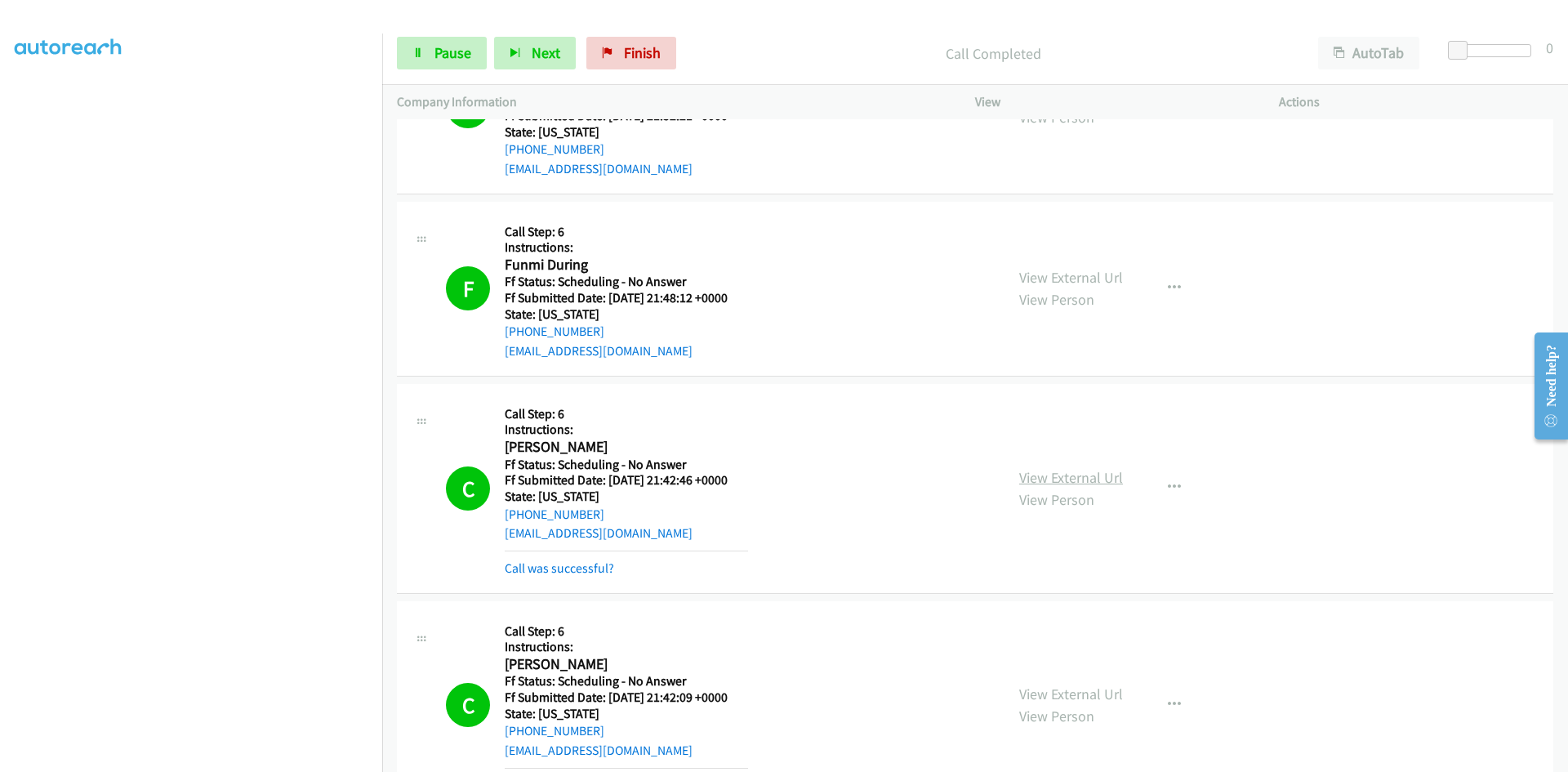
click at [1068, 478] on link "View External Url" at bounding box center [1071, 478] width 104 height 19
click at [1079, 698] on link "View External Url" at bounding box center [1071, 693] width 104 height 19
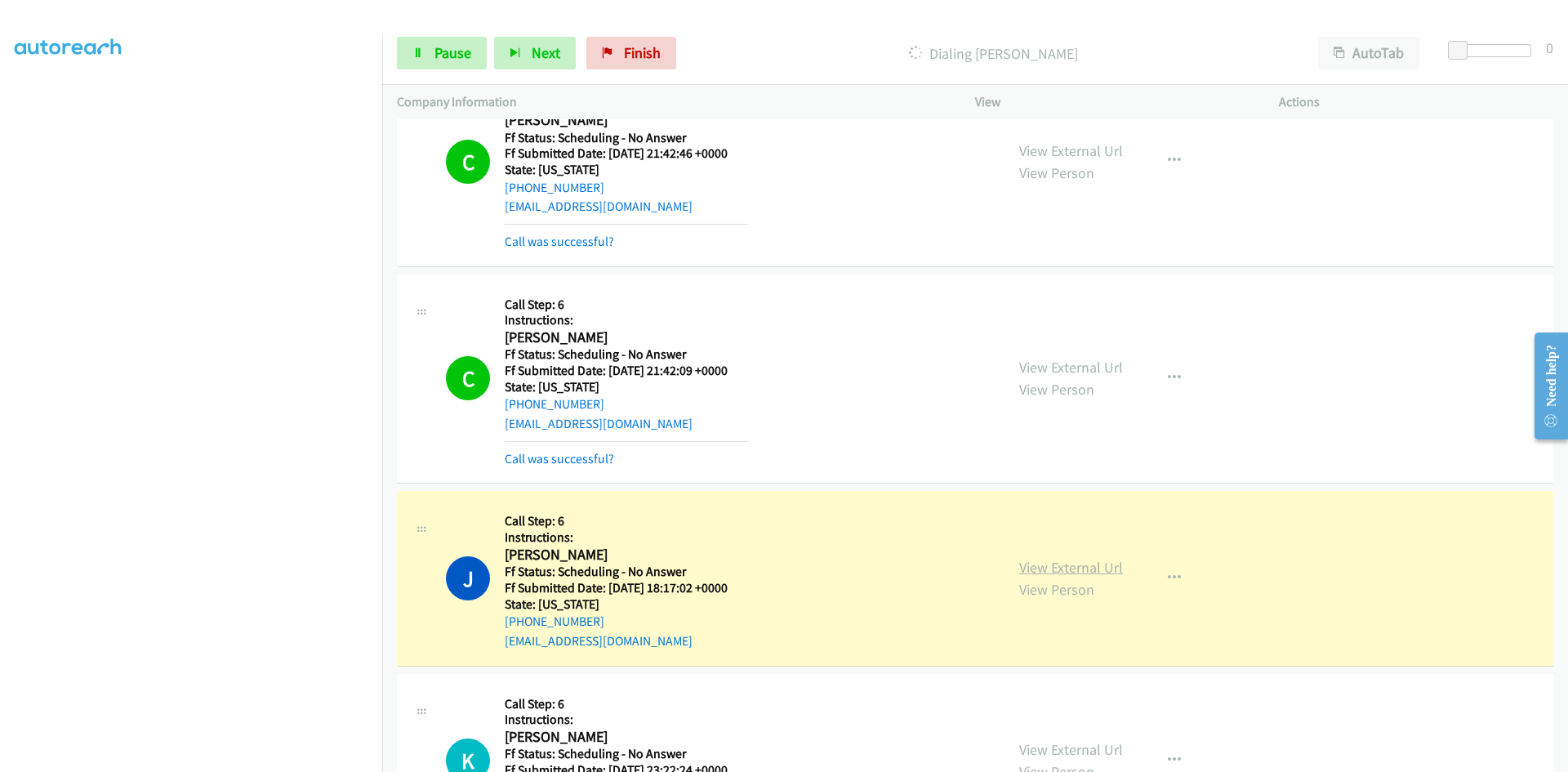
click at [1036, 567] on link "View External Url" at bounding box center [1071, 567] width 104 height 19
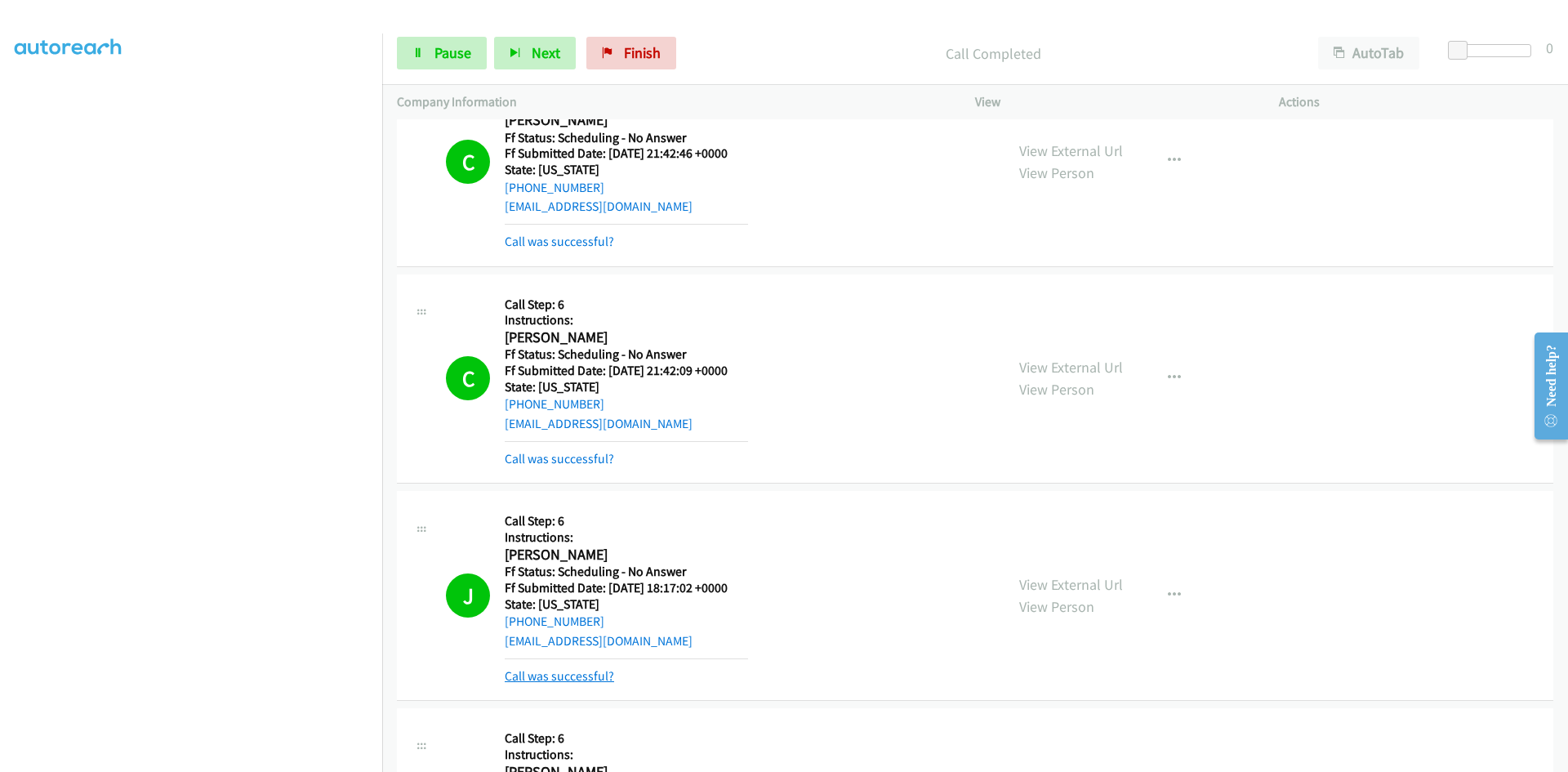
click at [523, 679] on link "Call was successful?" at bounding box center [560, 675] width 110 height 15
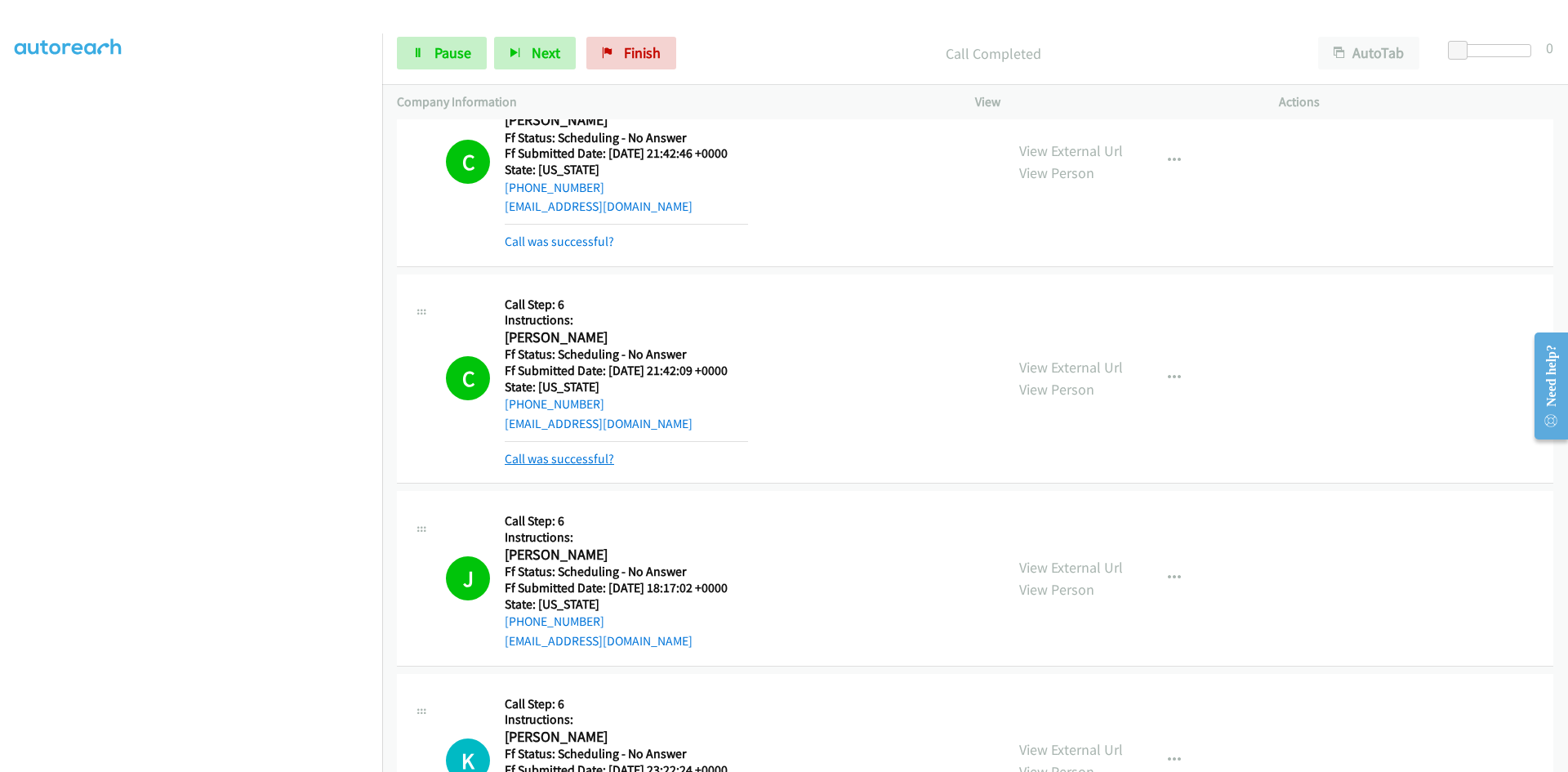
click at [543, 461] on link "Call was successful?" at bounding box center [560, 459] width 110 height 15
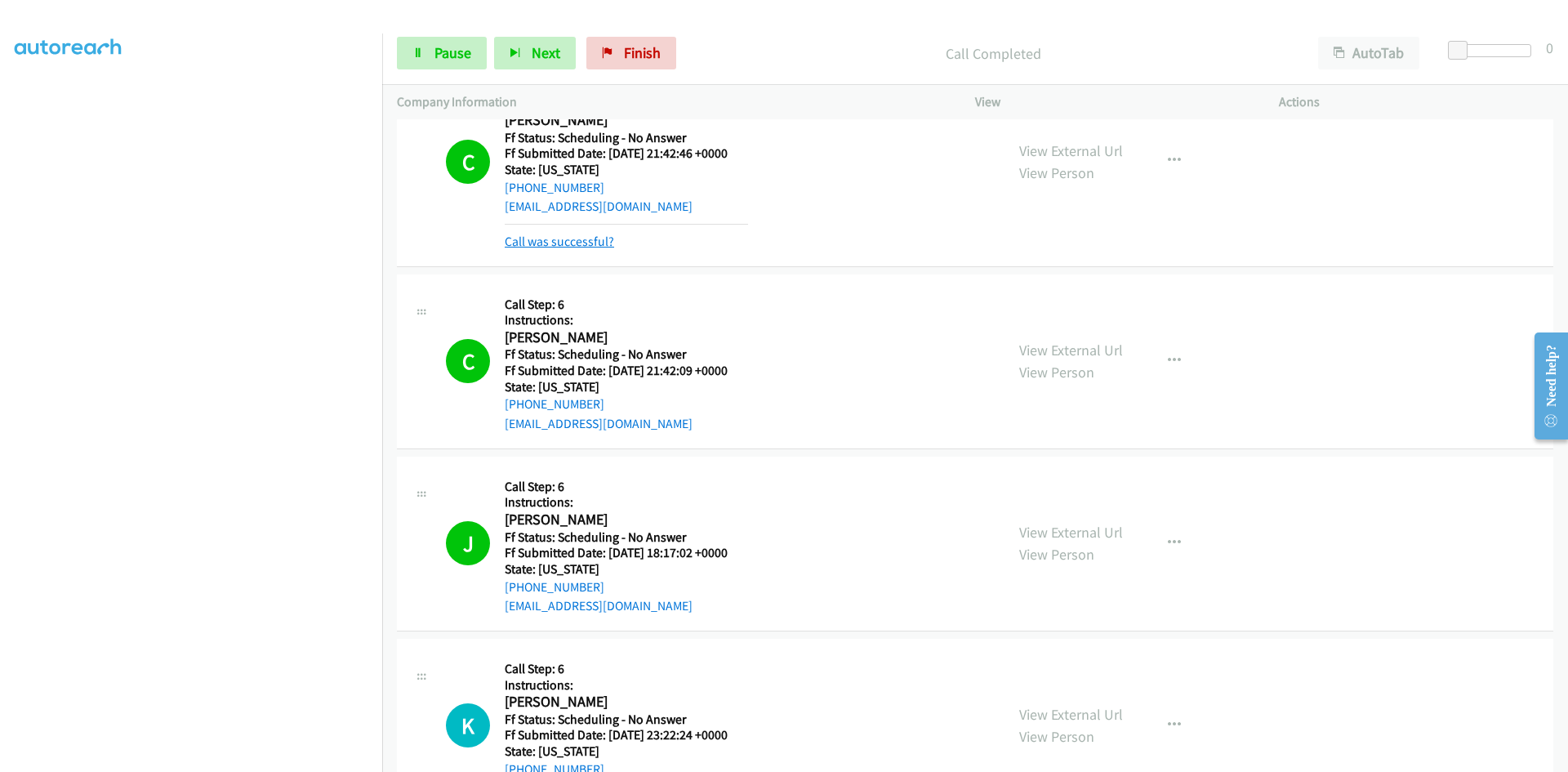
click at [552, 243] on link "Call was successful?" at bounding box center [560, 241] width 110 height 15
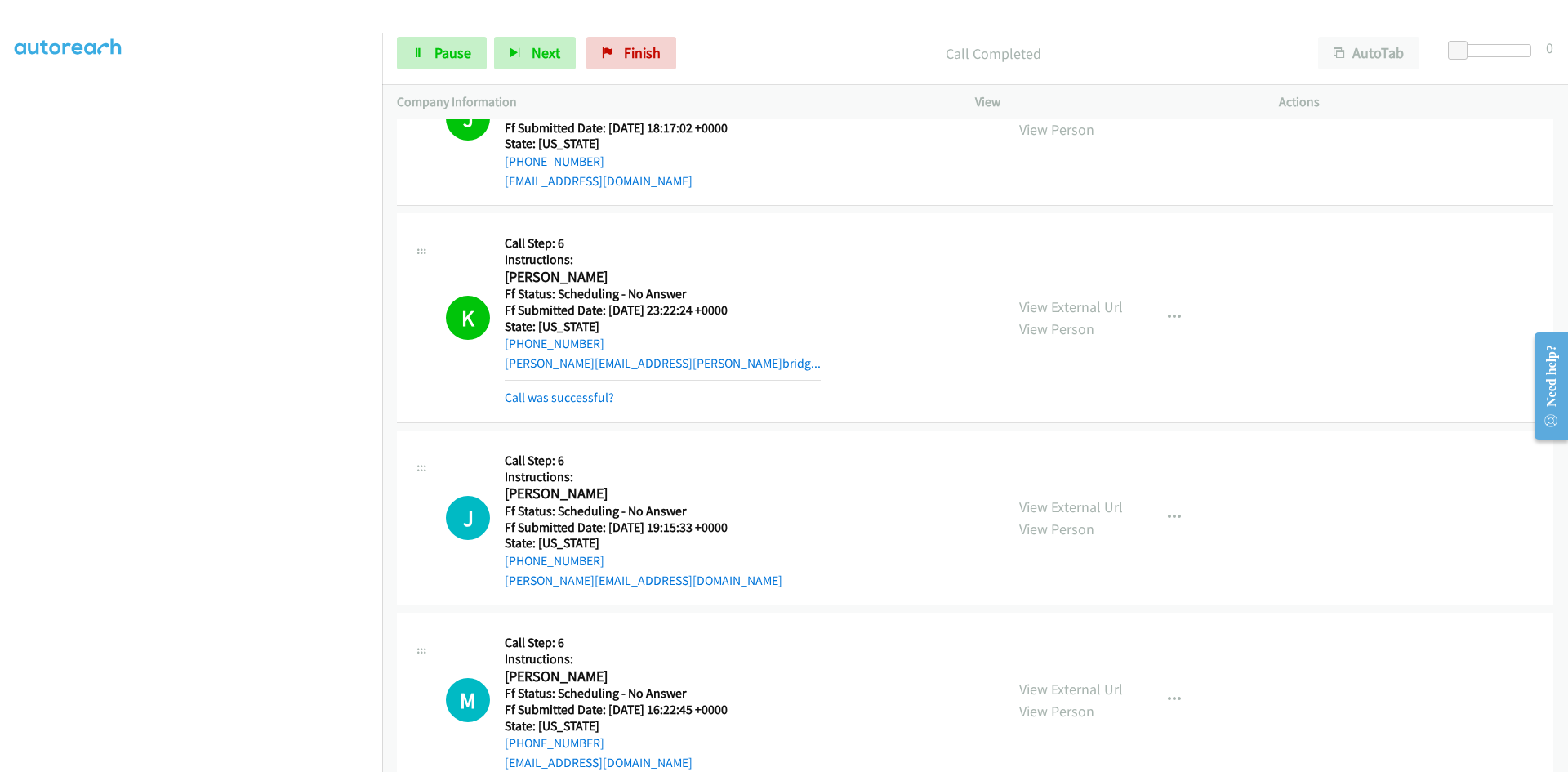
scroll to position [2676, 0]
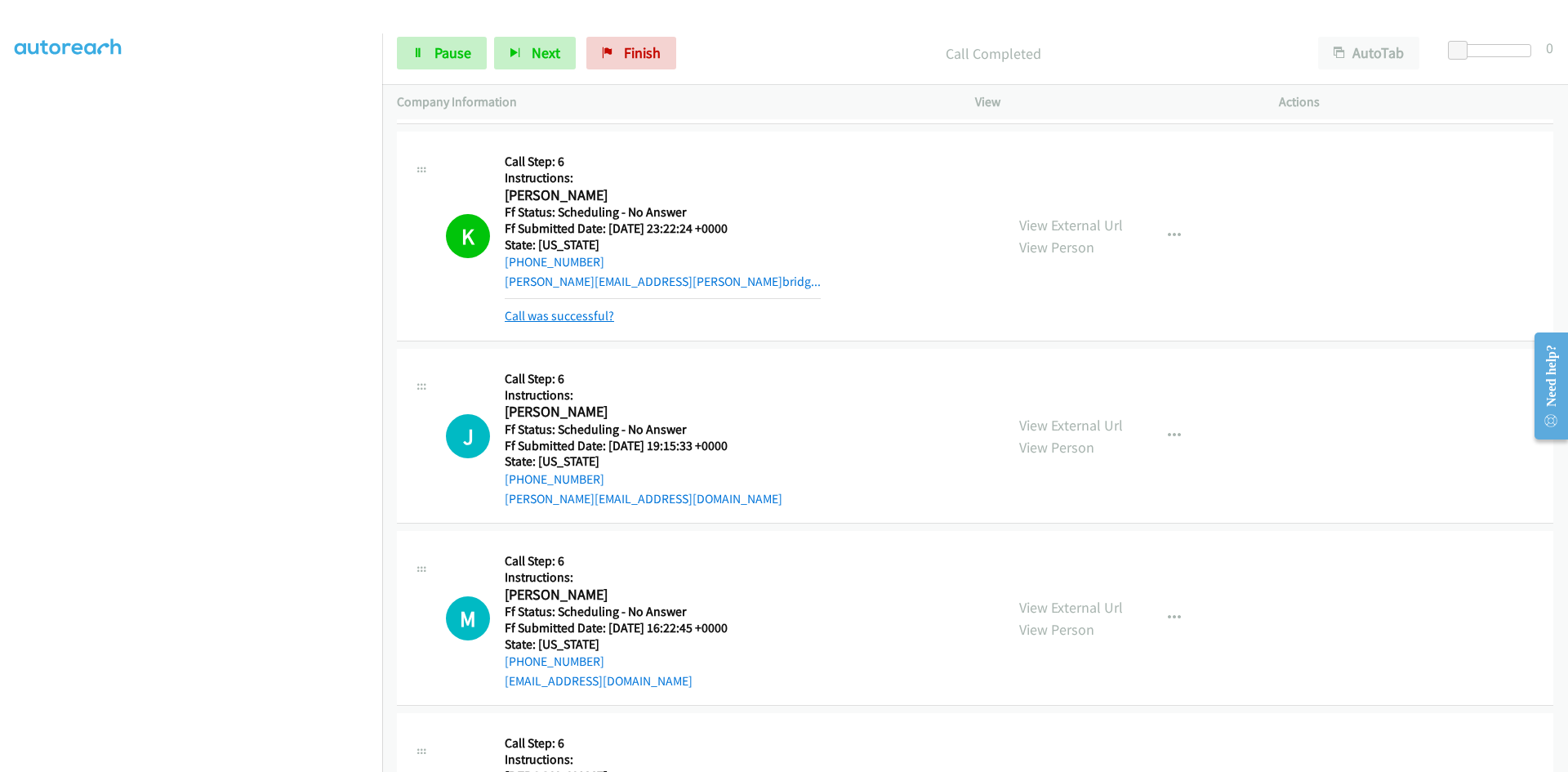
click at [546, 317] on link "Call was successful?" at bounding box center [560, 316] width 110 height 15
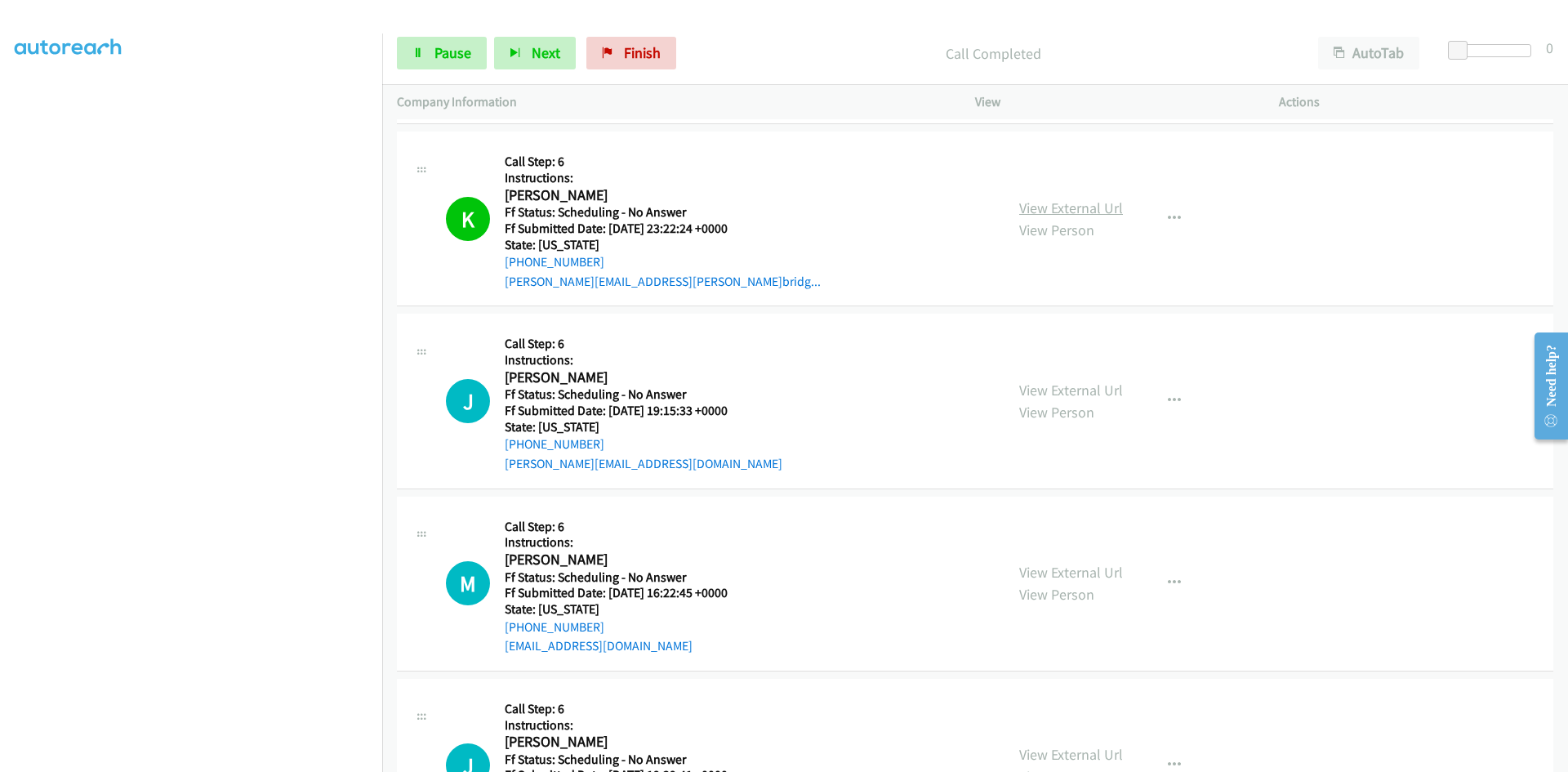
click at [1105, 208] on link "View External Url" at bounding box center [1071, 208] width 104 height 19
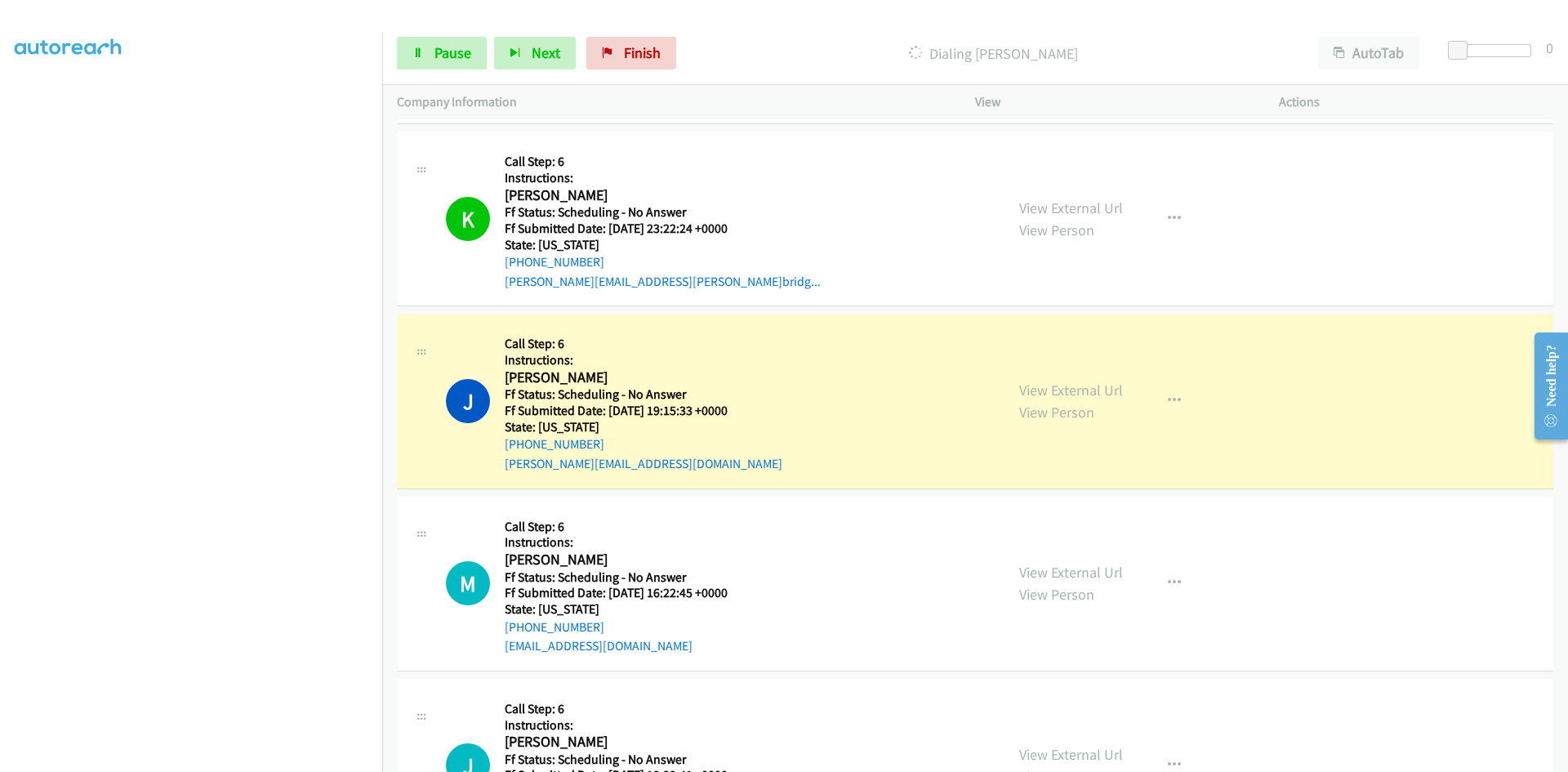
click at [1060, 384] on div "View External Url View Person View External Url Email Schedule/Manage Callback …" at bounding box center [1163, 401] width 318 height 145
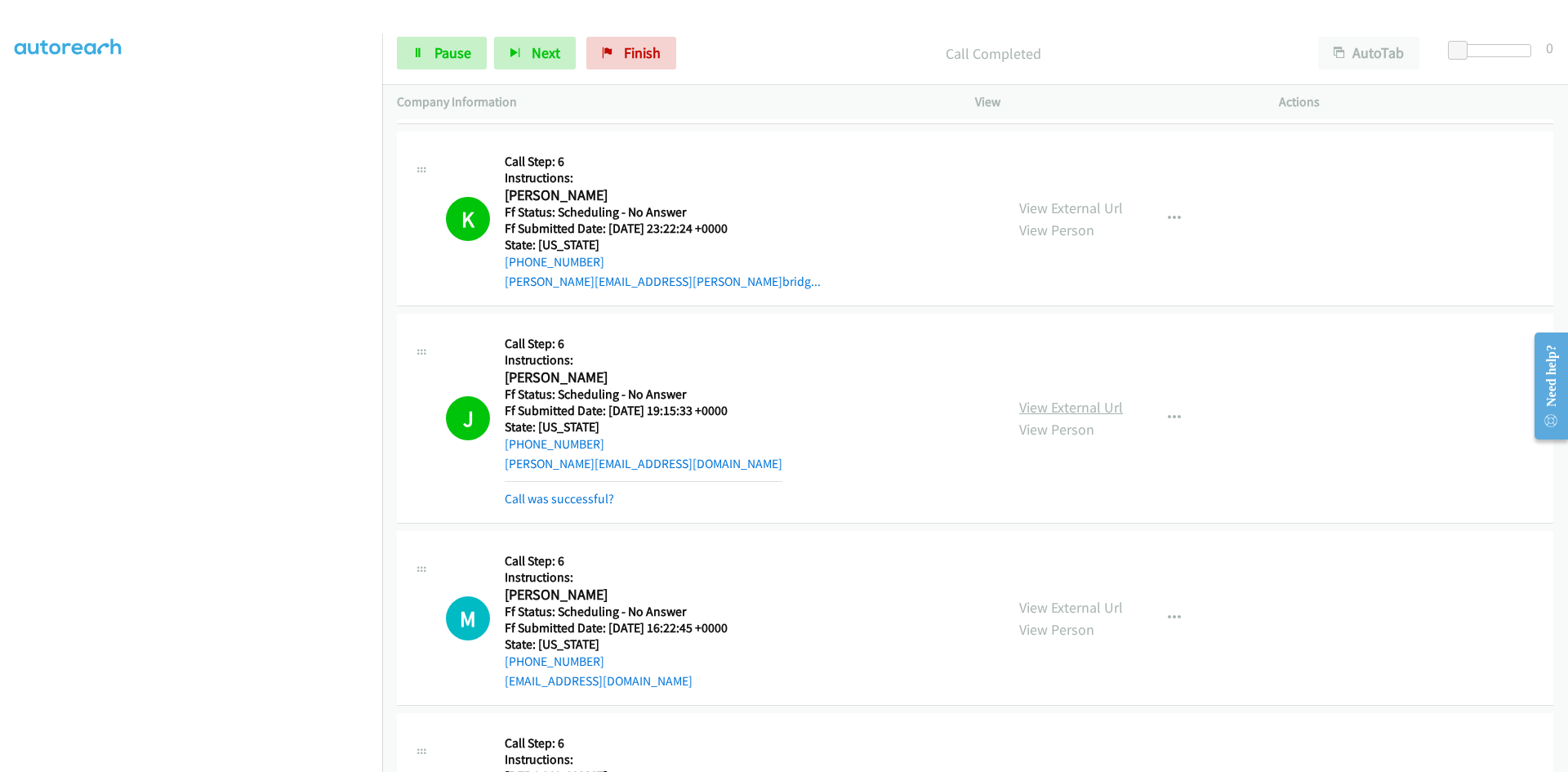
click at [1067, 403] on link "View External Url" at bounding box center [1071, 407] width 104 height 19
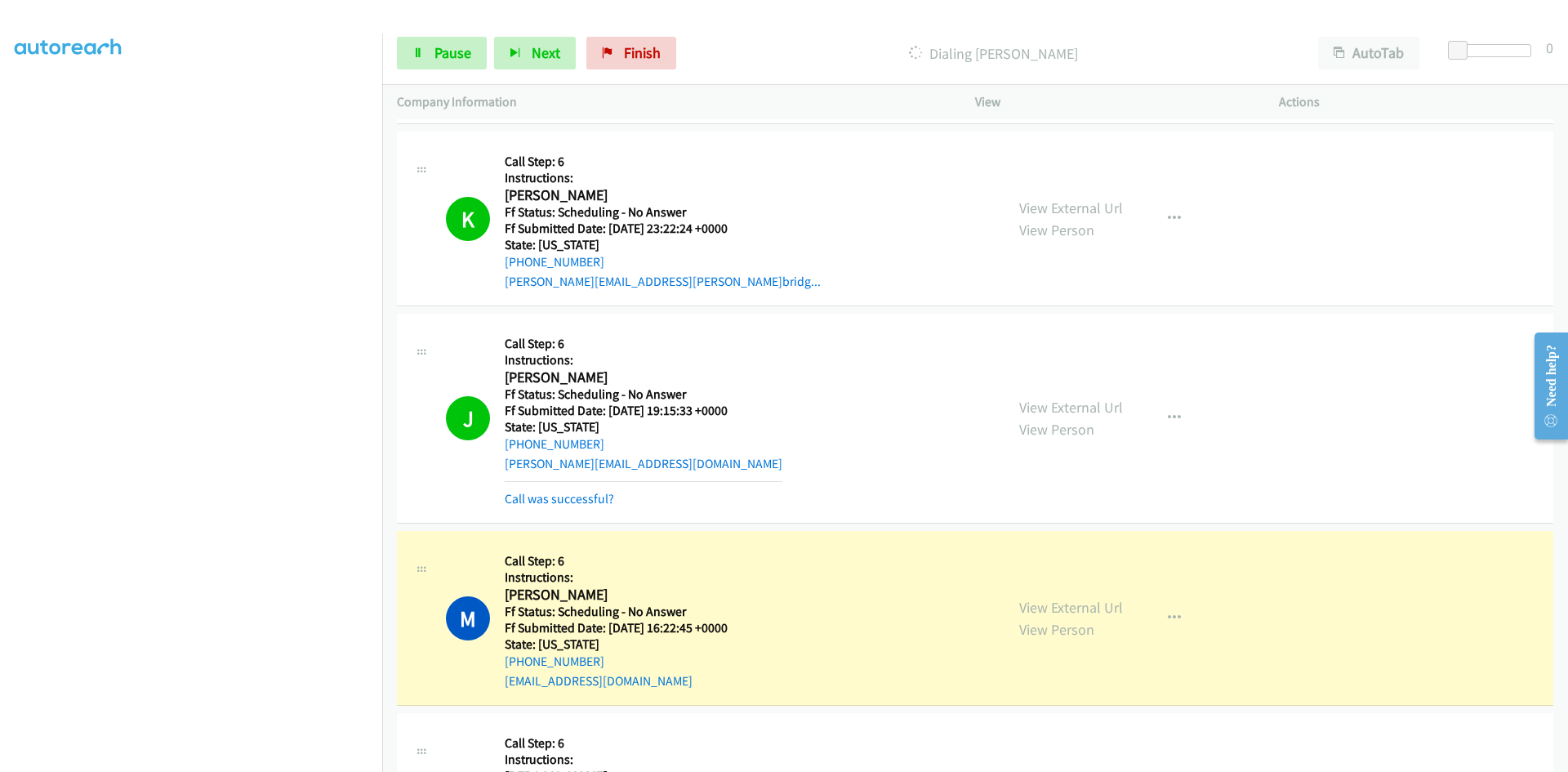
click at [1098, 590] on div "View External Url View Person View External Url Email Schedule/Manage Callback …" at bounding box center [1163, 617] width 318 height 145
click at [1102, 606] on link "View External Url" at bounding box center [1071, 607] width 104 height 19
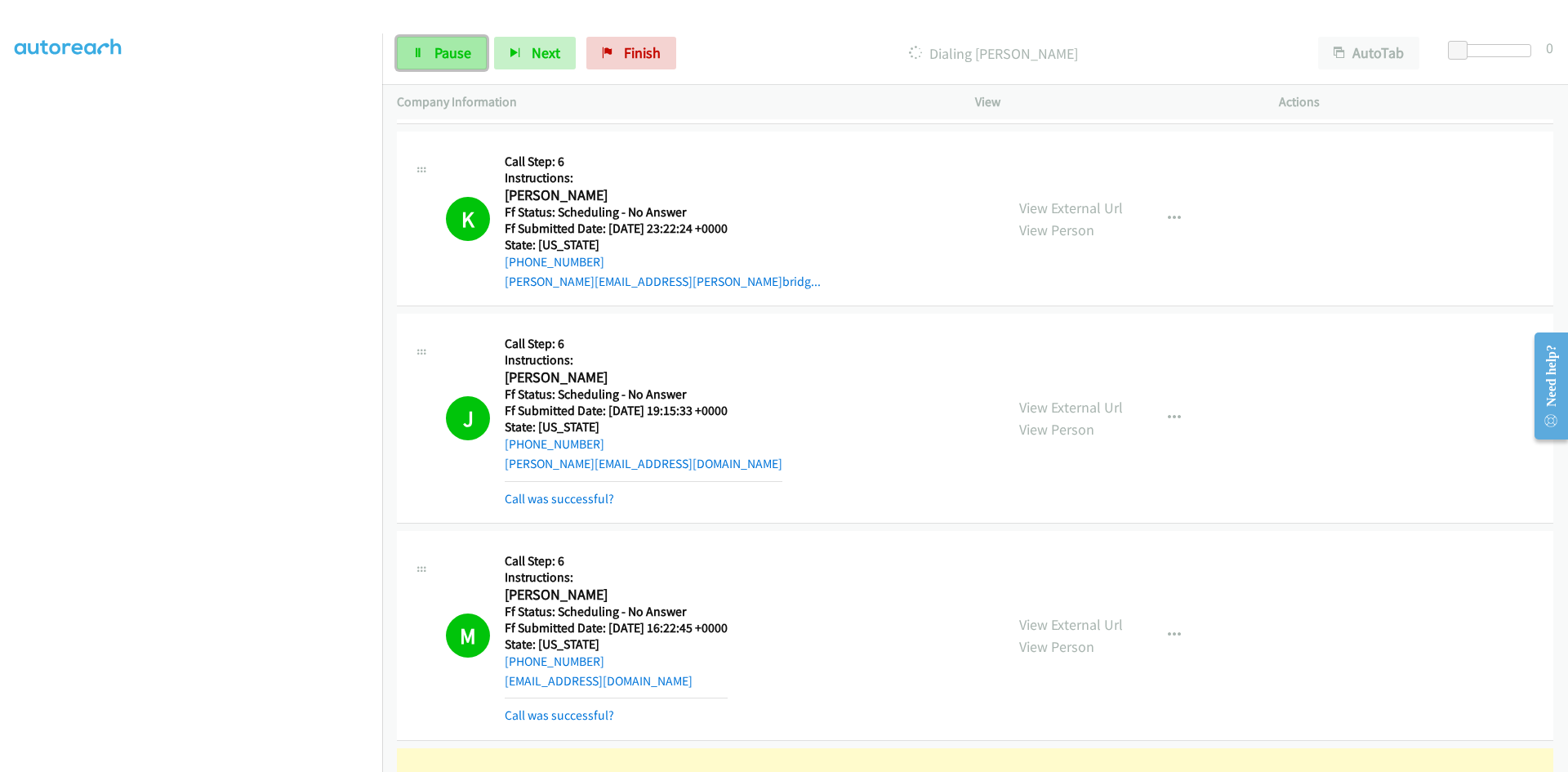
click at [448, 50] on span "Pause" at bounding box center [453, 53] width 37 height 19
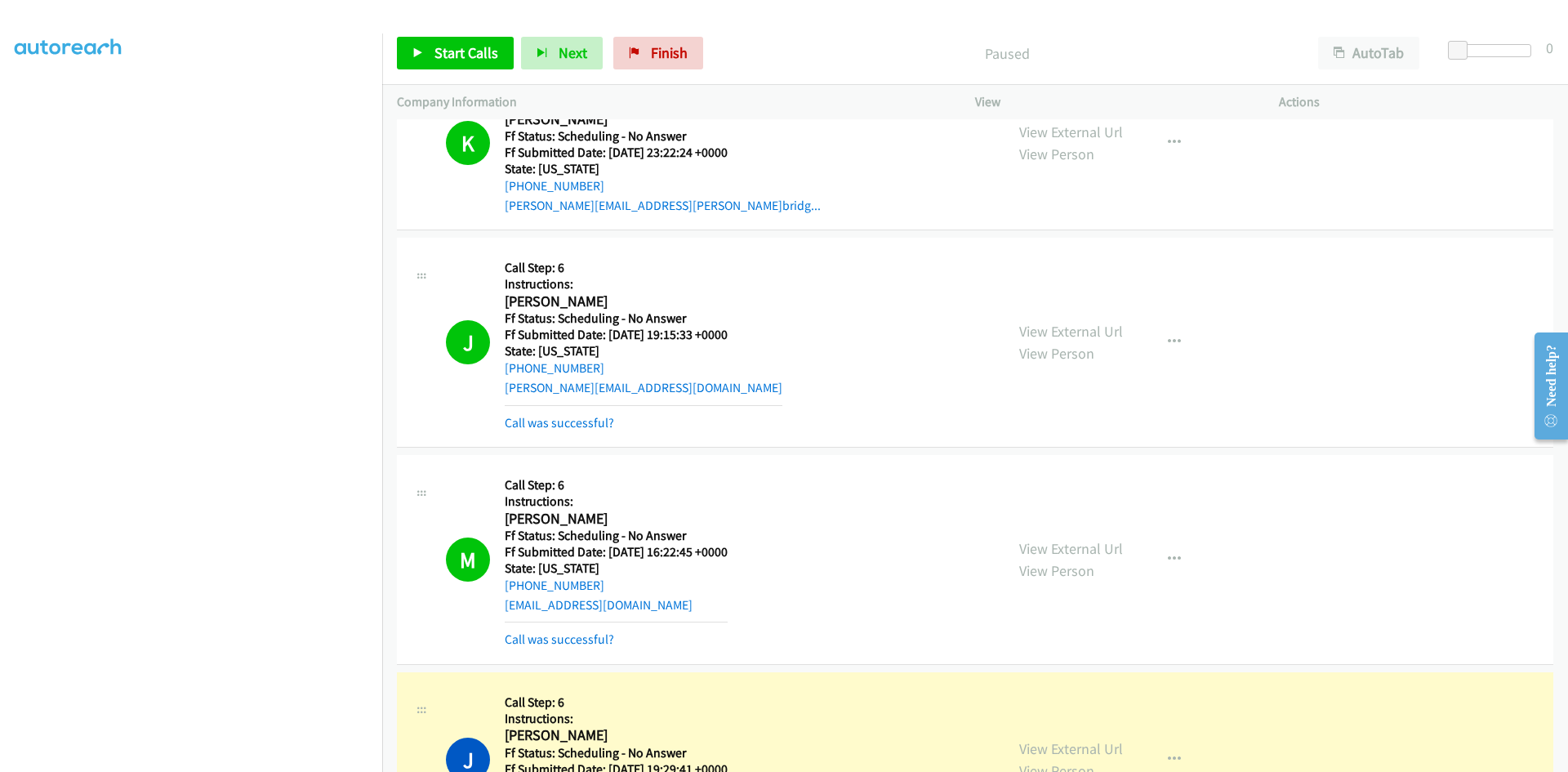
scroll to position [2922, 0]
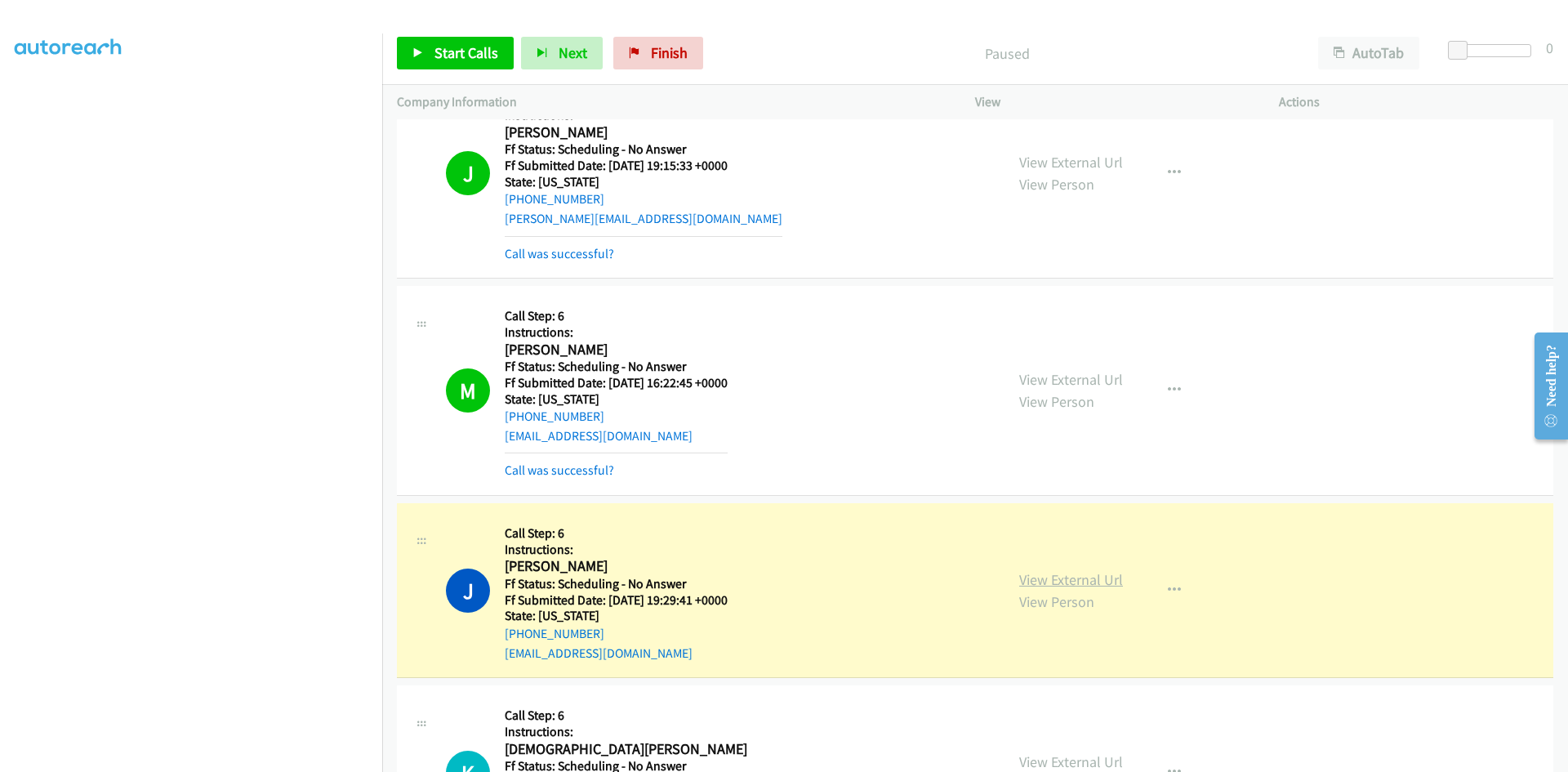
click at [1102, 579] on link "View External Url" at bounding box center [1071, 579] width 104 height 19
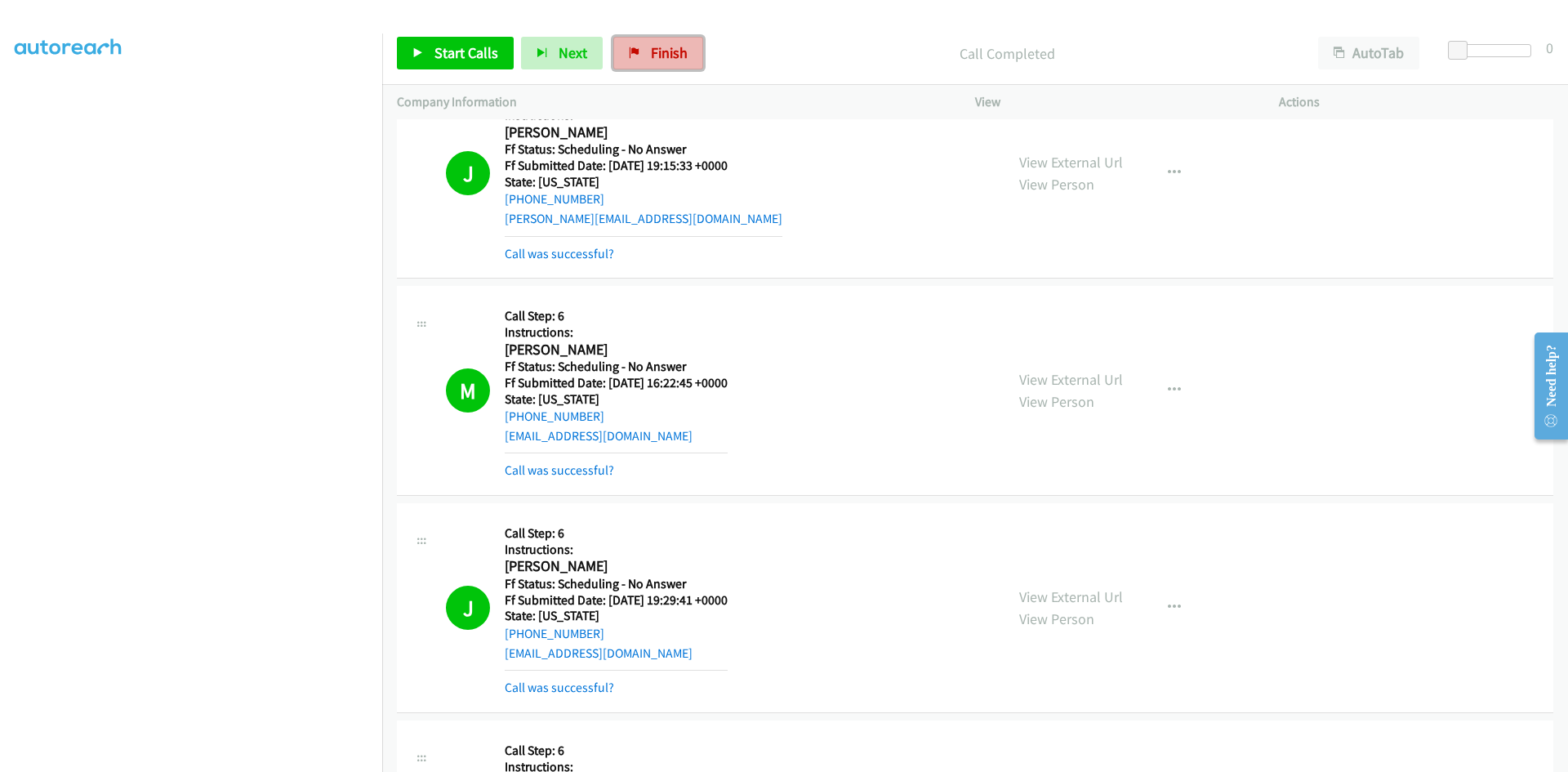
click at [684, 52] on link "Finish" at bounding box center [657, 53] width 90 height 33
